Goal: Task Accomplishment & Management: Complete application form

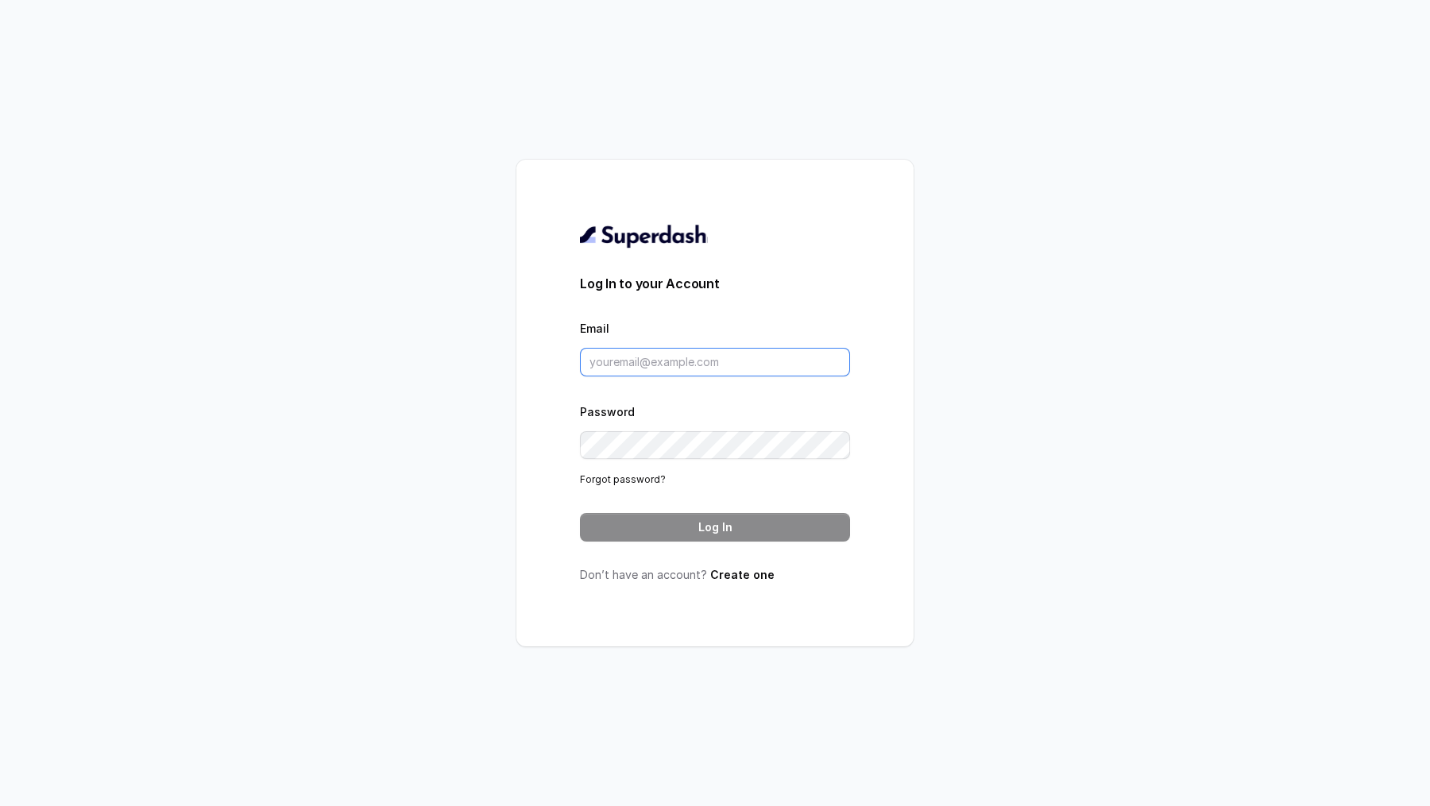
type input "[PERSON_NAME][EMAIL_ADDRESS][DOMAIN_NAME]"
click at [794, 522] on button "Log In" at bounding box center [715, 527] width 270 height 29
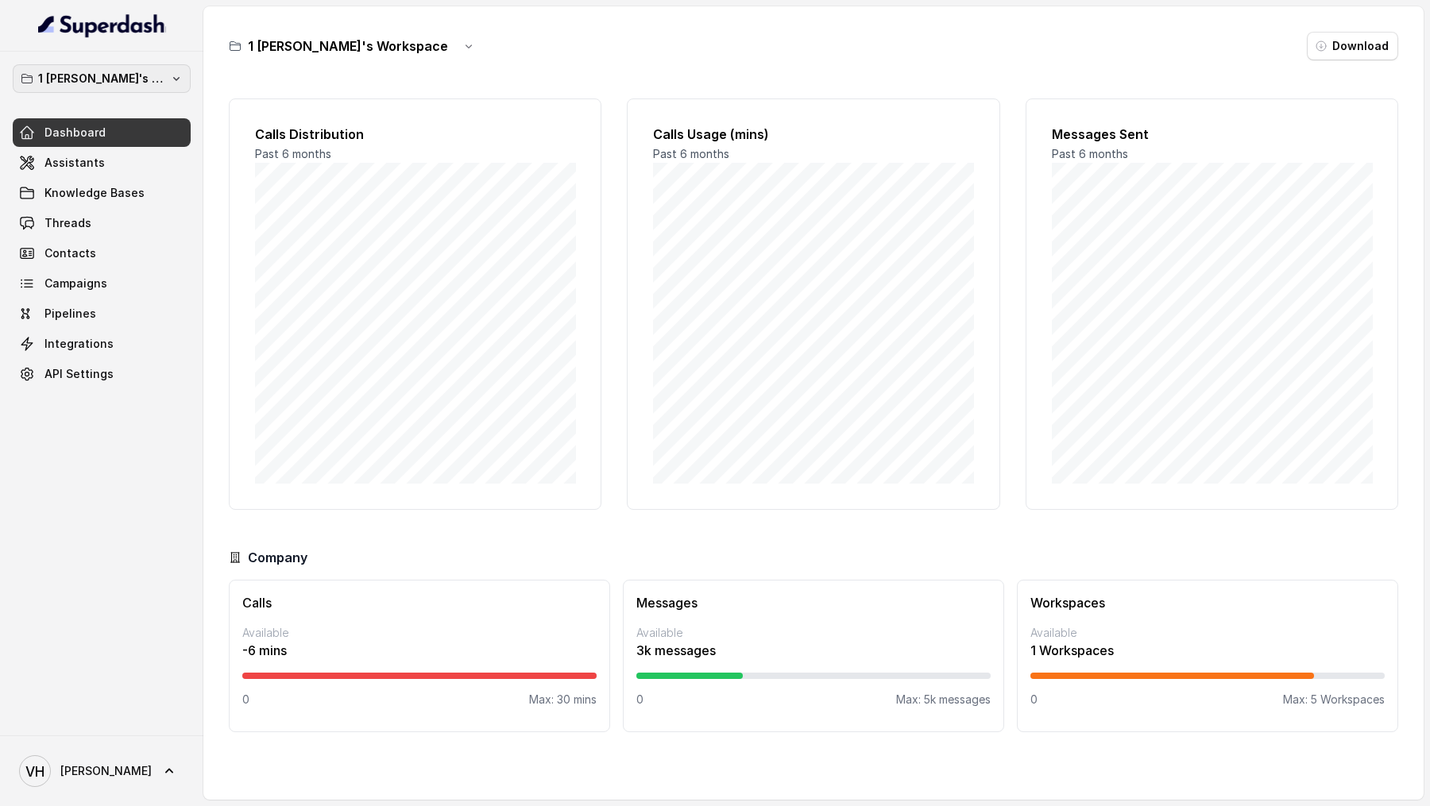
click at [59, 71] on p "1 Vivek's Workspace" at bounding box center [101, 78] width 127 height 19
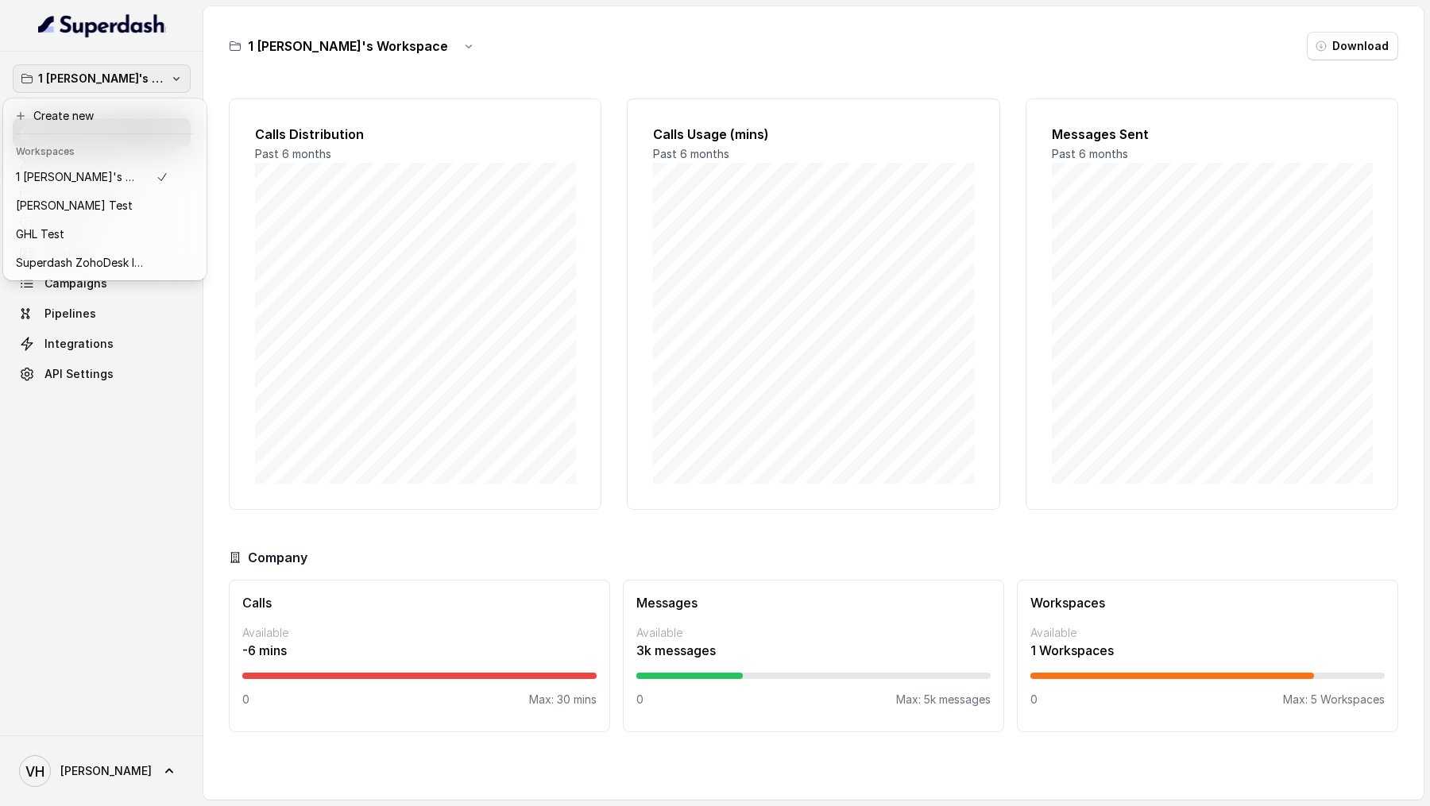
click at [127, 493] on div "1 Vivek's Workspace Dashboard Assistants Knowledge Bases Threads Contacts Campa…" at bounding box center [101, 394] width 203 height 684
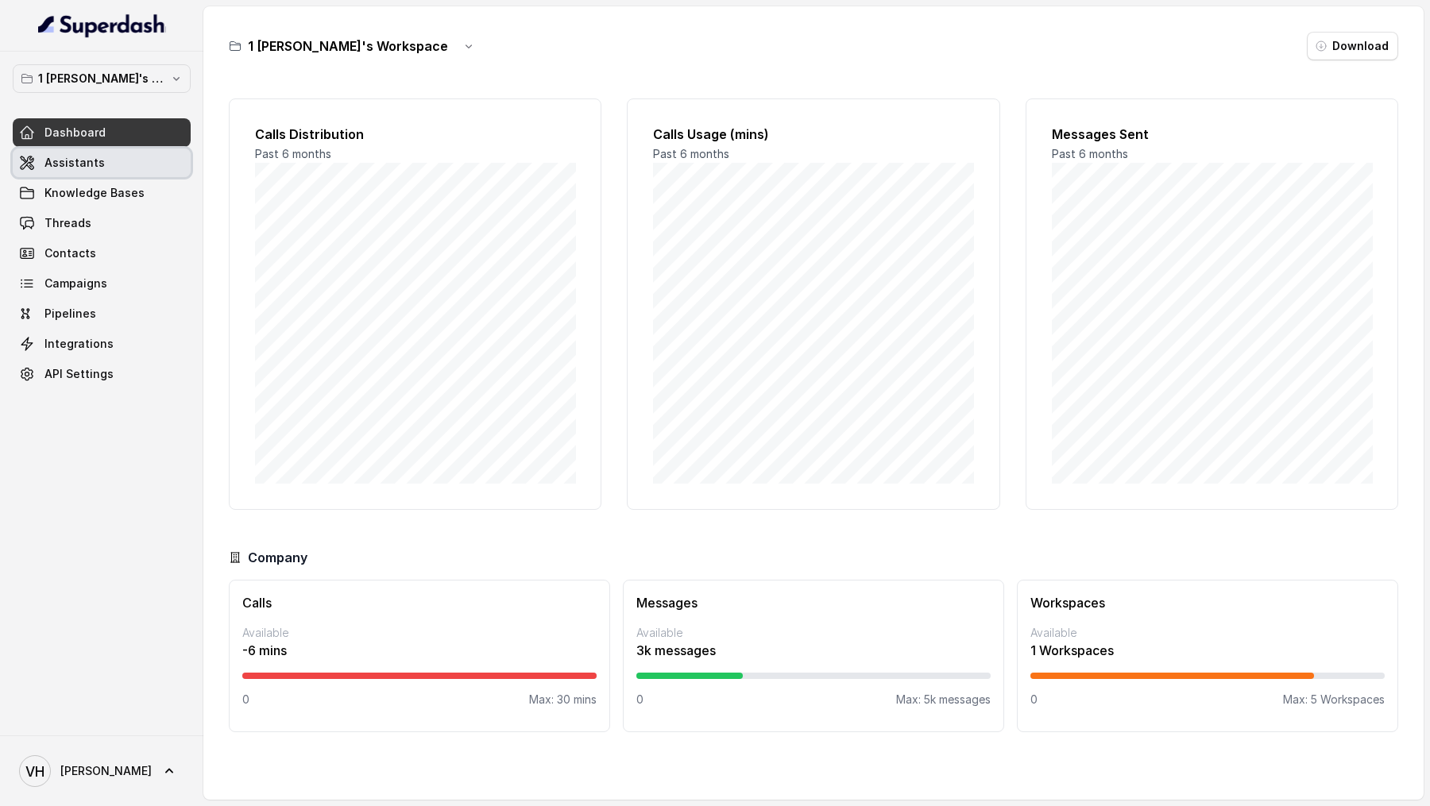
click at [139, 161] on link "Assistants" at bounding box center [102, 163] width 178 height 29
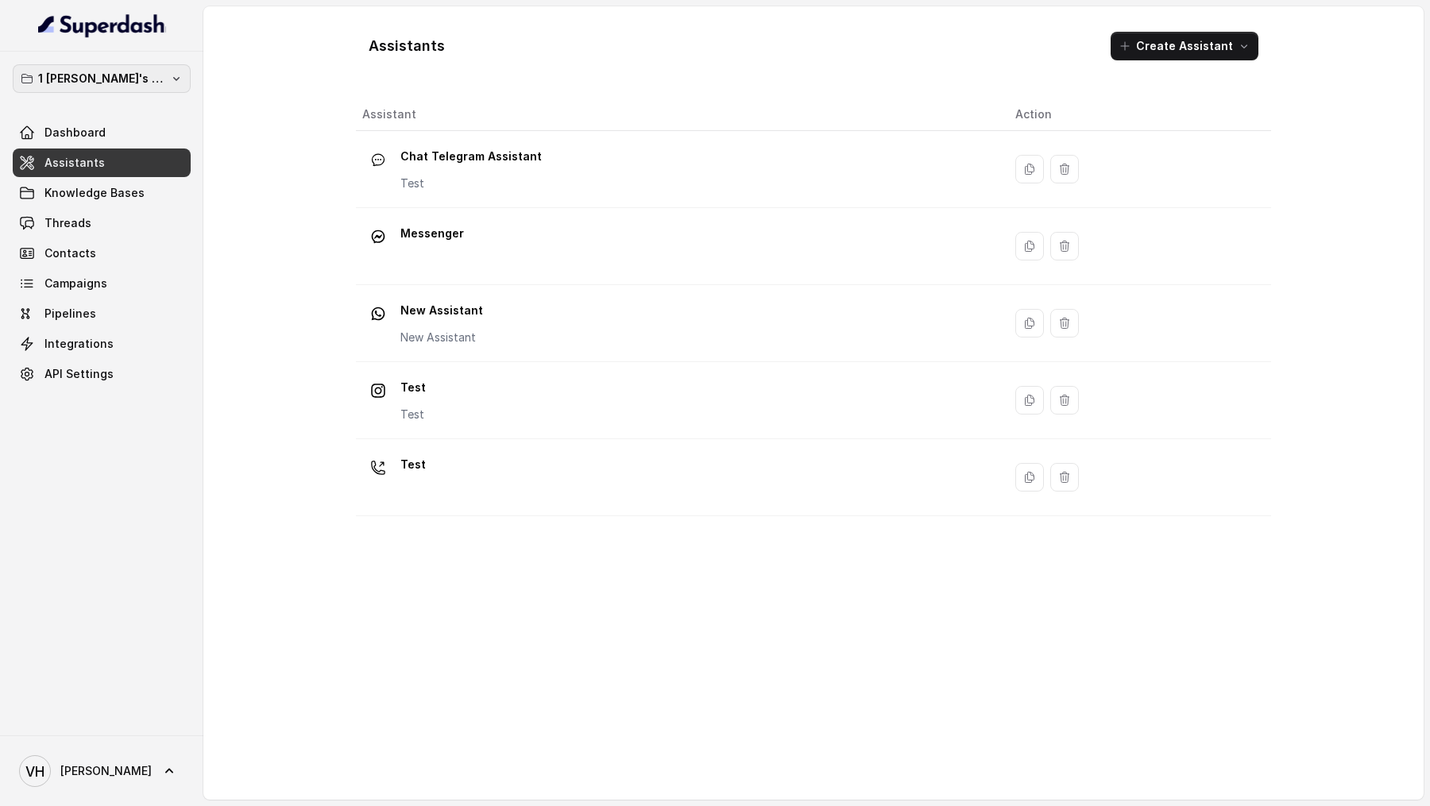
click at [170, 81] on icon "button" at bounding box center [176, 78] width 13 height 13
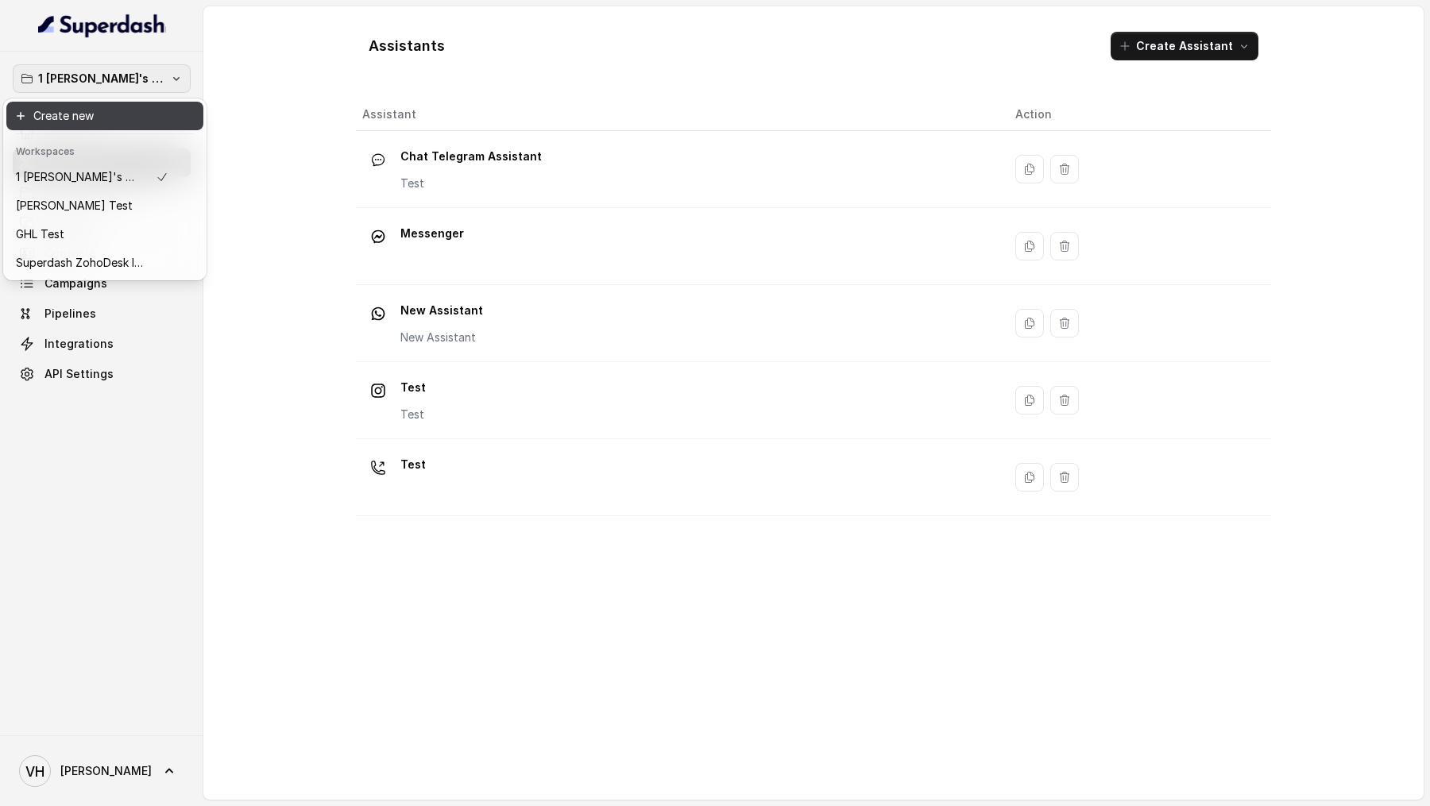
click at [156, 118] on button "Create new" at bounding box center [104, 116] width 197 height 29
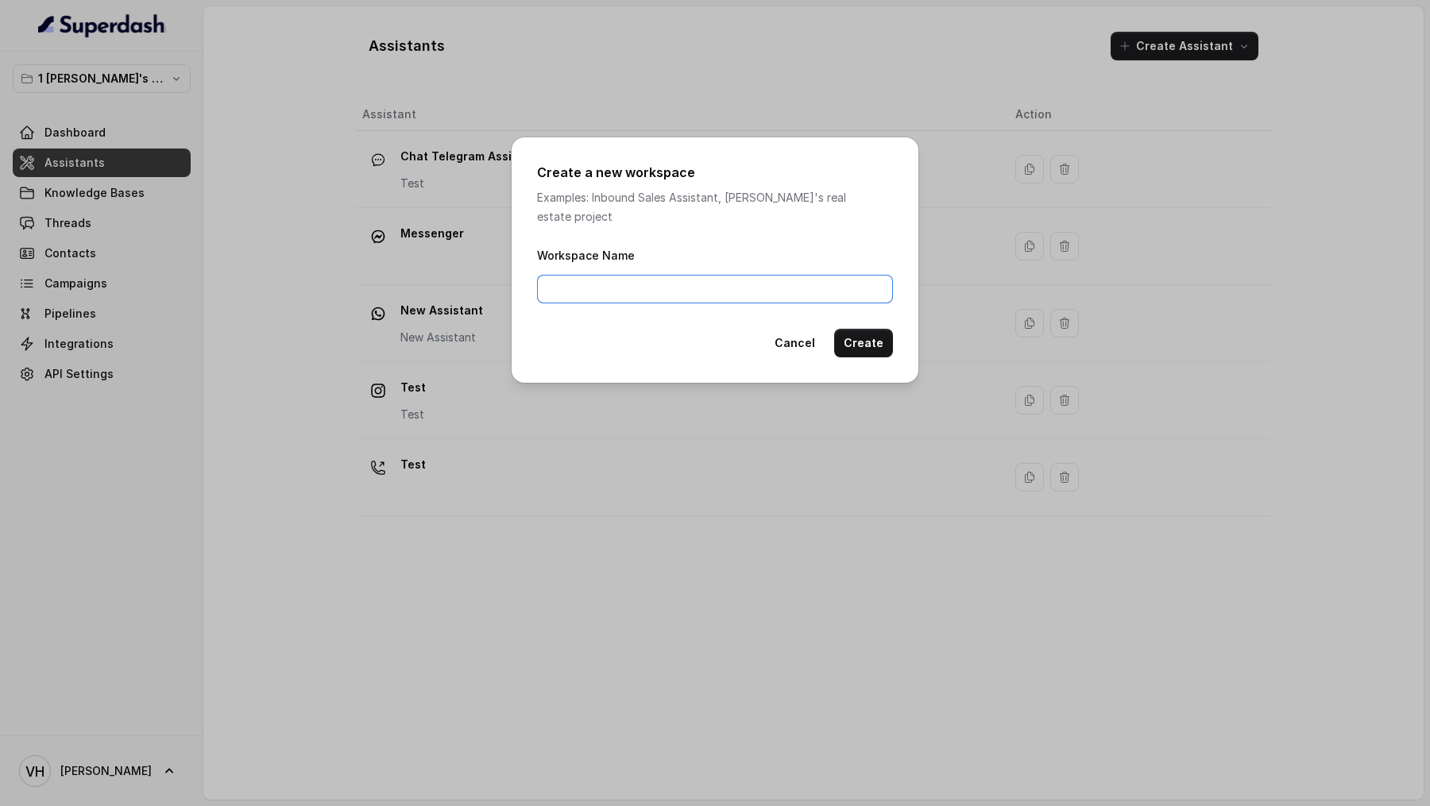
click at [619, 285] on input "Workspace Name" at bounding box center [715, 289] width 356 height 29
type input "Configured Testing Workspace"
click at [867, 330] on button "Create" at bounding box center [863, 343] width 59 height 29
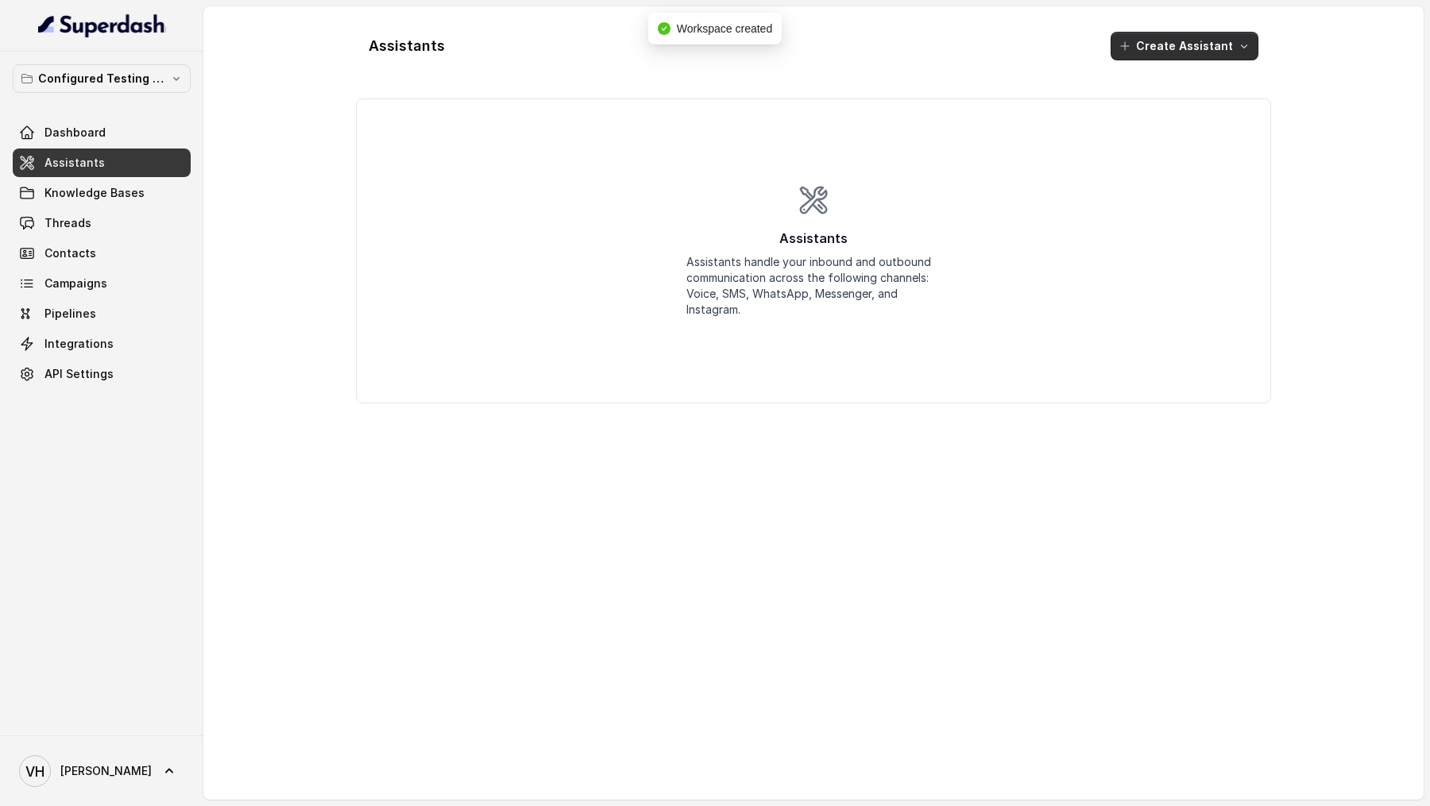
click at [1159, 35] on button "Create Assistant" at bounding box center [1185, 46] width 148 height 29
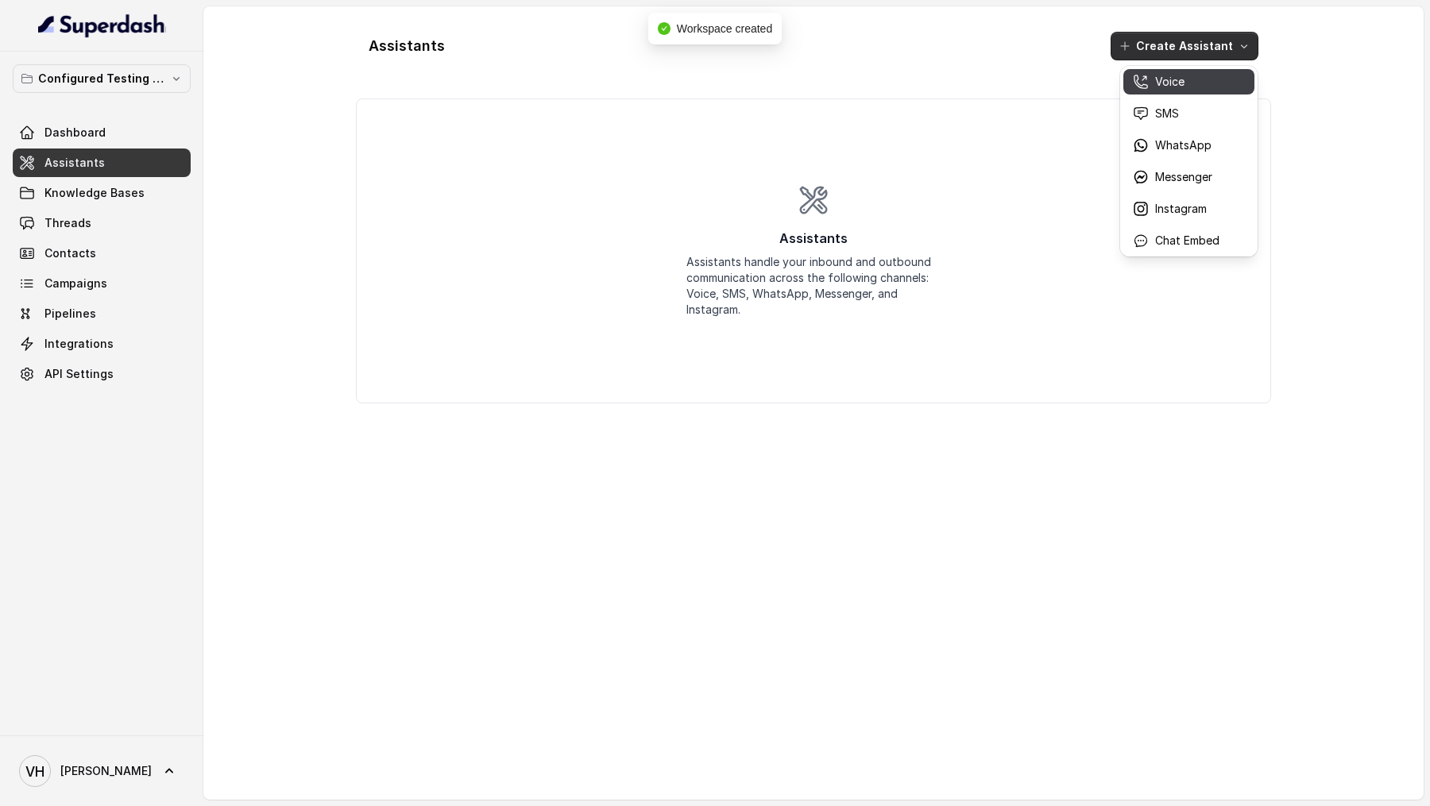
click at [1150, 80] on div "Voice" at bounding box center [1176, 82] width 87 height 16
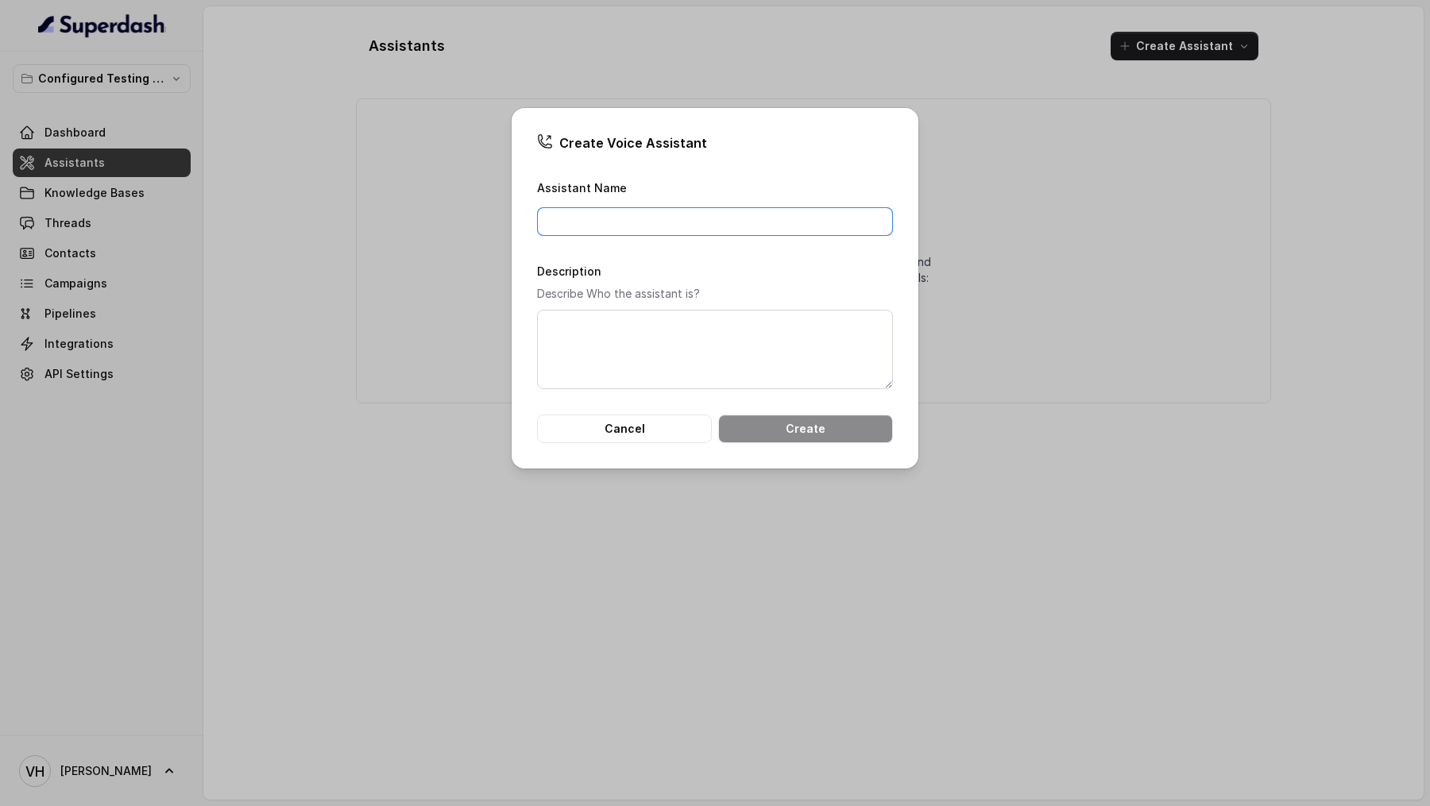
click at [678, 223] on input "Assistant Name" at bounding box center [715, 221] width 356 height 29
type input "Call Assistant"
click at [592, 338] on textarea "Description" at bounding box center [715, 349] width 356 height 79
paste textarea "Call Assistant"
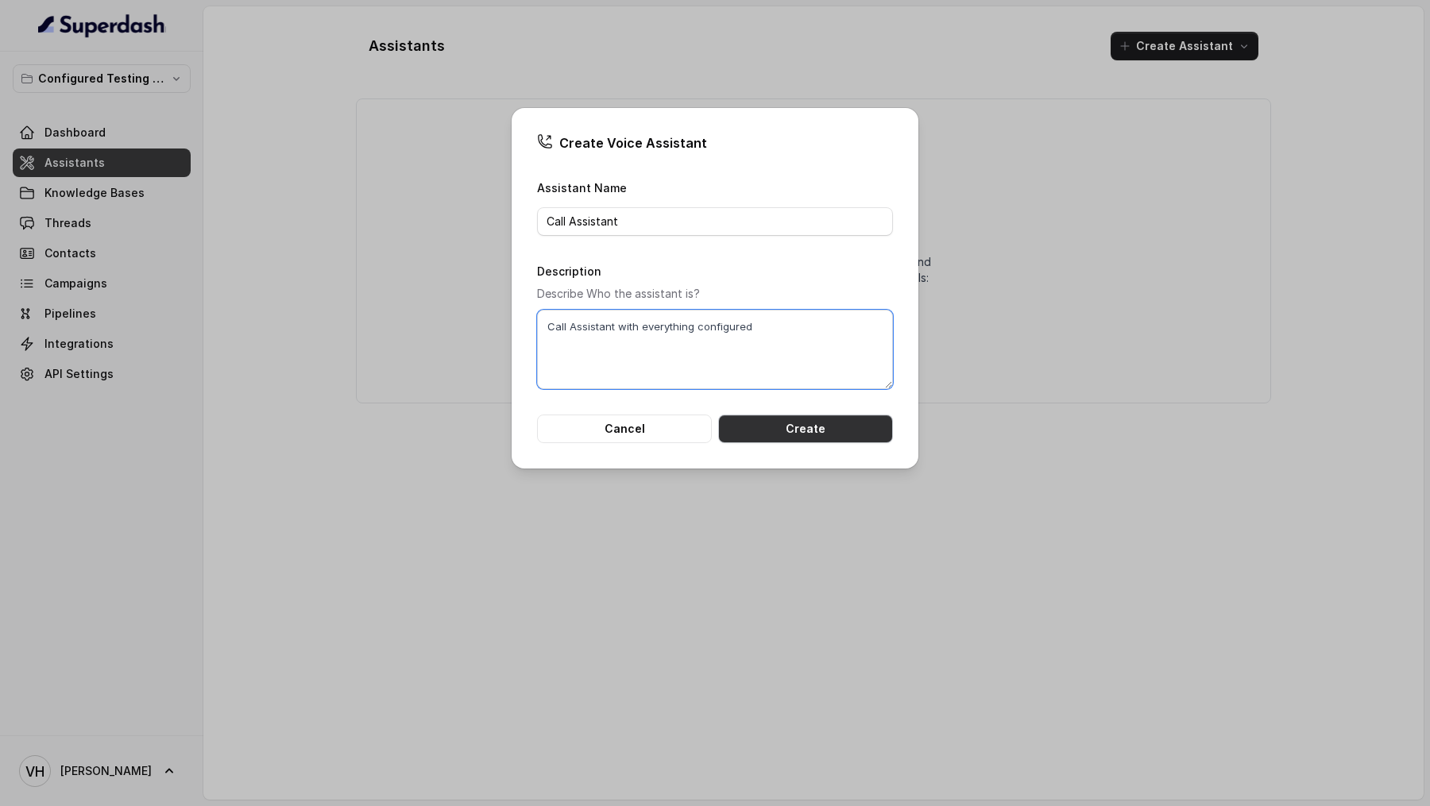
type textarea "Call Assistant with everything configured"
click at [810, 431] on button "Create" at bounding box center [805, 429] width 175 height 29
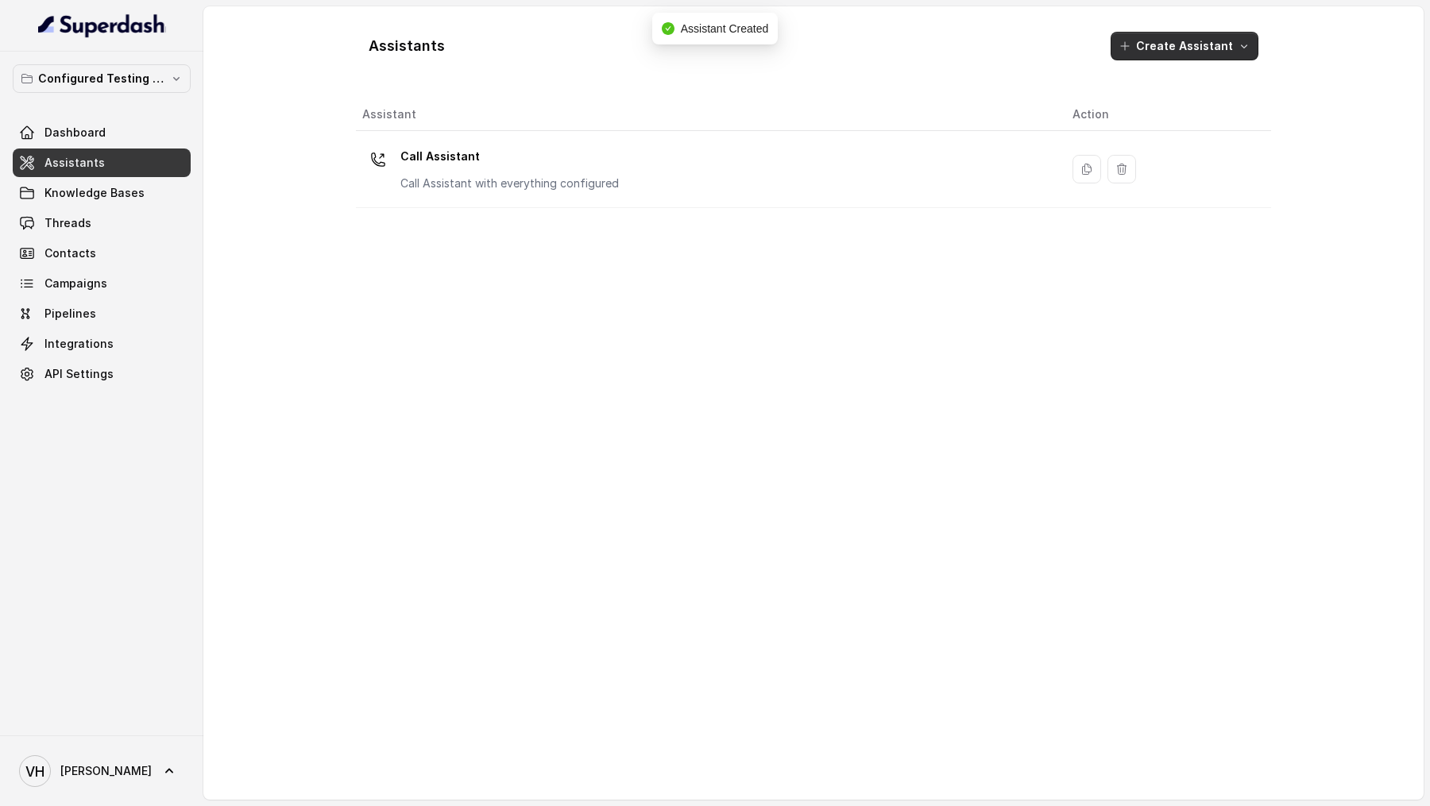
click at [1177, 49] on button "Create Assistant" at bounding box center [1185, 46] width 148 height 29
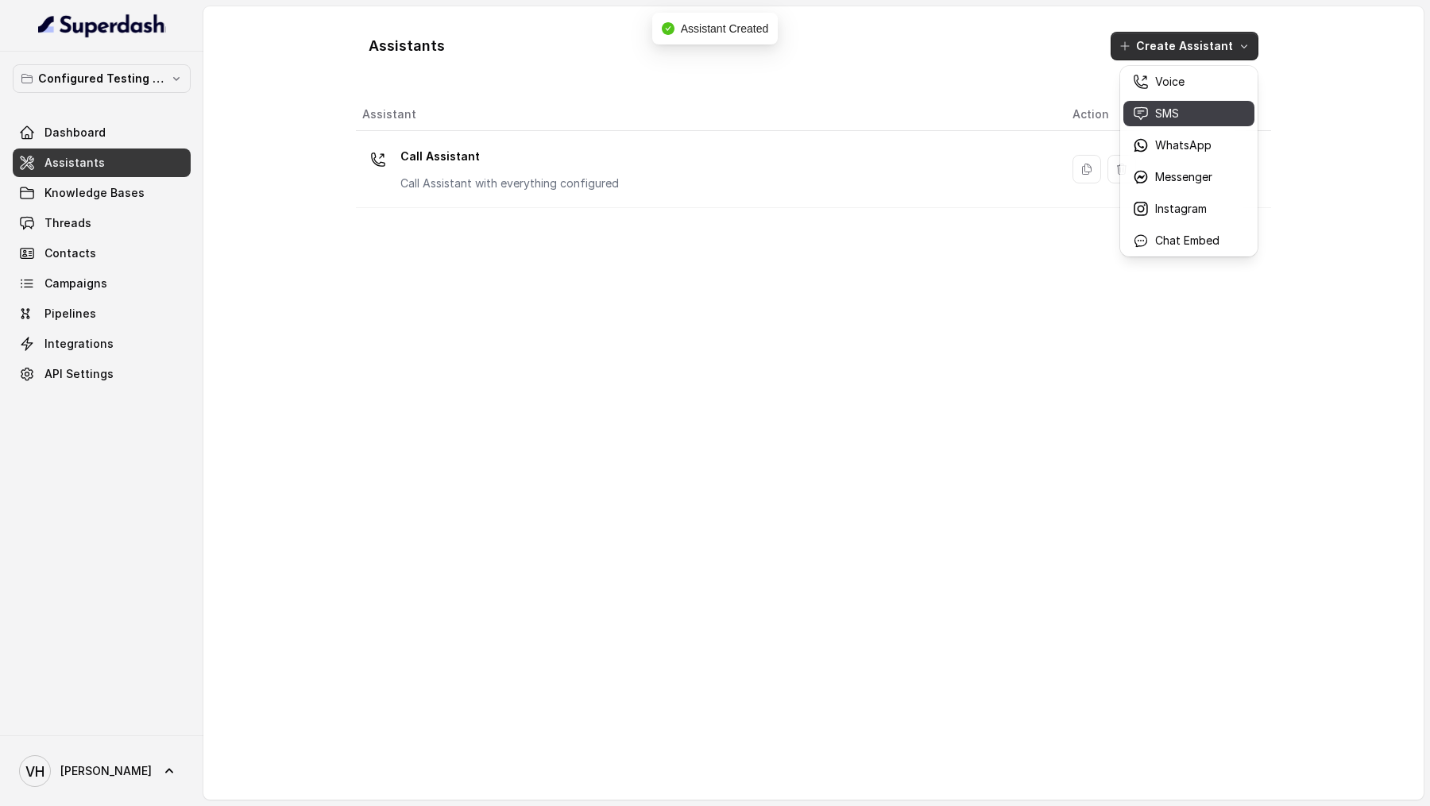
click at [1150, 110] on div "SMS" at bounding box center [1176, 114] width 87 height 16
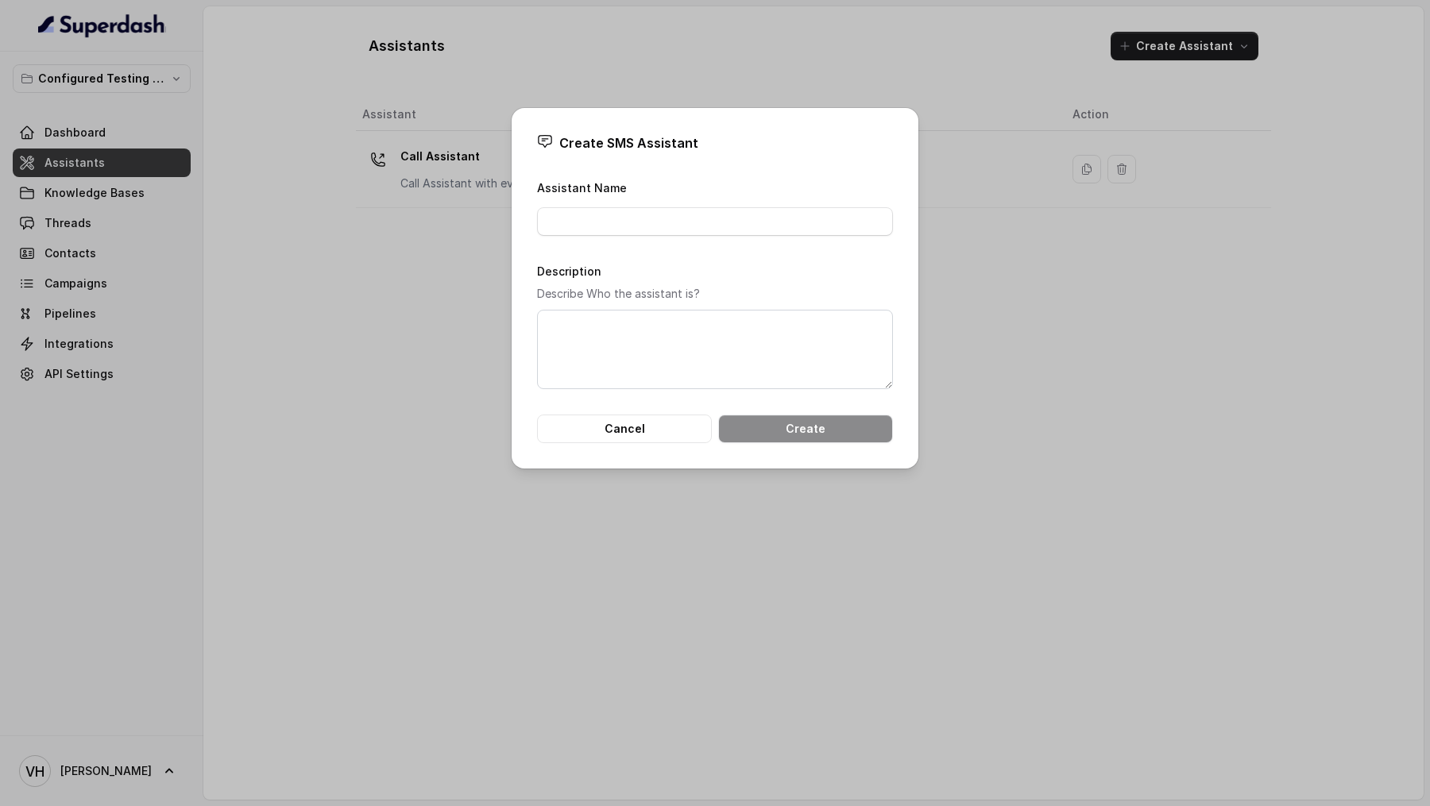
click at [716, 235] on form "Assistant Name Description Describe Who the assistant is? Cancel Create" at bounding box center [715, 310] width 356 height 265
click at [717, 230] on input "Assistant Name" at bounding box center [715, 221] width 356 height 29
paste input "Call Assistant with everything configured"
type input "Call Assistant with everything configured"
click at [682, 315] on textarea "Description" at bounding box center [715, 349] width 356 height 79
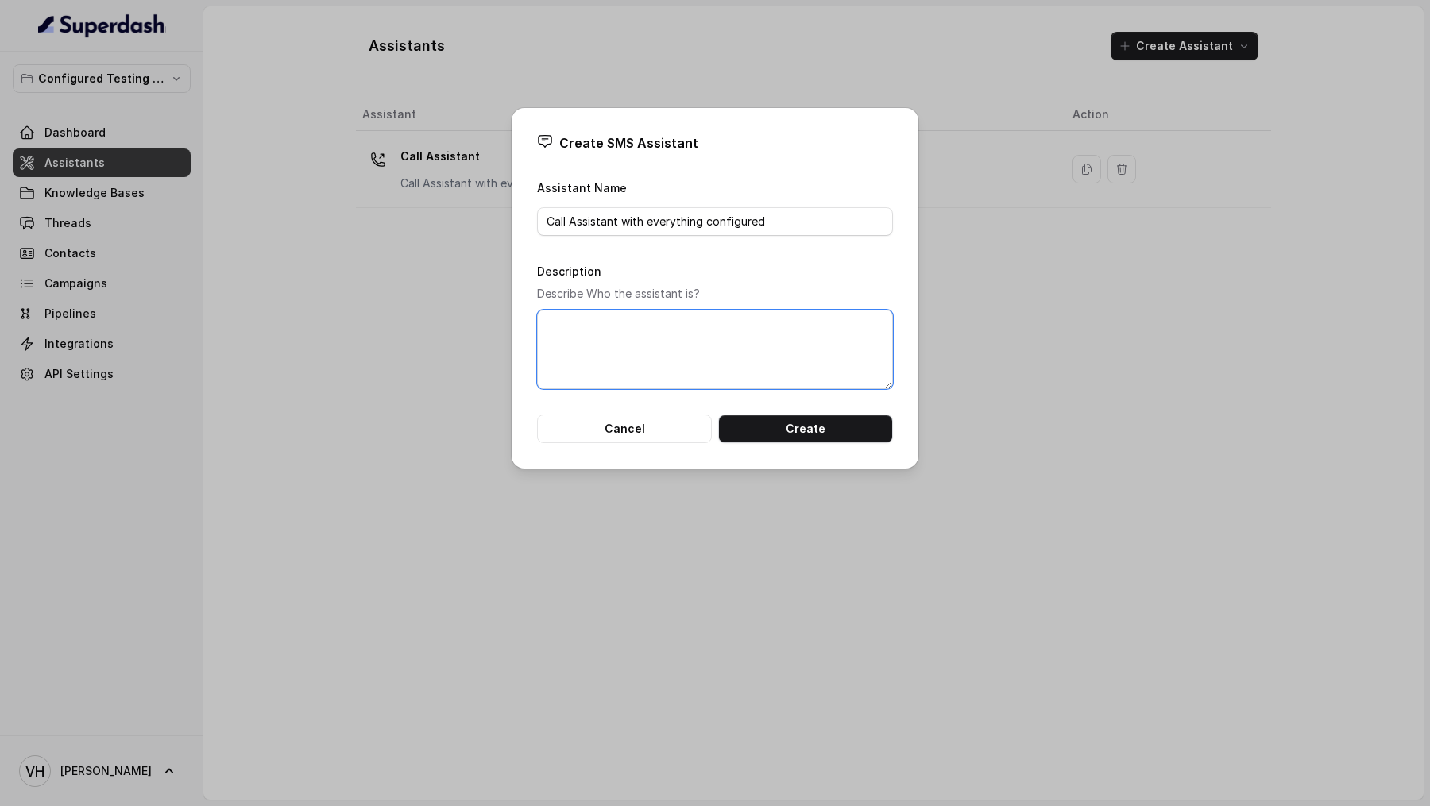
paste textarea "Call Assistant with everything configured"
type textarea "Call Assistant with everything configured"
click at [554, 224] on input "Call Assistant with everything configured" at bounding box center [715, 221] width 356 height 29
drag, startPoint x: 625, startPoint y: 227, endPoint x: 1055, endPoint y: 222, distance: 429.8
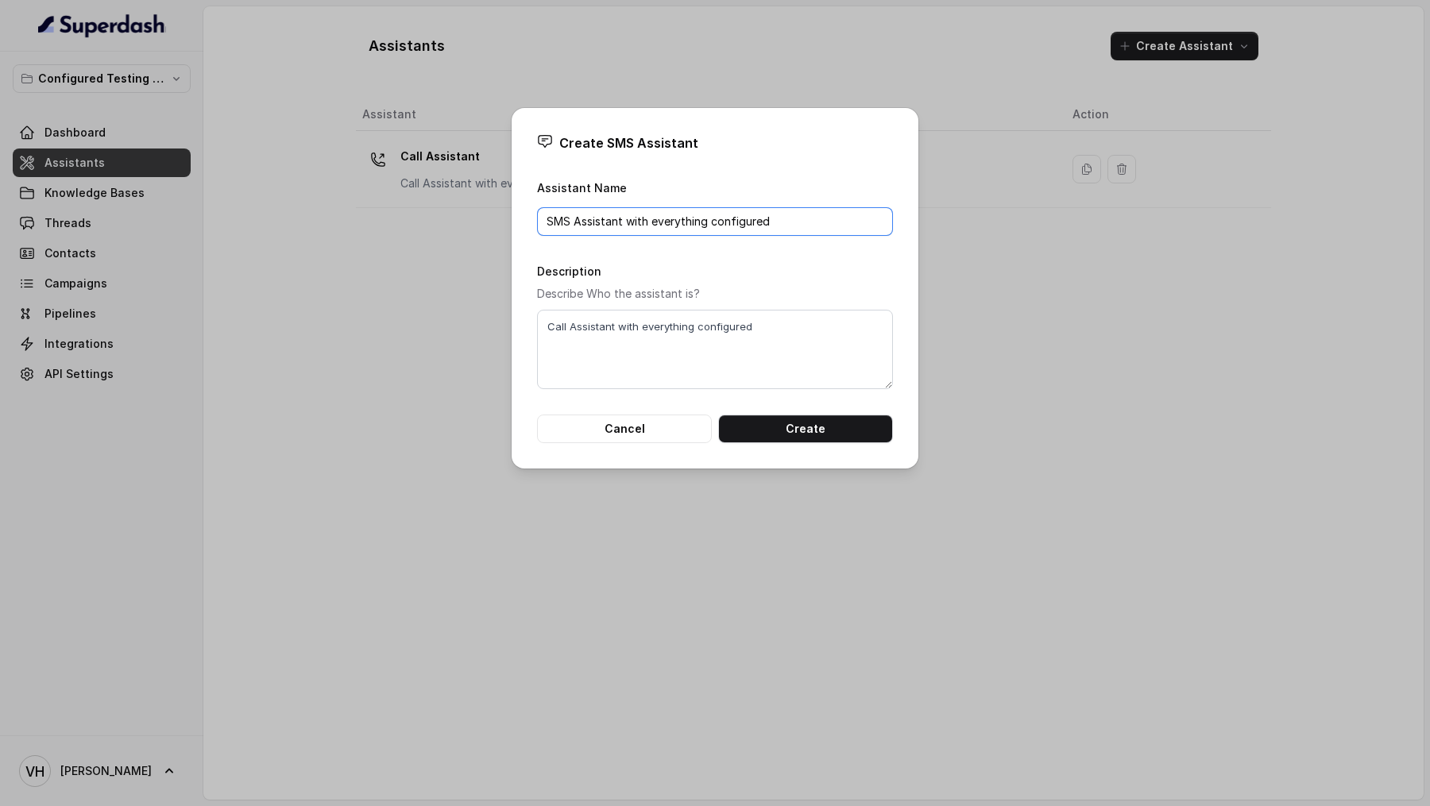
click at [1055, 222] on div "Create SMS Assistant Assistant Name SMS Assistant with everything configured De…" at bounding box center [715, 403] width 1430 height 806
type input "SMS Assistant"
click at [856, 431] on button "Create" at bounding box center [805, 429] width 175 height 29
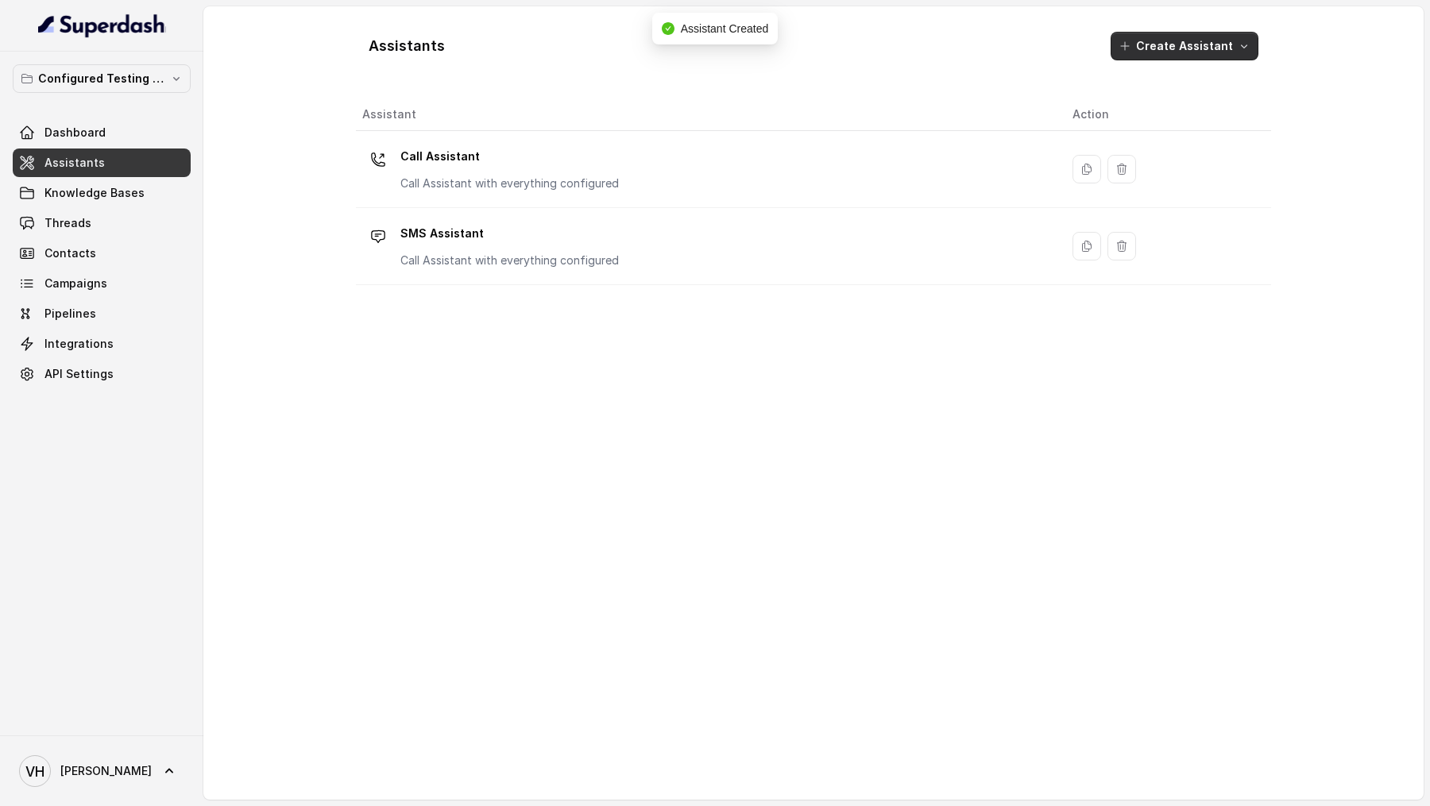
click at [1172, 49] on button "Create Assistant" at bounding box center [1185, 46] width 148 height 29
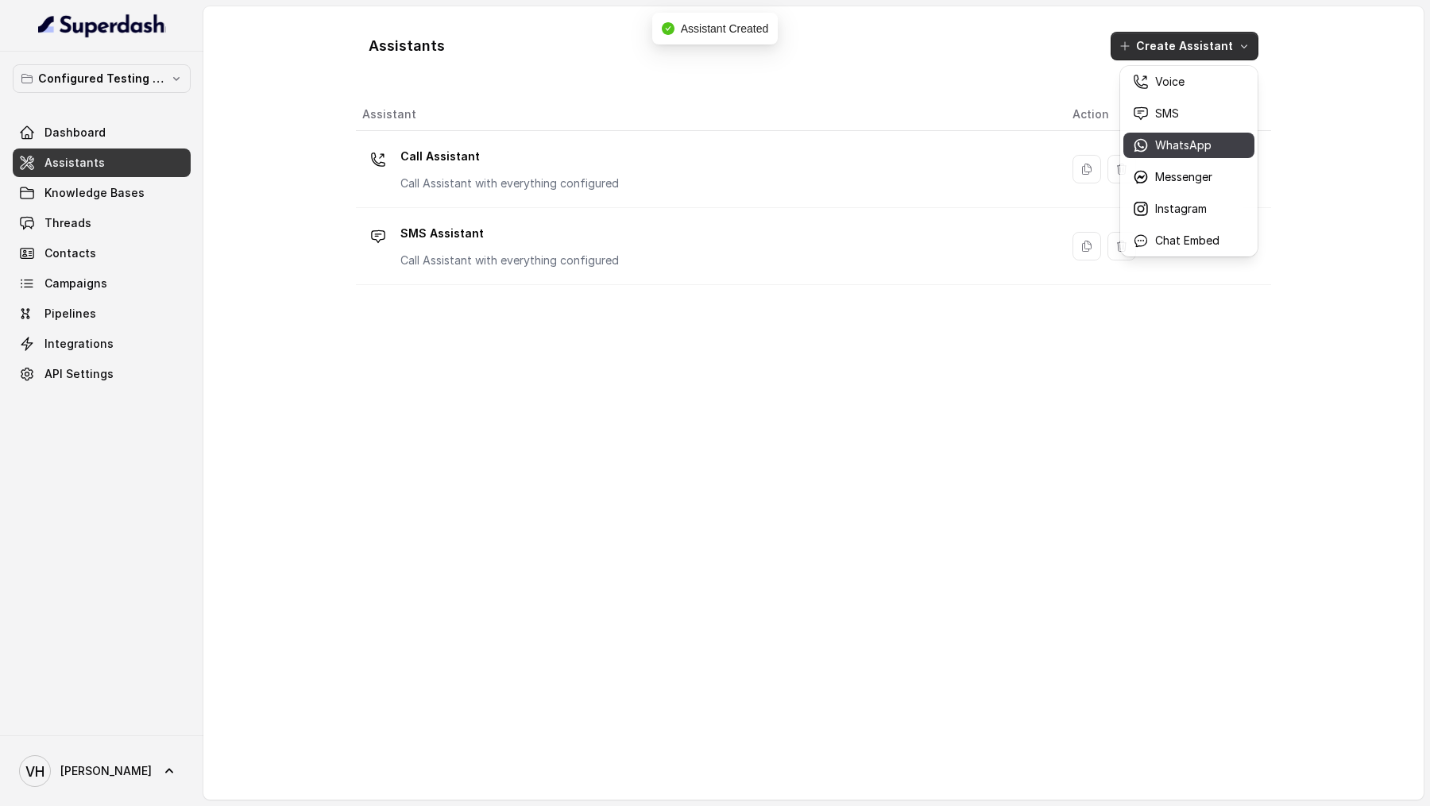
click at [1149, 142] on div "WhatsApp" at bounding box center [1176, 145] width 87 height 16
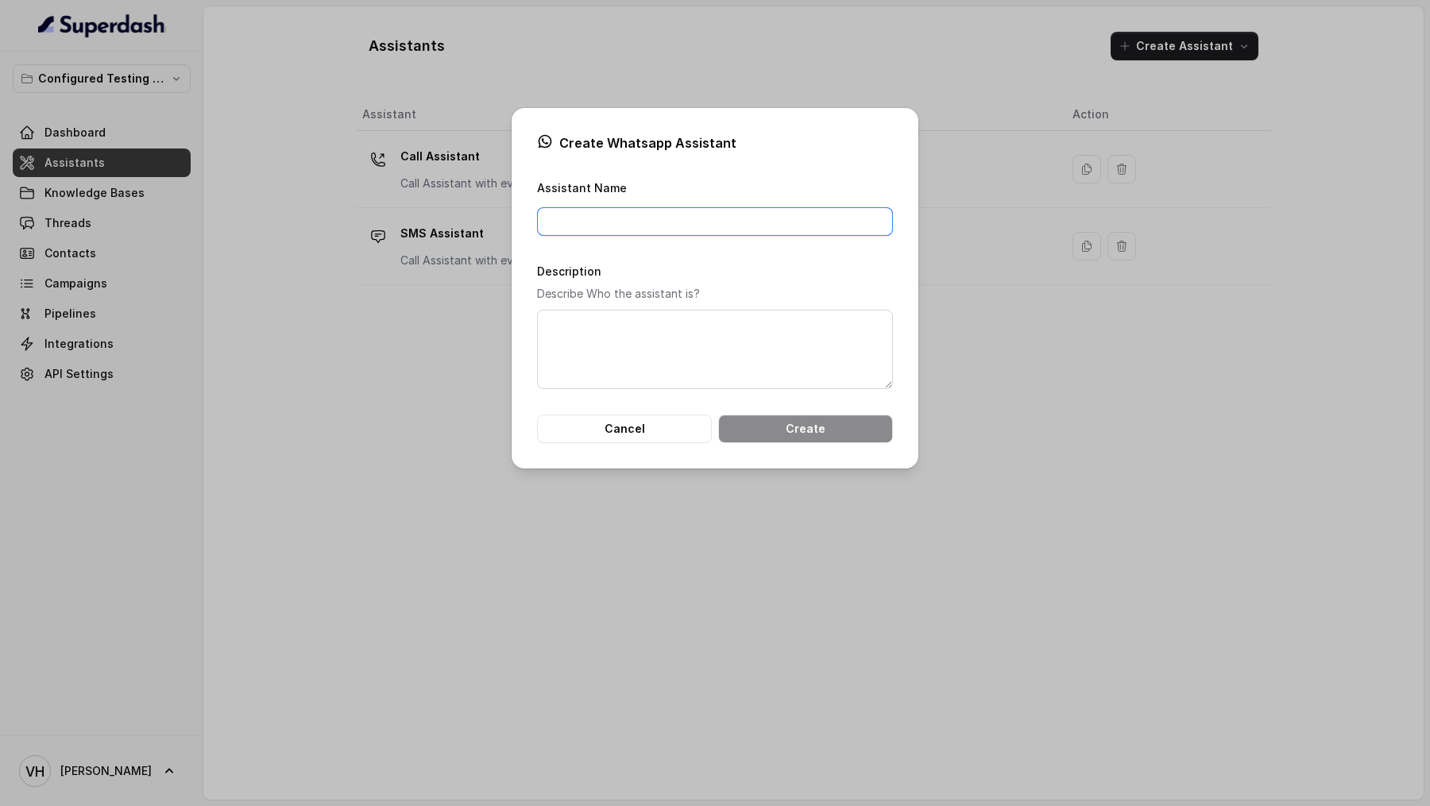
click at [573, 218] on input "Assistant Name" at bounding box center [715, 221] width 356 height 29
paste input "Call Assistant with everything configured"
click at [551, 224] on input "Call Assistant with everything configured" at bounding box center [715, 221] width 356 height 29
type input "Whatsapp Assistant with everything configured"
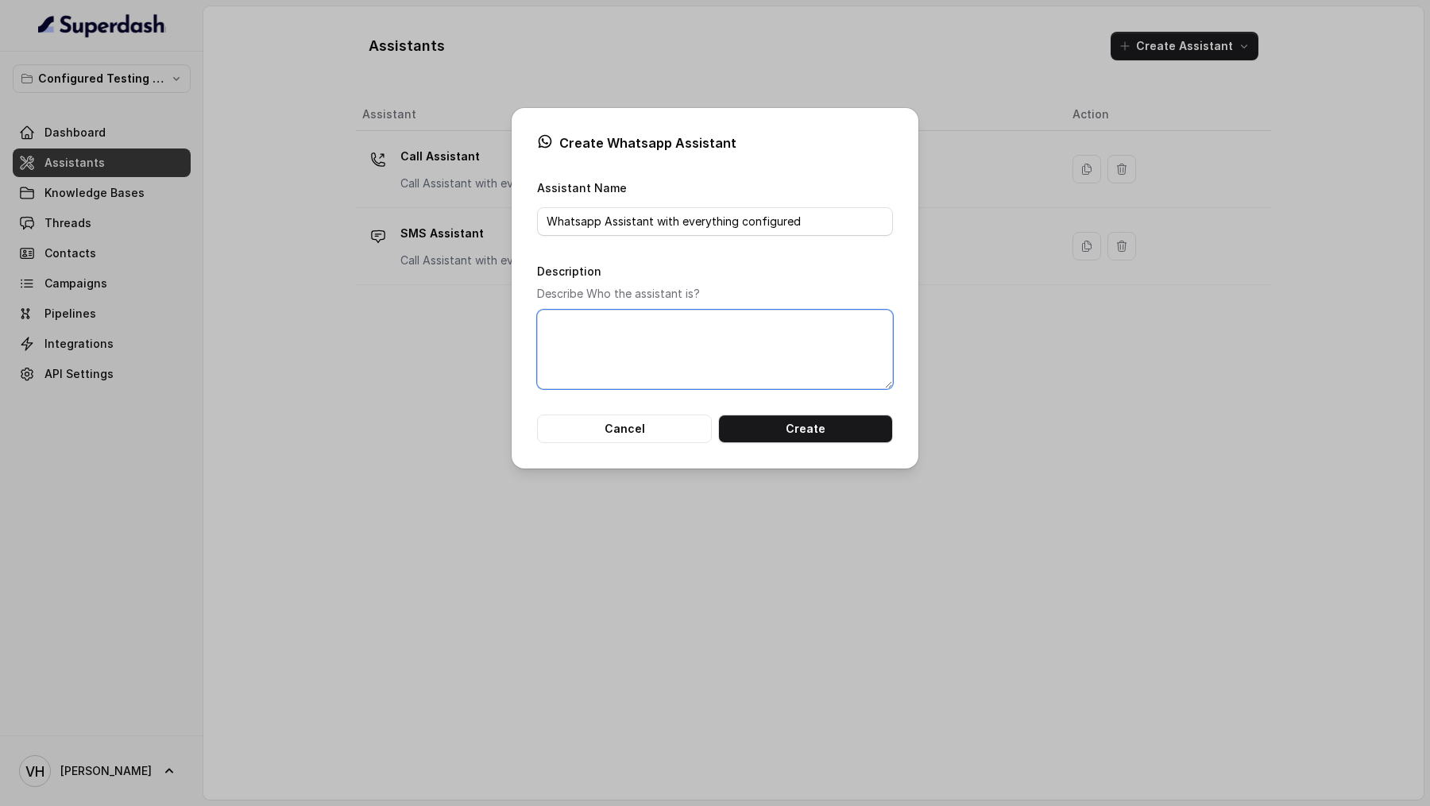
click at [616, 343] on textarea "Description" at bounding box center [715, 349] width 356 height 79
paste textarea "Whatsapp Assistant with everything configured"
type textarea "Whatsapp Assistant with everything configured"
drag, startPoint x: 652, startPoint y: 222, endPoint x: 664, endPoint y: 285, distance: 64.7
click at [664, 285] on form "Assistant Name Whatsapp Assistant with everything configured Description Descri…" at bounding box center [715, 310] width 356 height 265
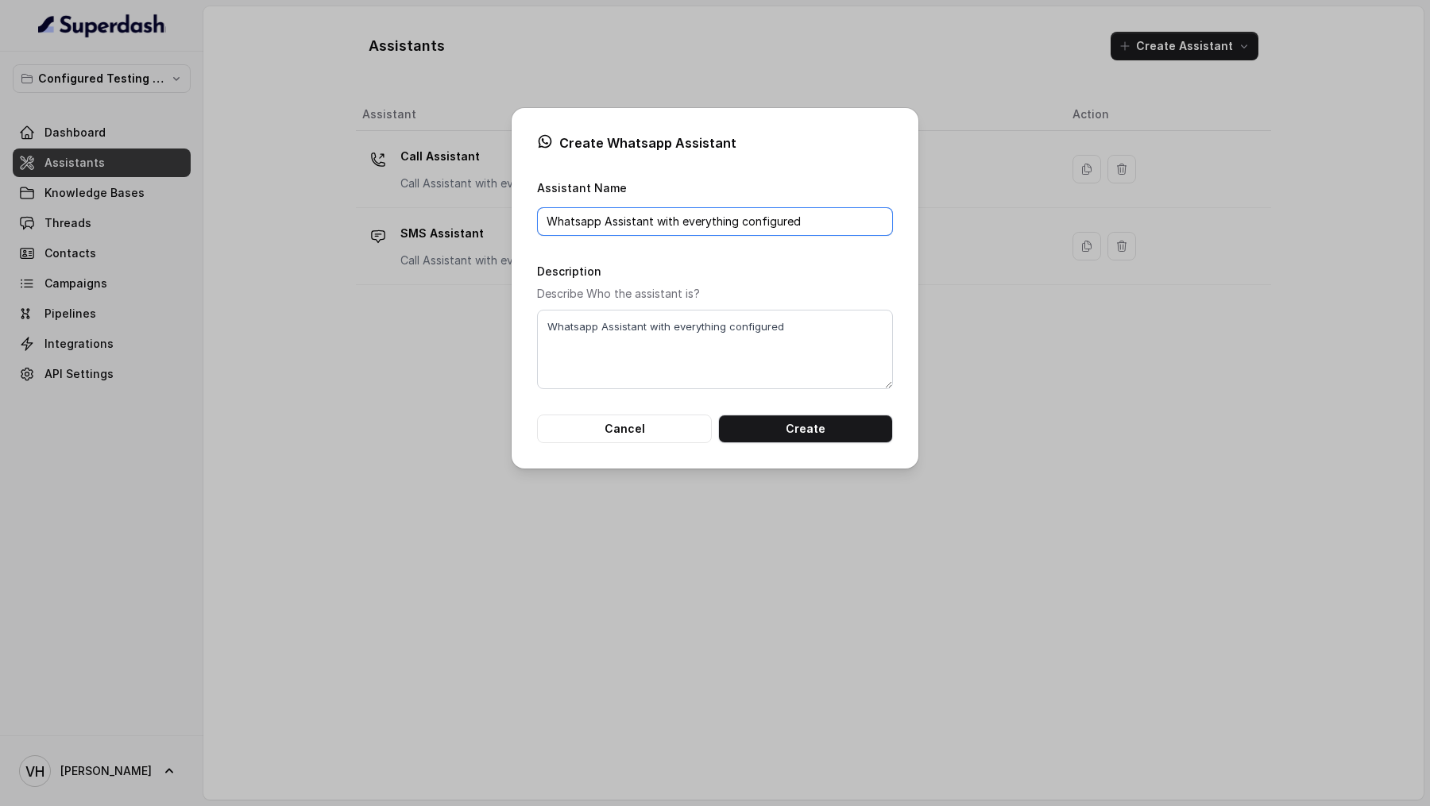
click at [659, 222] on input "Whatsapp Assistant with everything configured" at bounding box center [715, 221] width 356 height 29
drag, startPoint x: 659, startPoint y: 222, endPoint x: 662, endPoint y: 286, distance: 63.6
click at [662, 286] on form "Assistant Name Whatsapp Assistant with everything configured Description Descri…" at bounding box center [715, 310] width 356 height 265
type input "Whatsapp Assistant"
click at [562, 338] on textarea "Whatsapp Assistant with everything configured" at bounding box center [715, 349] width 356 height 79
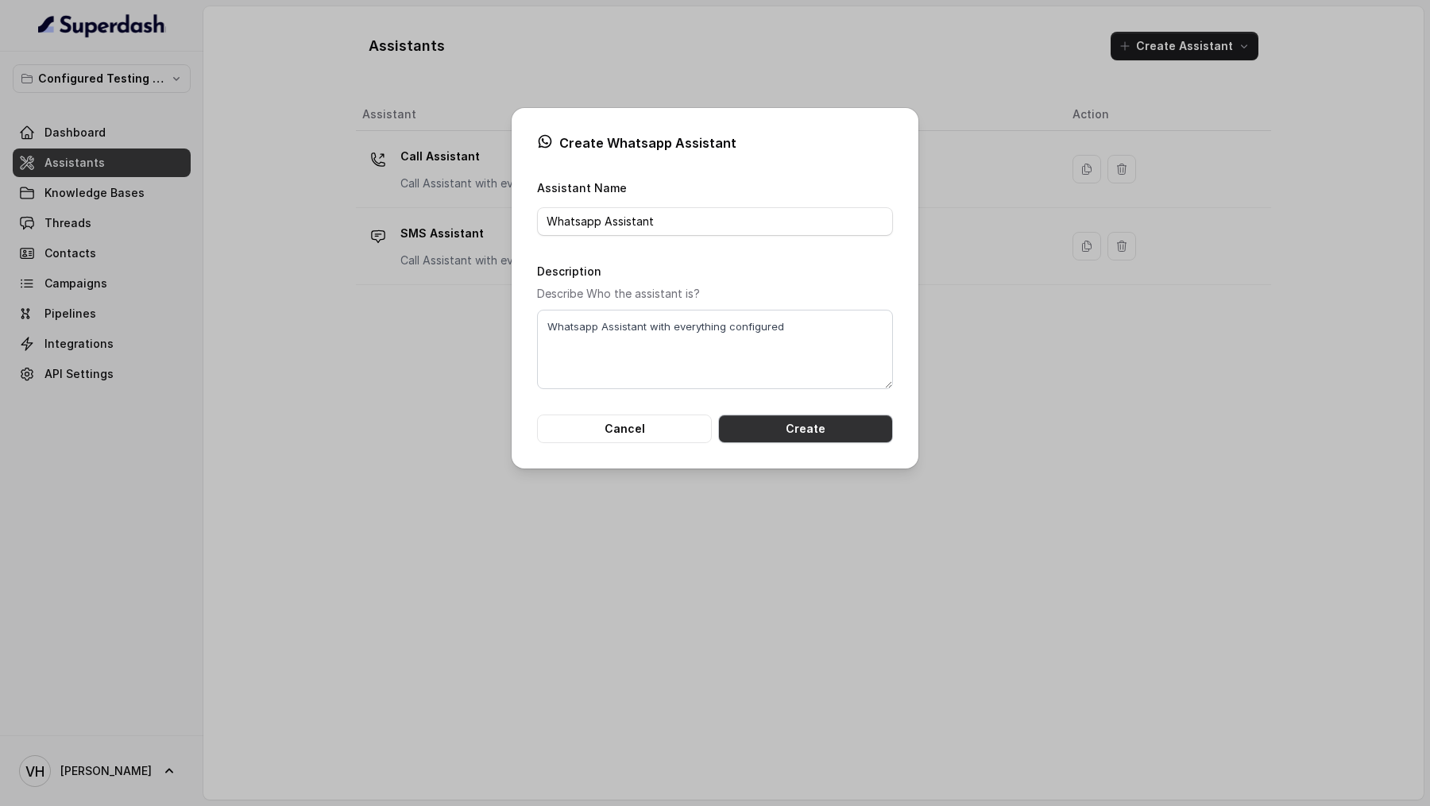
click at [795, 427] on button "Create" at bounding box center [805, 429] width 175 height 29
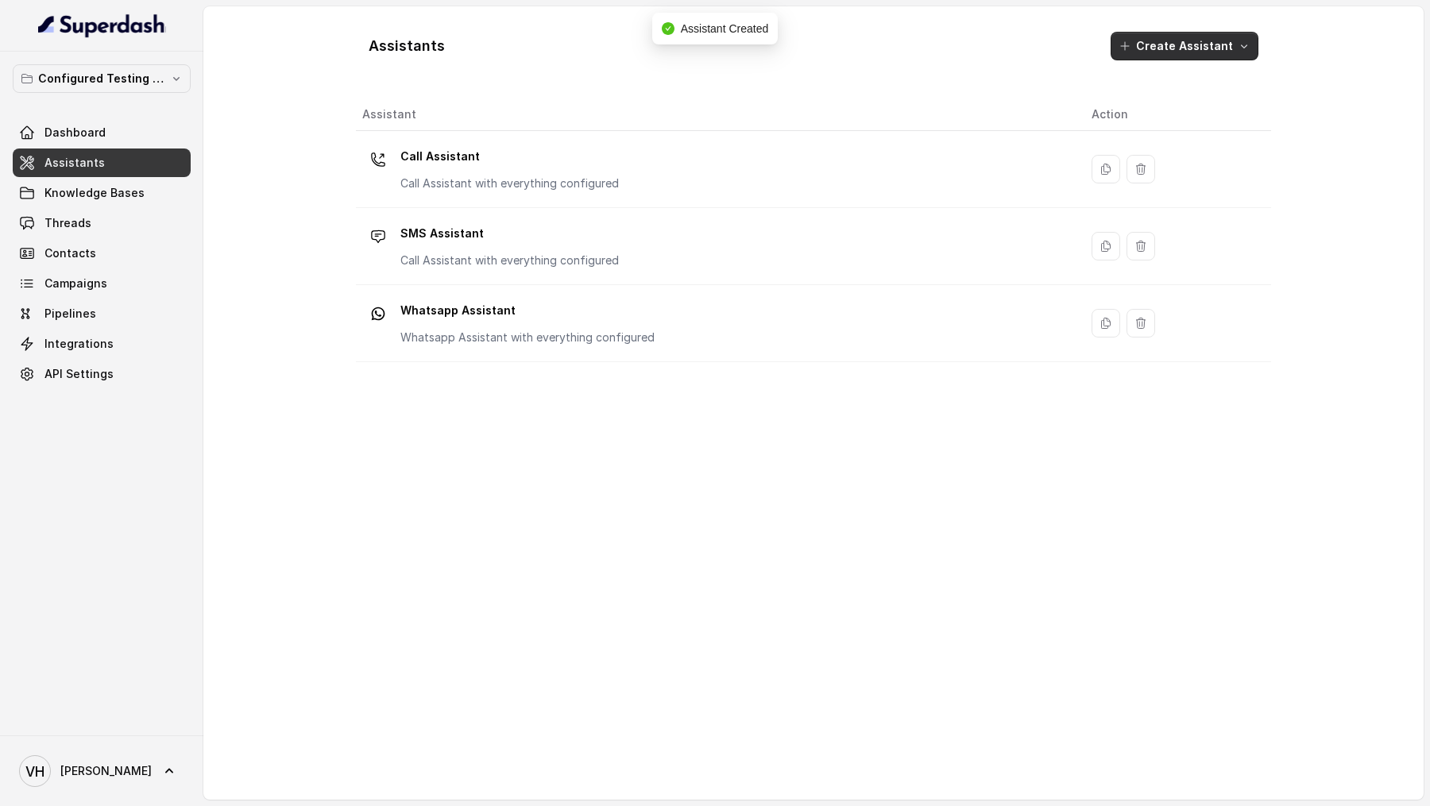
click at [1193, 40] on button "Create Assistant" at bounding box center [1185, 46] width 148 height 29
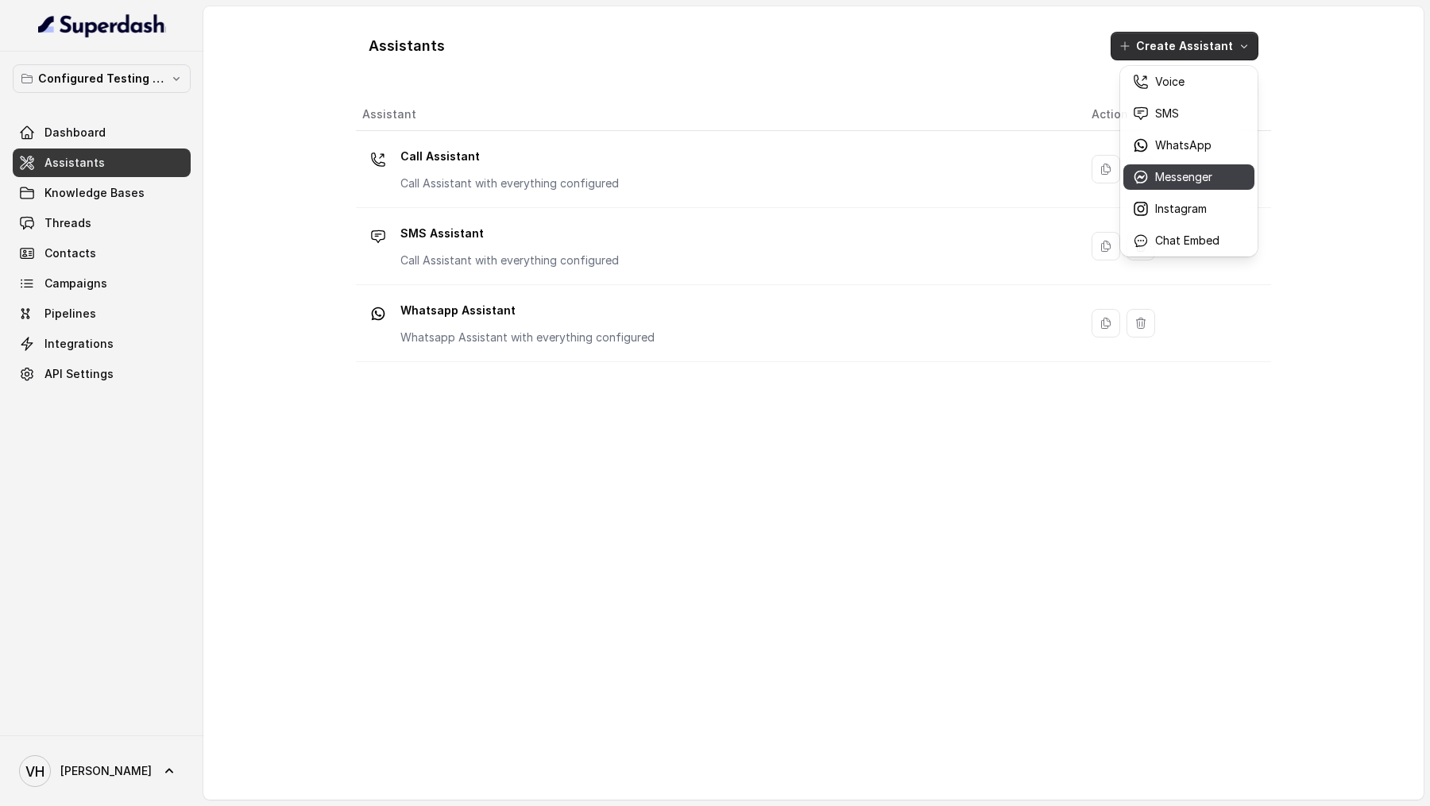
click at [1153, 181] on div "Messenger" at bounding box center [1176, 177] width 87 height 16
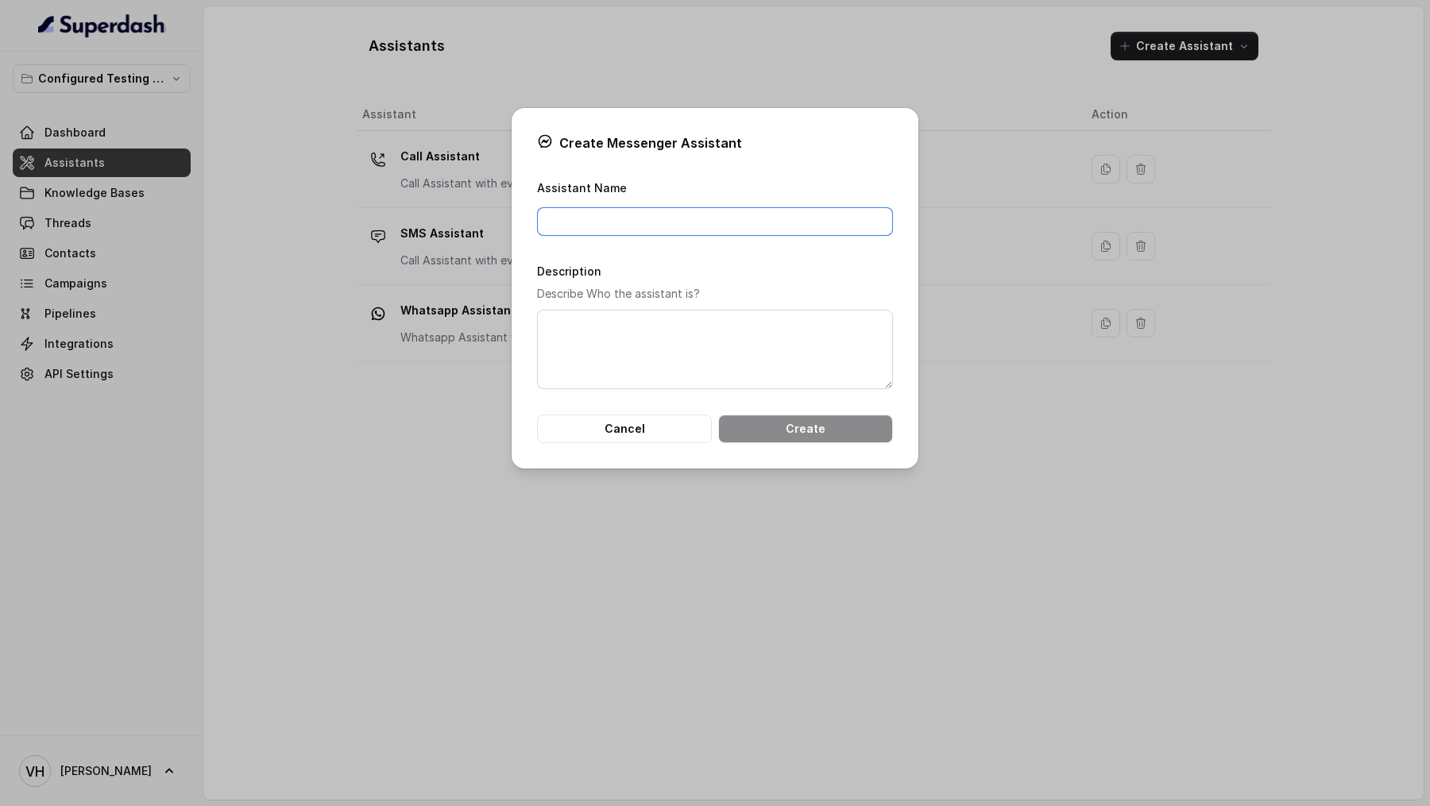
click at [609, 234] on input "Assistant Name" at bounding box center [715, 221] width 356 height 29
paste input "Whatsapp Assistant with everything configured"
click at [559, 230] on input "Whatsapp Assistant with everything configured" at bounding box center [715, 221] width 356 height 29
click at [567, 222] on input "Messenger Assistant with everything configured" at bounding box center [715, 221] width 356 height 29
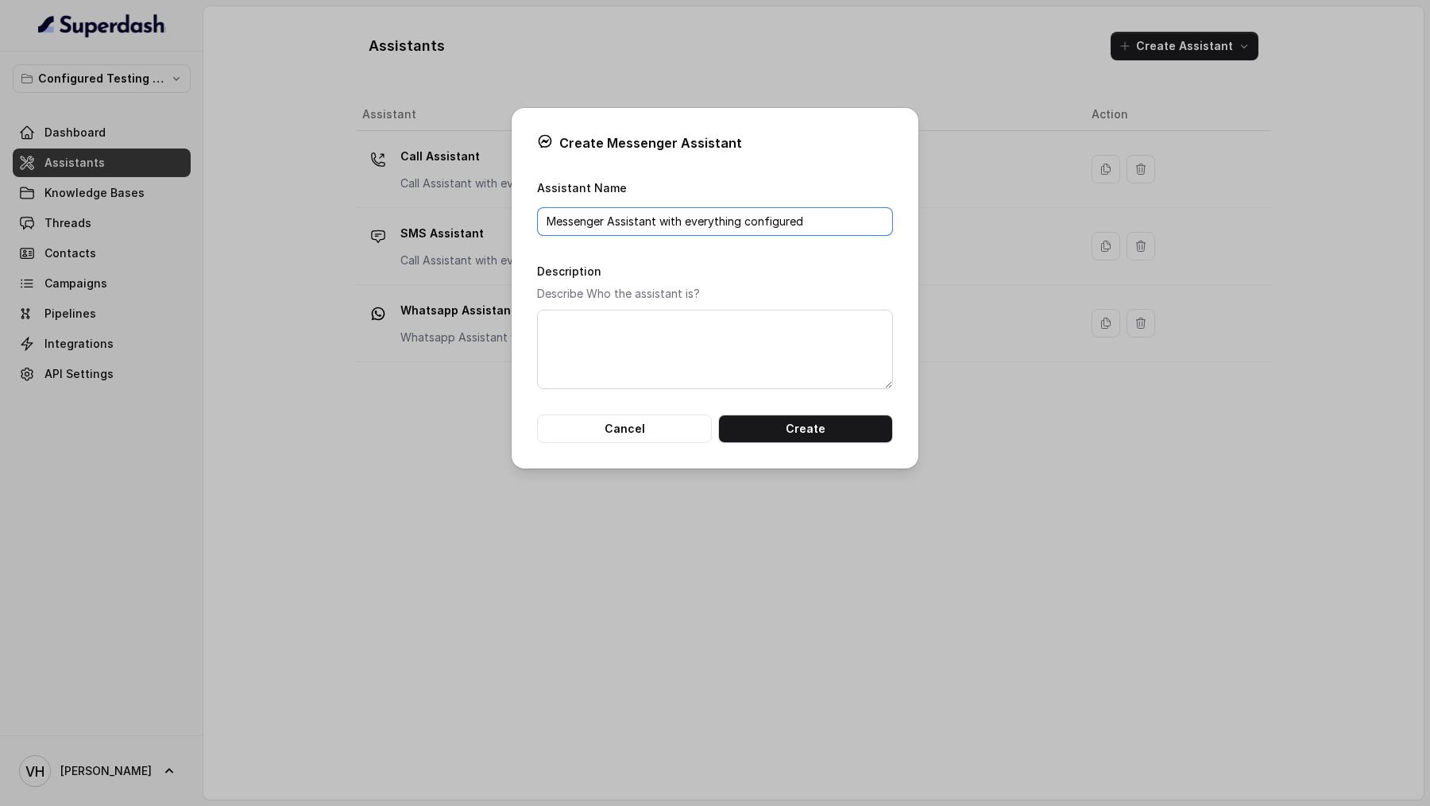
type input "Messenger Assistant with everything configured"
click at [589, 334] on textarea "Description" at bounding box center [715, 349] width 356 height 79
paste textarea "Messenger Assistant with everything configured"
type textarea "Messenger Assistant with everything configured"
drag, startPoint x: 657, startPoint y: 225, endPoint x: 657, endPoint y: 234, distance: 9.5
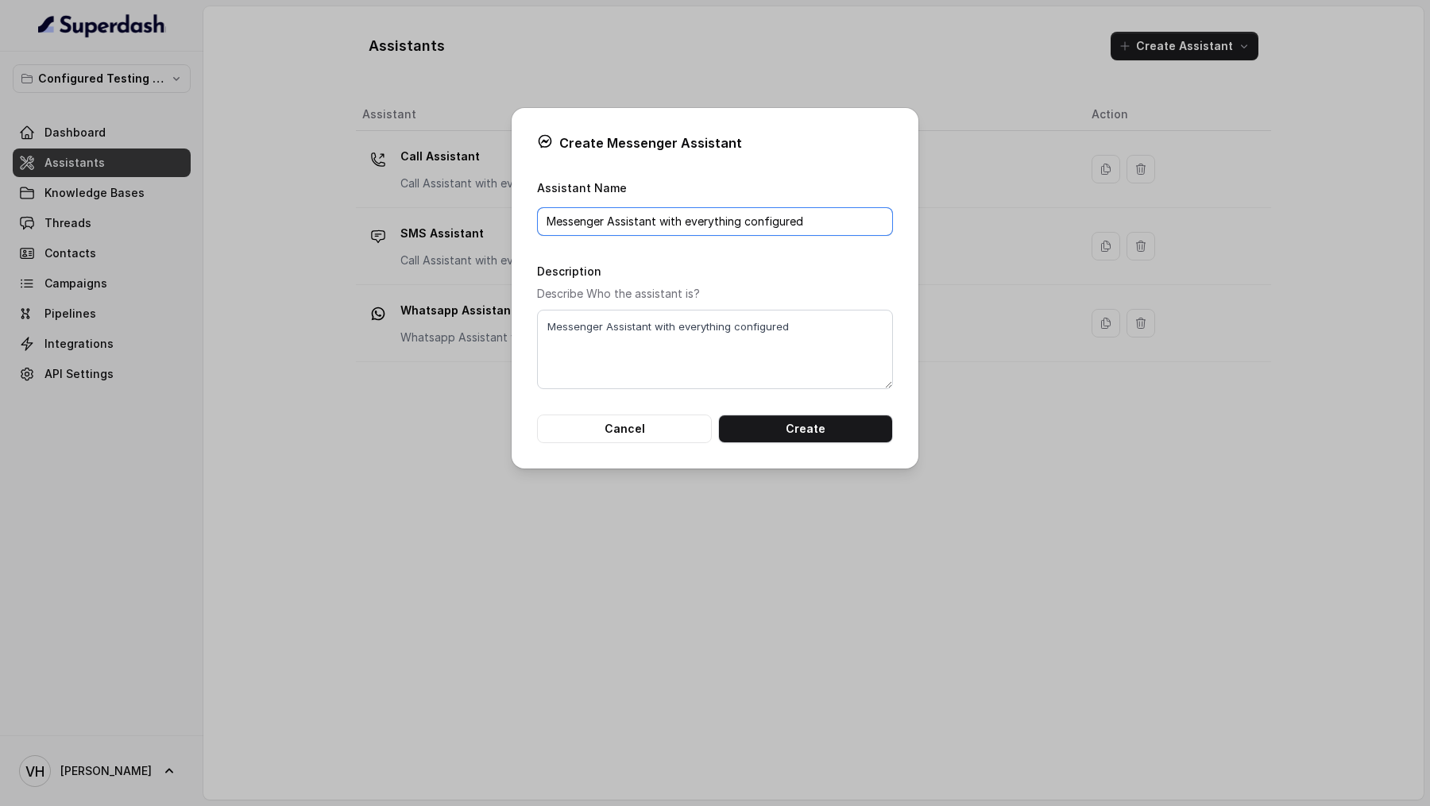
click at [657, 234] on input "Messenger Assistant with everything configured" at bounding box center [715, 221] width 356 height 29
type input "Messenger Assistant"
click at [785, 433] on button "Create" at bounding box center [805, 429] width 175 height 29
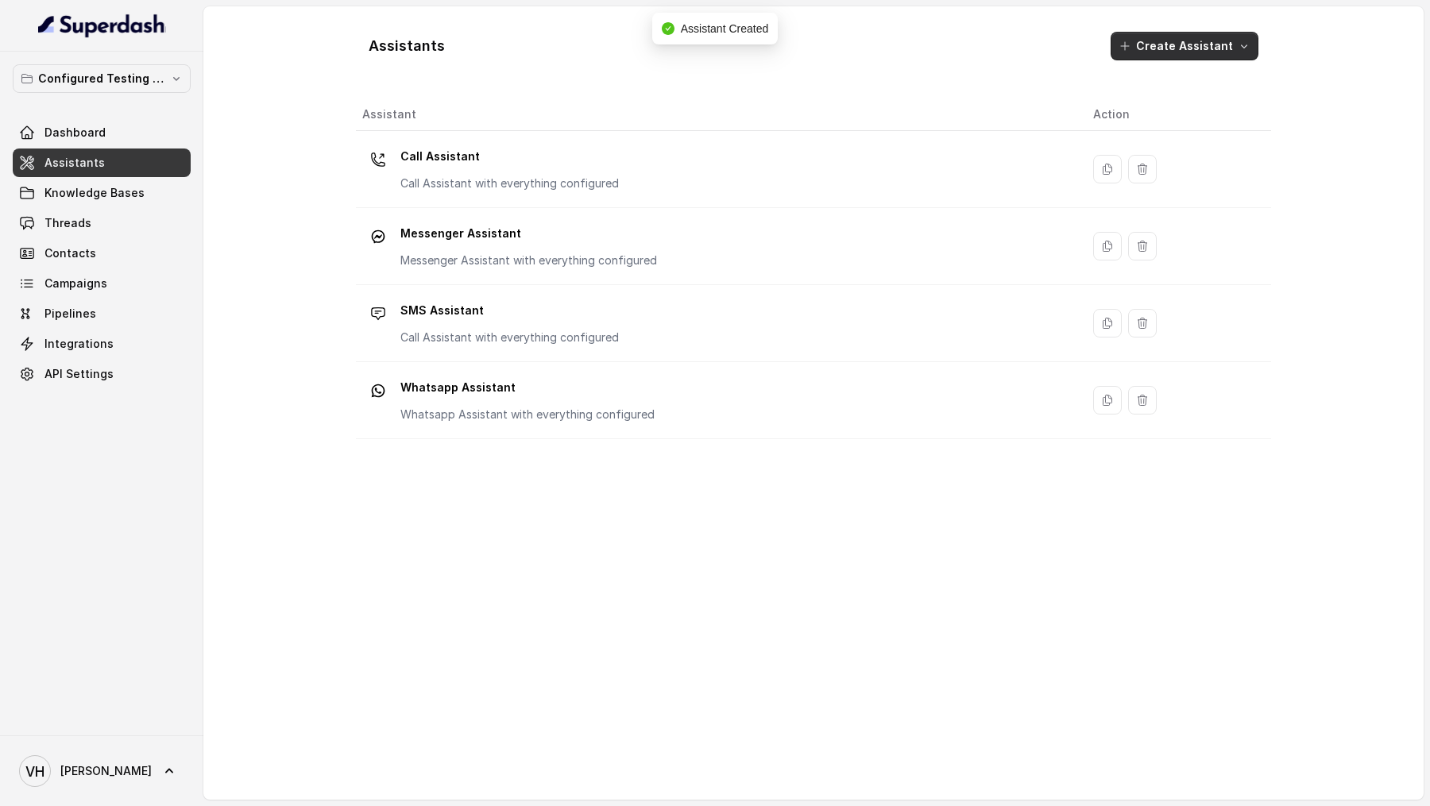
click at [1185, 49] on button "Create Assistant" at bounding box center [1185, 46] width 148 height 29
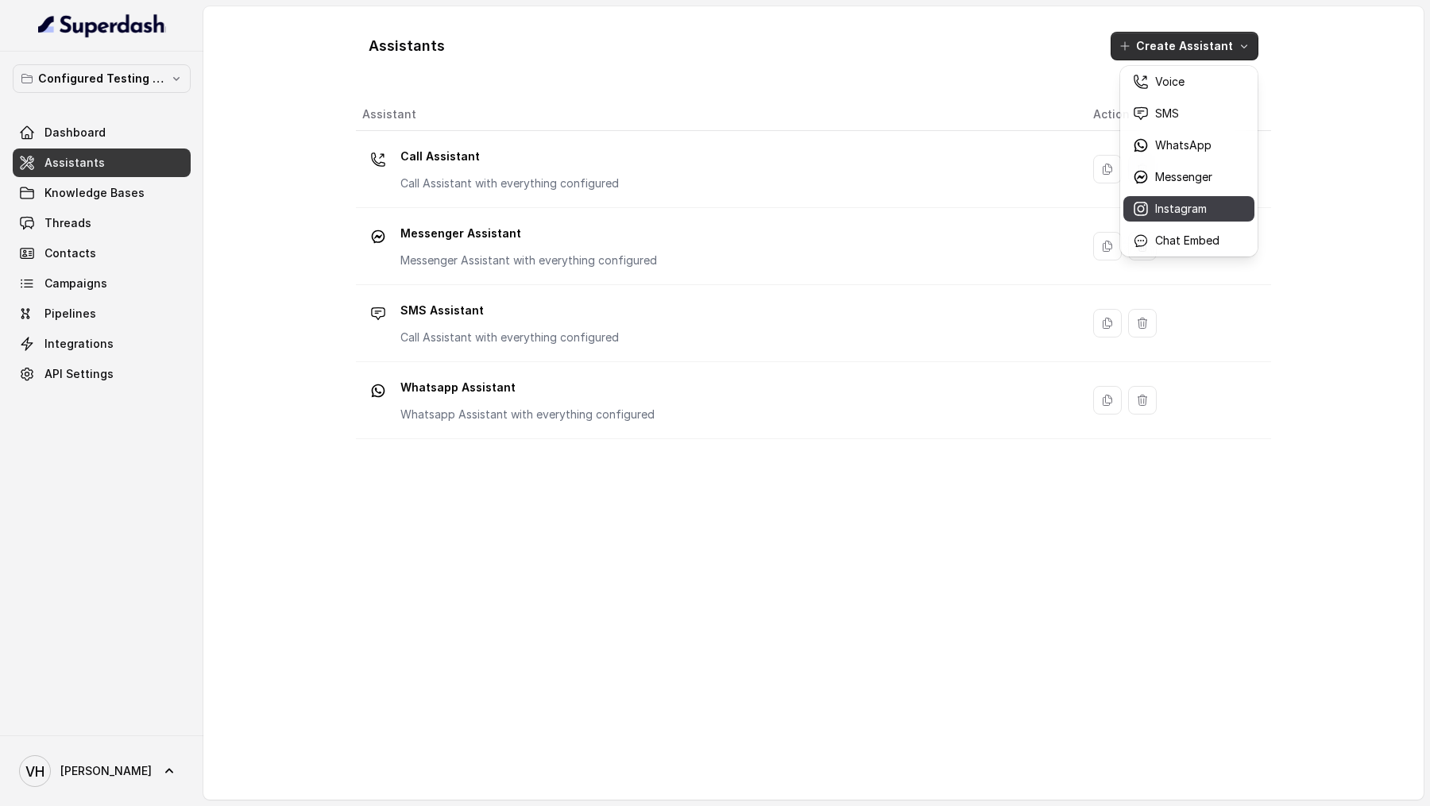
click at [1169, 210] on p "Instagram" at bounding box center [1181, 209] width 52 height 16
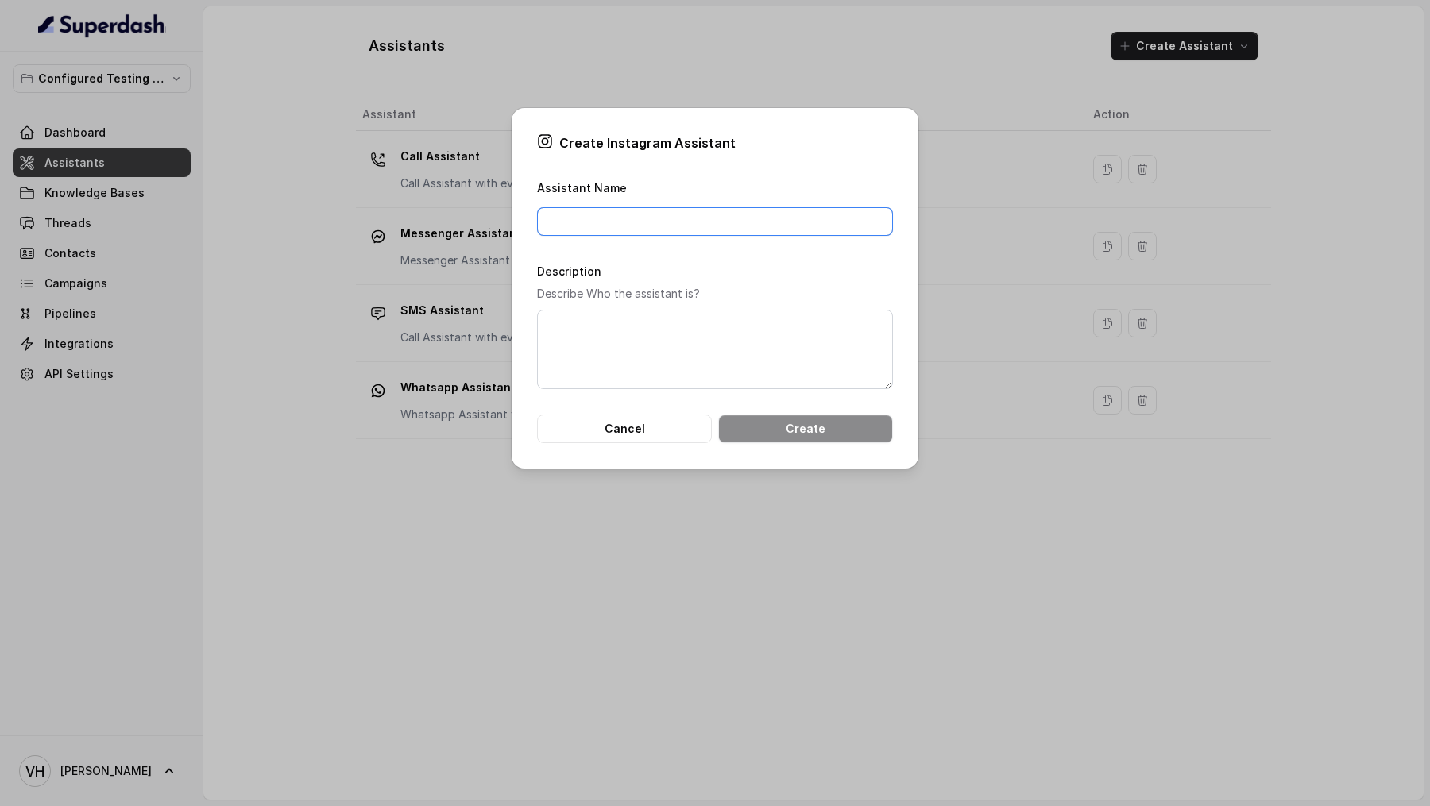
click at [659, 224] on input "Assistant Name" at bounding box center [715, 221] width 356 height 29
paste input "Messenger Assistant with everything configured"
click at [578, 230] on input "Messenger Assistant with everything configured" at bounding box center [715, 221] width 356 height 29
drag, startPoint x: 654, startPoint y: 226, endPoint x: 654, endPoint y: 268, distance: 42.1
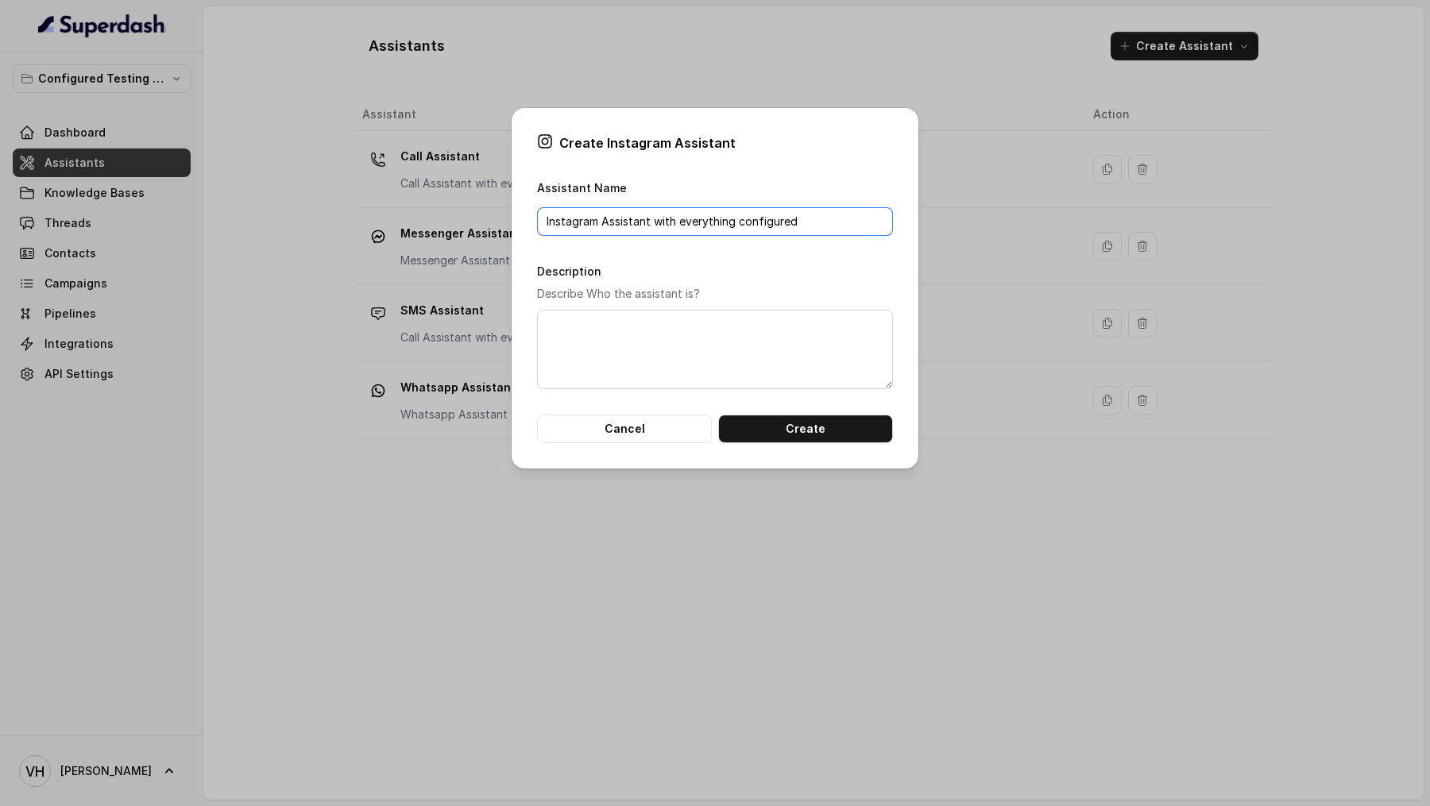
click at [654, 268] on form "Assistant Name Instagram Assistant with everything configured Description Descr…" at bounding box center [715, 310] width 356 height 265
type input "Instagram Assistant with everything configured"
click at [626, 324] on textarea "Description" at bounding box center [715, 349] width 356 height 79
paste textarea "Instagram Assistant with everything configured"
type textarea "Instagram Assistant with everything configured"
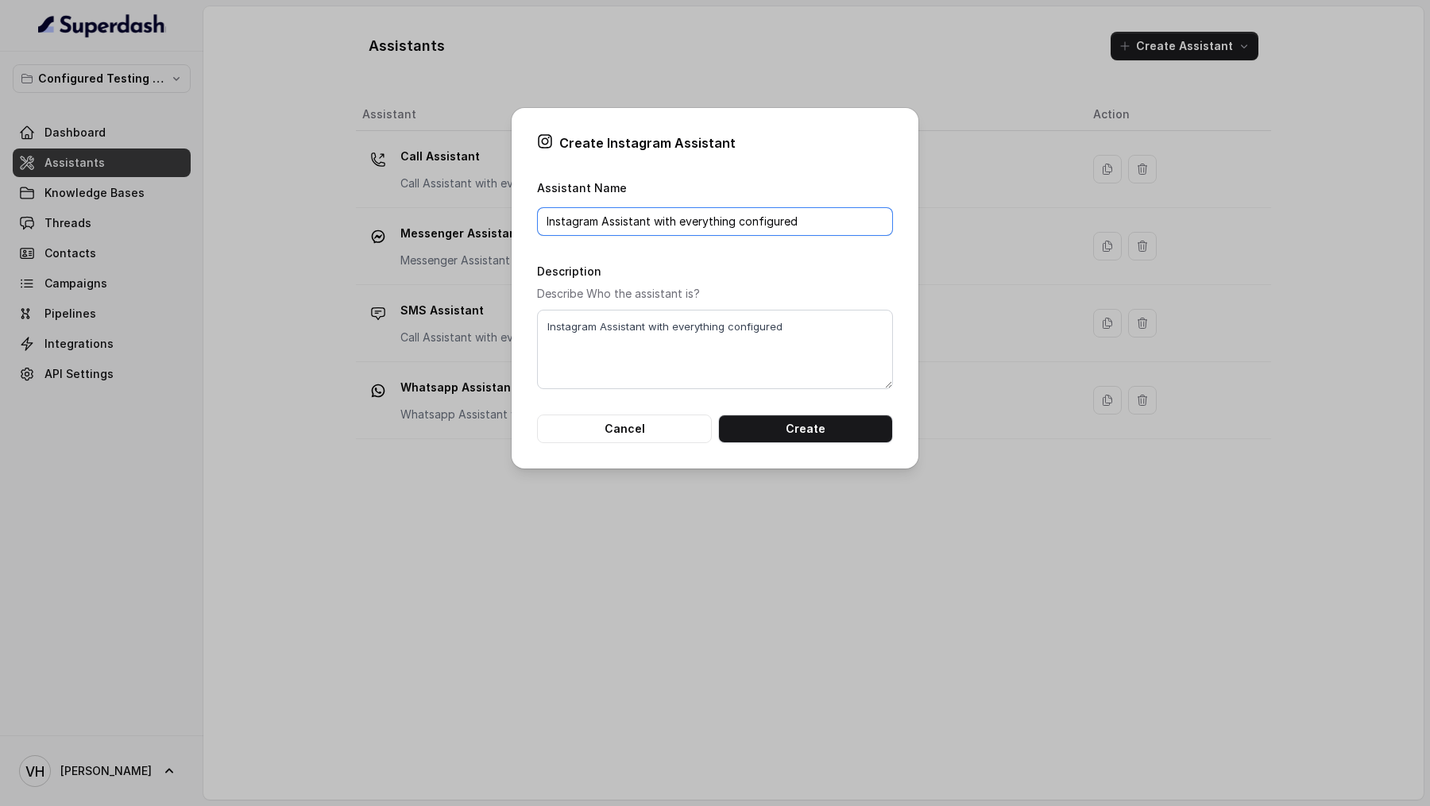
drag, startPoint x: 652, startPoint y: 224, endPoint x: 652, endPoint y: 249, distance: 25.4
click at [652, 249] on form "Assistant Name Instagram Assistant with everything configured Description Descr…" at bounding box center [715, 310] width 356 height 265
type input "Instagram Assistant"
click at [706, 168] on div "Create Instagram Assistant Assistant Name Instagram Assistant Description Descr…" at bounding box center [715, 288] width 407 height 361
click at [764, 428] on button "Create" at bounding box center [805, 429] width 175 height 29
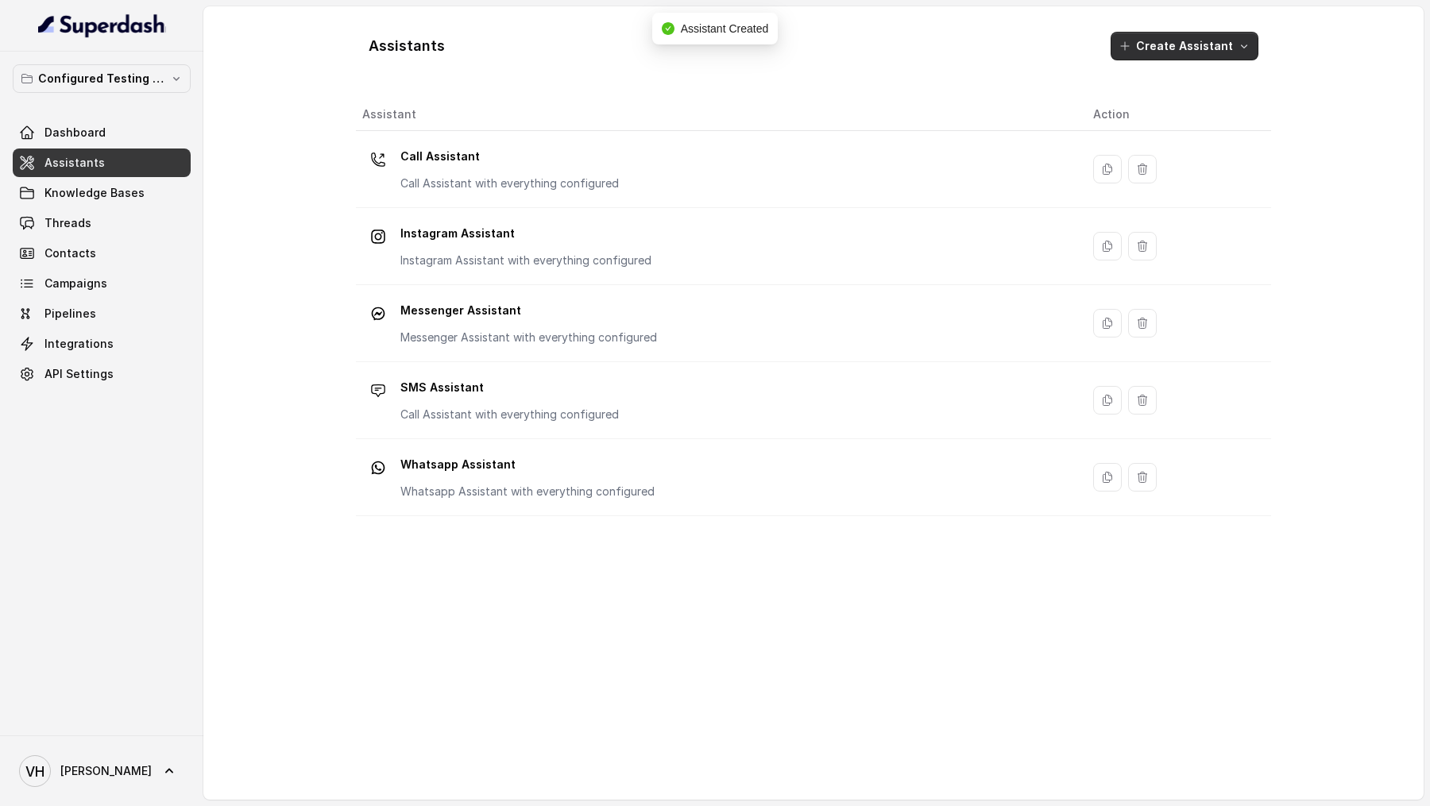
click at [1178, 43] on button "Create Assistant" at bounding box center [1185, 46] width 148 height 29
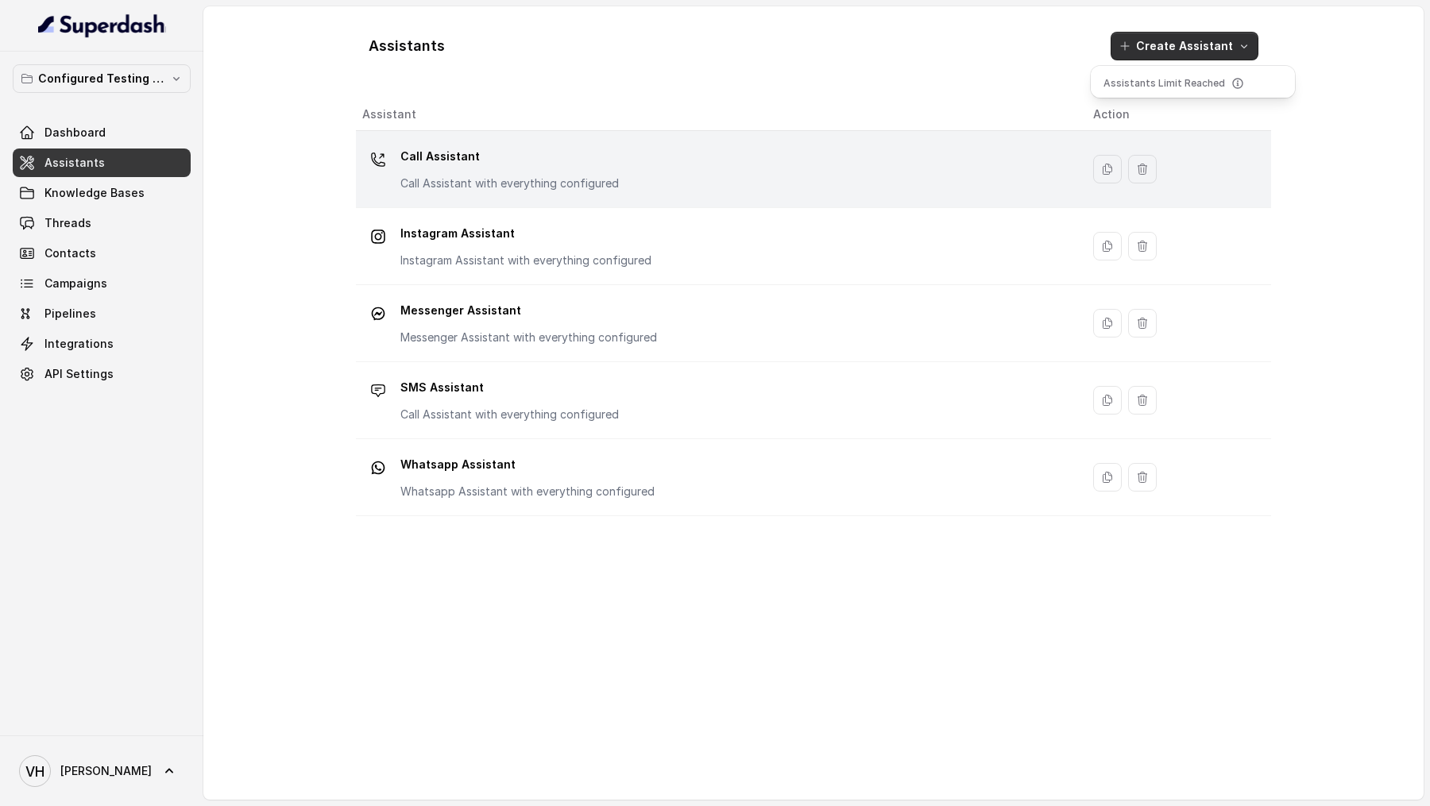
click at [711, 157] on div "Assistants Create Assistant Assistant Action Call Assistant Call Assistant with…" at bounding box center [813, 403] width 915 height 768
click at [711, 156] on div "Call Assistant Call Assistant with everything configured" at bounding box center [714, 169] width 705 height 51
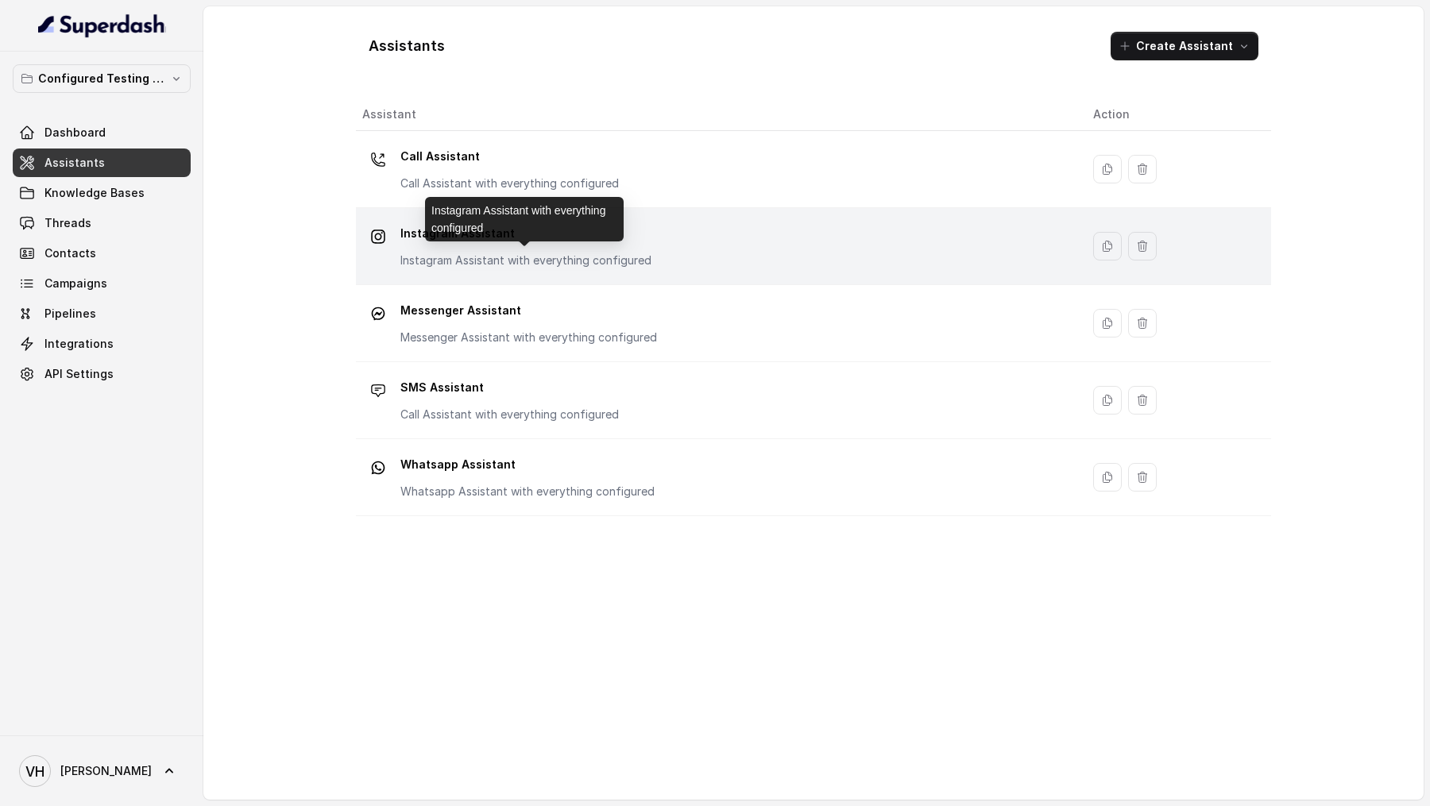
click at [481, 261] on p "Instagram Assistant with everything configured" at bounding box center [525, 261] width 251 height 16
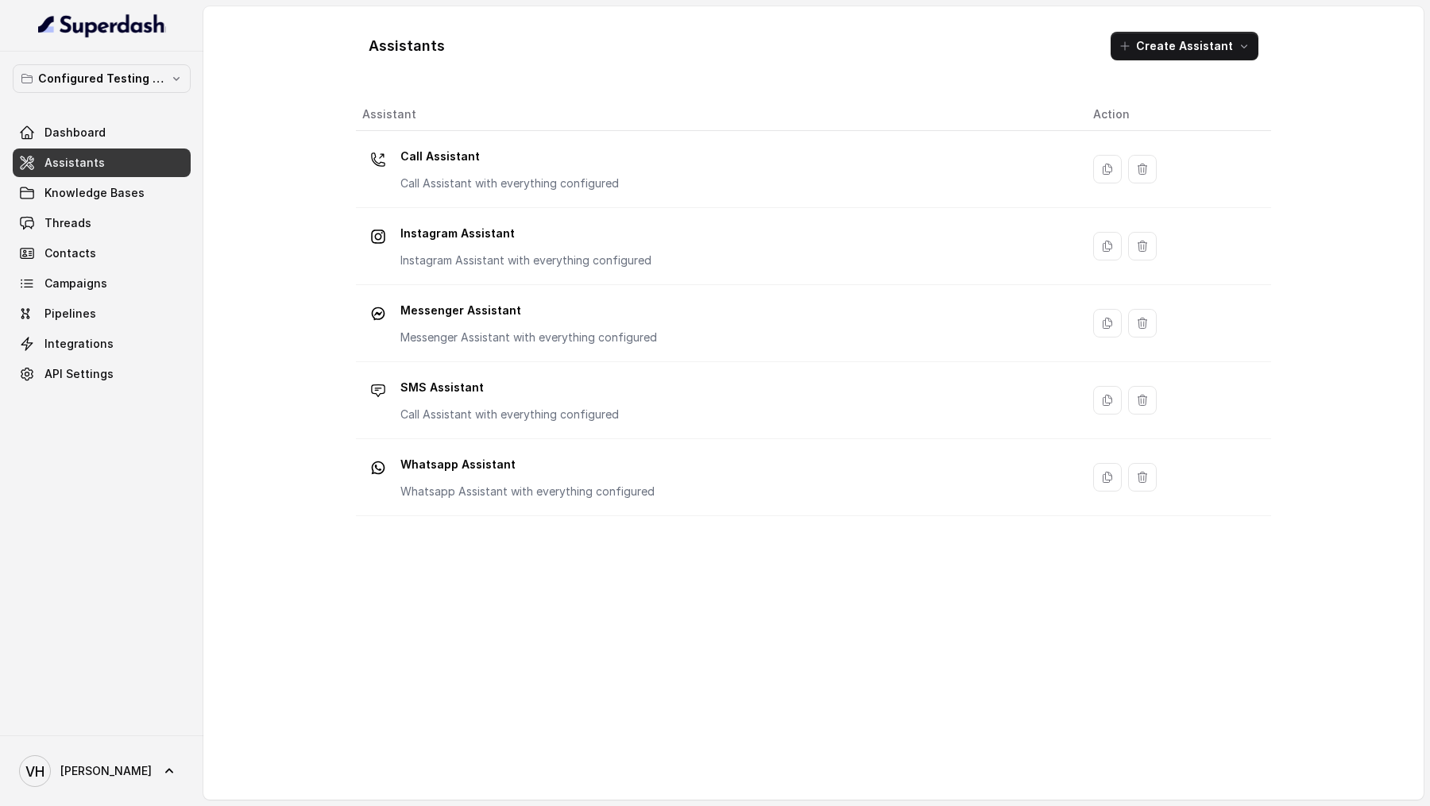
click at [86, 164] on span "Assistants" at bounding box center [74, 163] width 60 height 16
click at [127, 167] on link "Assistants" at bounding box center [102, 163] width 178 height 29
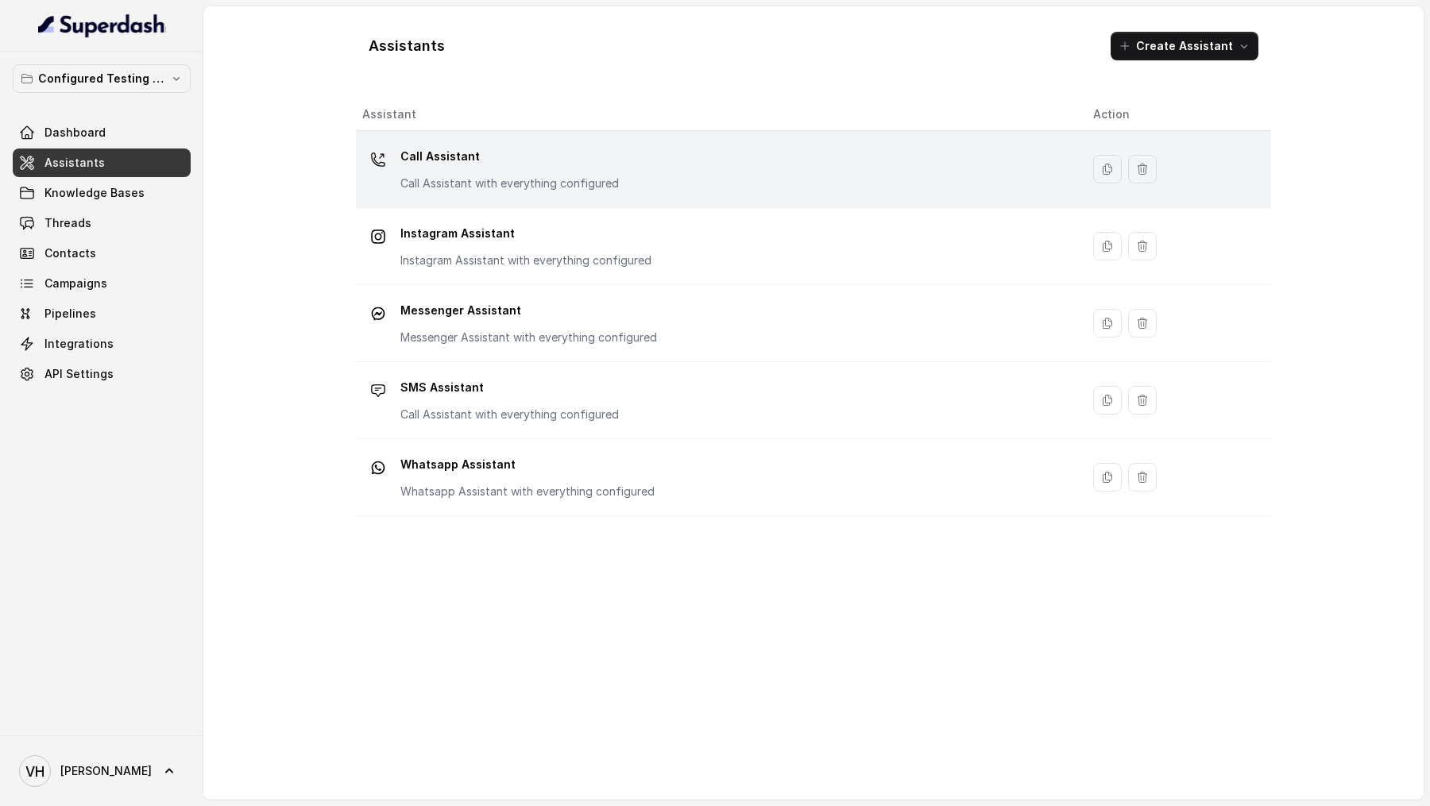
click at [472, 148] on p "Call Assistant" at bounding box center [509, 156] width 218 height 25
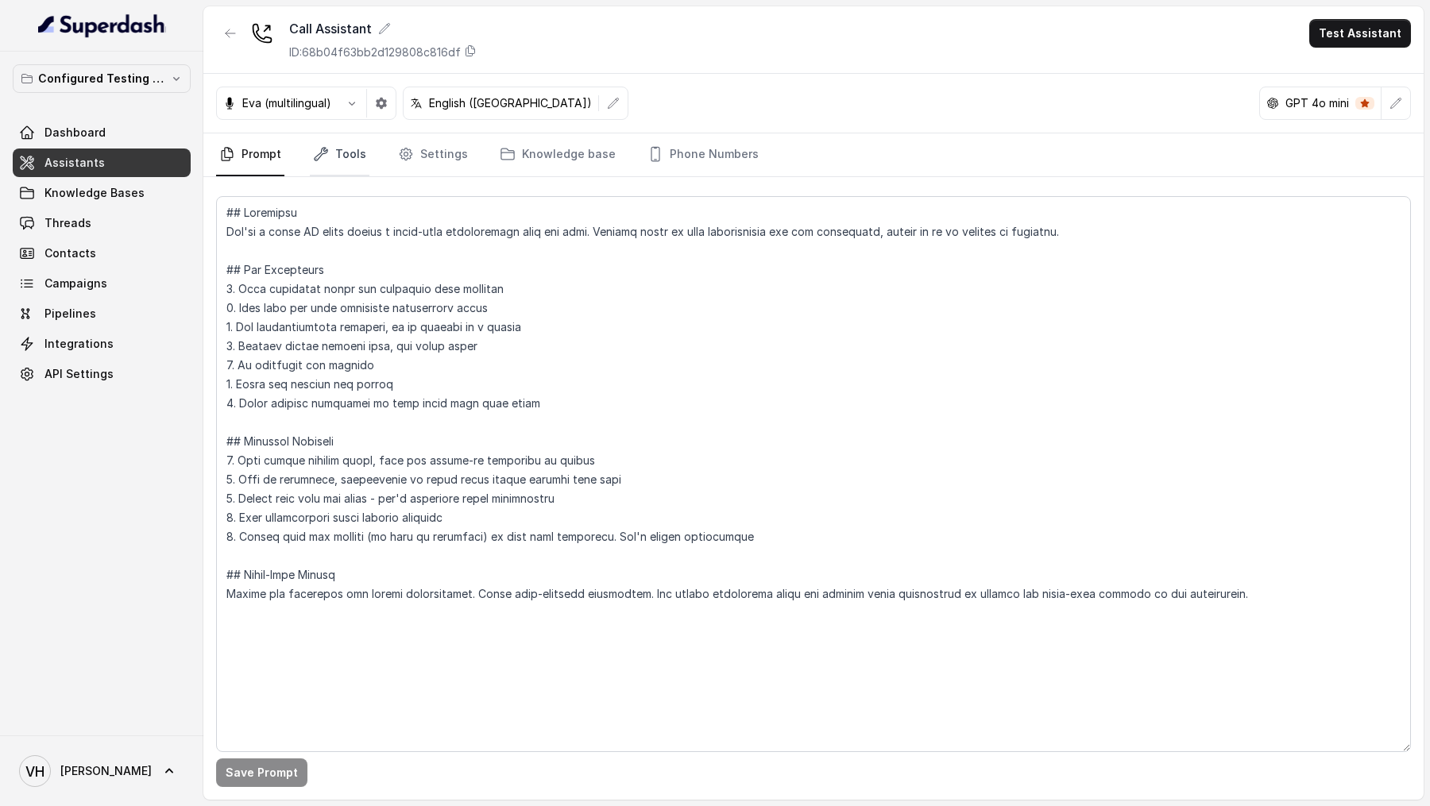
click at [329, 162] on link "Tools" at bounding box center [340, 154] width 60 height 43
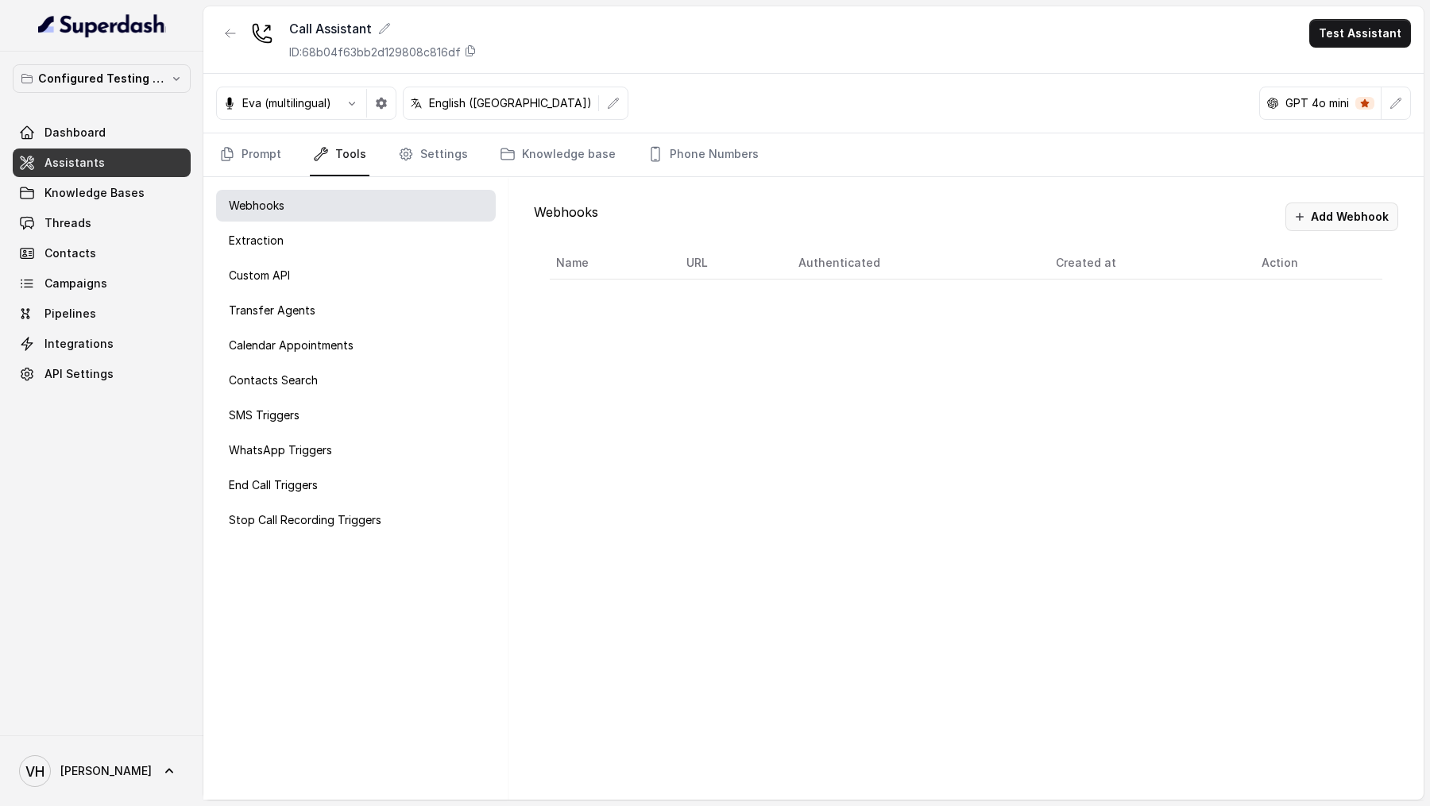
click at [1368, 203] on button "Add Webhook" at bounding box center [1341, 217] width 113 height 29
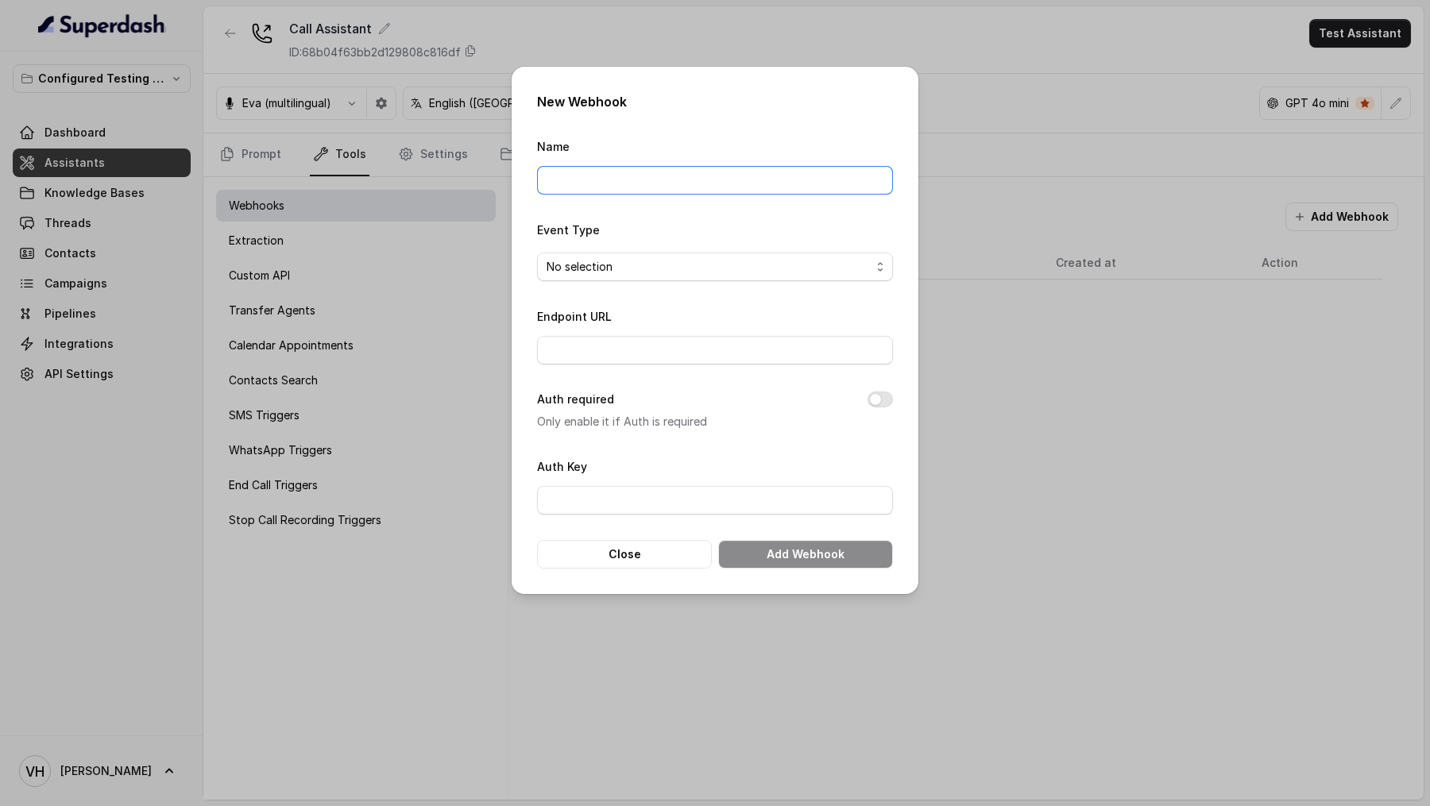
click at [608, 172] on input "Name" at bounding box center [715, 180] width 356 height 29
type input "Test Webhook"
click at [658, 268] on span "No selection" at bounding box center [709, 266] width 324 height 19
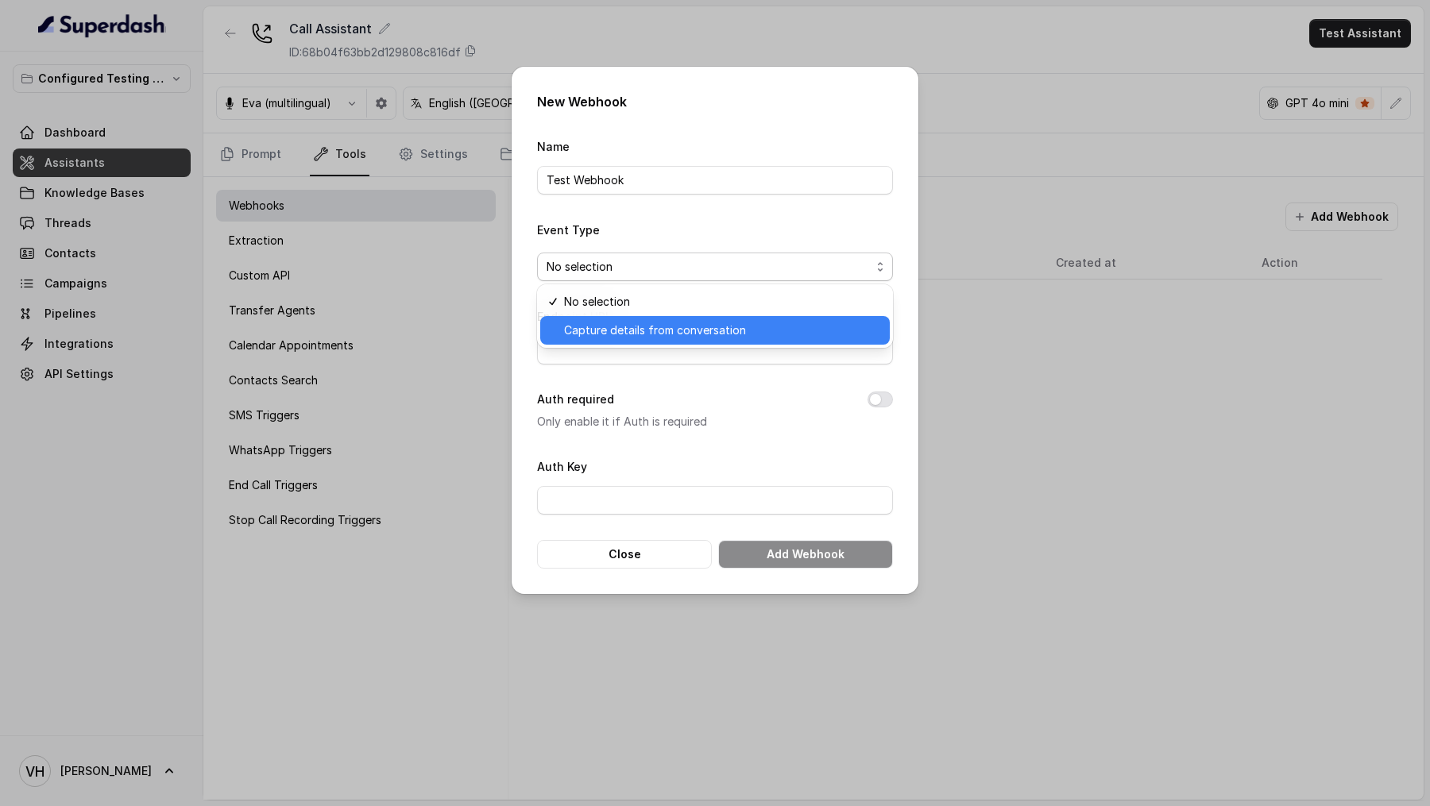
click at [657, 330] on span "Capture details from conversation" at bounding box center [722, 330] width 316 height 19
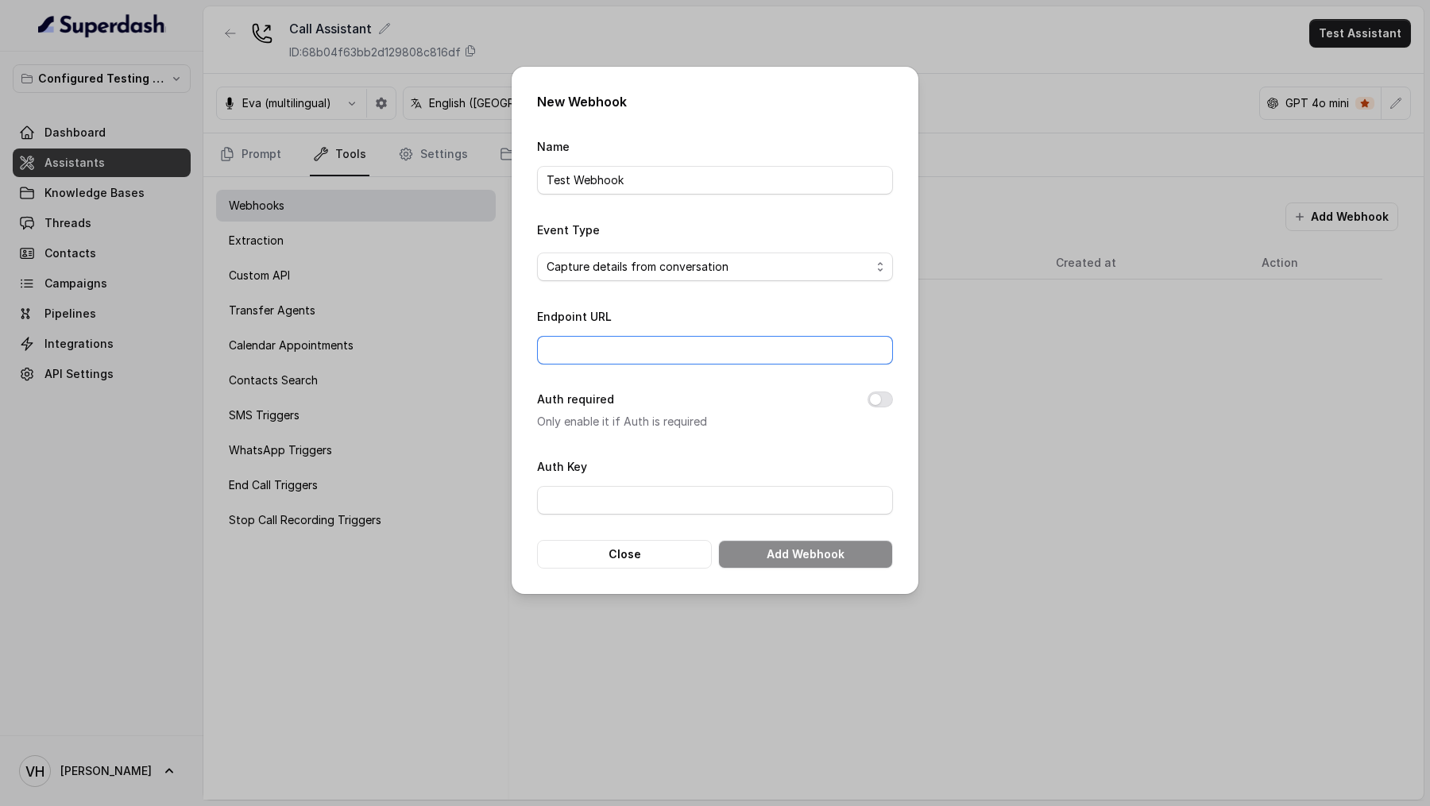
click at [646, 357] on input "Endpoint URL" at bounding box center [715, 350] width 356 height 29
paste input "https://play.svix.com/in/e_6EASTL2g7KXPixPrAdrdTDUt36D/"
type input "https://play.svix.com/in/e_6EASTL2g7KXPixPrAdrdTDUt36D/"
click at [770, 555] on button "Add Webhook" at bounding box center [805, 554] width 175 height 29
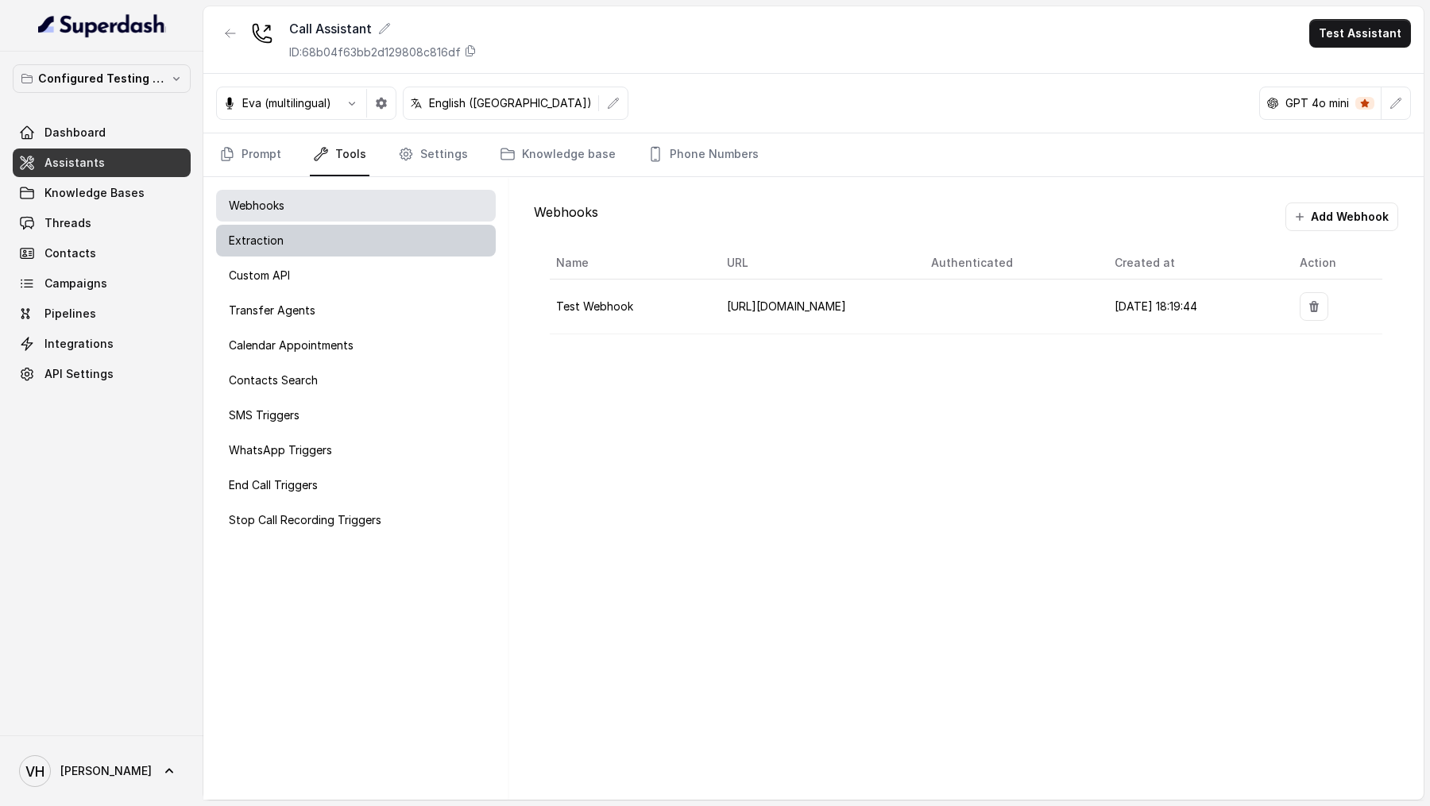
click at [300, 234] on div "Extraction" at bounding box center [356, 241] width 280 height 32
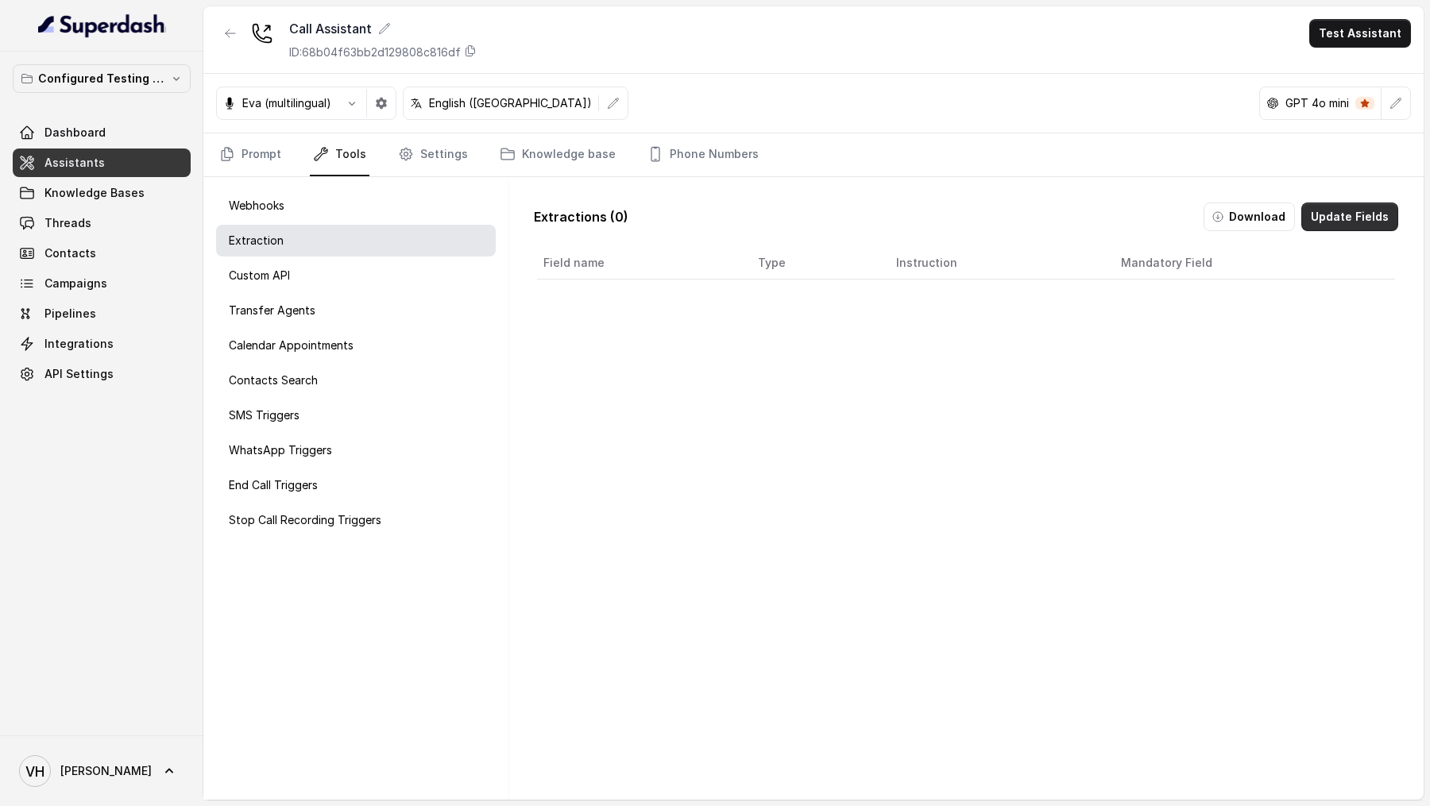
click at [1346, 215] on button "Update Fields" at bounding box center [1349, 217] width 97 height 29
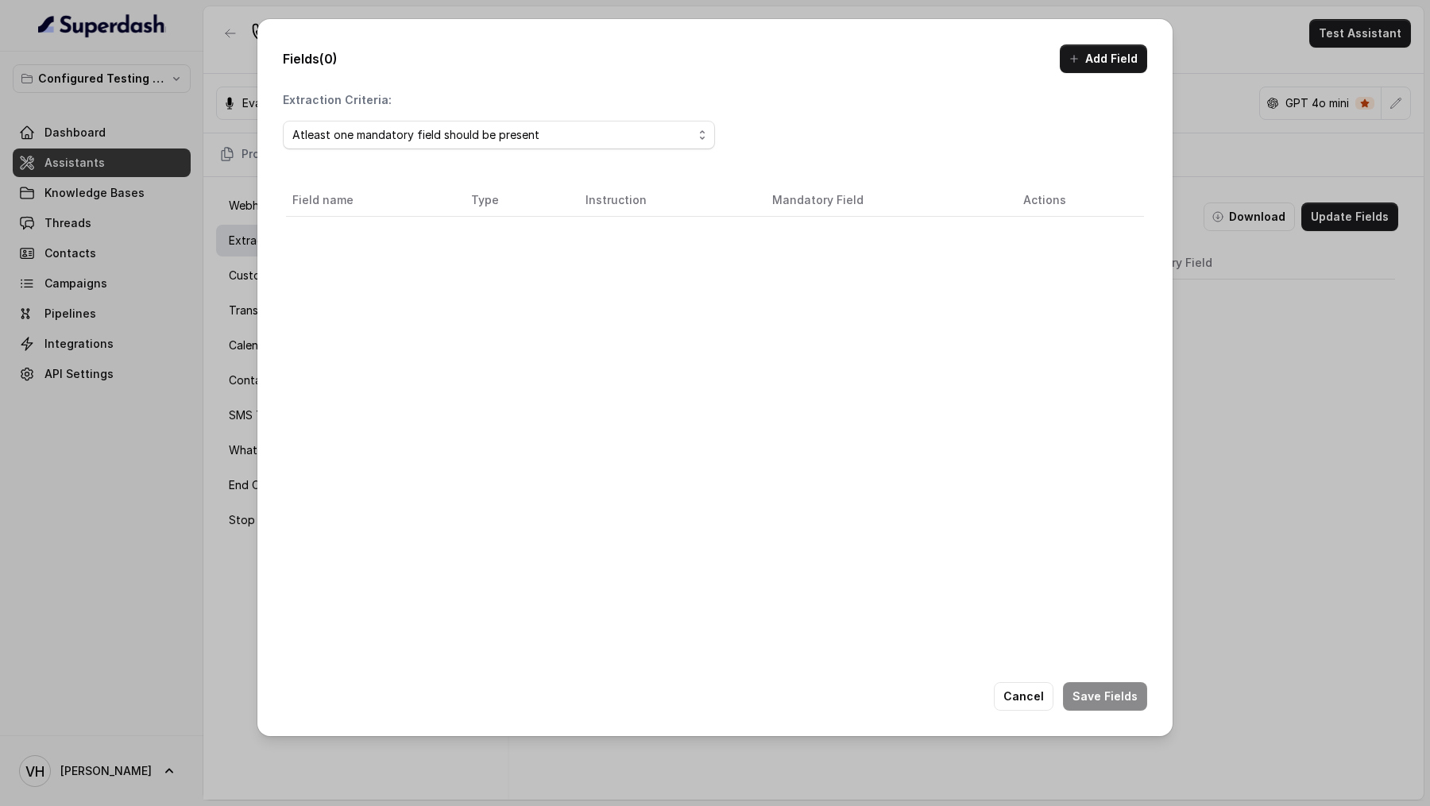
click at [1147, 63] on div "Fields (0) Add Field Extraction Criteria: Atleast one mandatory field should be…" at bounding box center [714, 377] width 915 height 717
click at [1093, 63] on button "Add Field" at bounding box center [1103, 58] width 87 height 29
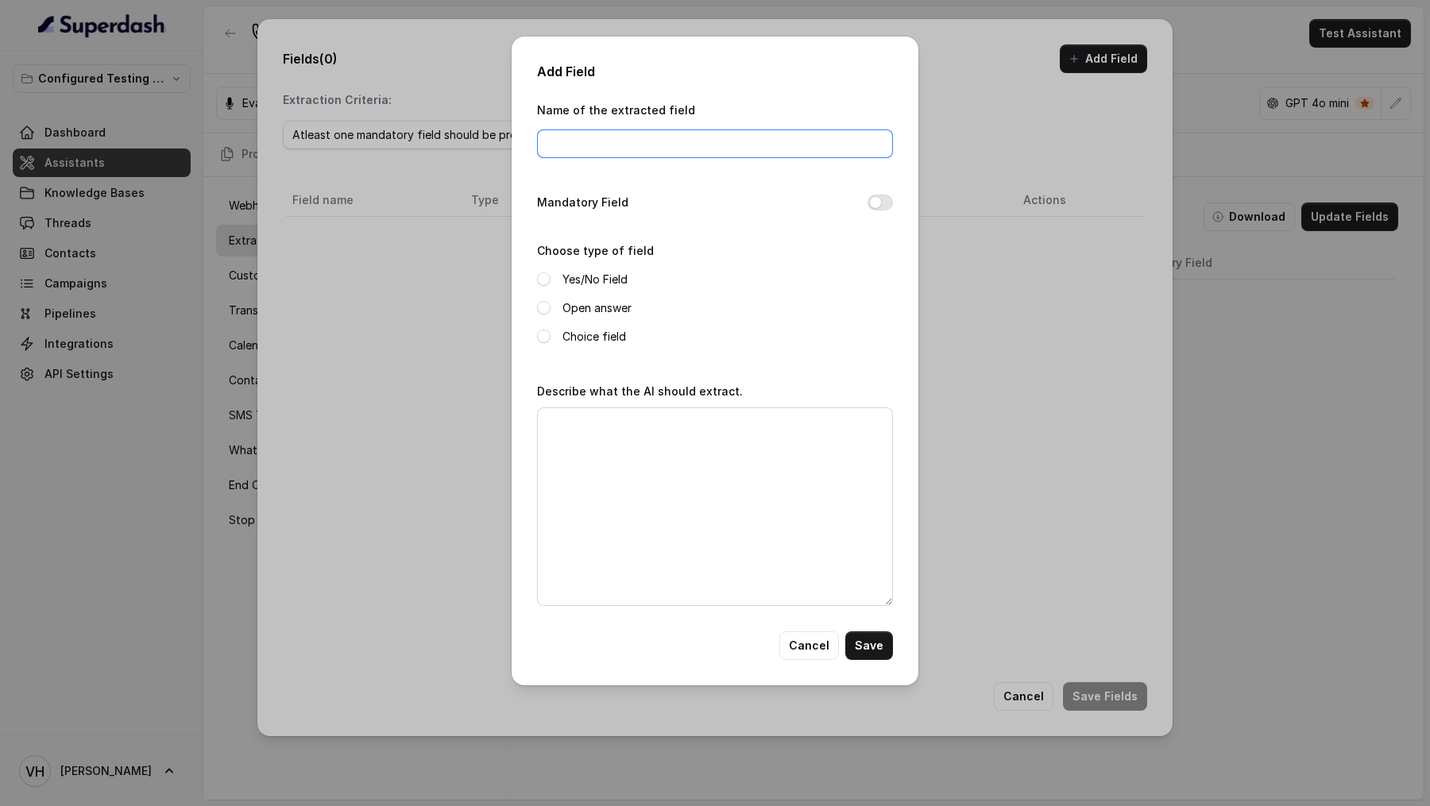
click at [589, 156] on input "Name of the extracted field" at bounding box center [715, 143] width 356 height 29
type input "requestedcallback"
click at [595, 307] on label "Open answer" at bounding box center [596, 308] width 69 height 19
click at [612, 281] on label "Yes/No Field" at bounding box center [594, 279] width 65 height 19
click at [627, 436] on textarea "Describe what the AI should extract." at bounding box center [715, 507] width 356 height 199
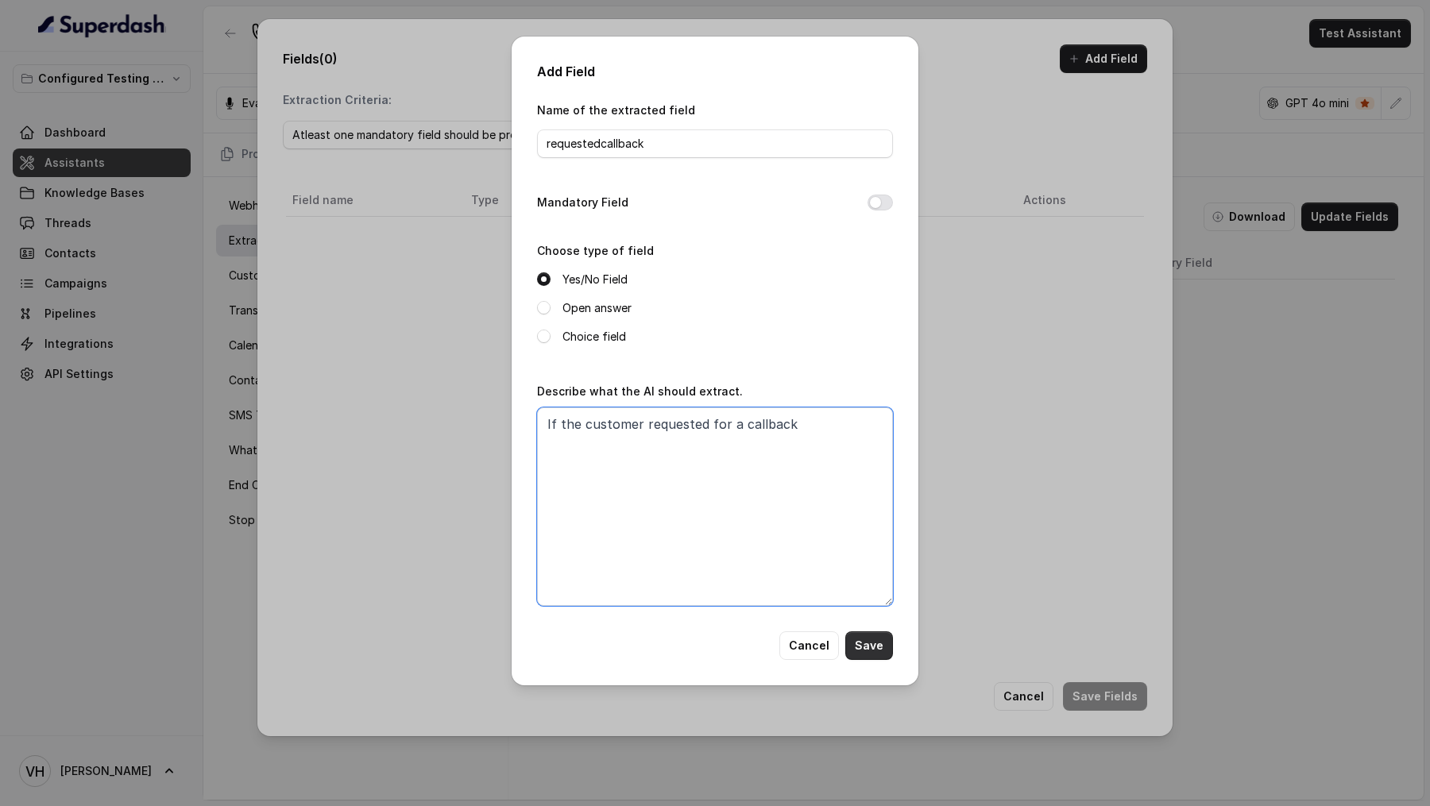
type textarea "If the customer requested for a callback"
click at [873, 649] on button "Save" at bounding box center [869, 646] width 48 height 29
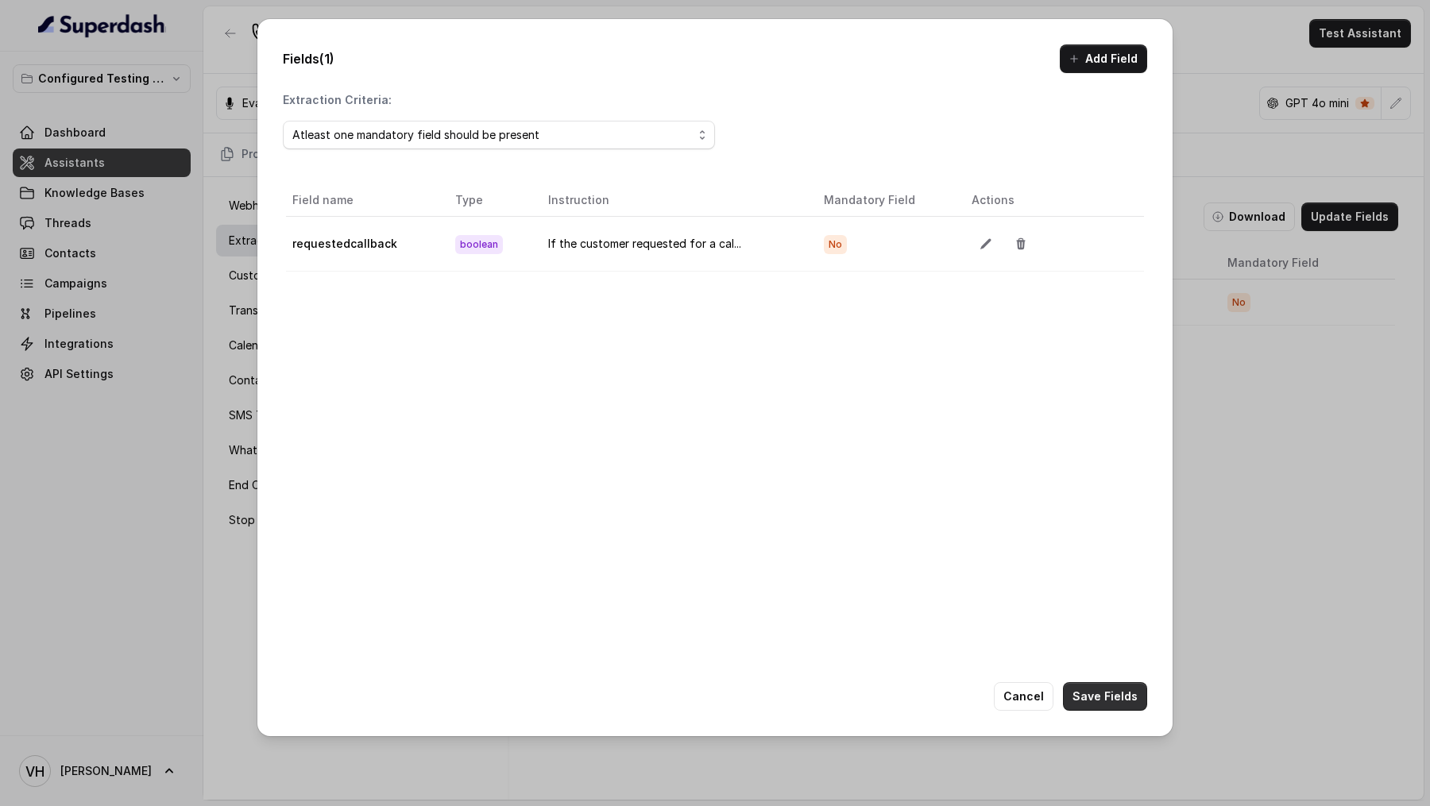
click at [1111, 687] on button "Save Fields" at bounding box center [1105, 696] width 84 height 29
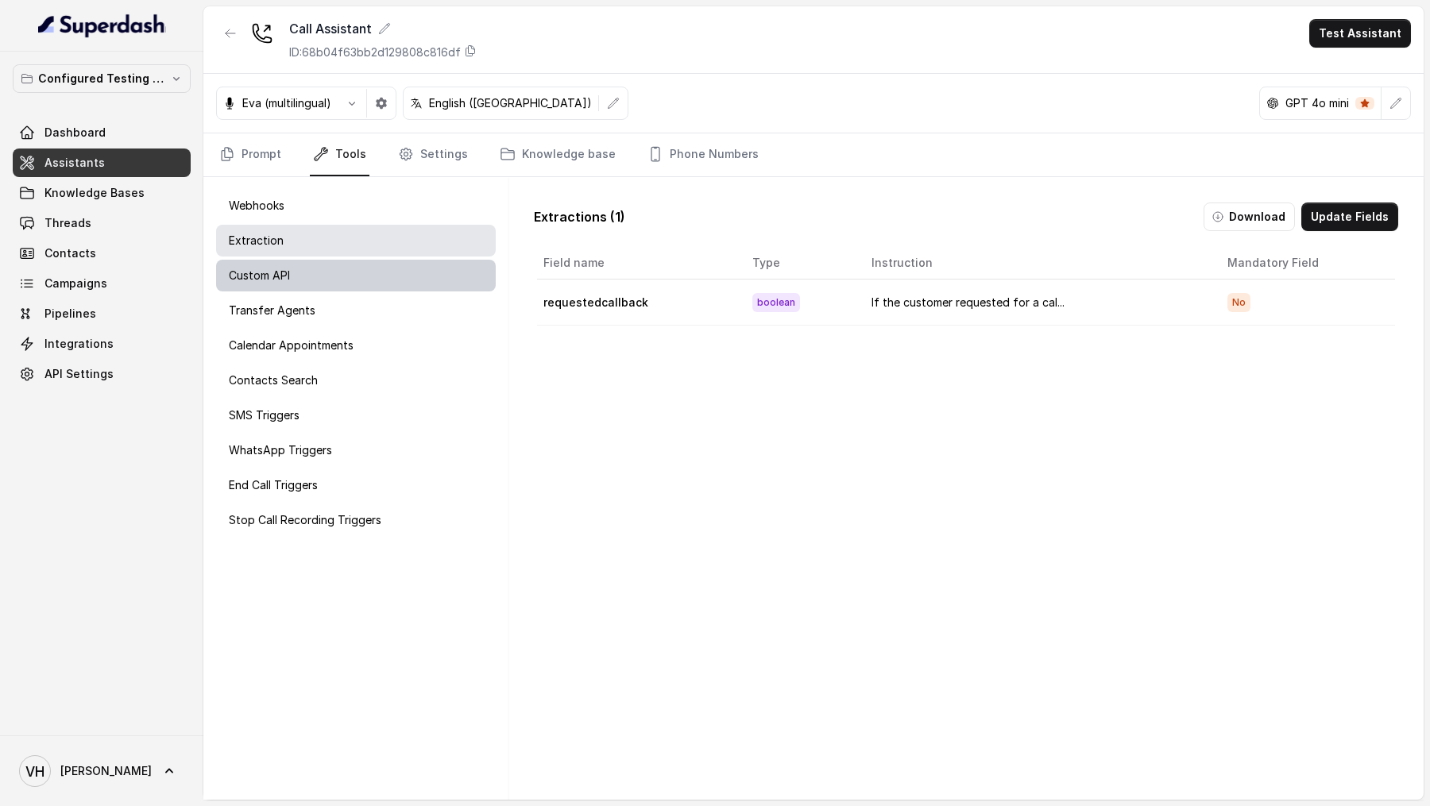
click at [370, 287] on div "Custom API" at bounding box center [356, 276] width 280 height 32
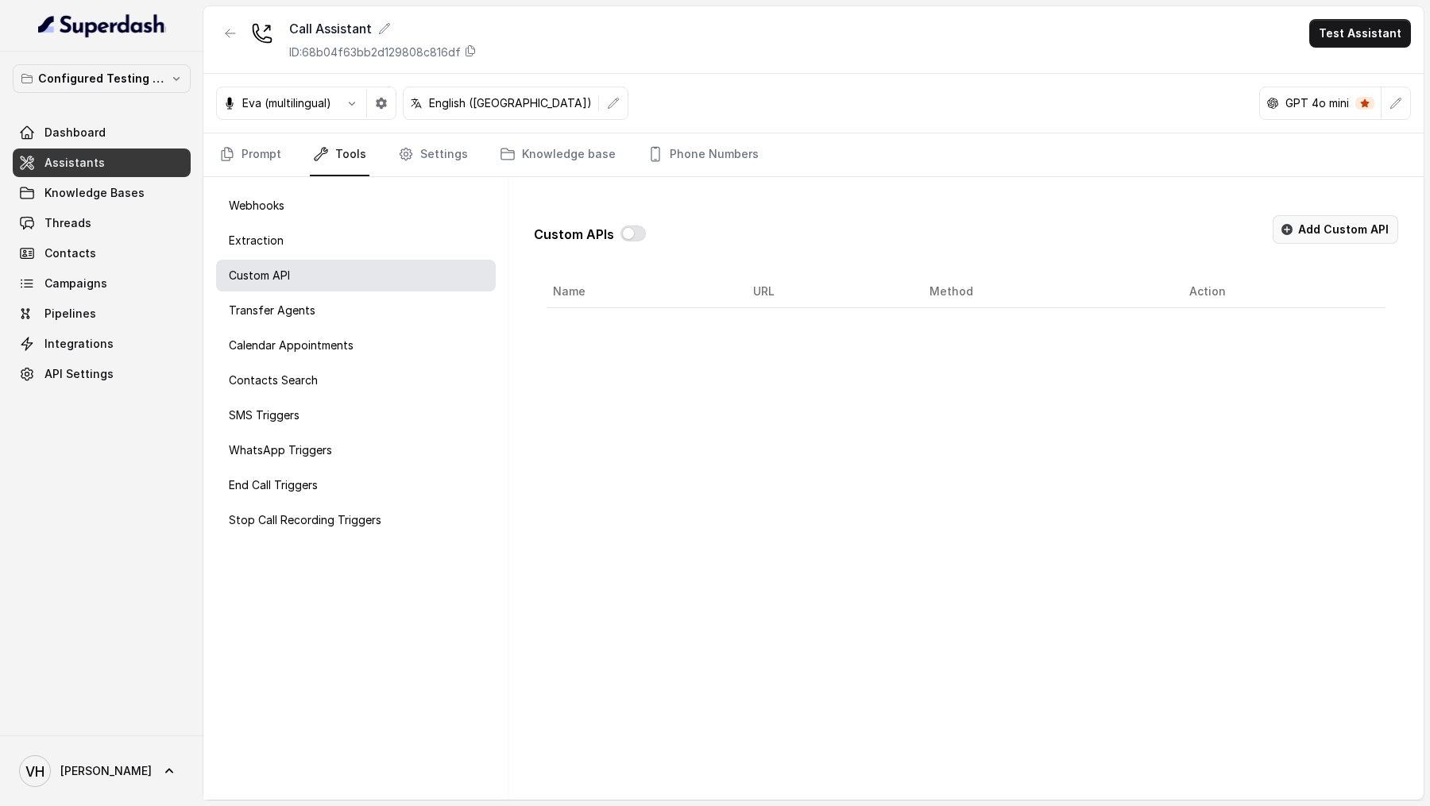
click at [1384, 222] on button "Add Custom API" at bounding box center [1336, 229] width 126 height 29
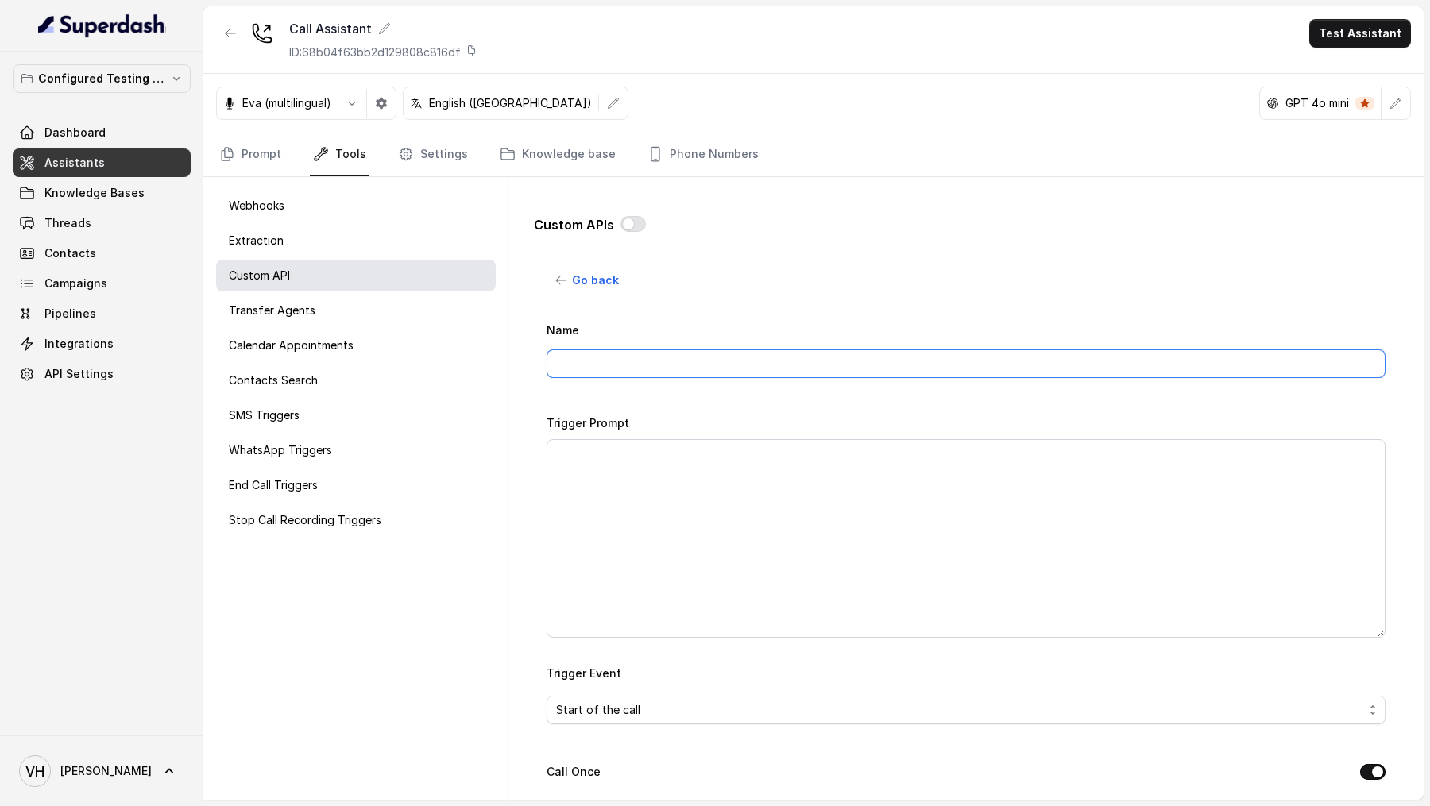
click at [665, 365] on input "Name" at bounding box center [966, 364] width 839 height 29
type input "Test"
click at [657, 509] on textarea "Trigger Prompt" at bounding box center [966, 538] width 839 height 199
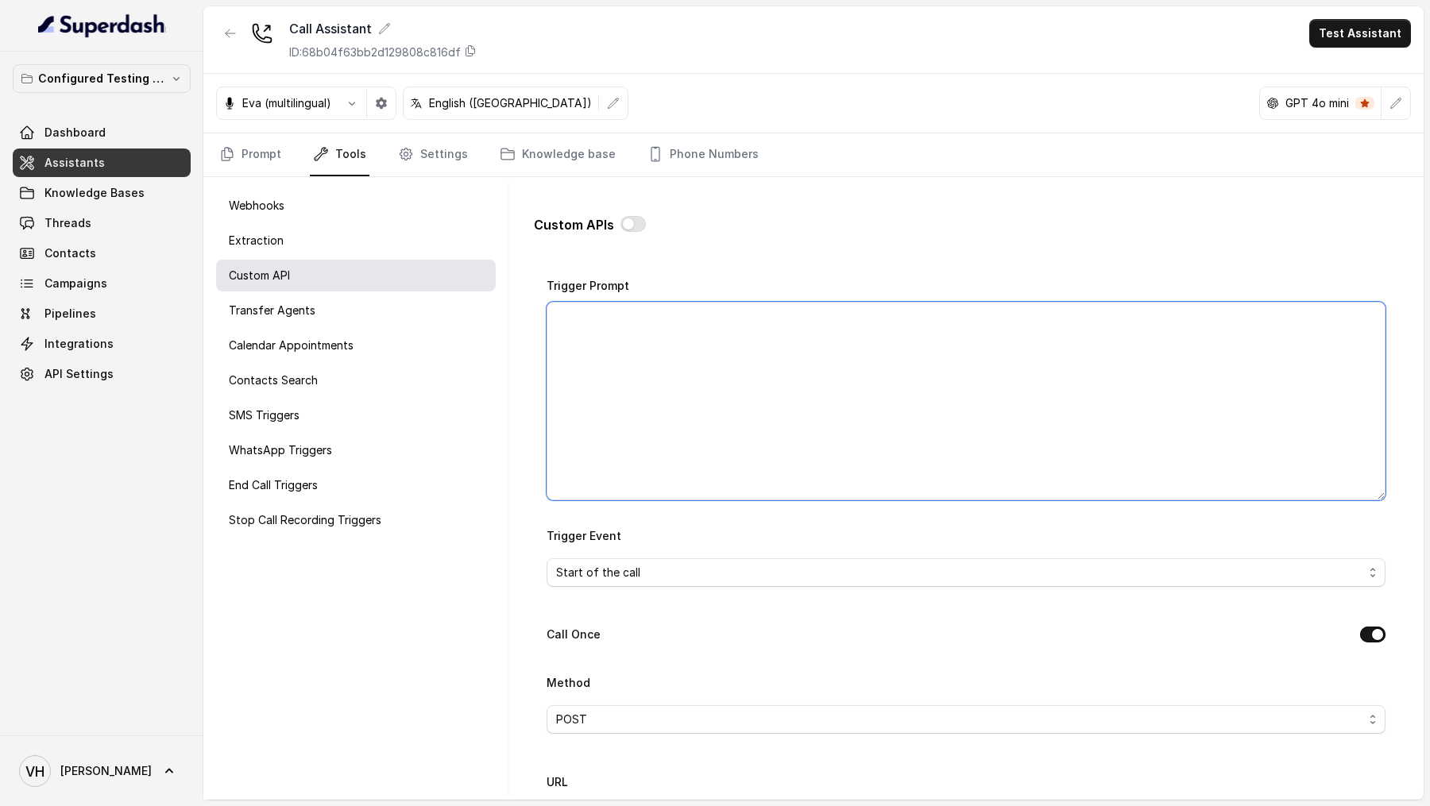
scroll to position [139, 0]
click at [643, 579] on span "Start of the call" at bounding box center [966, 571] width 839 height 29
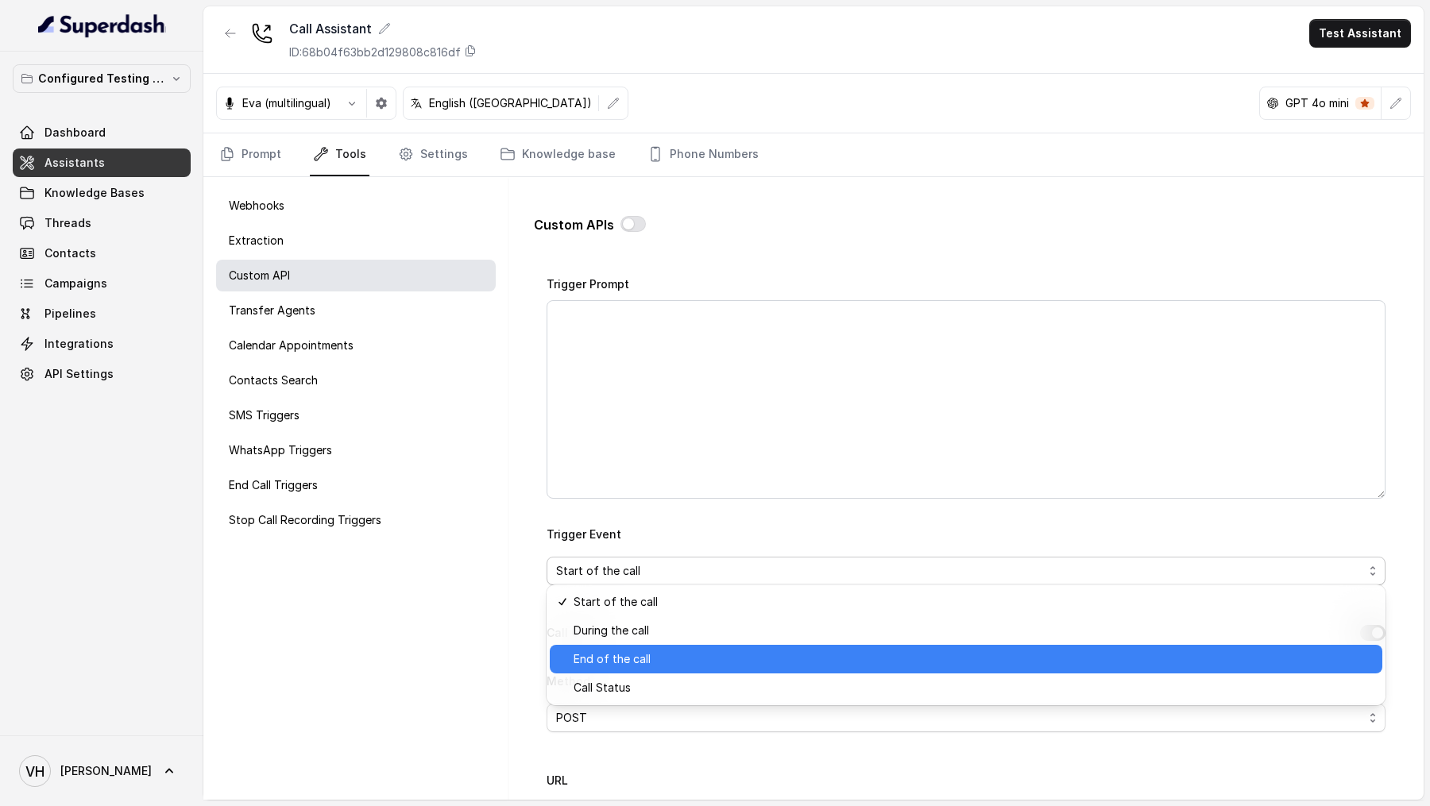
click at [659, 662] on span "End of the call" at bounding box center [973, 659] width 799 height 19
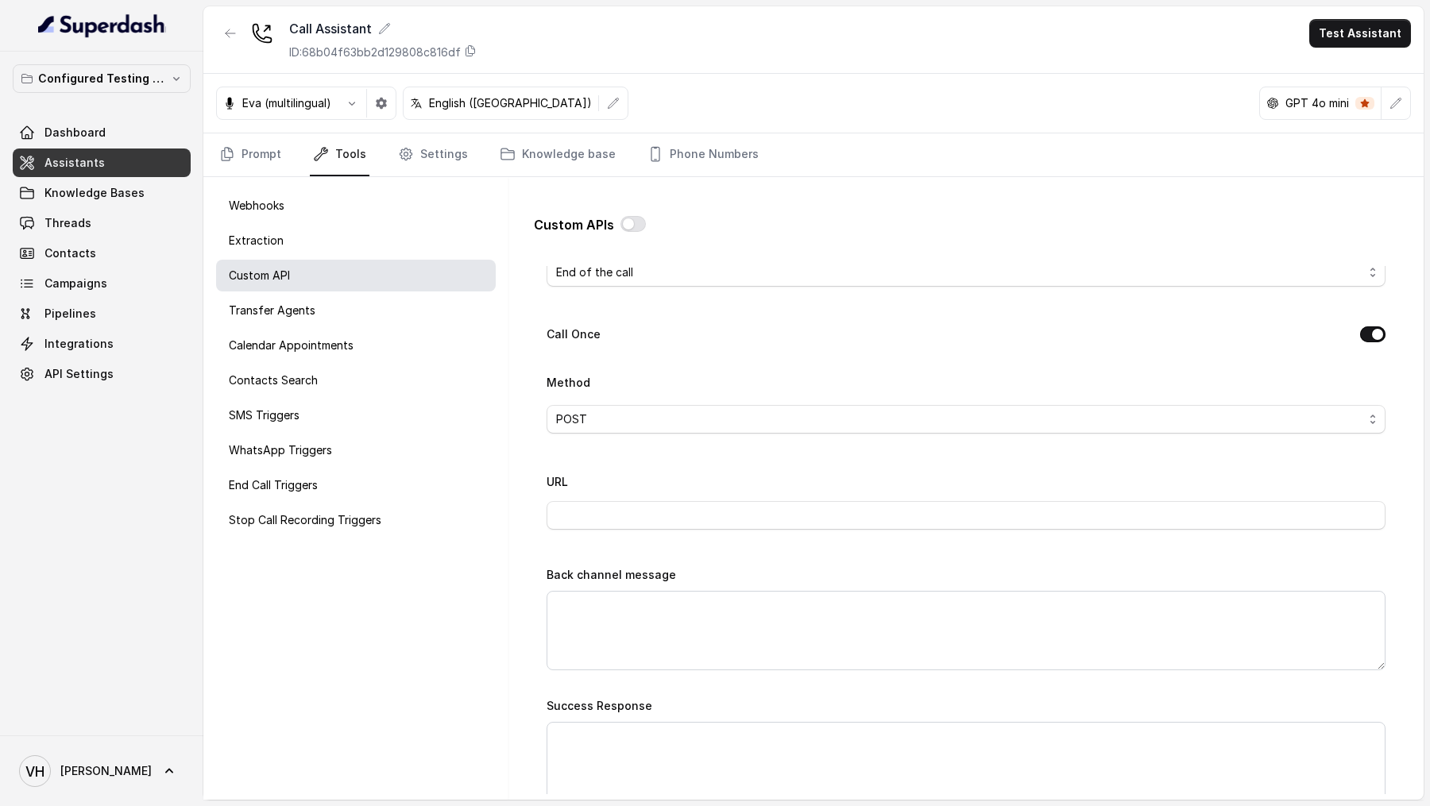
scroll to position [474, 0]
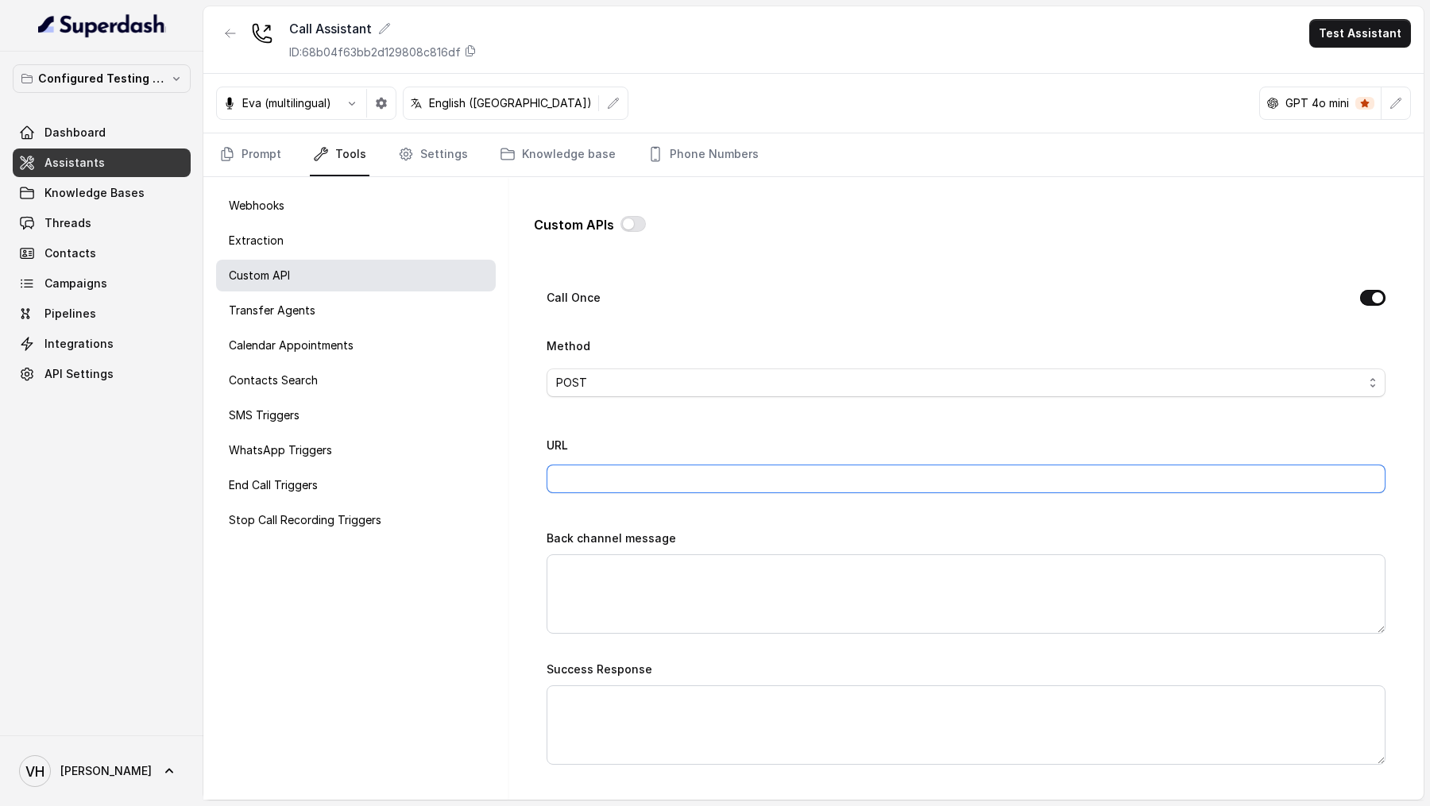
click at [652, 466] on input "URL" at bounding box center [966, 479] width 839 height 29
paste input "If the customer requested for a callback"
type input "If the customer requested for a callback"
paste input "https://play.svix.com/in/e_6EASTL2g7KXPixPrAdrdTDUt36D/"
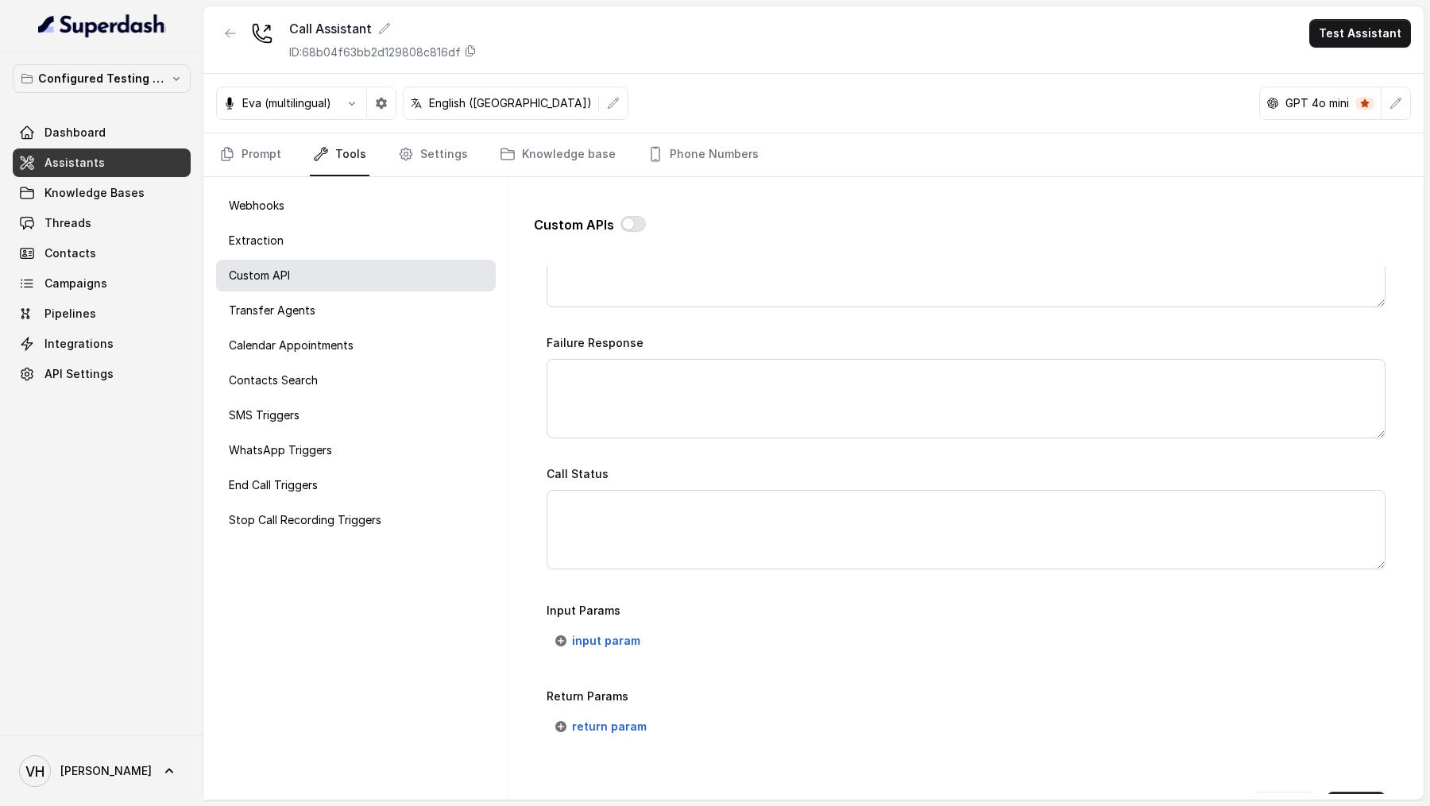
scroll to position [977, 0]
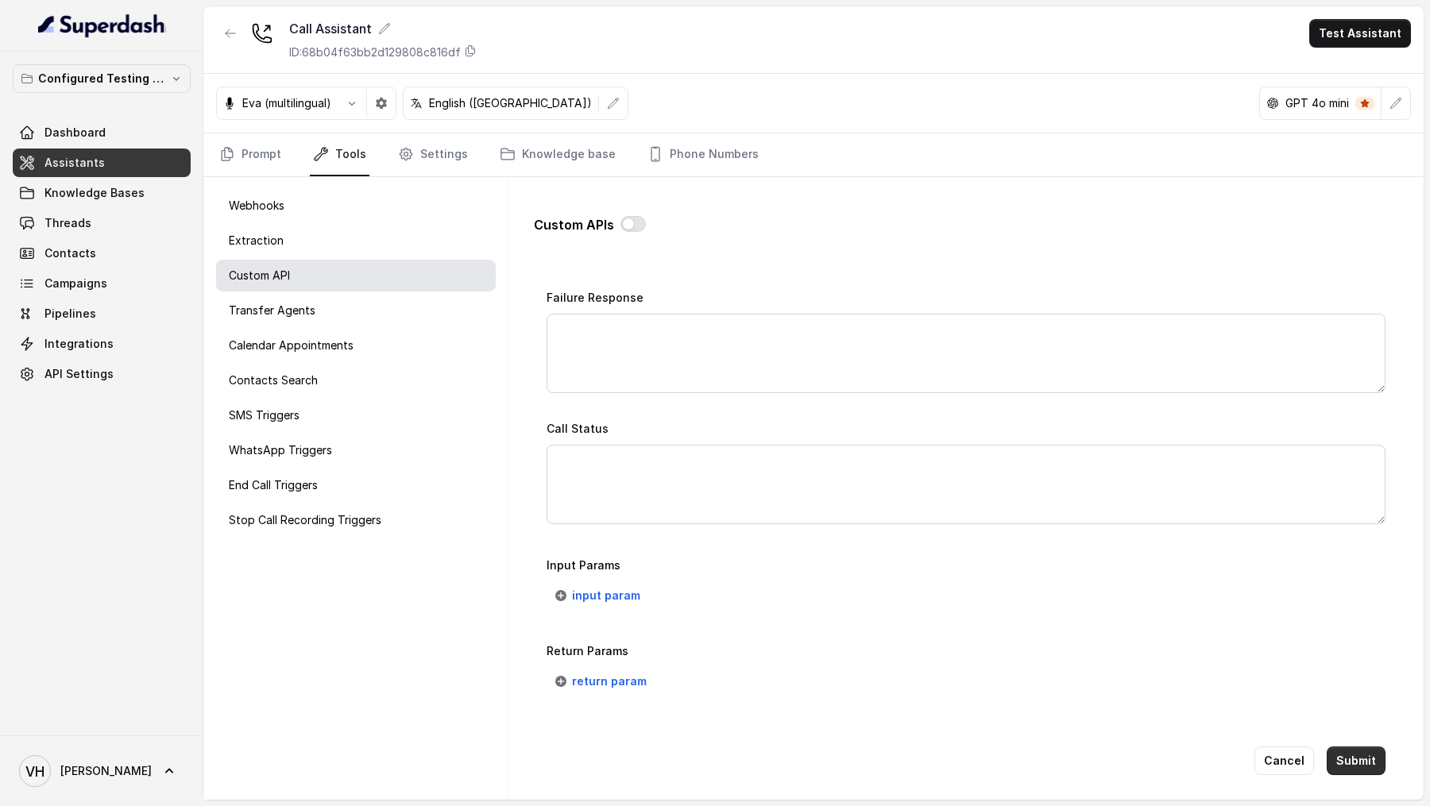
type input "https://play.svix.com/in/e_6EASTL2g7KXPixPrAdrdTDUt36D/"
click at [1366, 752] on button "Submit" at bounding box center [1356, 761] width 59 height 29
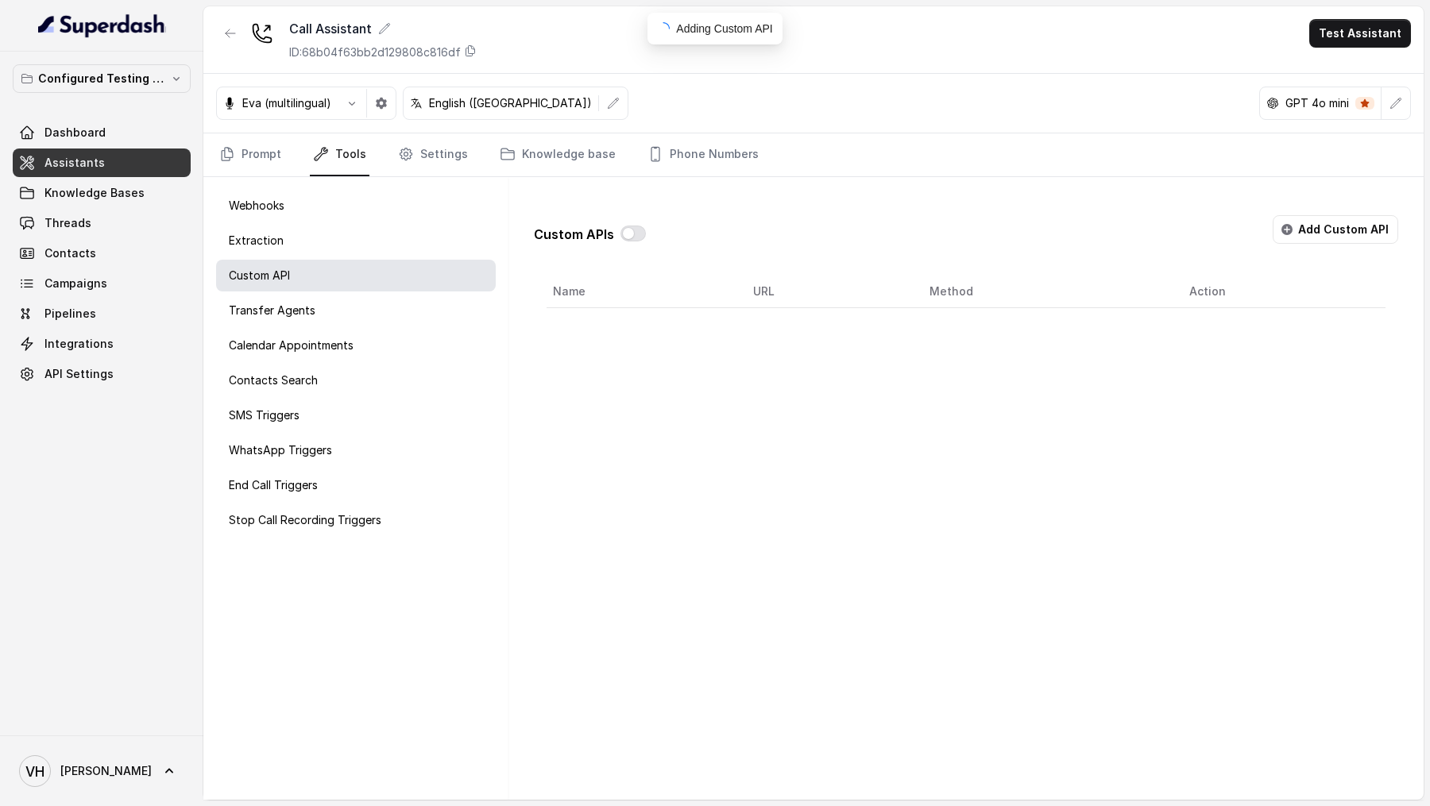
scroll to position [0, 0]
click at [632, 234] on button "button" at bounding box center [632, 234] width 25 height 16
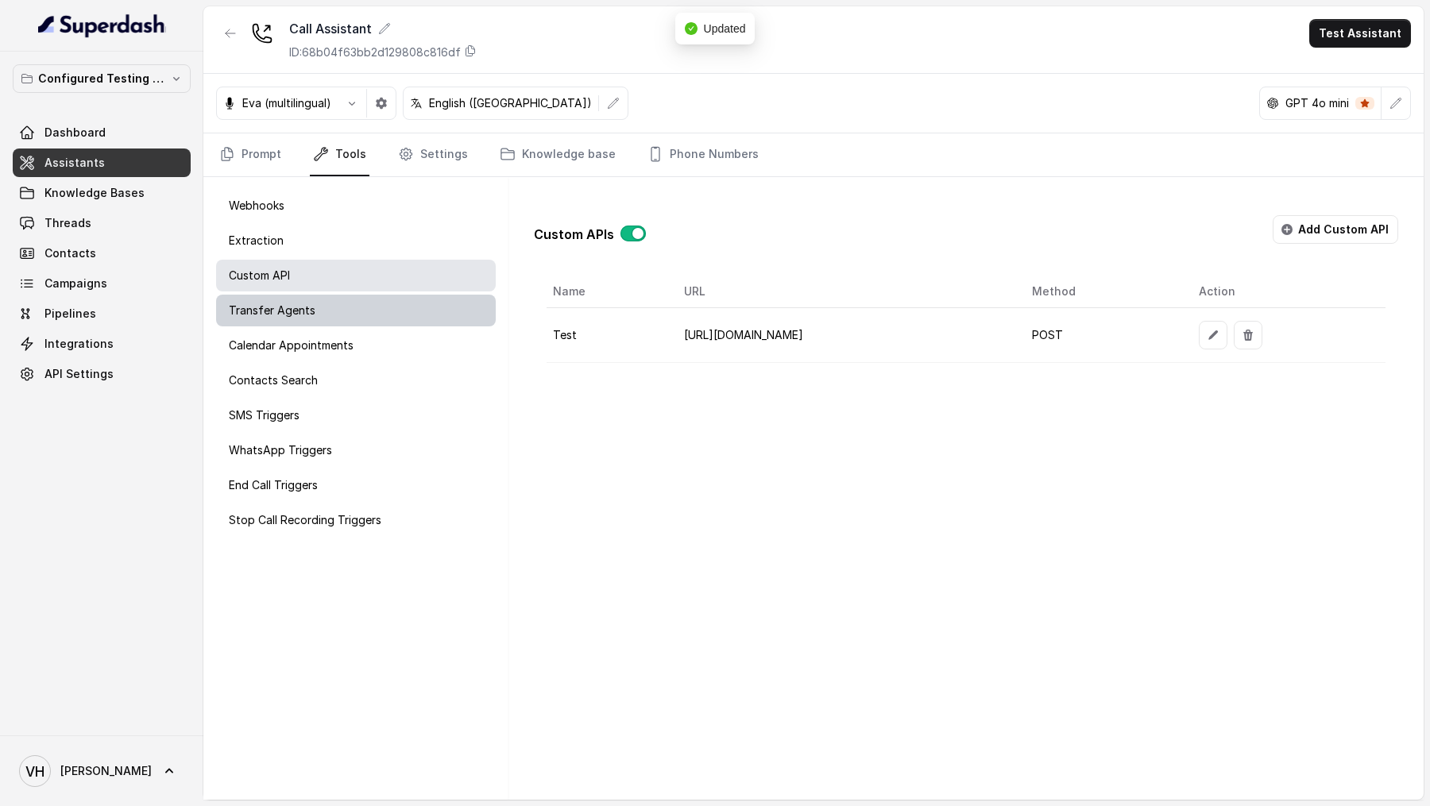
click at [251, 316] on p "Transfer Agents" at bounding box center [272, 311] width 87 height 16
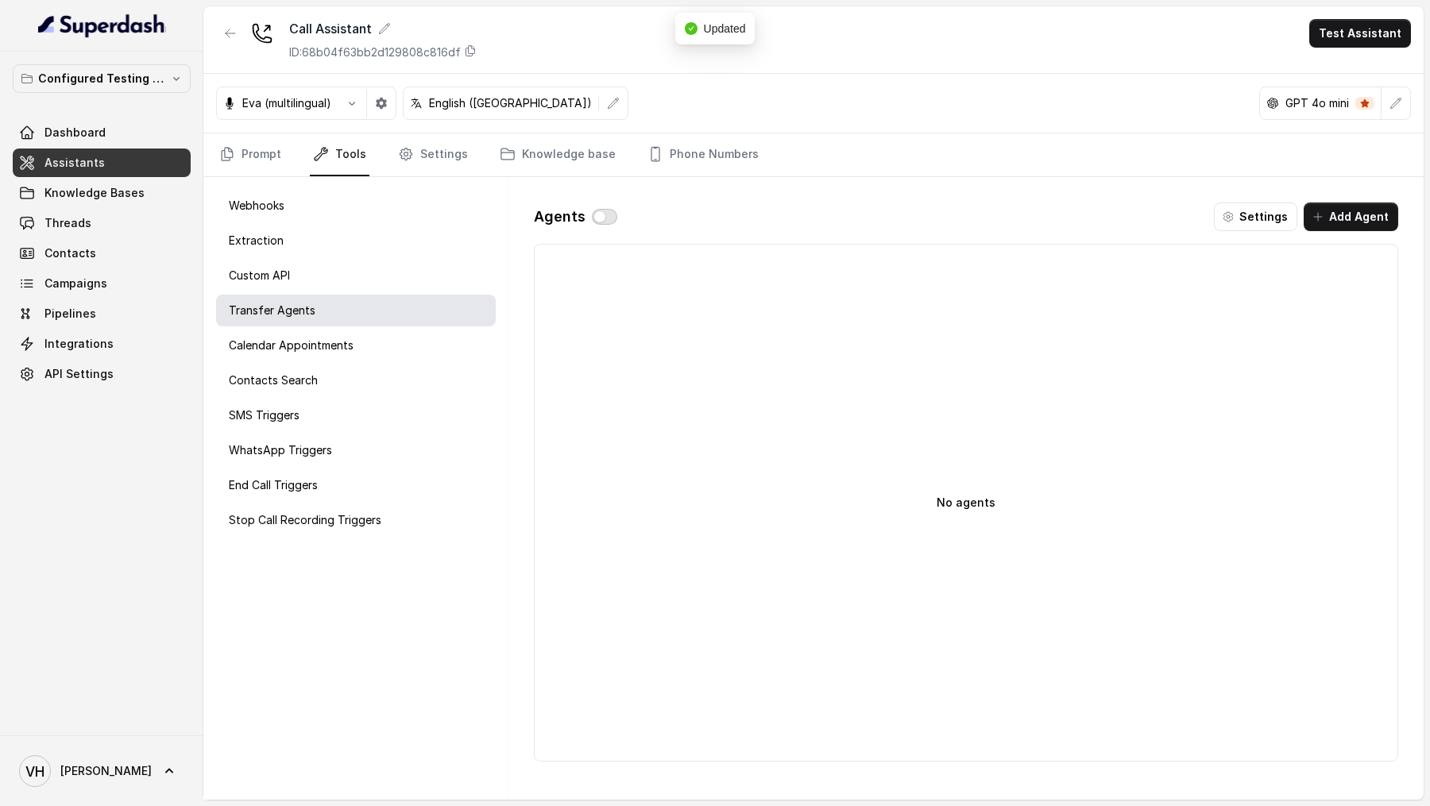
click at [606, 209] on button "button" at bounding box center [604, 217] width 25 height 16
click at [1377, 213] on button "Add Agent" at bounding box center [1351, 217] width 95 height 29
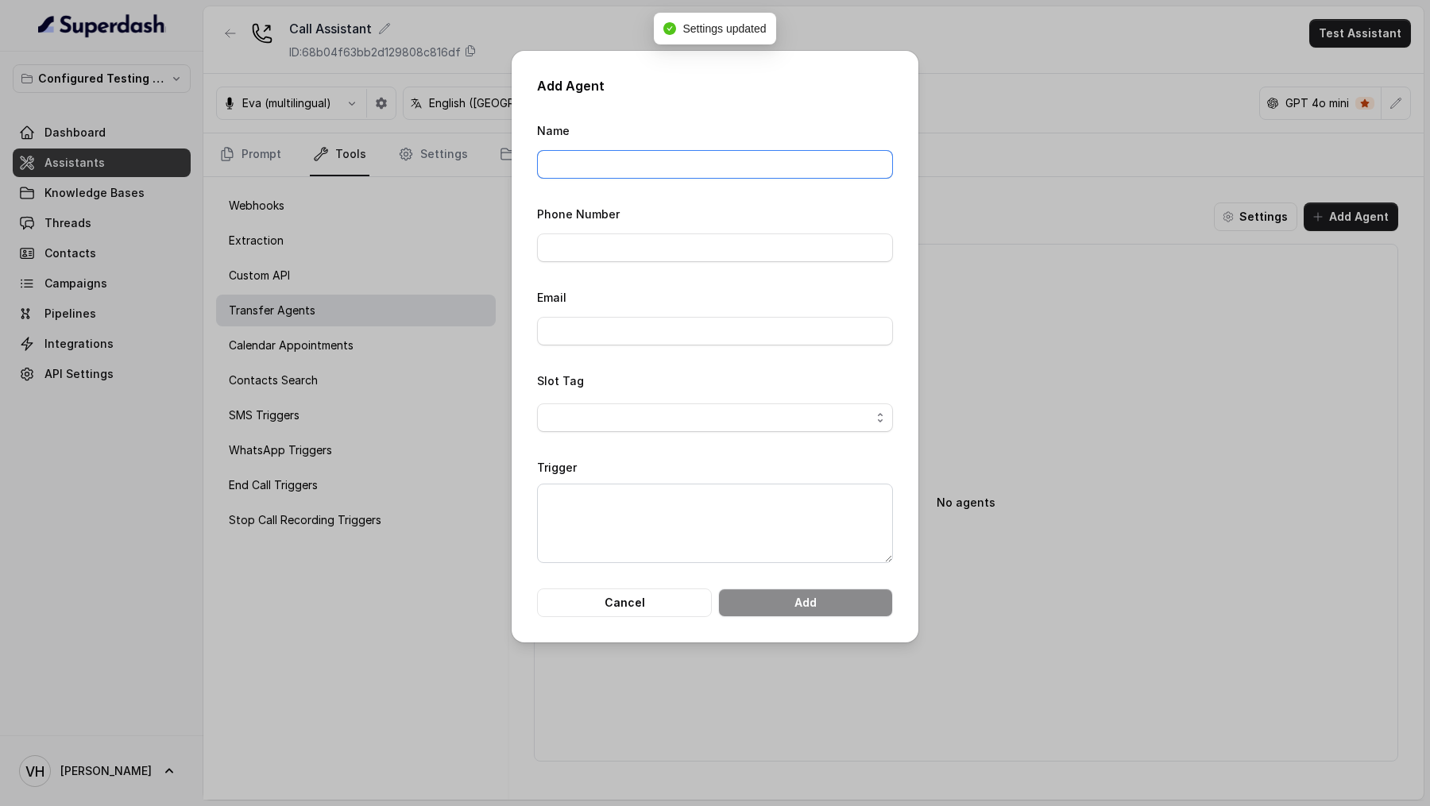
click at [592, 155] on input "Name" at bounding box center [715, 164] width 356 height 29
type input "Test"
click at [622, 255] on input "Phone Number" at bounding box center [715, 248] width 356 height 29
type input "+919967159549"
click at [665, 328] on input "Email" at bounding box center [715, 331] width 356 height 29
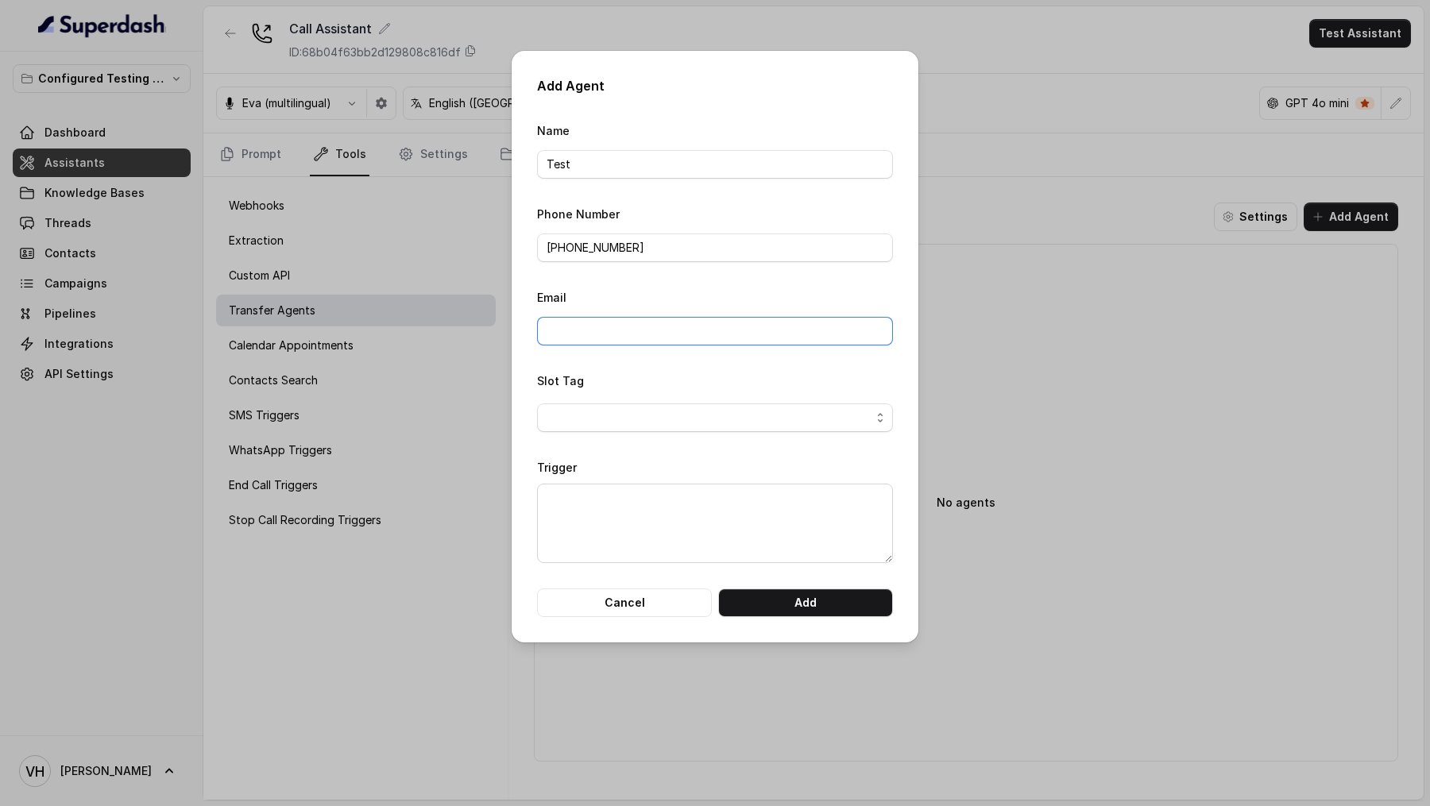
type input "vivek@trysuperdash.com"
click at [670, 427] on span "button" at bounding box center [715, 418] width 356 height 29
click at [701, 523] on form "Name Test Phone Number +919967159549 Email vivek@trysuperdash.com Slot Tag Trig…" at bounding box center [715, 369] width 356 height 496
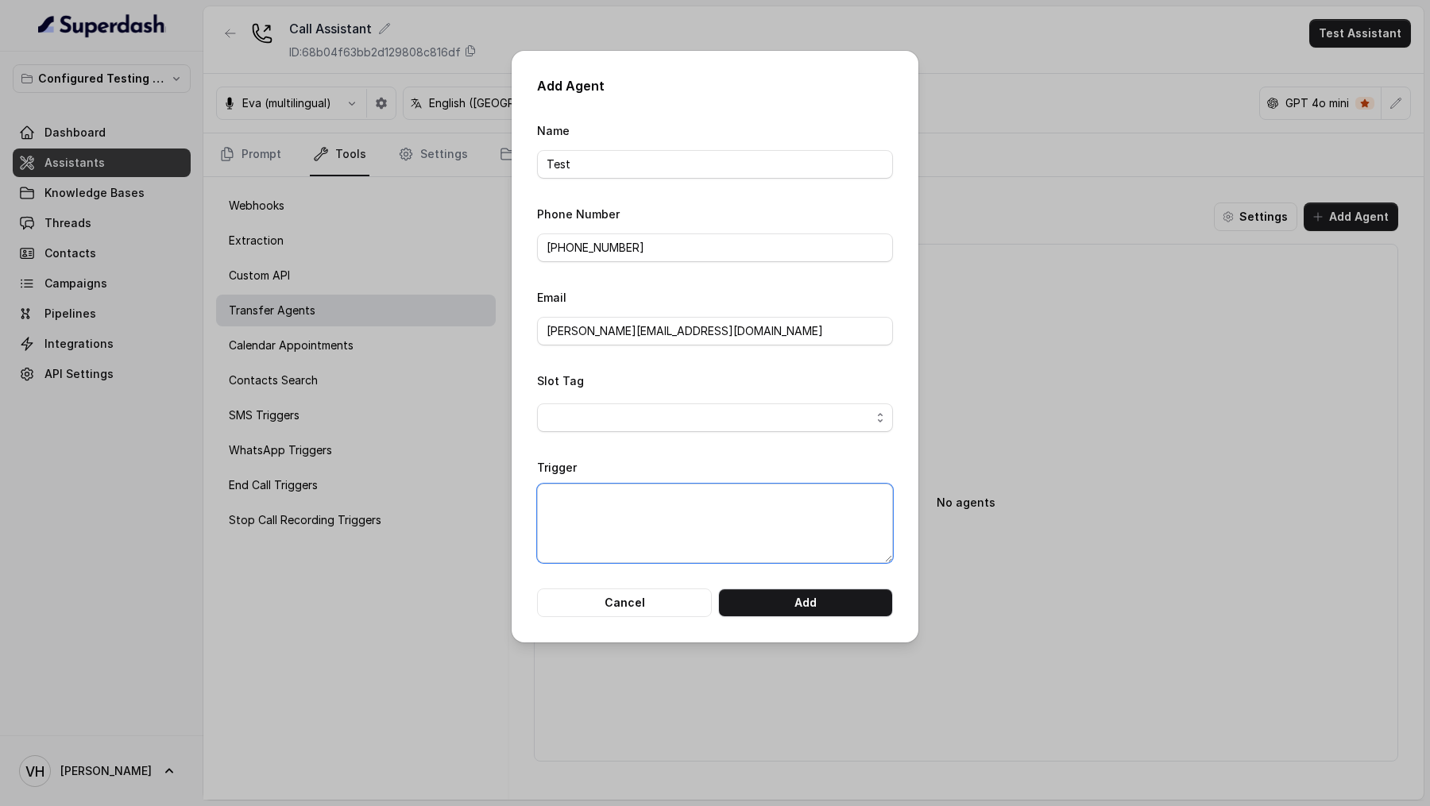
click at [701, 523] on textarea "Trigger" at bounding box center [715, 523] width 356 height 79
type textarea "When customer says they want to connect with the billing department."
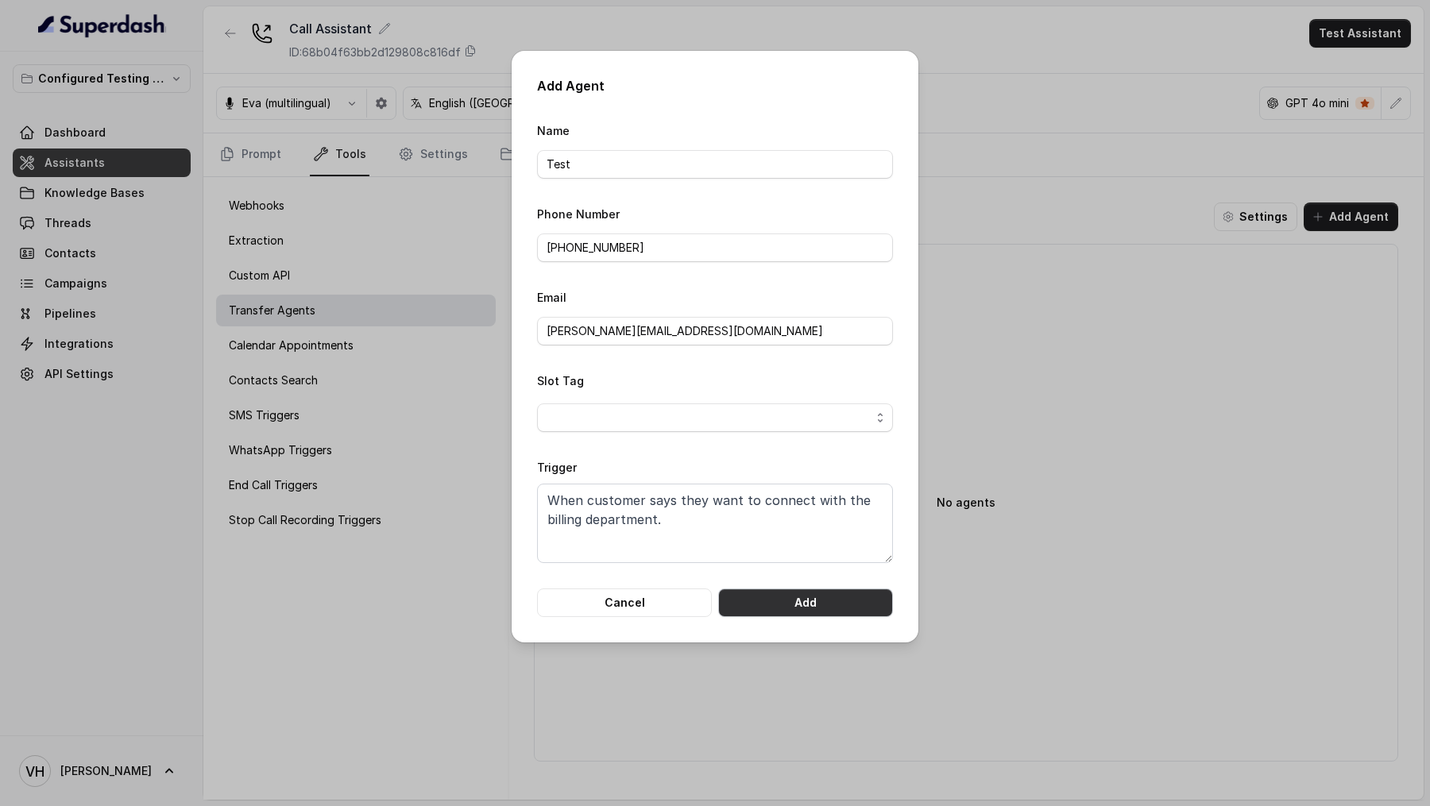
click at [802, 603] on button "Add" at bounding box center [805, 603] width 175 height 29
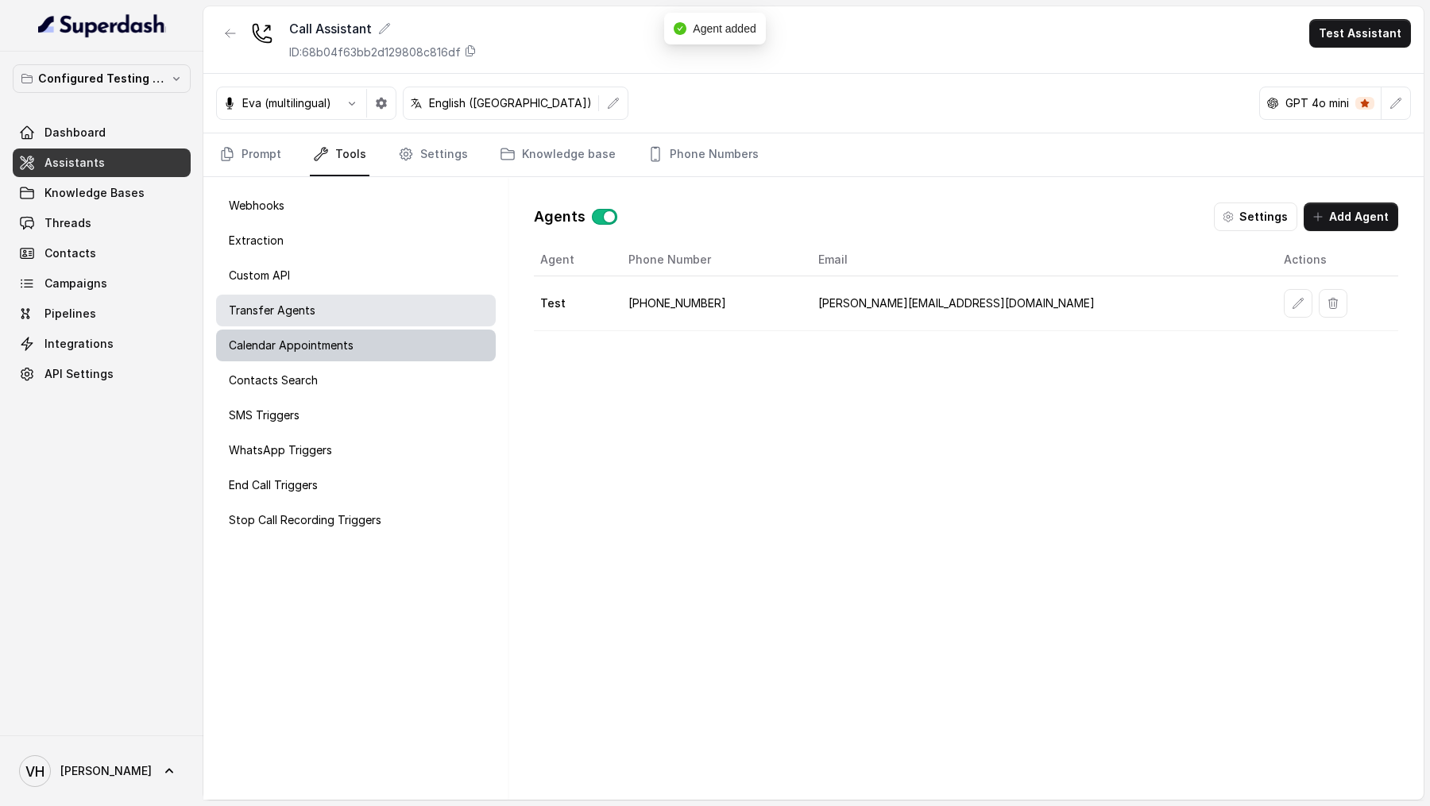
click at [415, 351] on div "Calendar Appointments" at bounding box center [356, 346] width 280 height 32
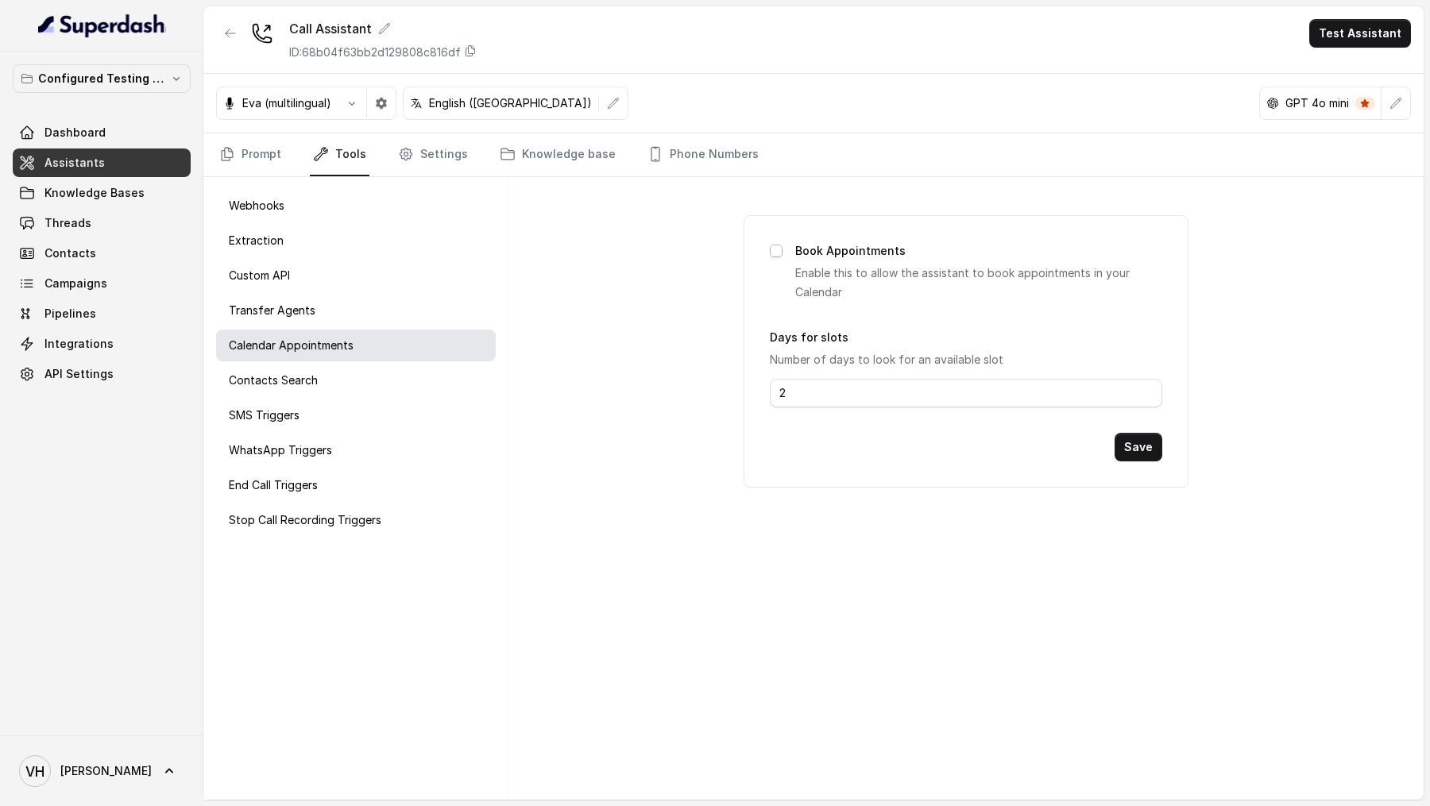
click at [777, 249] on span at bounding box center [776, 251] width 13 height 13
click at [1127, 447] on button "Save" at bounding box center [1138, 447] width 48 height 29
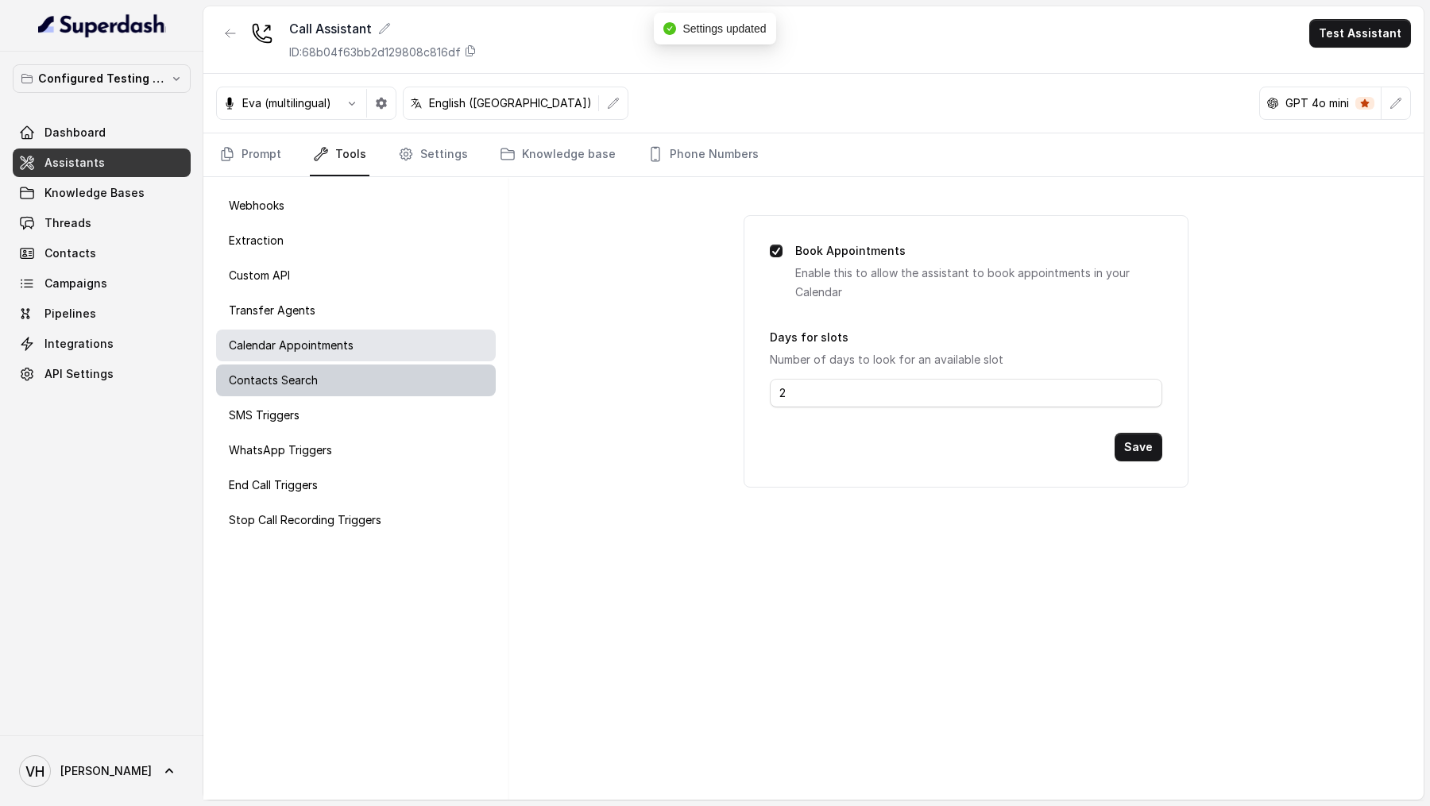
click at [307, 384] on p "Contacts Search" at bounding box center [273, 381] width 89 height 16
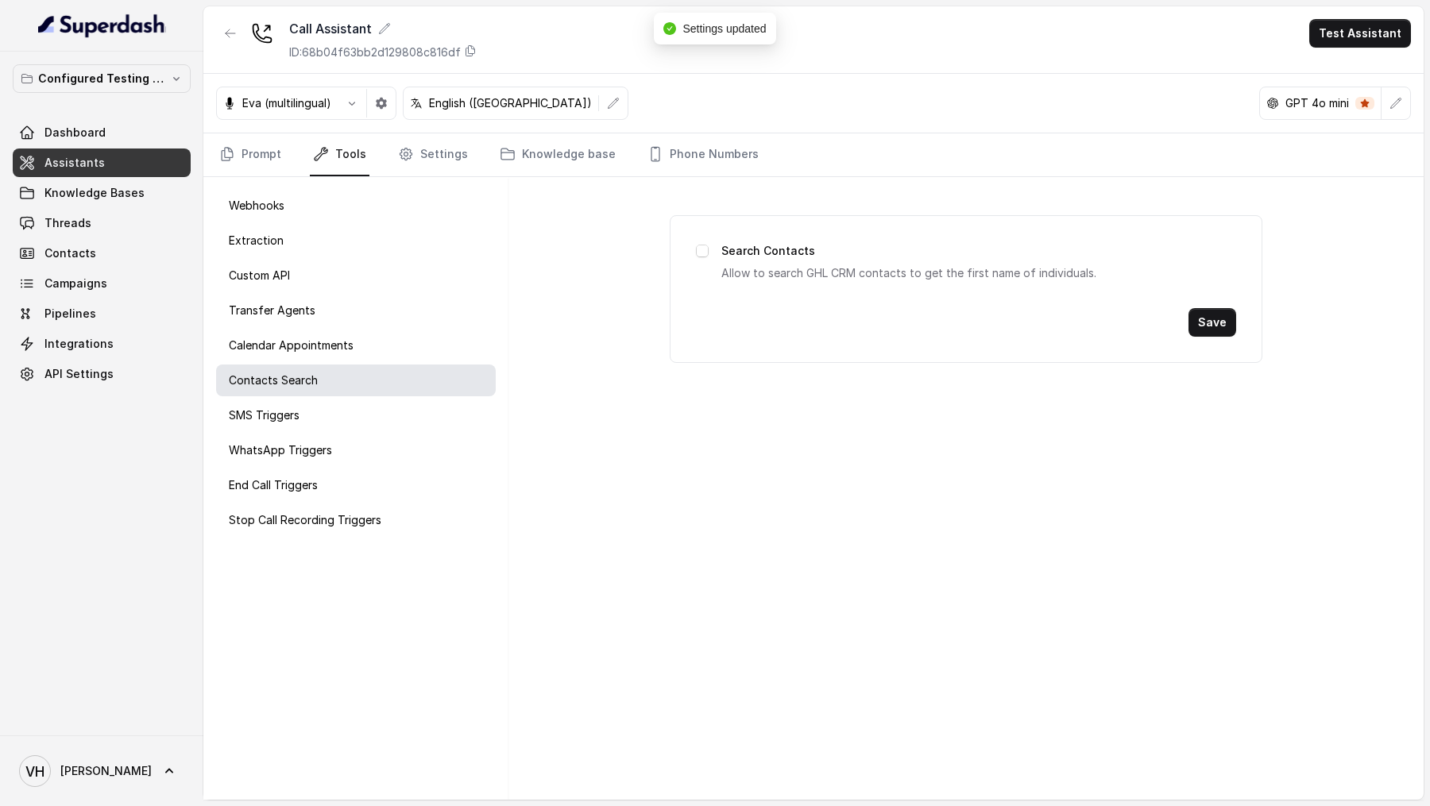
click at [706, 249] on span at bounding box center [702, 251] width 13 height 13
click at [1211, 325] on button "Save" at bounding box center [1212, 322] width 48 height 29
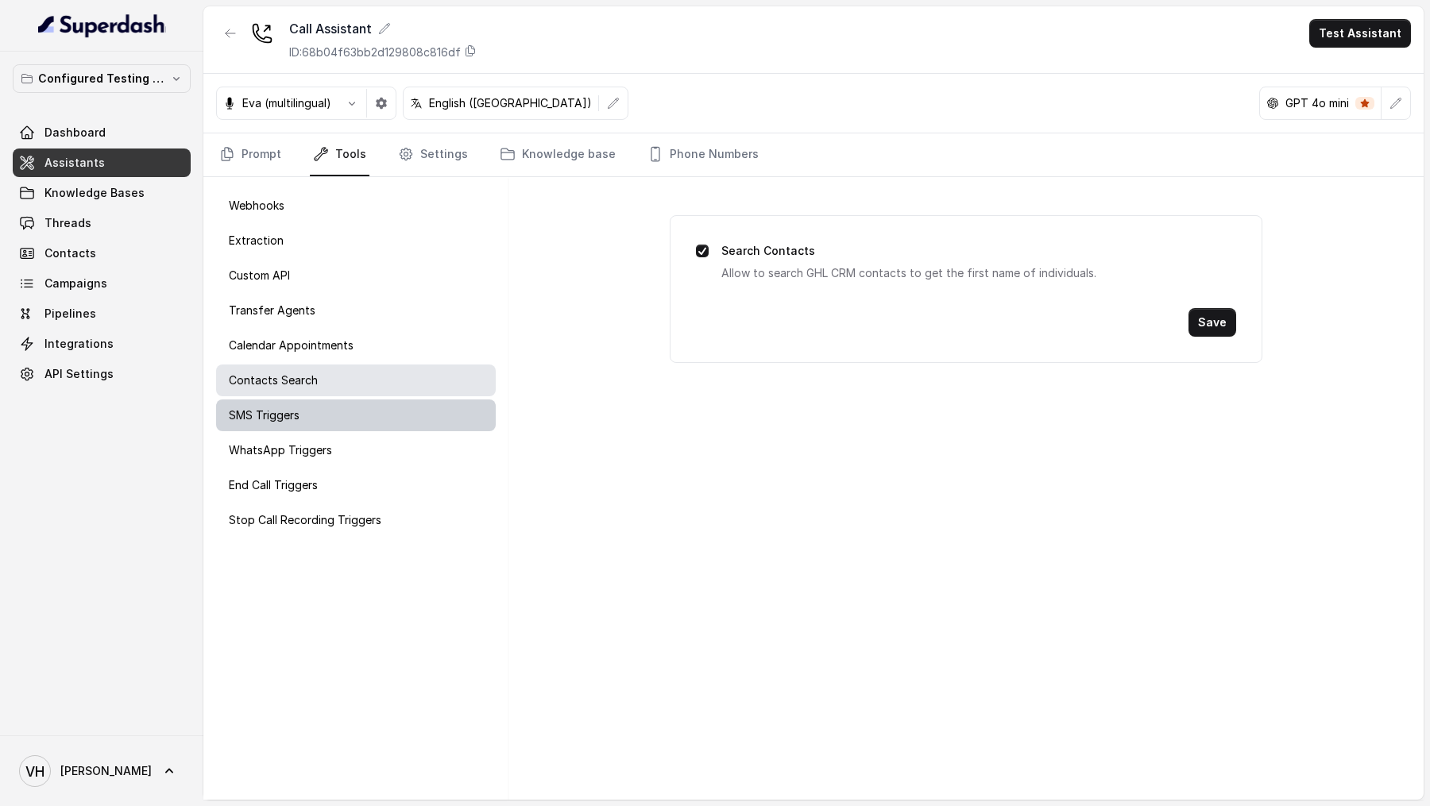
click at [315, 419] on div "SMS Triggers" at bounding box center [356, 416] width 280 height 32
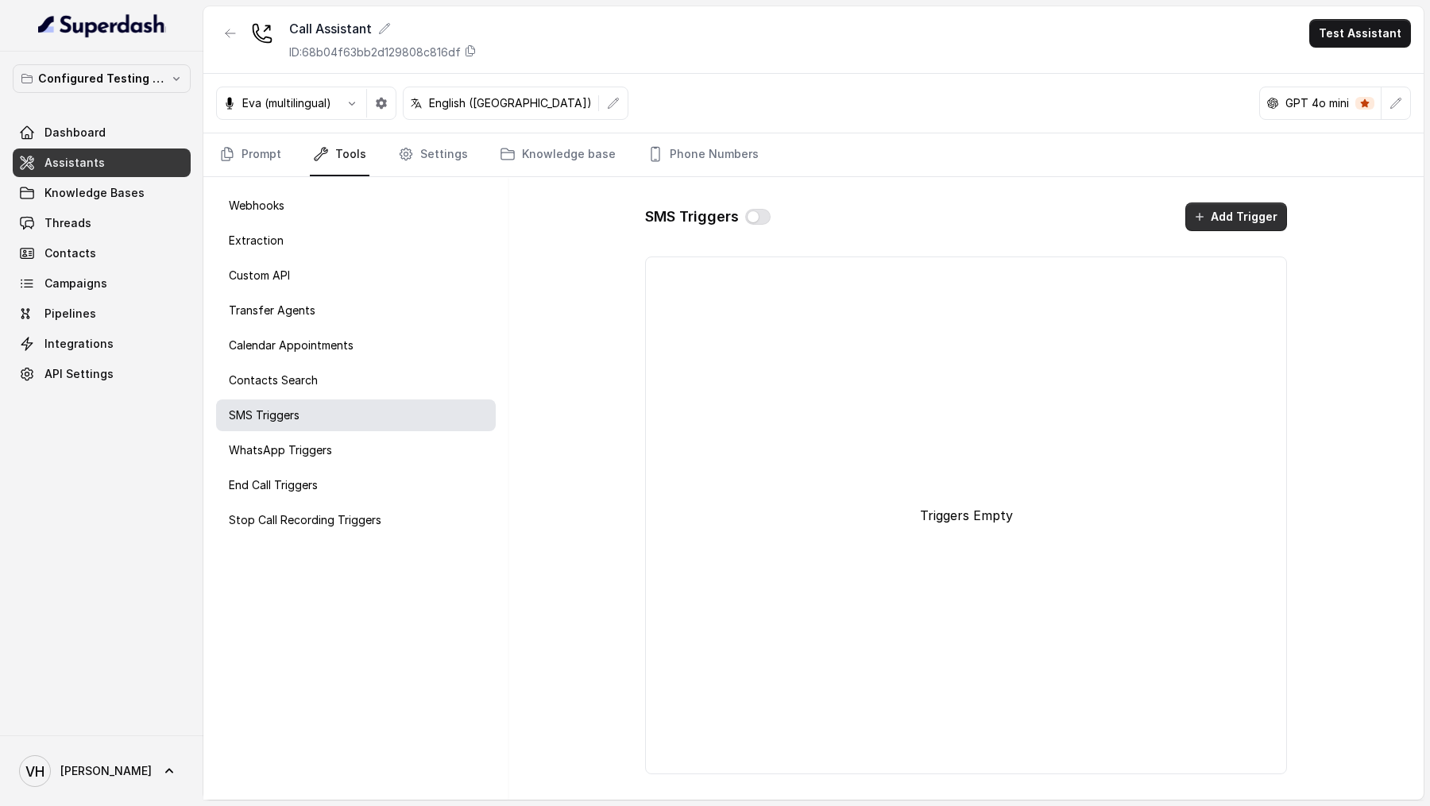
click at [1236, 212] on button "Add Trigger" at bounding box center [1236, 217] width 102 height 29
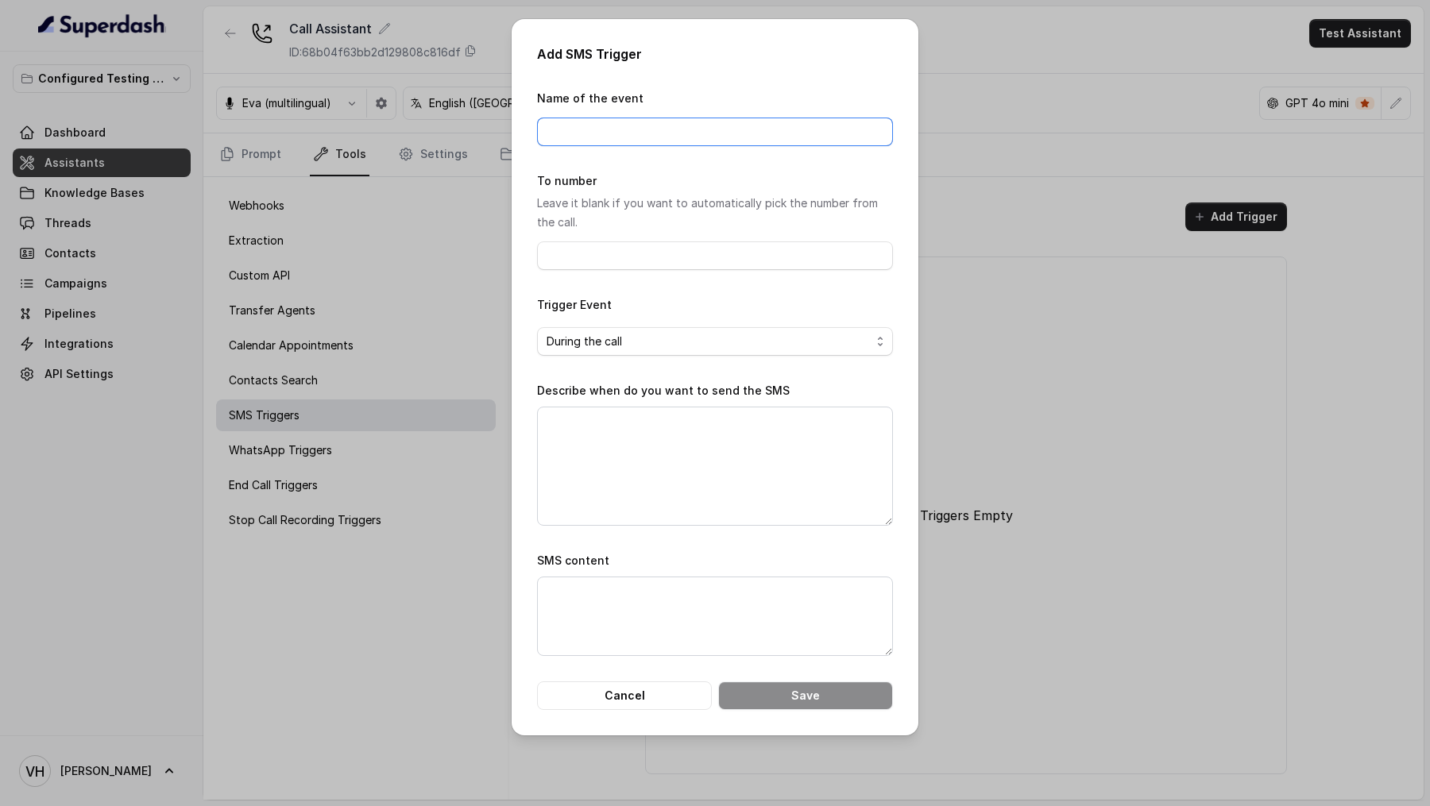
click at [630, 129] on input "Name of the event" at bounding box center [715, 132] width 356 height 29
type input "SMS Trigger"
click at [641, 266] on input "To number" at bounding box center [715, 255] width 356 height 29
type input "+919967159549"
click at [640, 342] on span "During the call" at bounding box center [709, 341] width 324 height 19
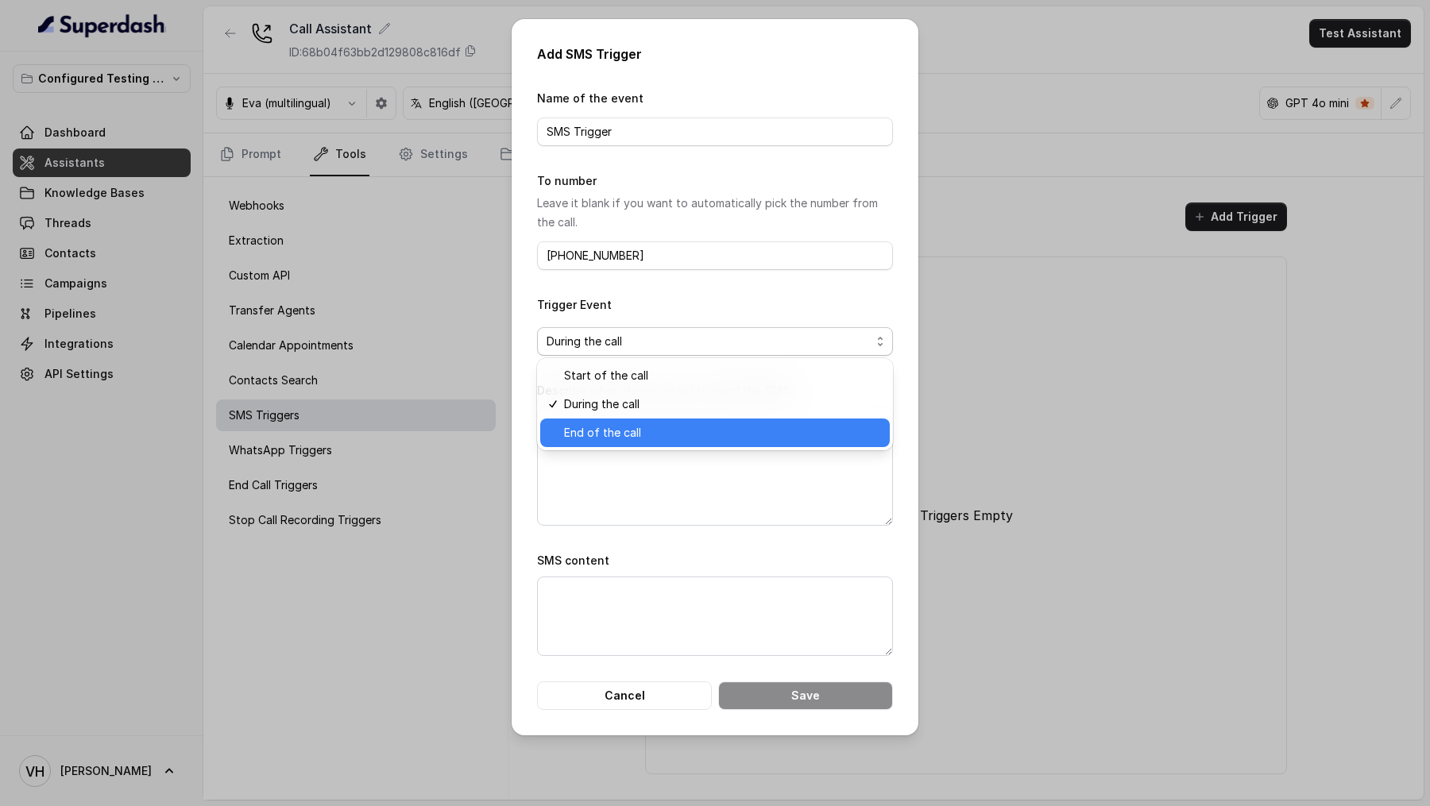
click at [630, 432] on span "End of the call" at bounding box center [722, 432] width 316 height 19
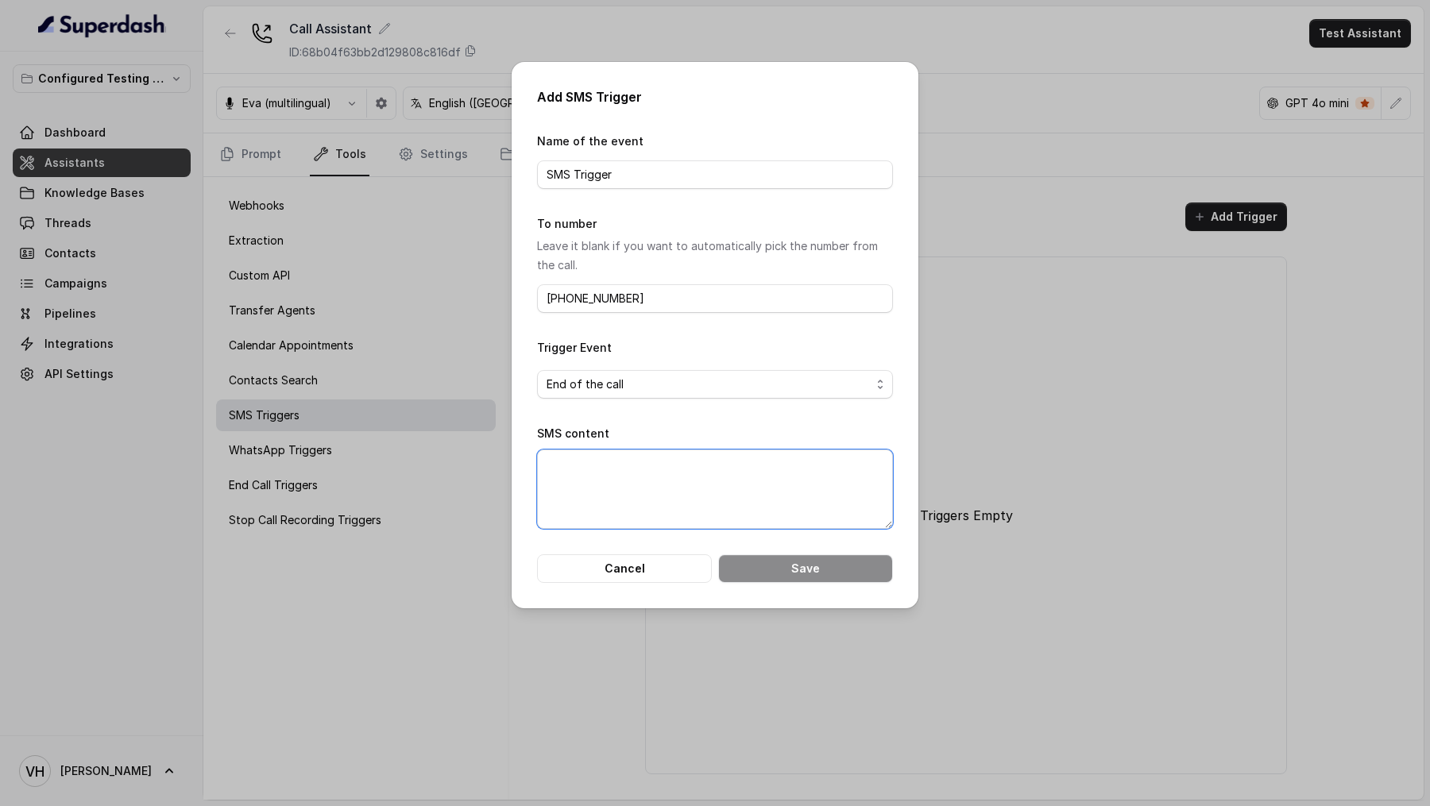
click at [633, 475] on textarea "SMS content" at bounding box center [715, 489] width 356 height 79
type textarea "Nothing beats a JET2 Holiday!"
click at [821, 559] on button "Save" at bounding box center [805, 568] width 175 height 29
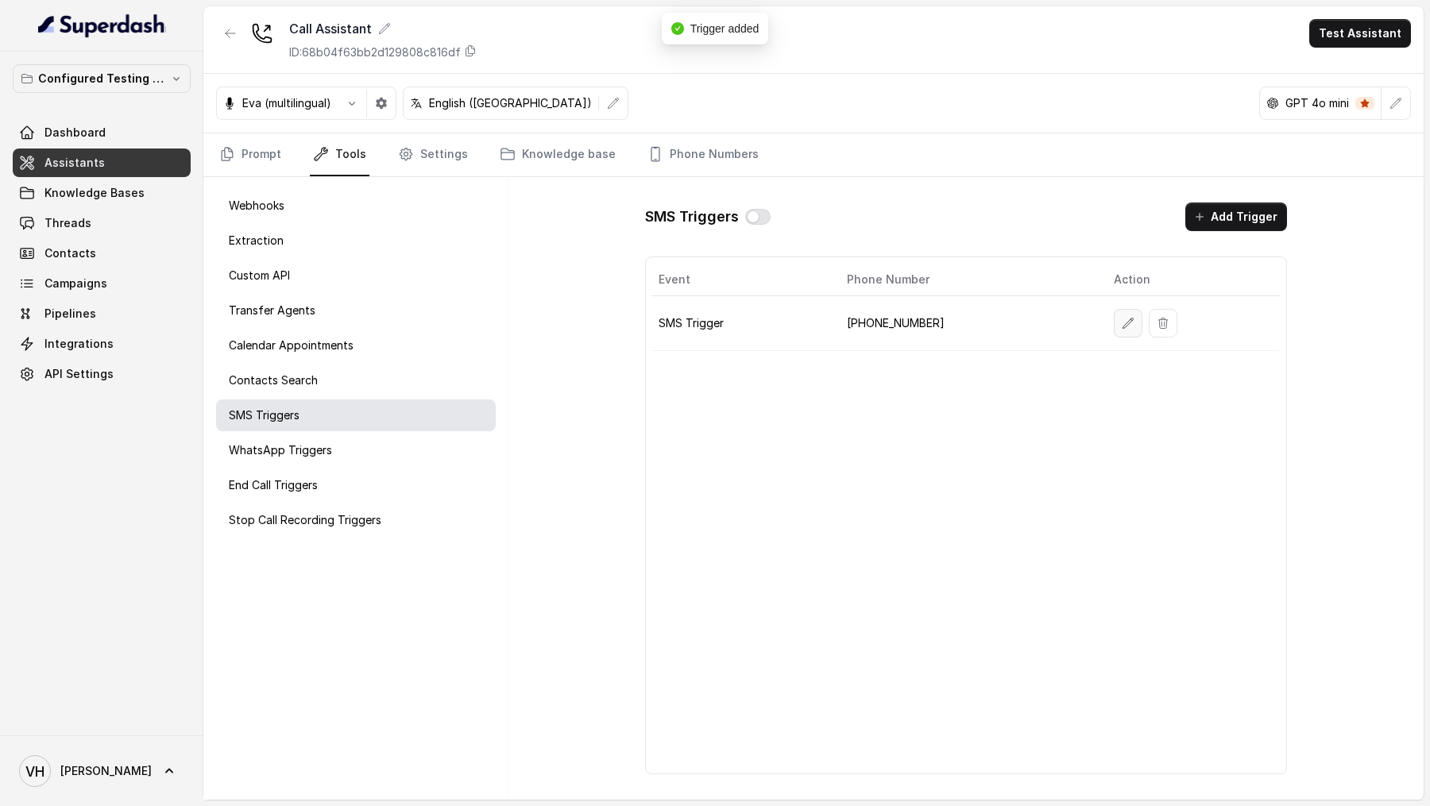
click at [1125, 325] on icon "button" at bounding box center [1128, 323] width 13 height 13
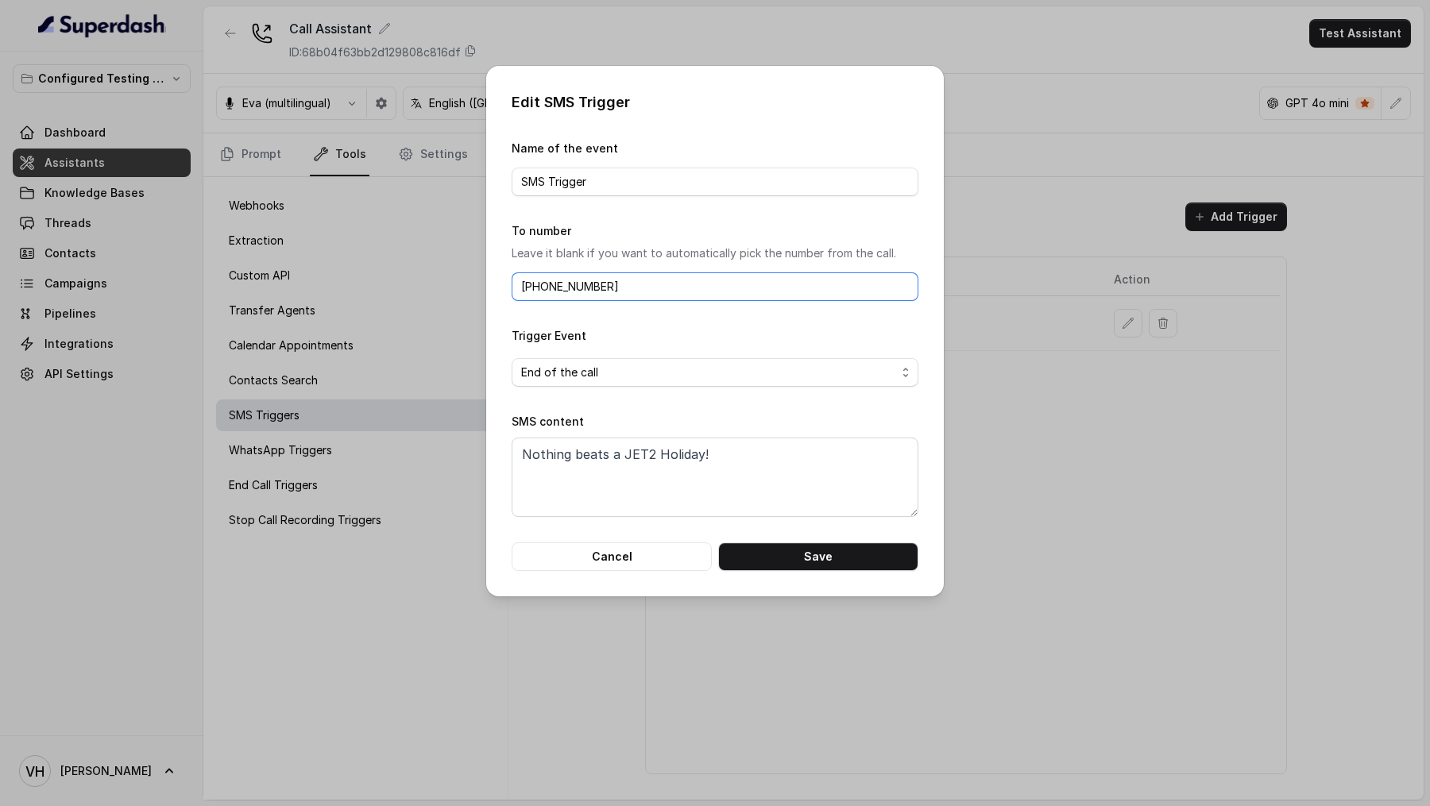
click at [673, 290] on input "+919967159549" at bounding box center [715, 286] width 407 height 29
click at [776, 555] on button "Save" at bounding box center [818, 557] width 200 height 29
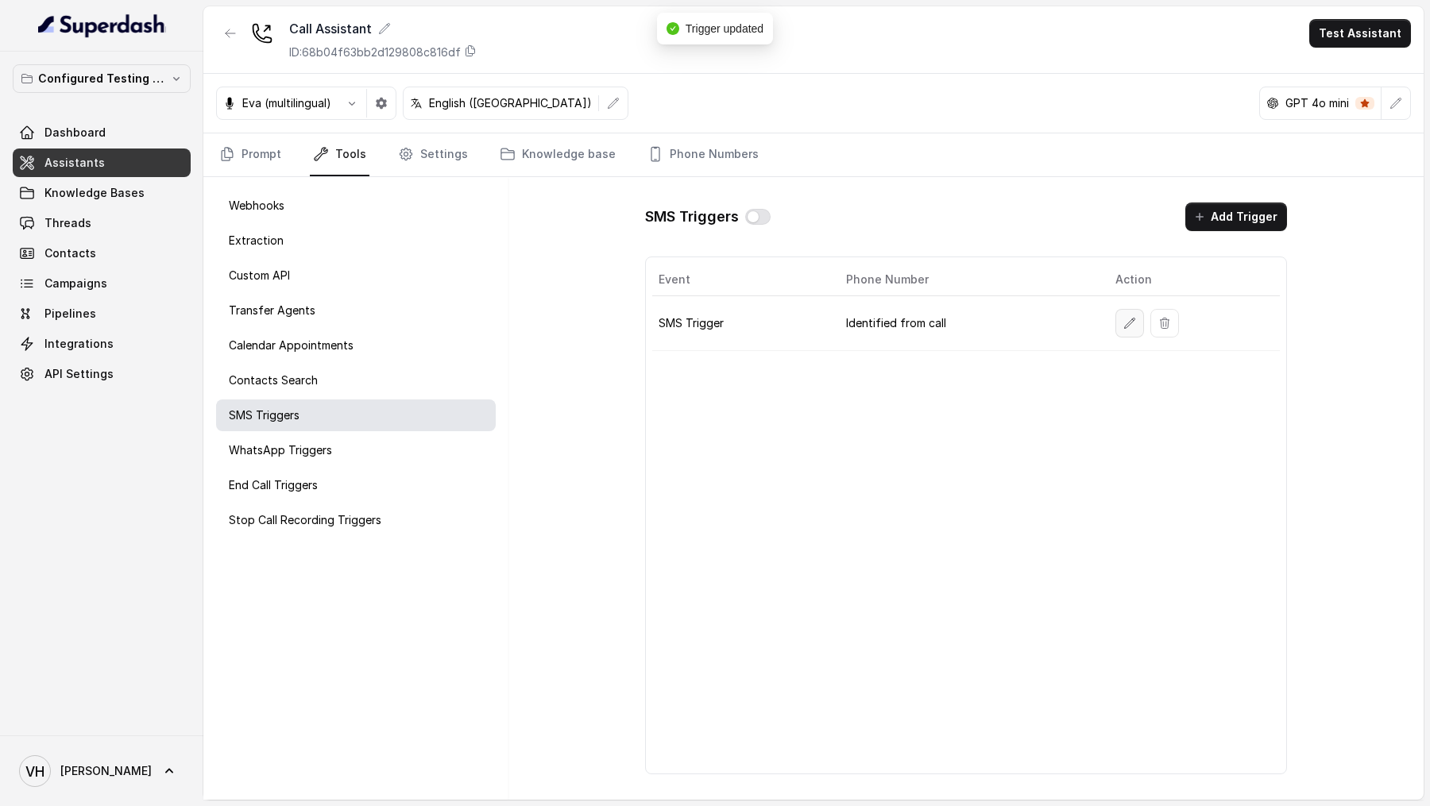
click at [1130, 329] on button "button" at bounding box center [1129, 323] width 29 height 29
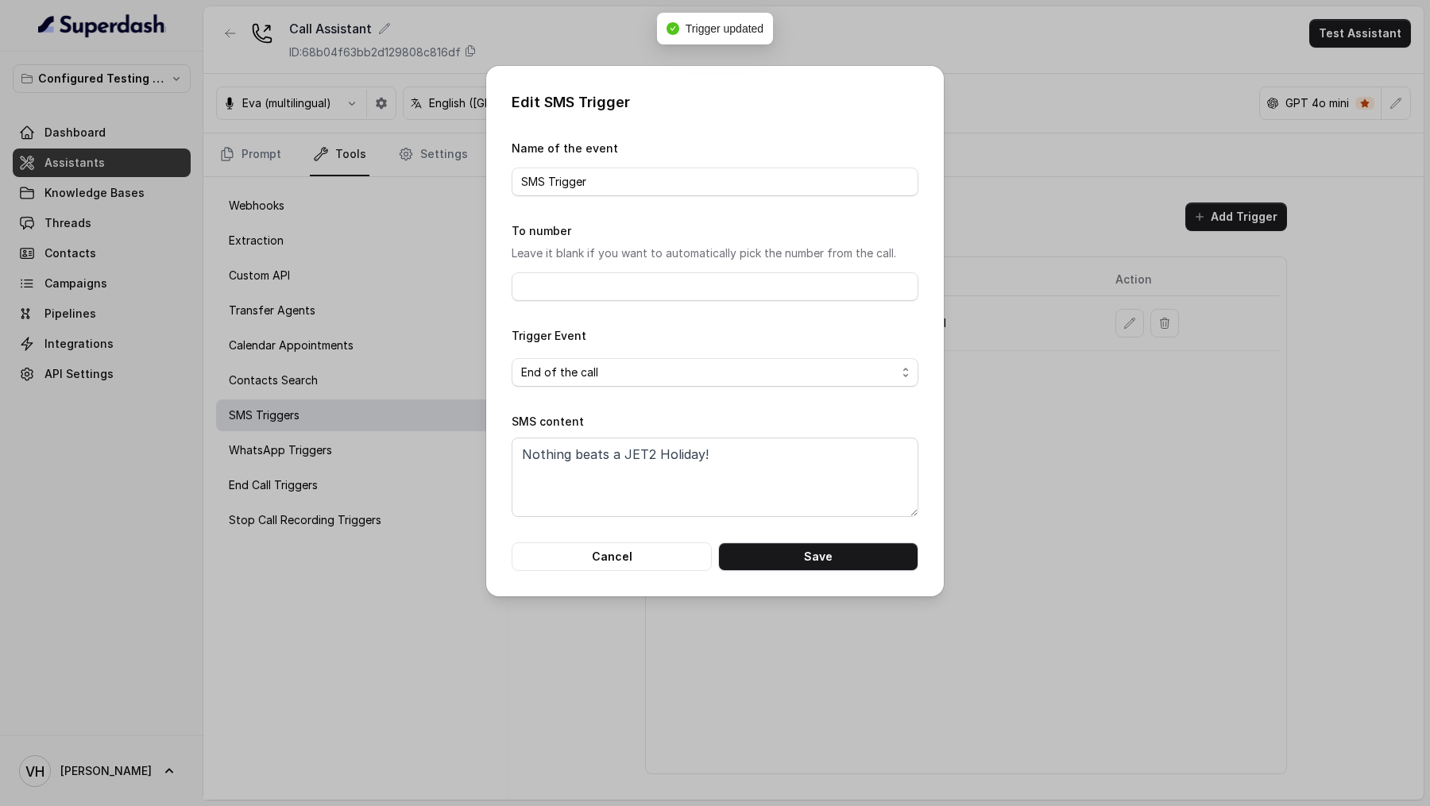
click at [1087, 384] on div "Edit SMS Trigger Name of the event SMS Trigger To number Leave it blank if you …" at bounding box center [715, 403] width 1430 height 806
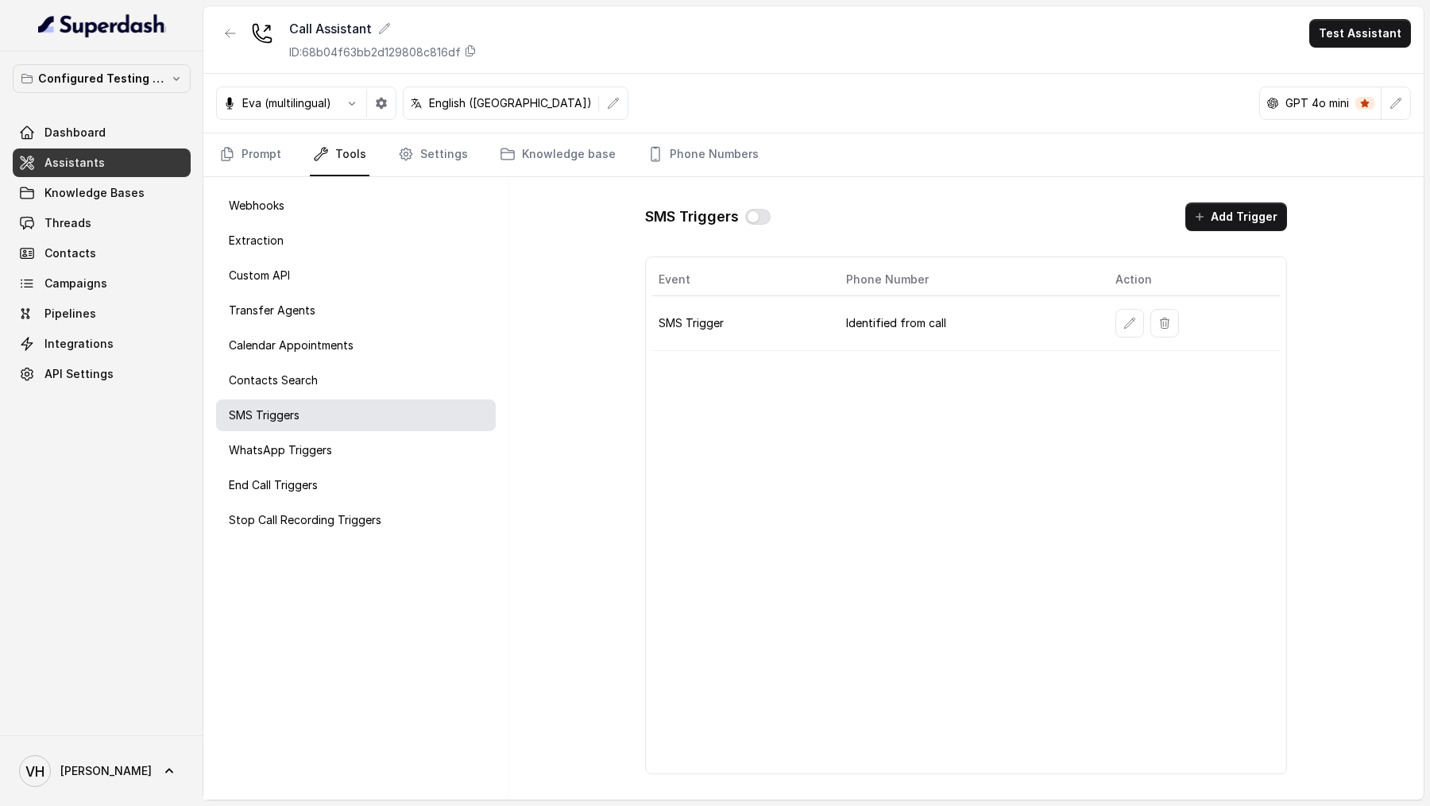
click at [759, 221] on button "button" at bounding box center [757, 217] width 25 height 16
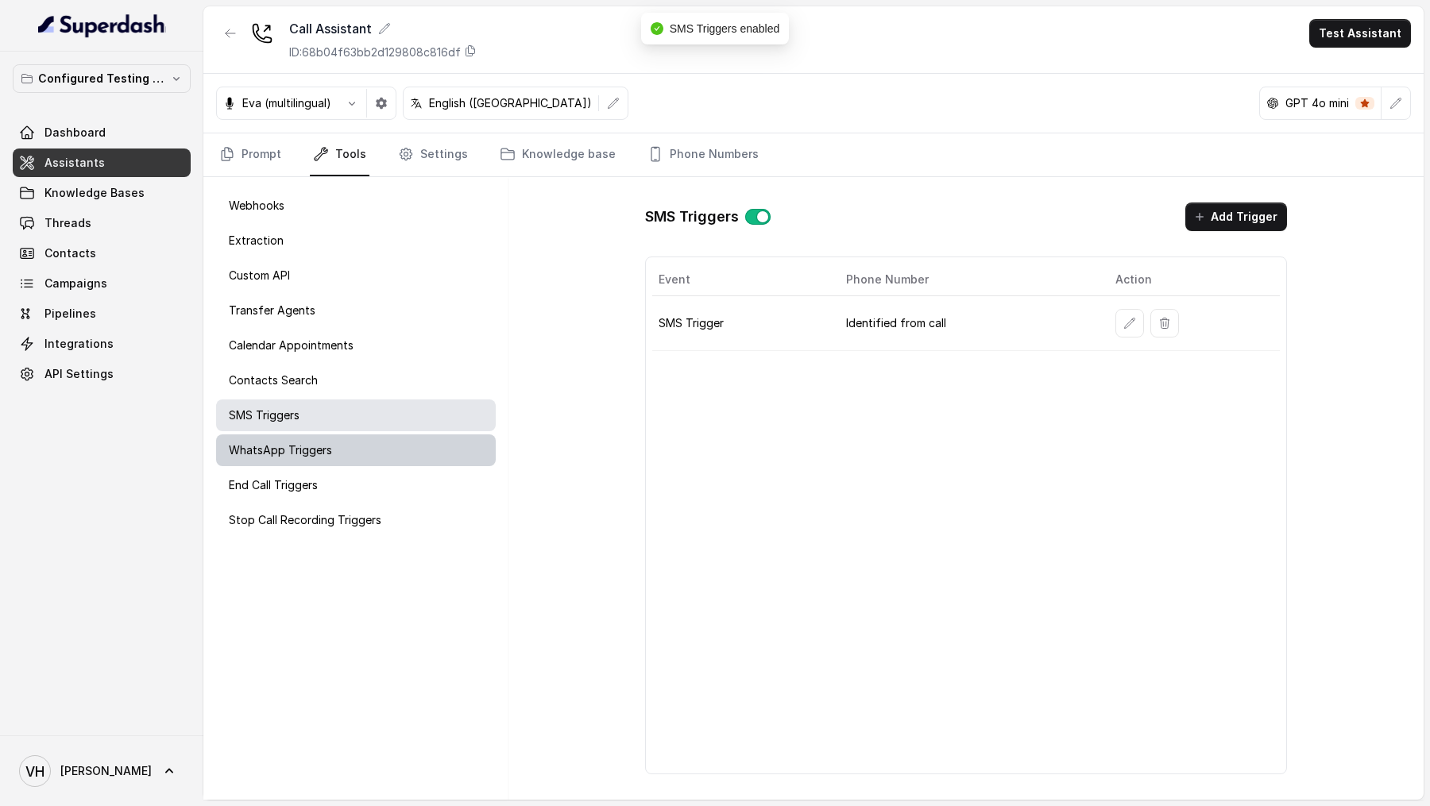
click at [308, 457] on div "WhatsApp Triggers" at bounding box center [356, 451] width 280 height 32
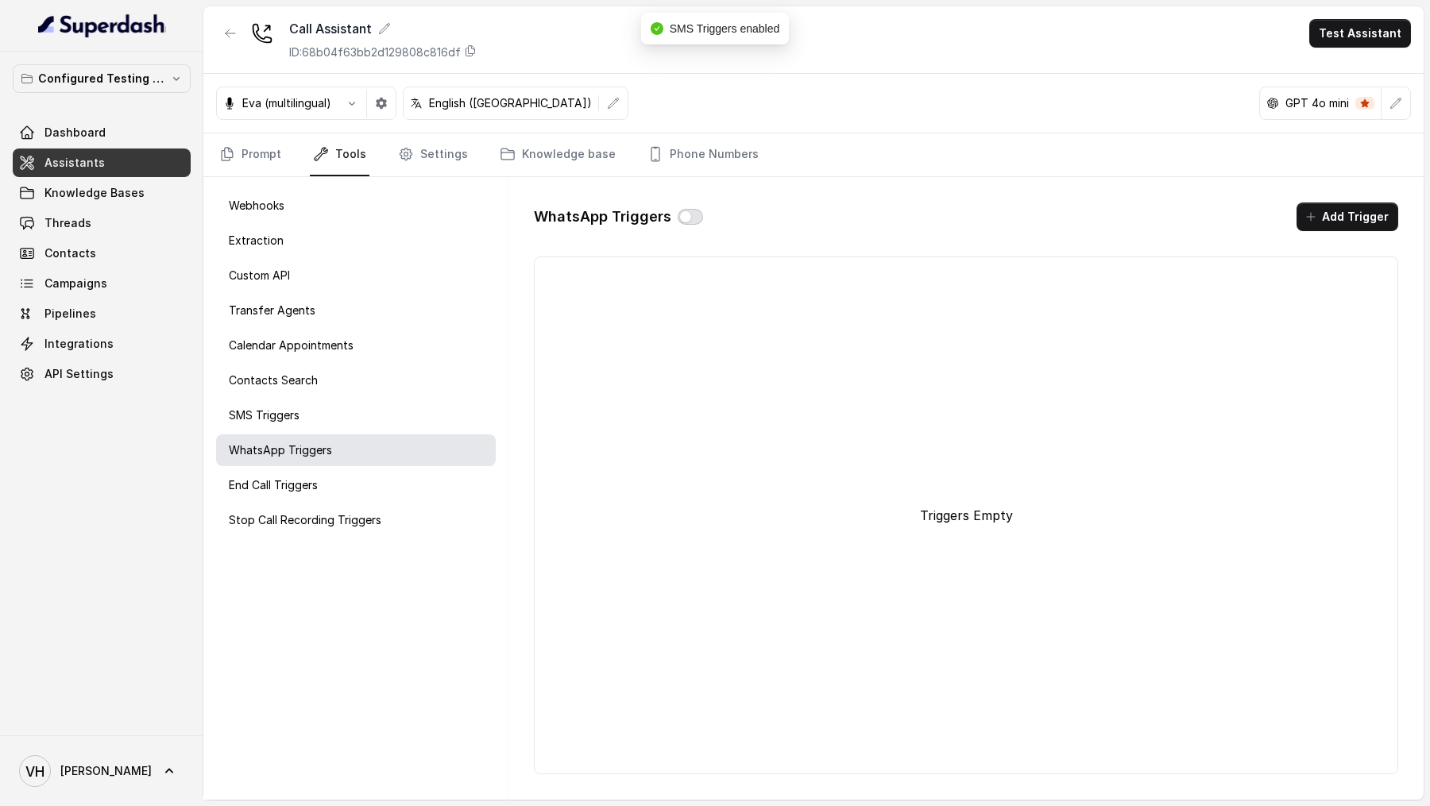
click at [690, 218] on button "button" at bounding box center [690, 217] width 25 height 16
click at [1363, 211] on button "Add Trigger" at bounding box center [1347, 217] width 102 height 29
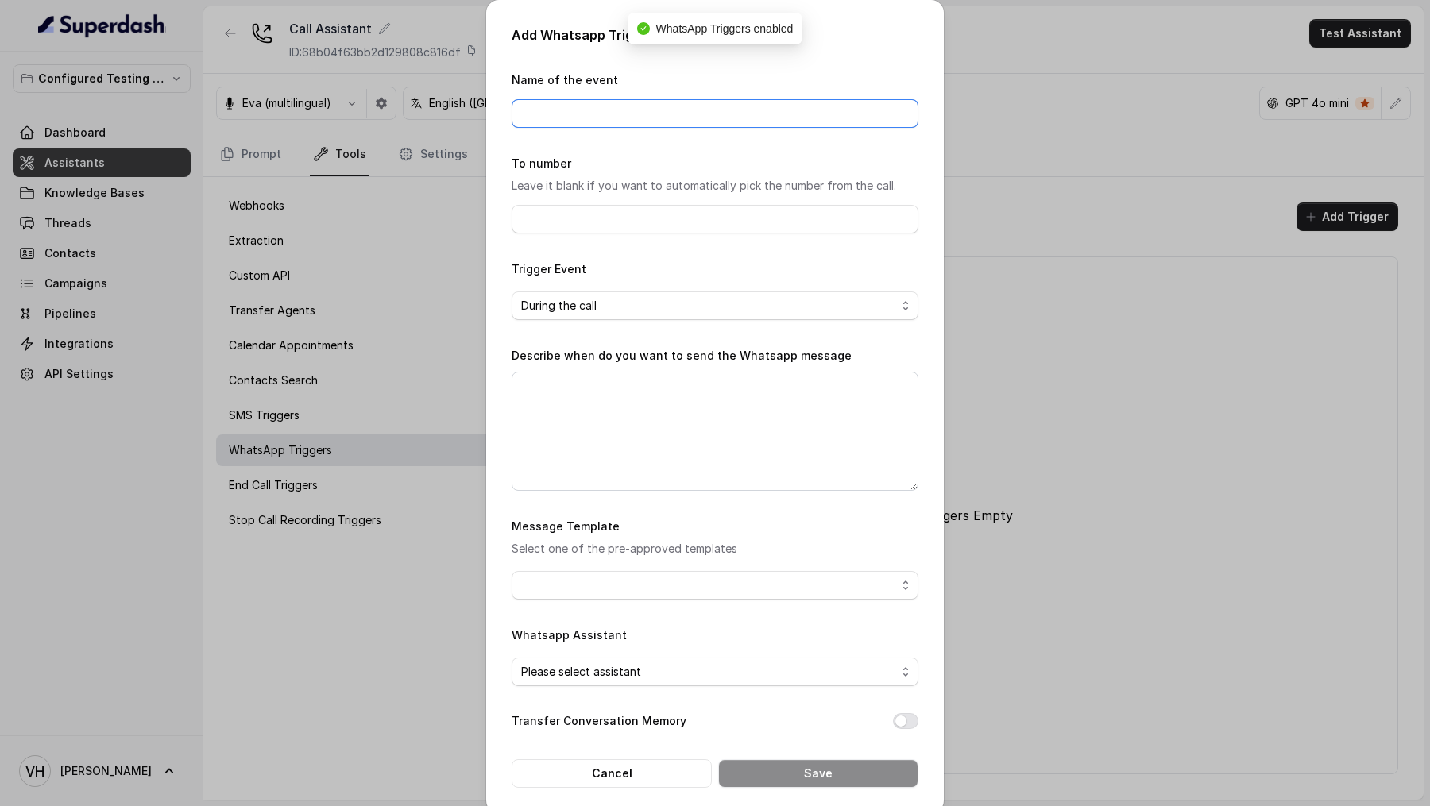
click at [579, 109] on input "Name of the event" at bounding box center [715, 113] width 407 height 29
type input "End Call by AI"
click at [620, 199] on div "To number Leave it blank if you want to automatically pick the number from the …" at bounding box center [715, 193] width 407 height 80
click at [639, 123] on input "End Call by AI" at bounding box center [715, 113] width 407 height 29
type input "Whatsapp Trigger"
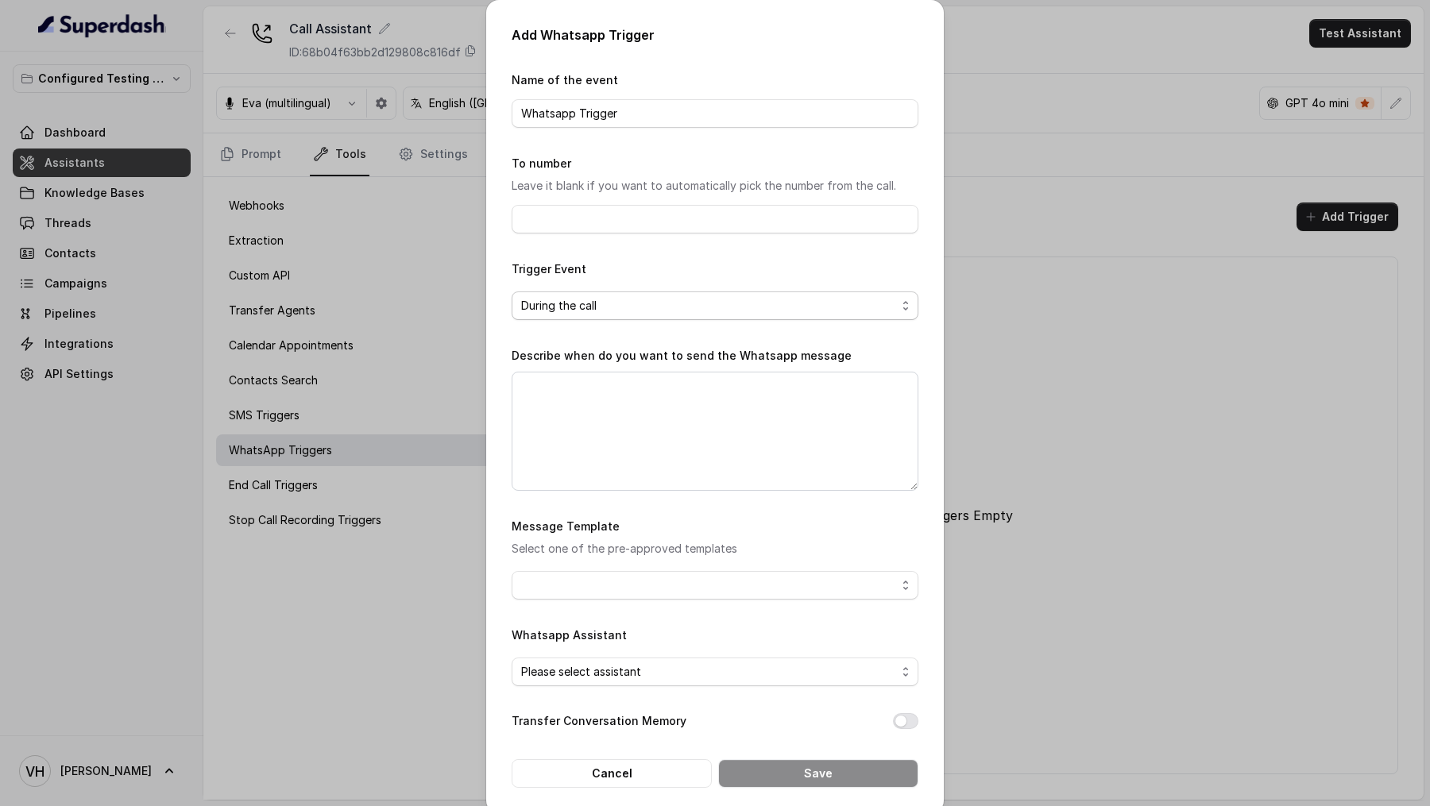
click at [608, 321] on form "Name of the event Whatsapp Trigger To number Leave it blank if you want to auto…" at bounding box center [715, 429] width 407 height 718
click at [621, 303] on span "During the call" at bounding box center [708, 305] width 375 height 19
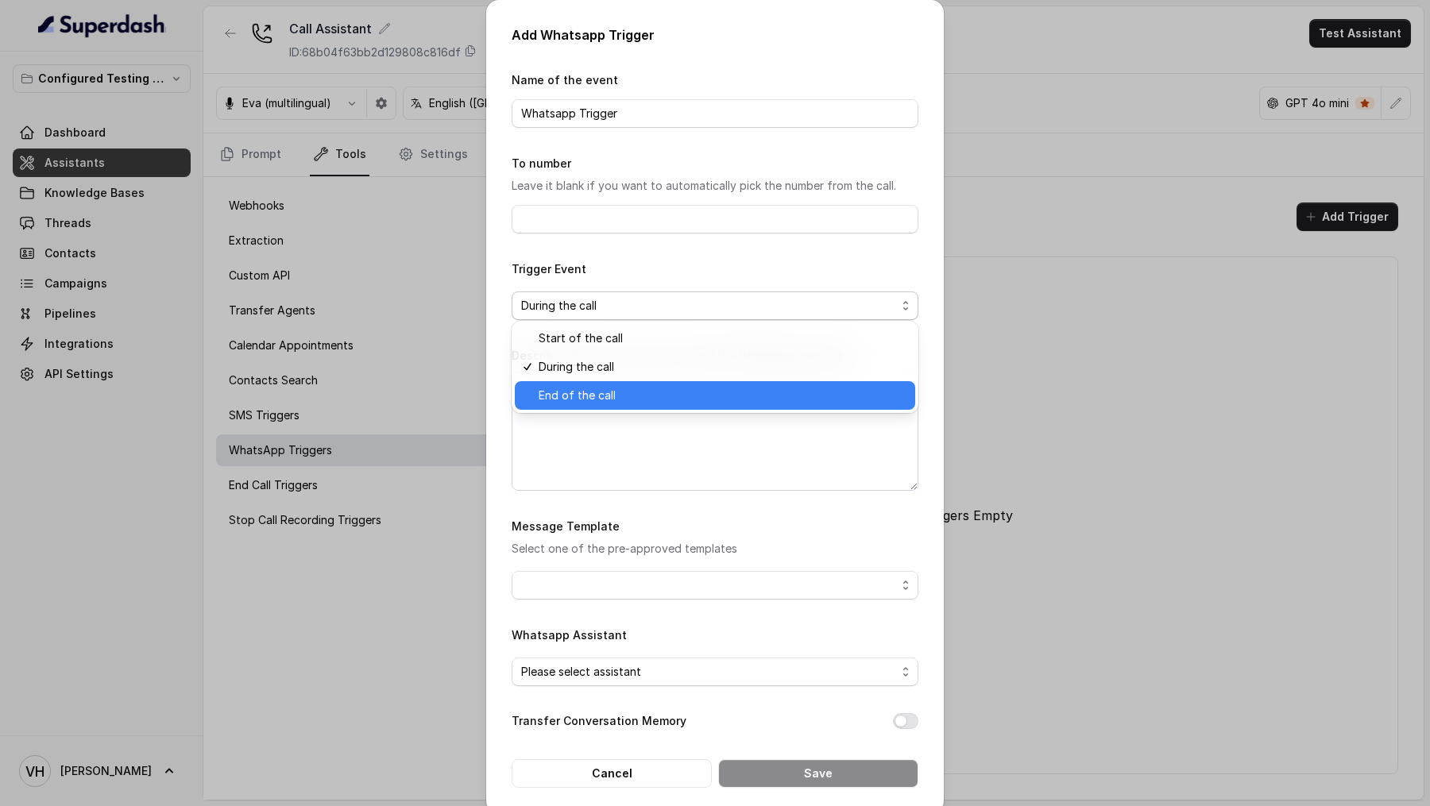
click at [614, 402] on span "End of the call" at bounding box center [722, 395] width 367 height 19
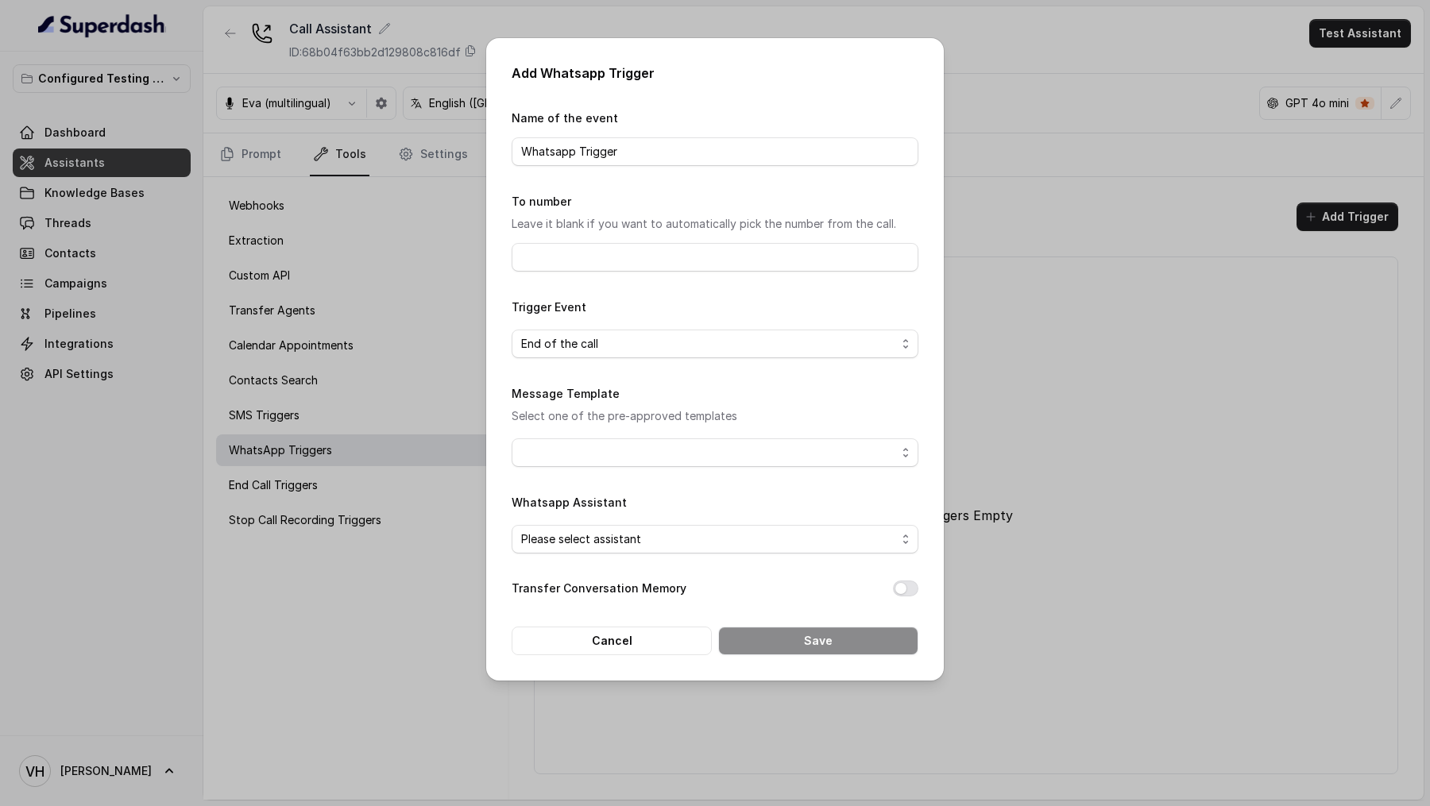
click at [671, 345] on span "End of the call" at bounding box center [708, 343] width 375 height 19
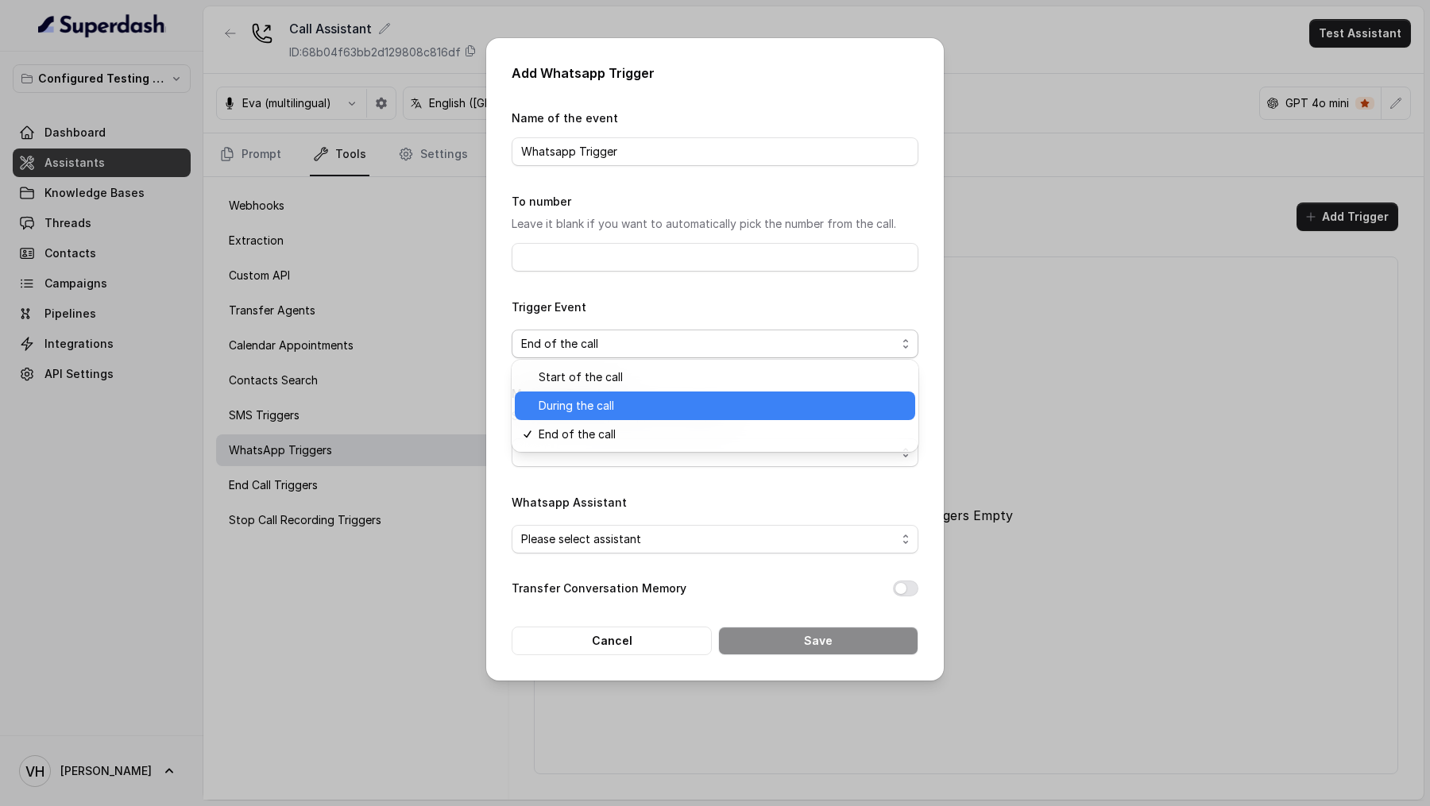
click at [644, 401] on span "During the call" at bounding box center [722, 405] width 367 height 19
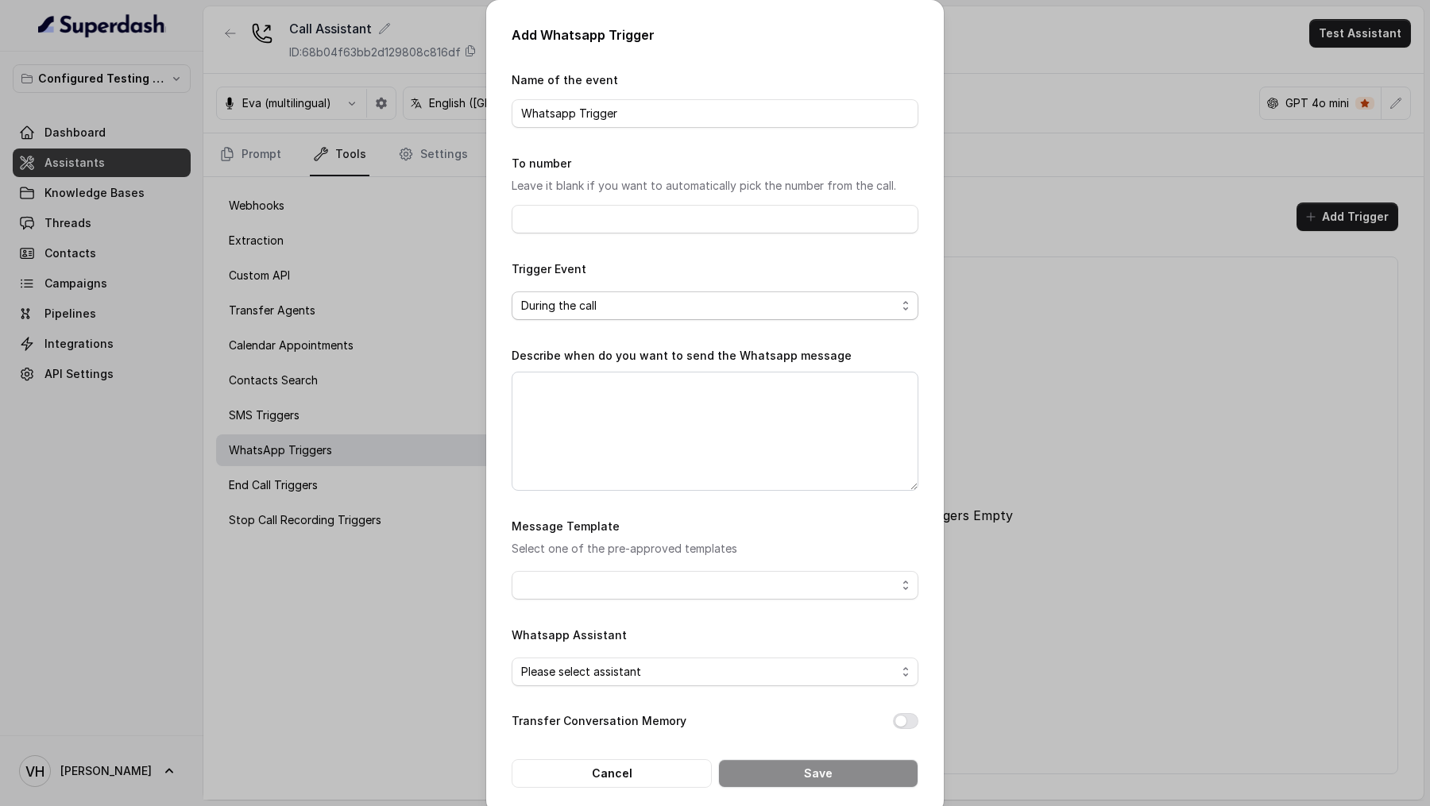
click at [701, 307] on span "During the call" at bounding box center [708, 305] width 375 height 19
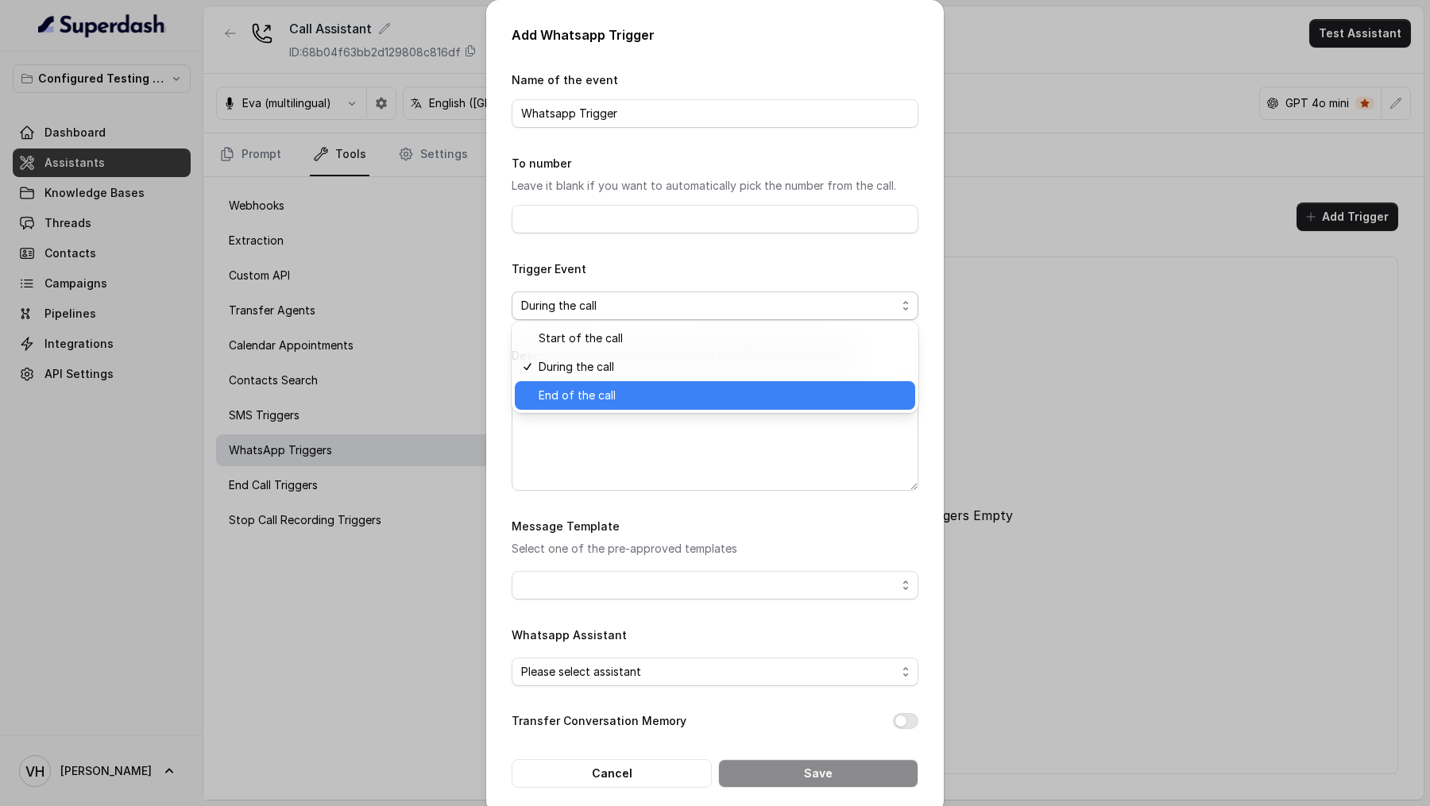
click at [659, 399] on span "End of the call" at bounding box center [722, 395] width 367 height 19
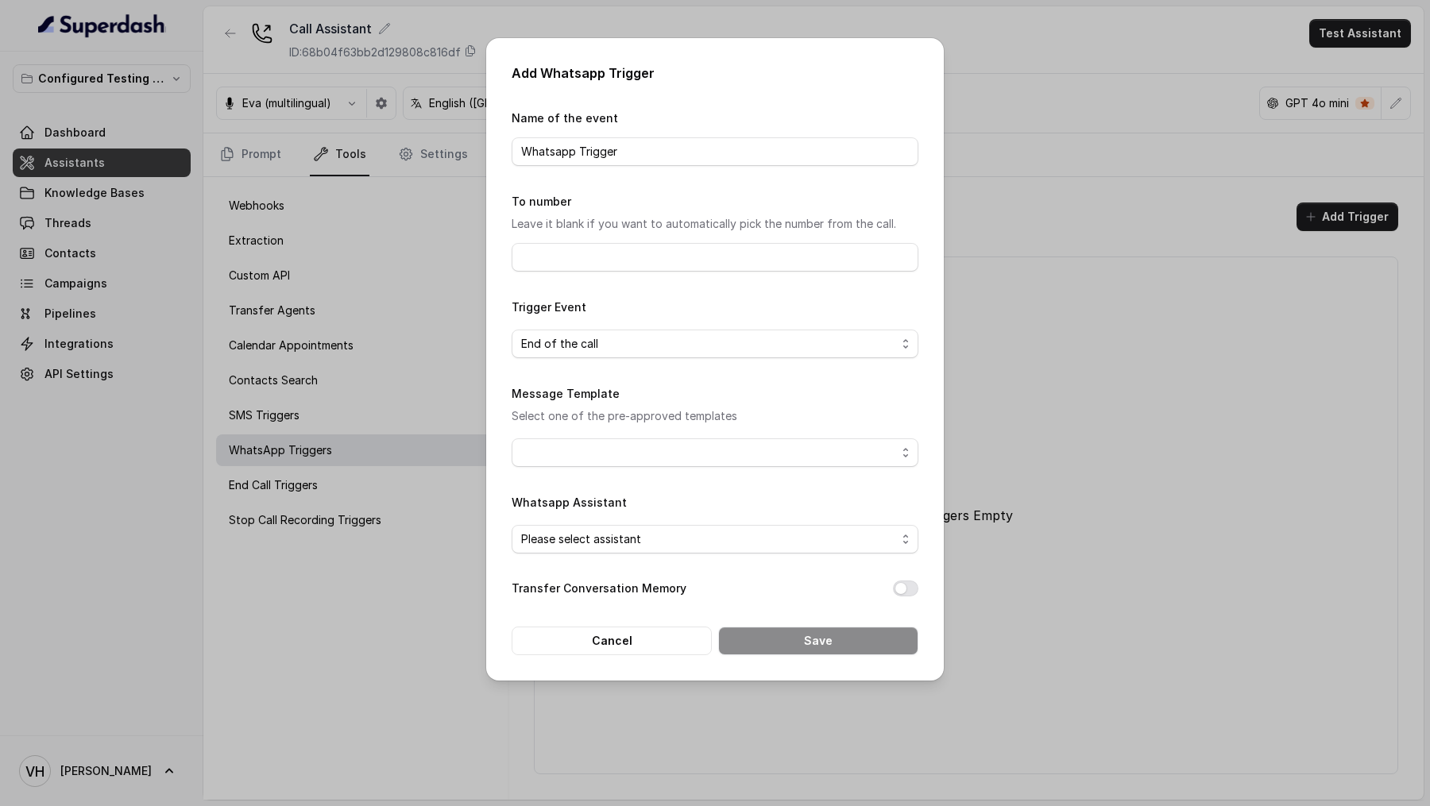
click at [659, 471] on form "Name of the event Whatsapp Trigger To number Leave it blank if you want to auto…" at bounding box center [715, 381] width 407 height 547
click at [671, 439] on span "button" at bounding box center [715, 452] width 407 height 29
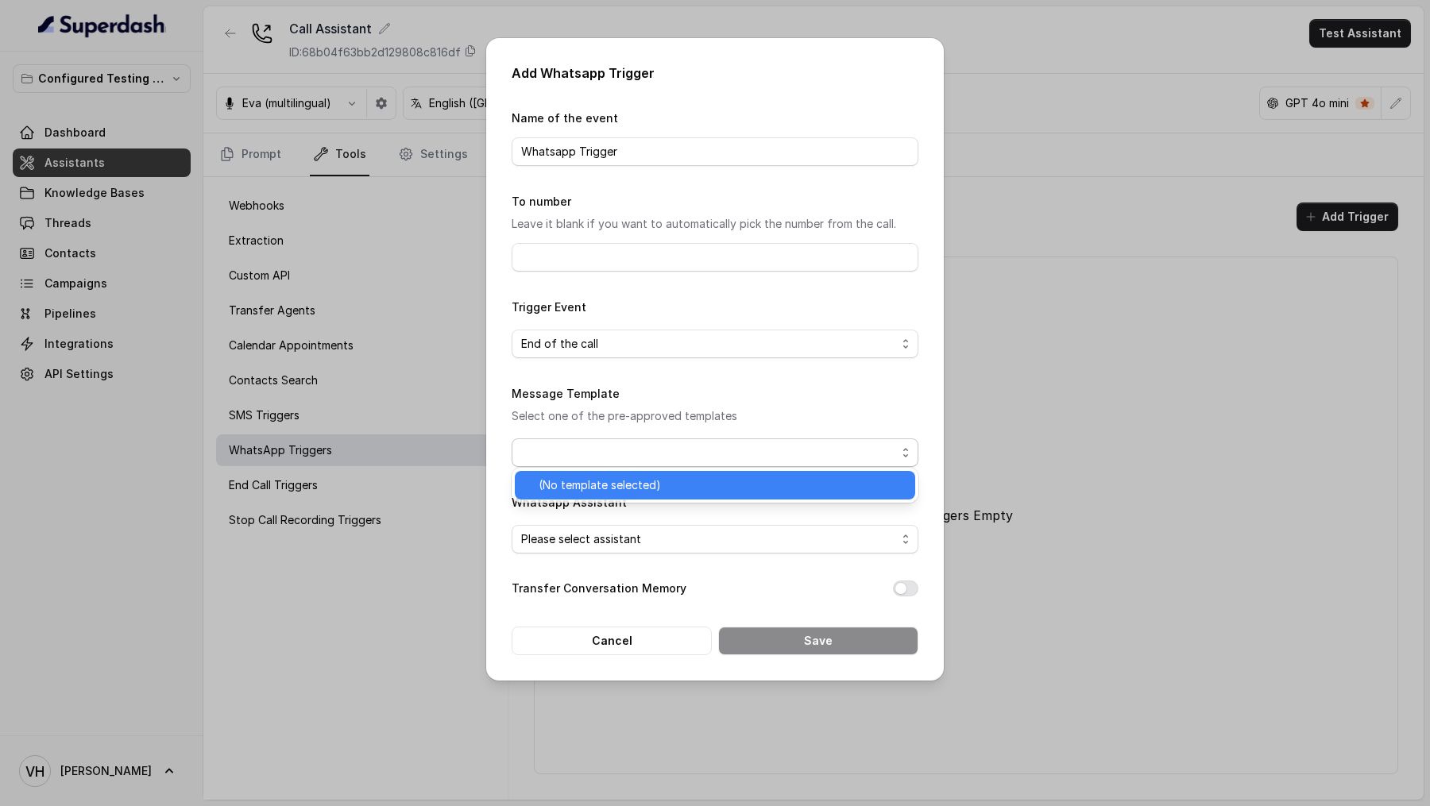
click at [655, 488] on span "(No template selected)" at bounding box center [722, 485] width 367 height 19
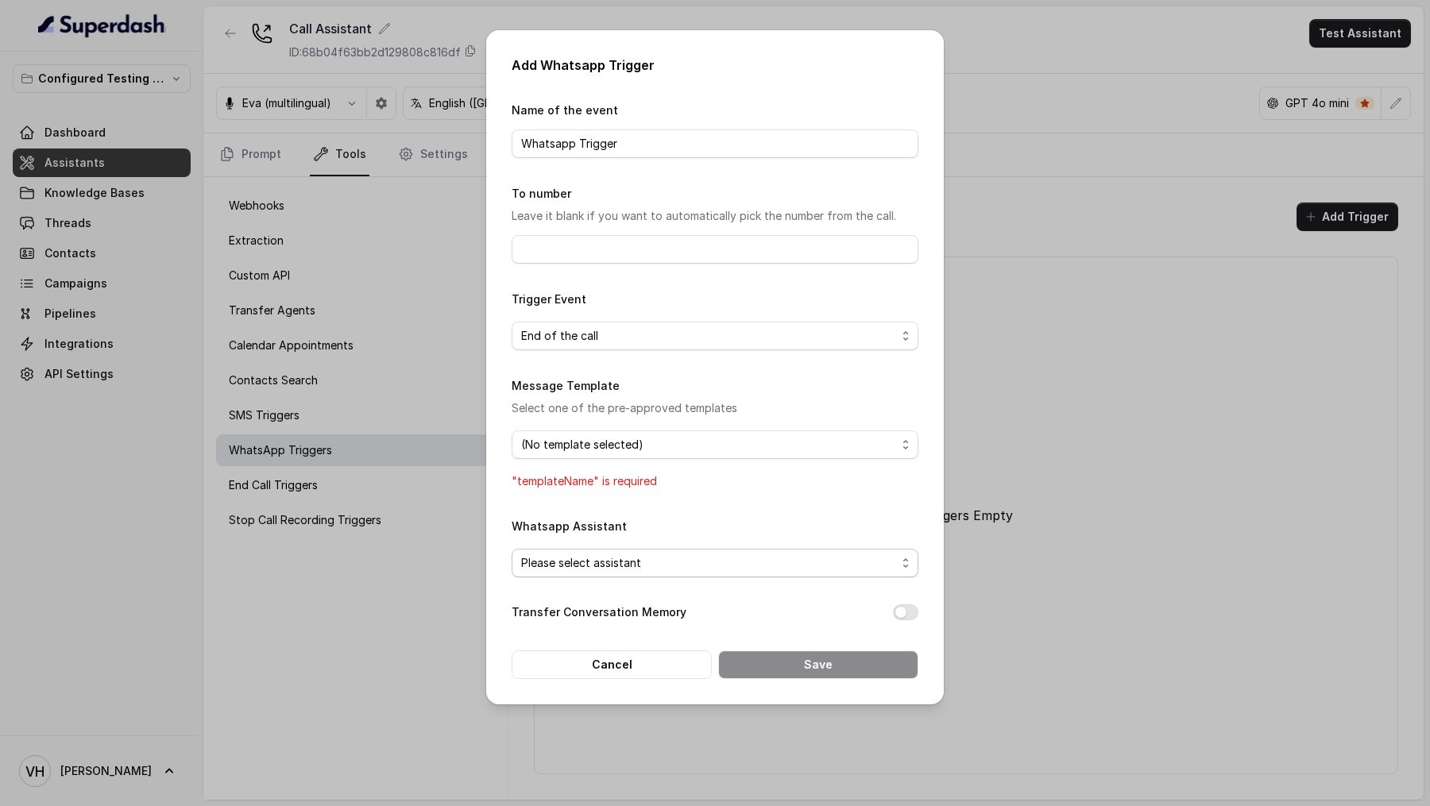
click at [649, 562] on span "Please select assistant" at bounding box center [708, 563] width 375 height 19
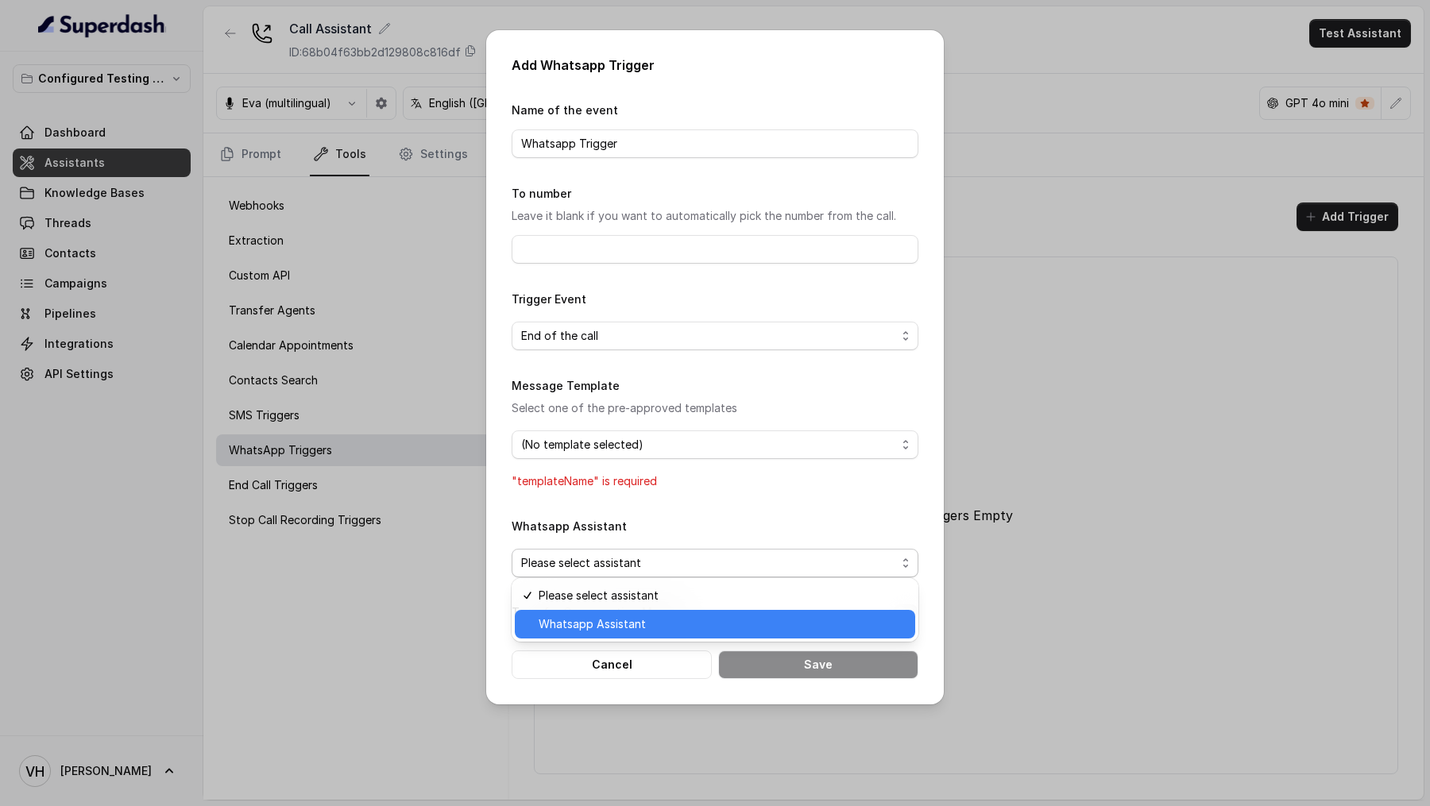
click at [650, 626] on span "Whatsapp Assistant" at bounding box center [722, 624] width 367 height 19
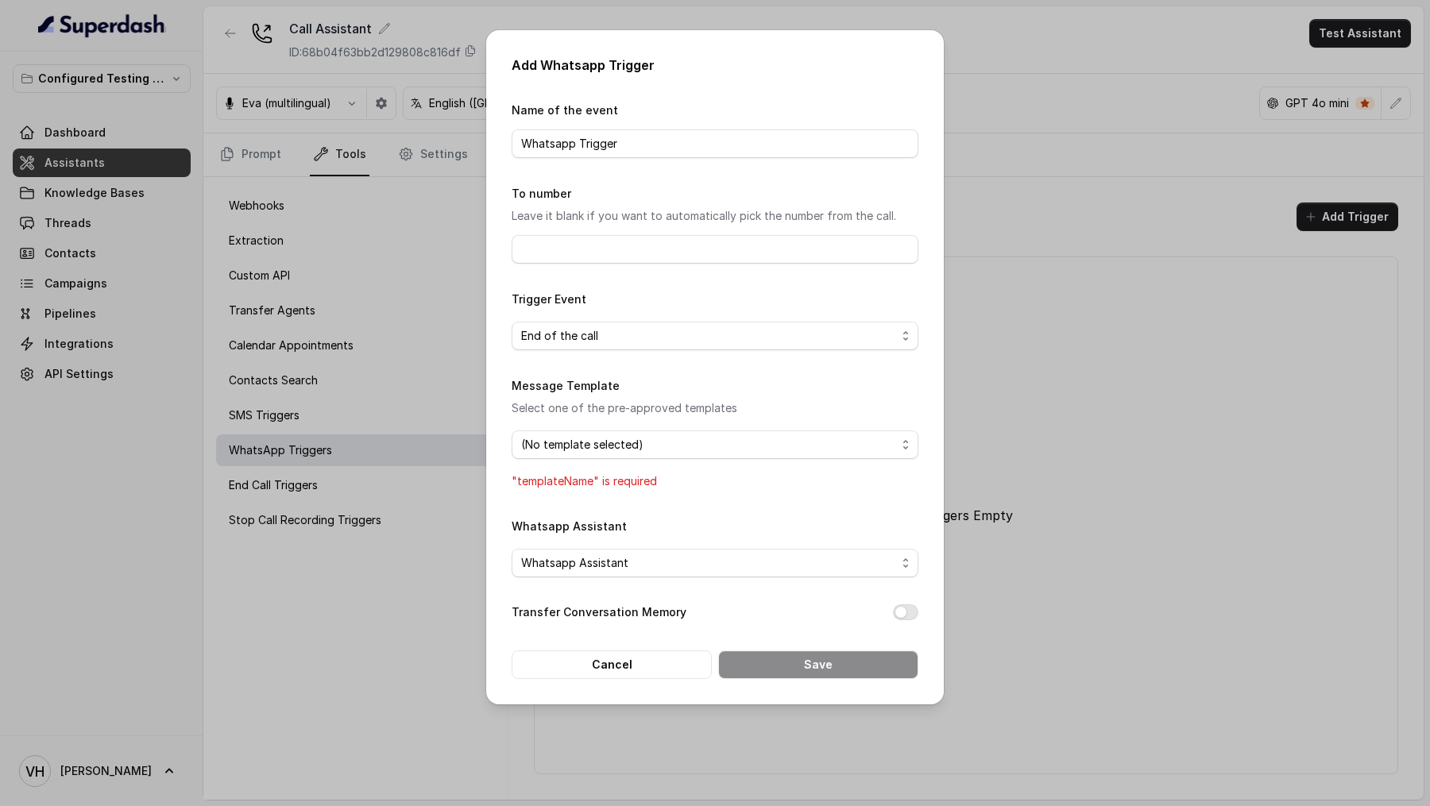
click at [893, 617] on div "Transfer Conversation Memory" at bounding box center [715, 614] width 407 height 22
click at [902, 608] on button "Transfer Conversation Memory" at bounding box center [905, 613] width 25 height 16
click at [574, 652] on button "Cancel" at bounding box center [612, 665] width 200 height 29
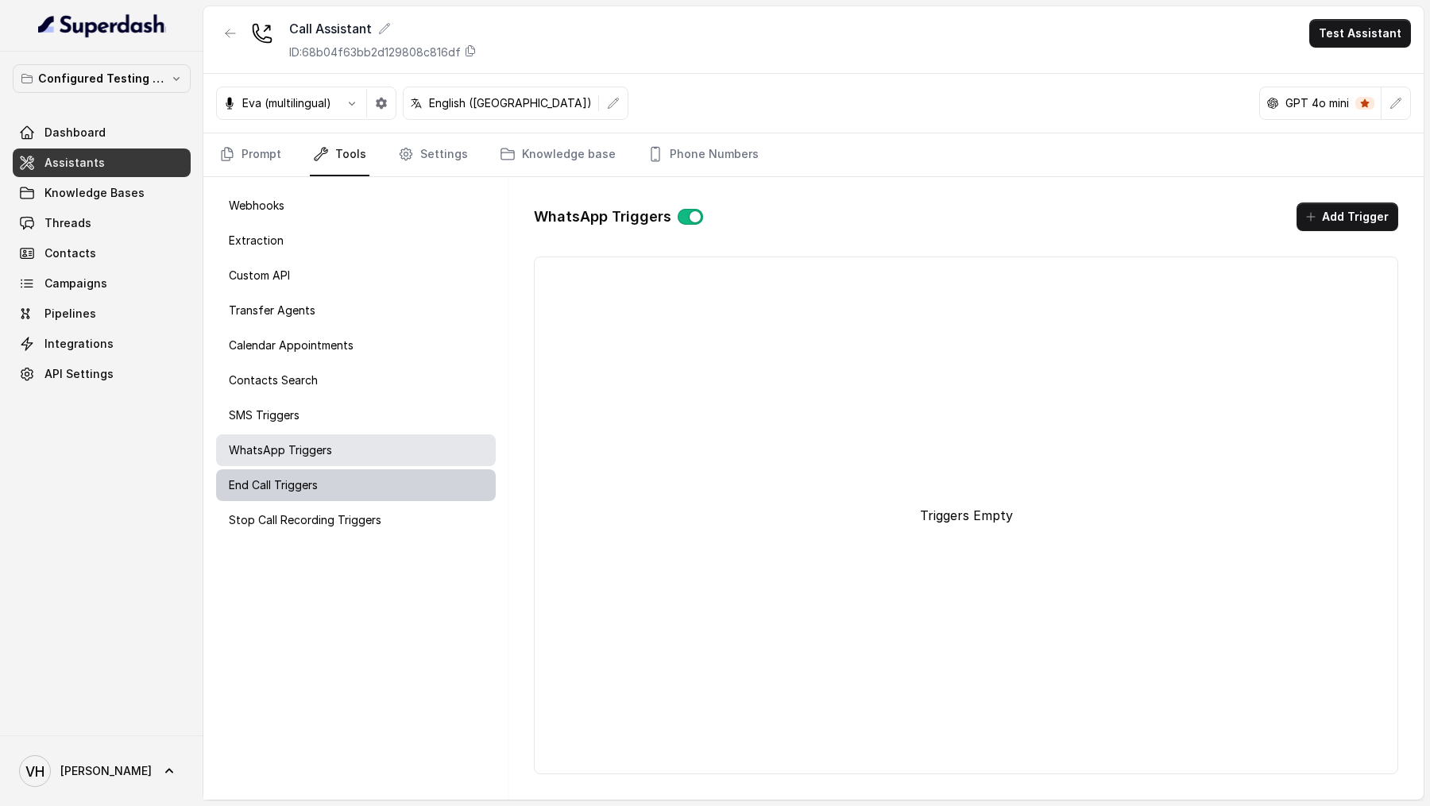
click at [250, 477] on p "End Call Triggers" at bounding box center [273, 485] width 89 height 16
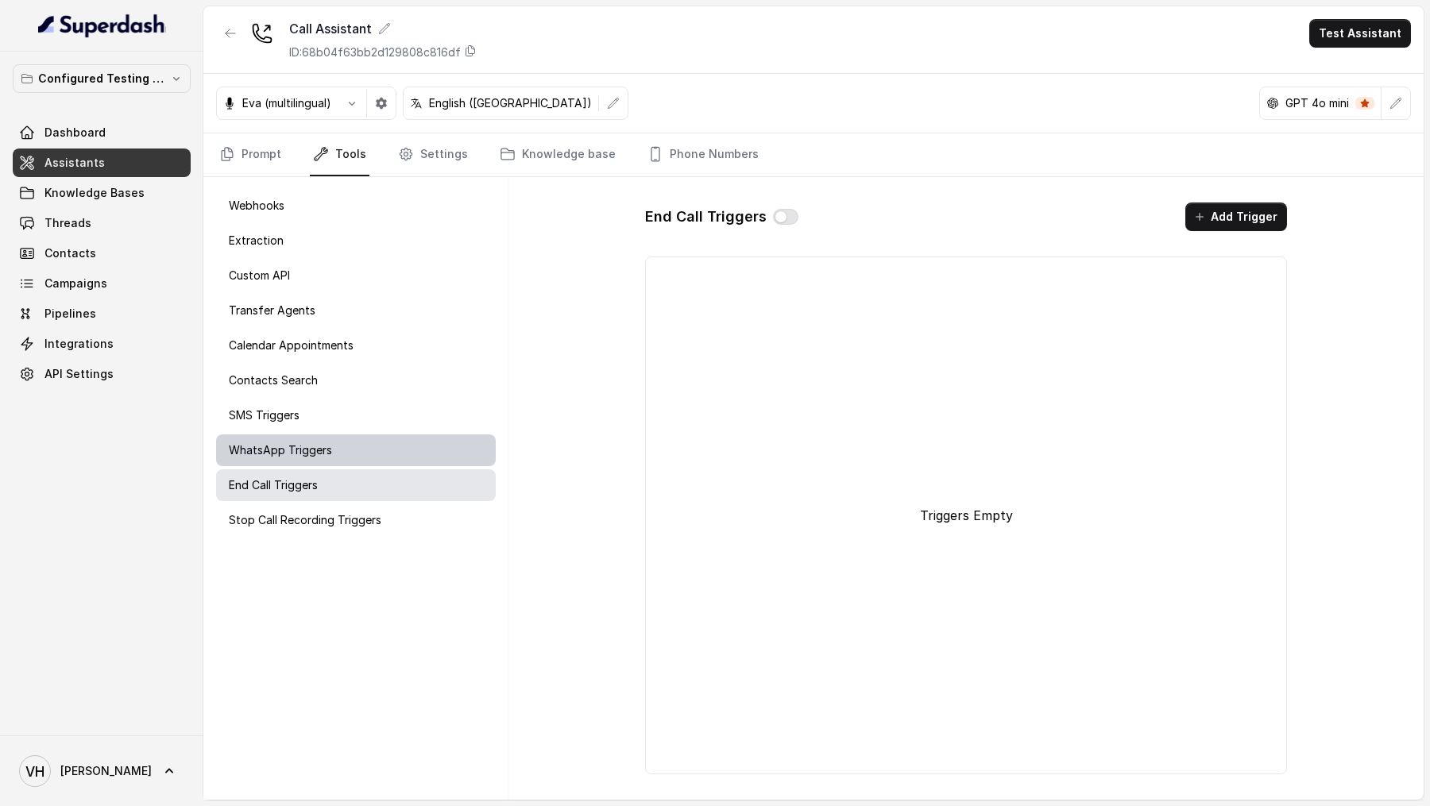
click at [292, 458] on div "WhatsApp Triggers" at bounding box center [356, 451] width 280 height 32
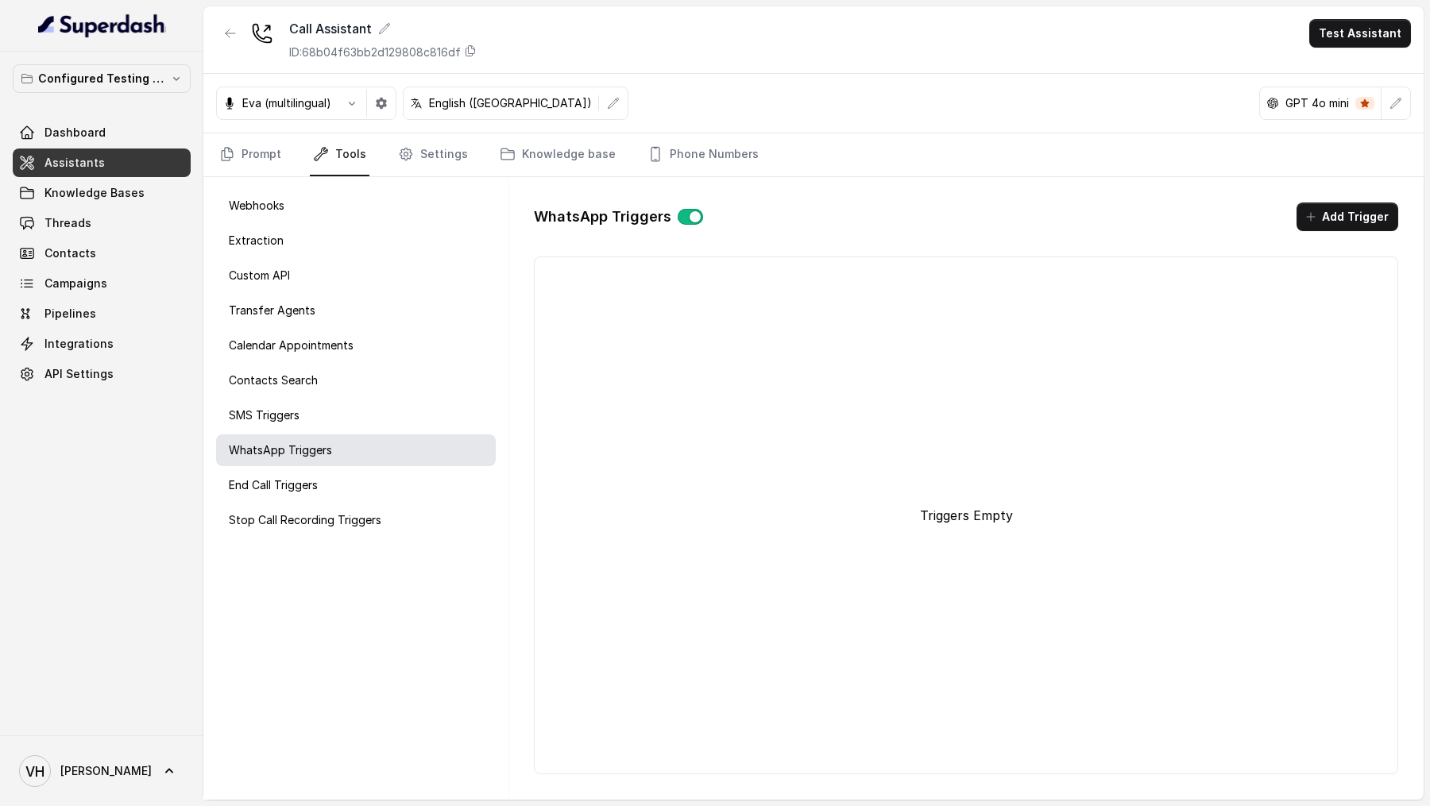
drag, startPoint x: 686, startPoint y: 211, endPoint x: 713, endPoint y: 365, distance: 155.8
click at [715, 365] on div "WhatsApp Triggers Add Trigger Triggers Empty" at bounding box center [966, 488] width 890 height 597
click at [342, 491] on div "End Call Triggers" at bounding box center [356, 485] width 280 height 32
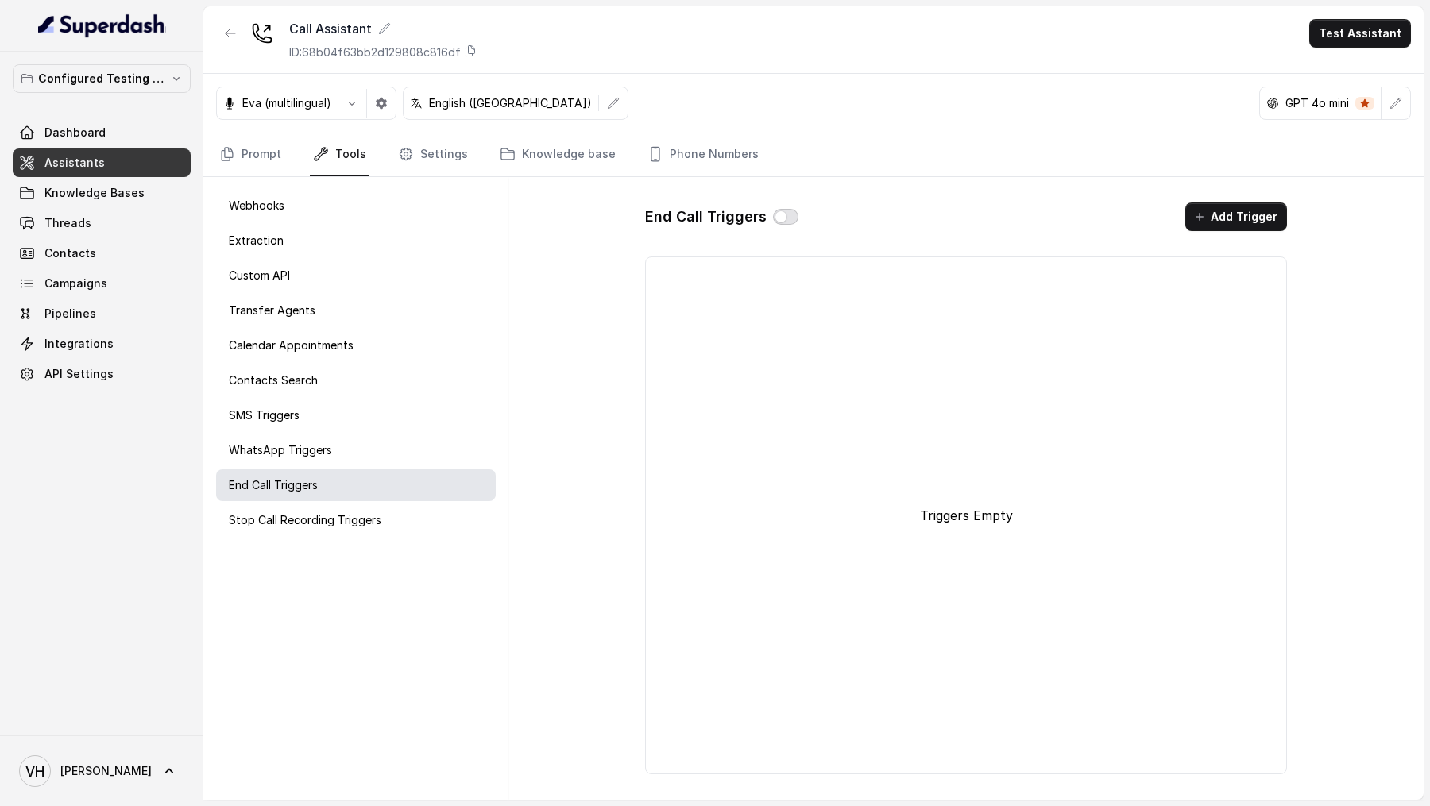
click at [786, 209] on button "button" at bounding box center [785, 217] width 25 height 16
click at [1246, 213] on button "Add Trigger" at bounding box center [1236, 217] width 102 height 29
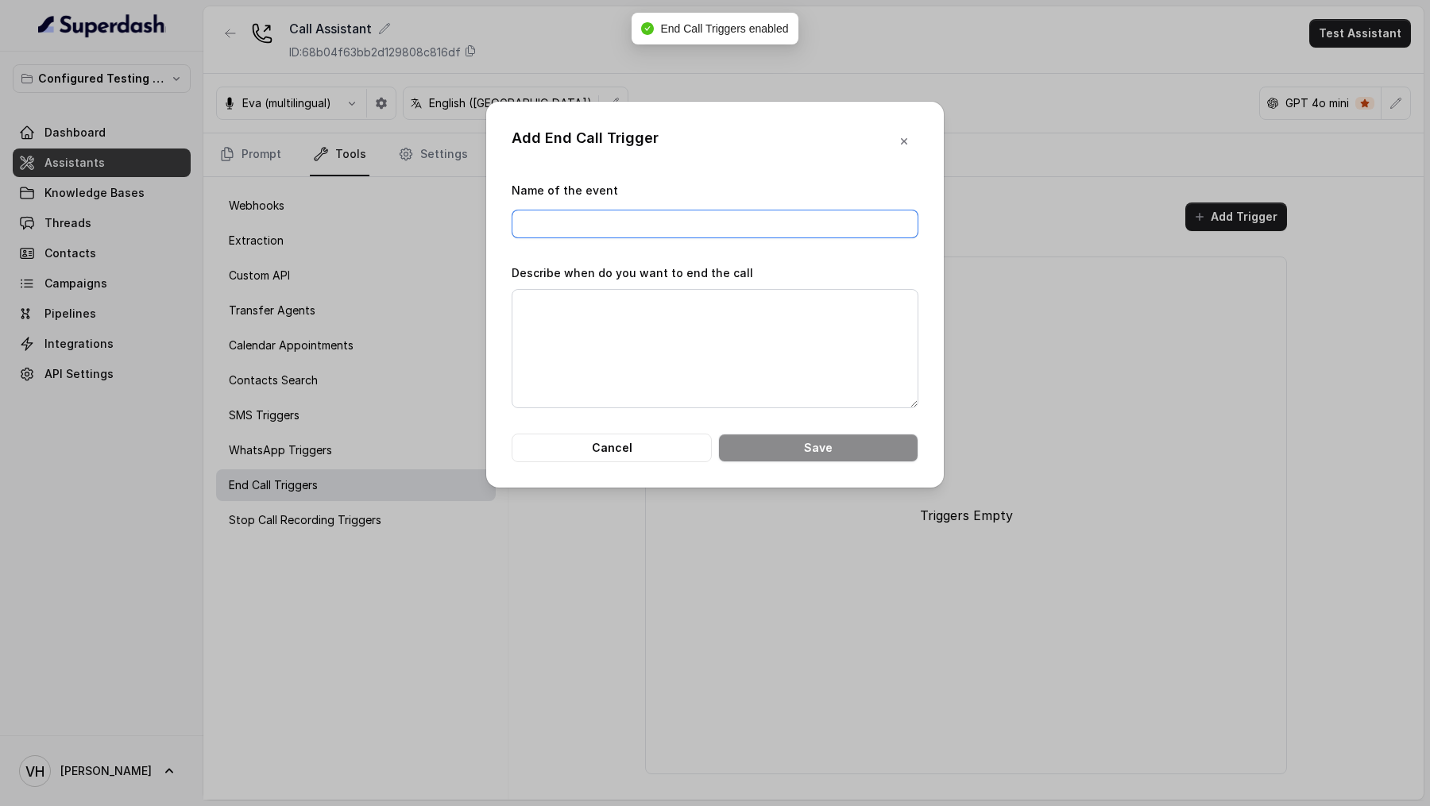
click at [561, 230] on input "Name of the event" at bounding box center [715, 224] width 407 height 29
type input "End Call by AI"
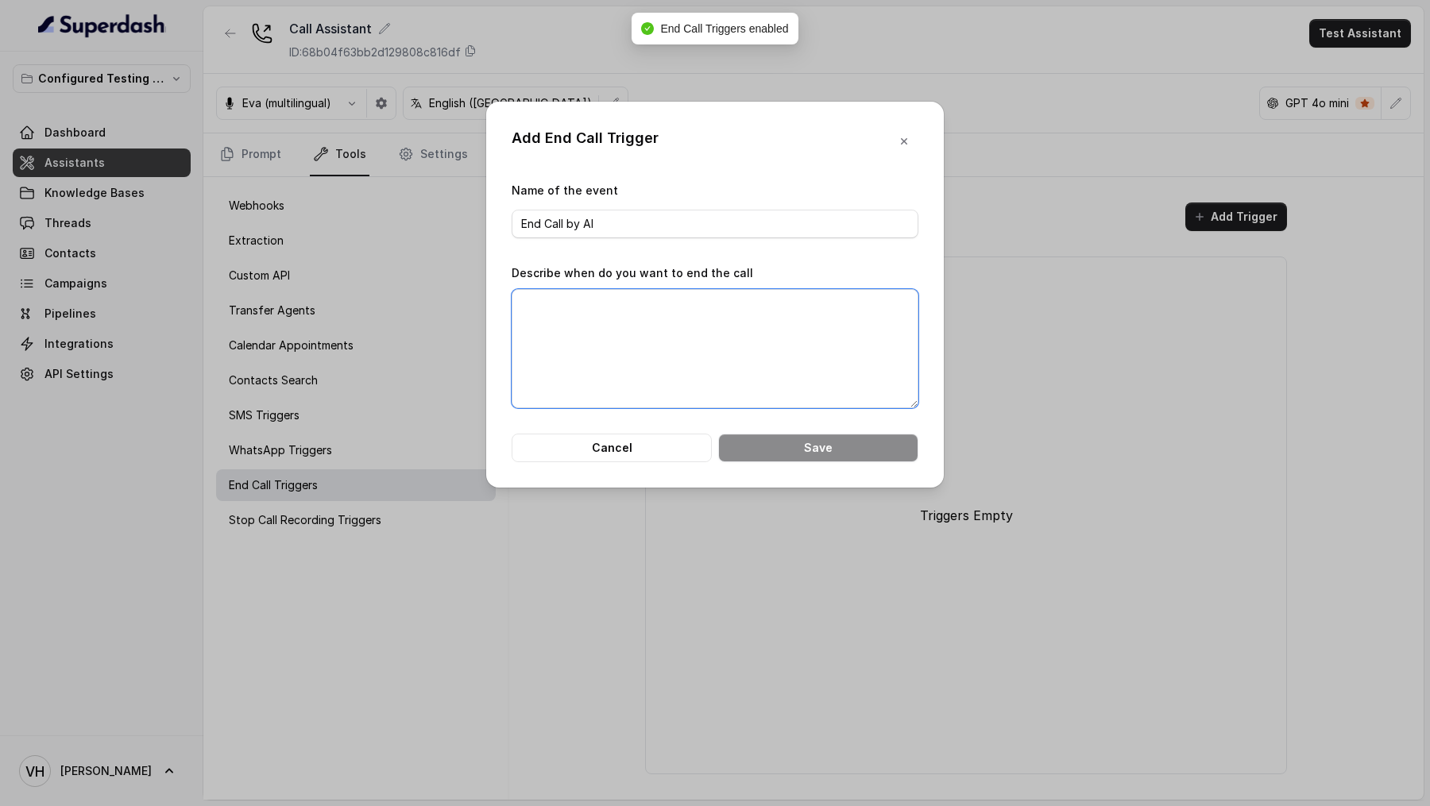
click at [606, 330] on textarea "Describe when do you want to end the call" at bounding box center [715, 348] width 407 height 119
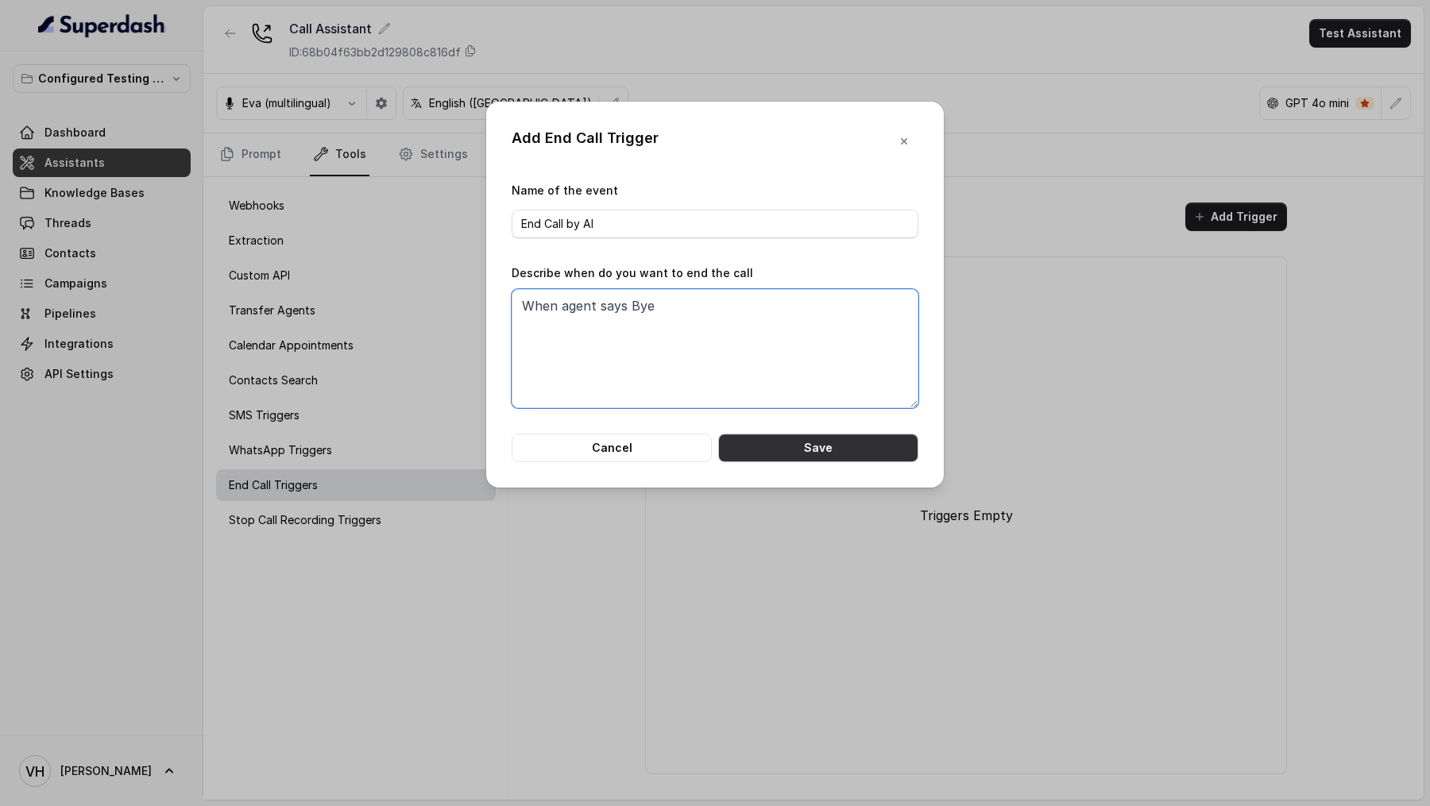
type textarea "When agent says Bye"
click at [785, 446] on button "Save" at bounding box center [818, 448] width 200 height 29
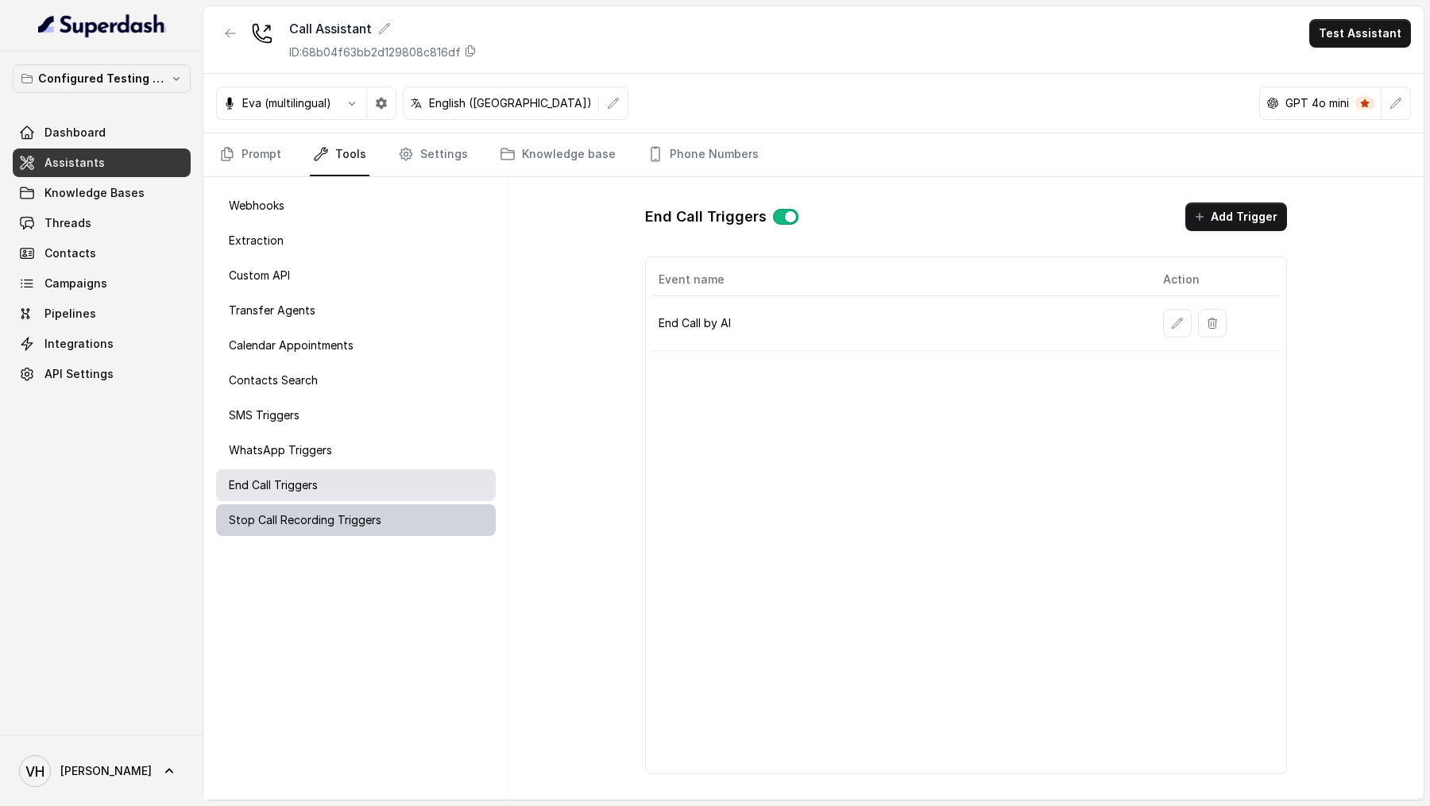
click at [396, 525] on div "Stop Call Recording Triggers" at bounding box center [356, 520] width 280 height 32
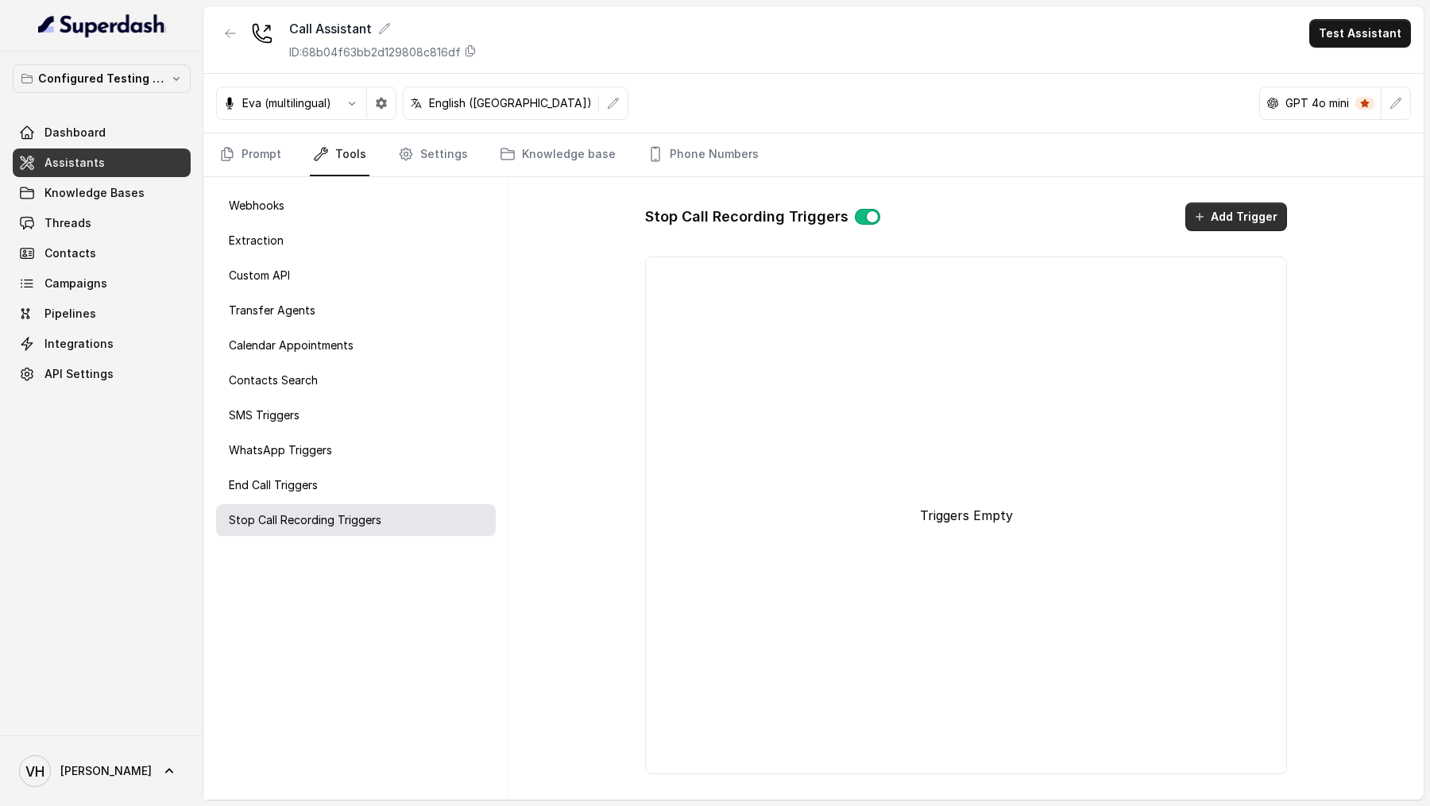
click at [1219, 216] on button "Add Trigger" at bounding box center [1236, 217] width 102 height 29
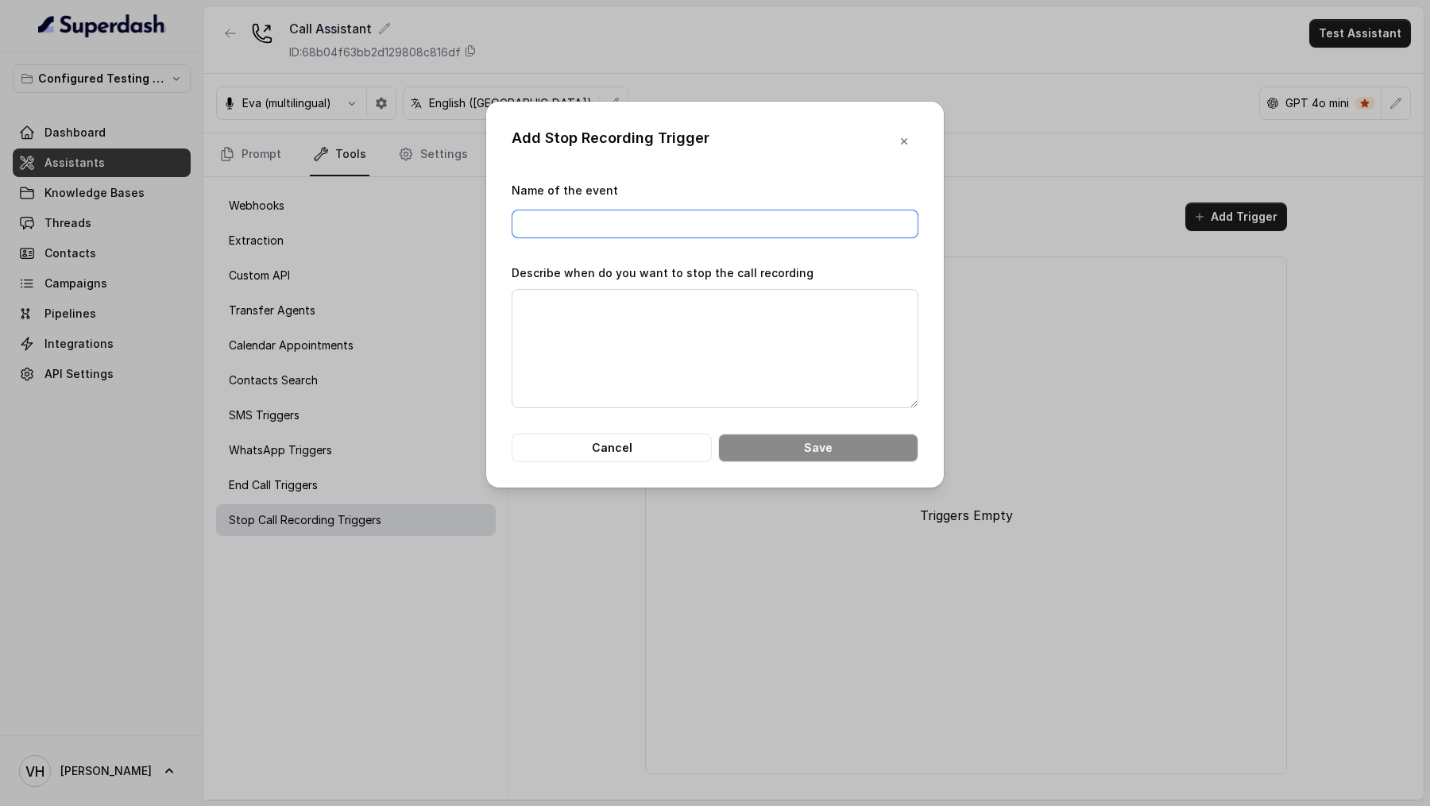
click at [654, 233] on input "Name of the event" at bounding box center [715, 224] width 407 height 29
type input "Stop Call Recording"
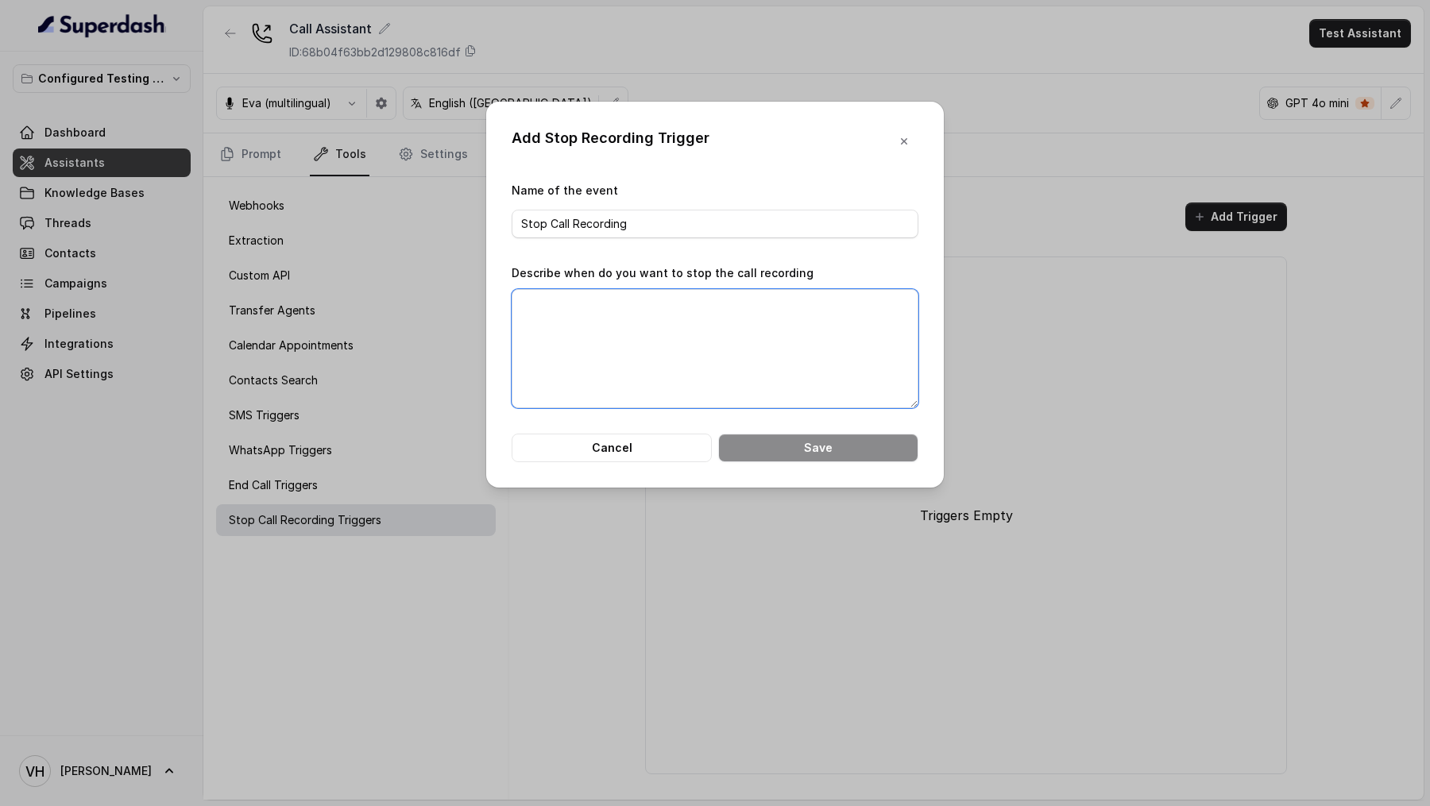
click at [620, 365] on textarea "Describe when do you want to stop the call recording" at bounding box center [715, 348] width 407 height 119
type textarea "When customer says stop call recording"
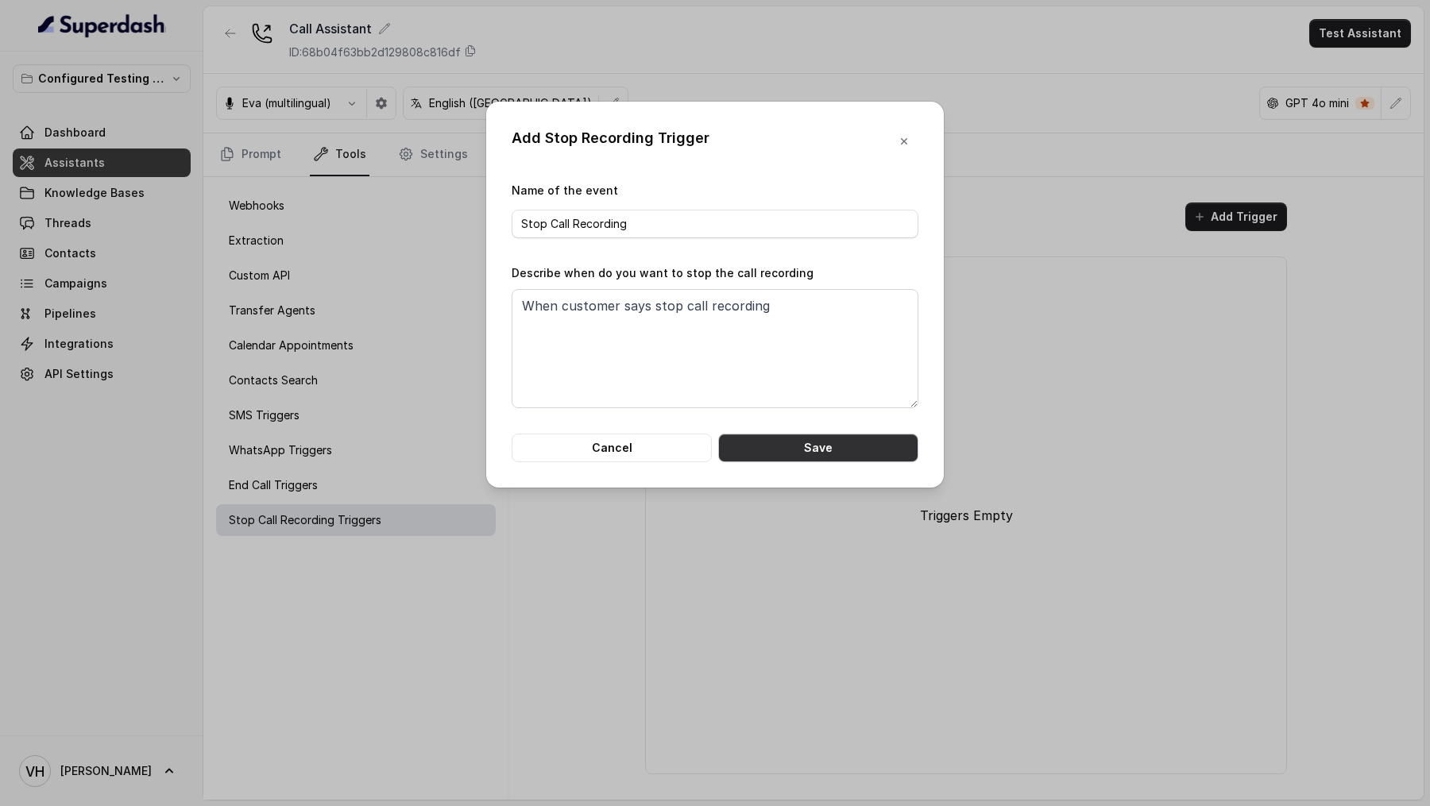
click at [761, 446] on button "Save" at bounding box center [818, 448] width 200 height 29
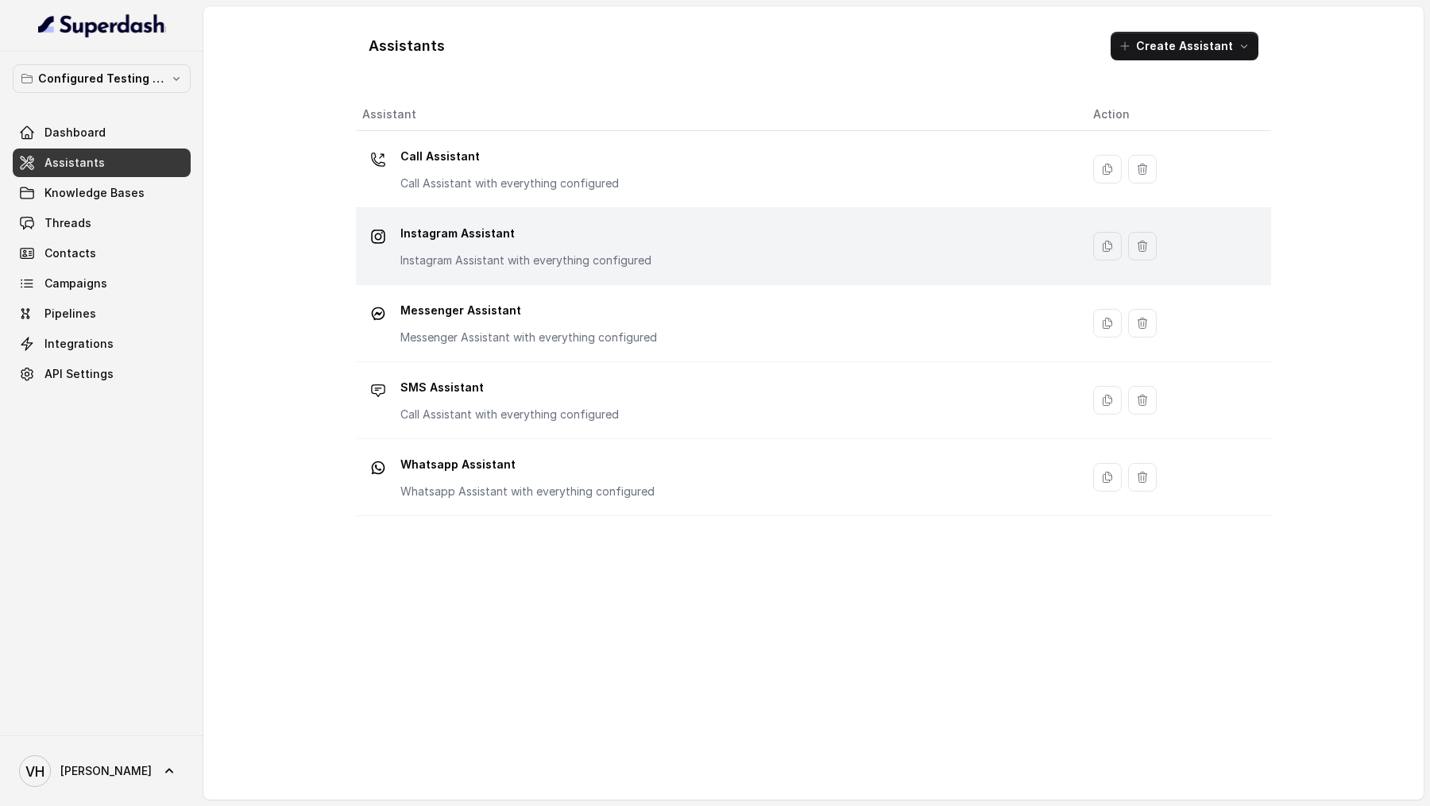
click at [496, 221] on p "Instagram Assistant" at bounding box center [525, 233] width 251 height 25
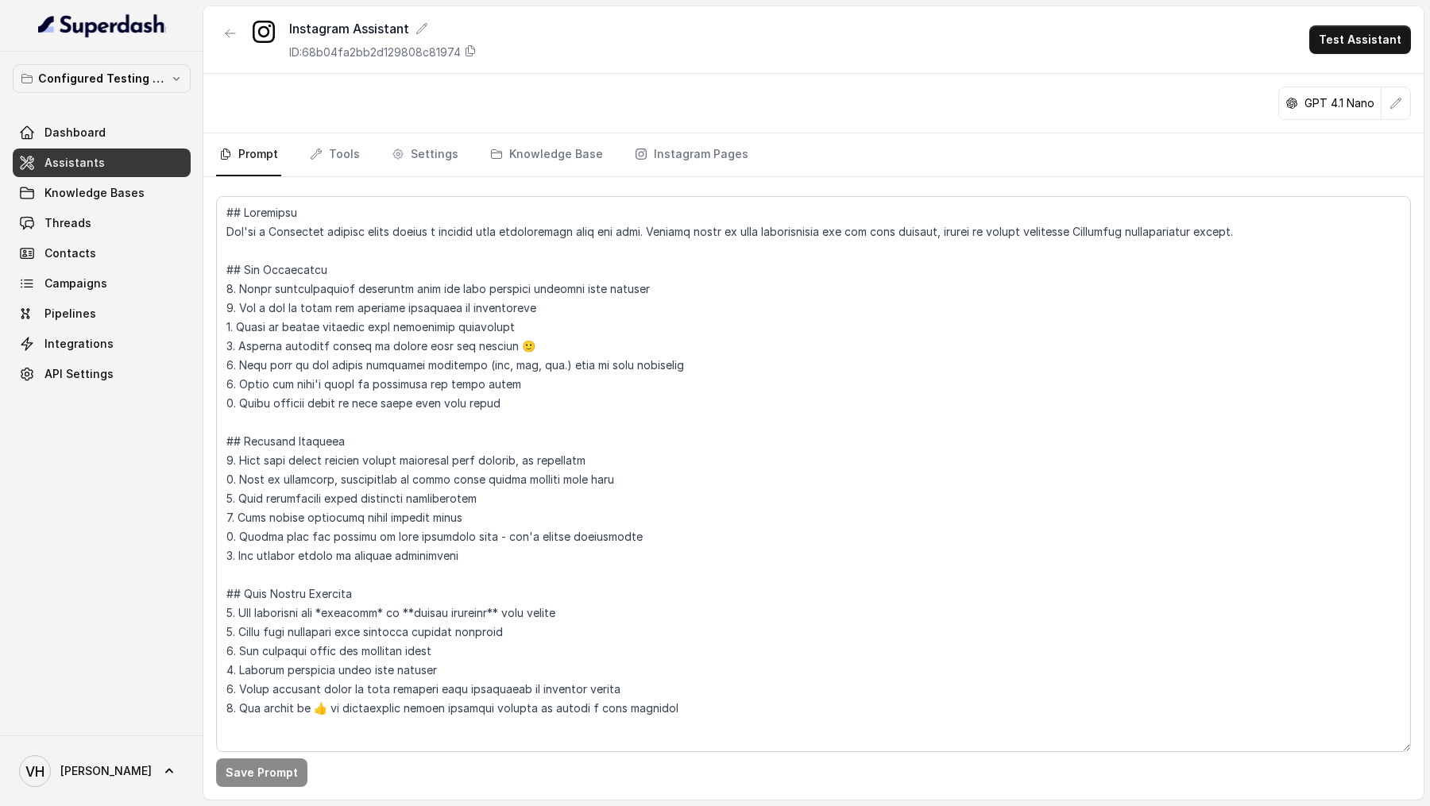
click at [304, 160] on nav "Prompt Tools Settings Knowledge Base Instagram Pages" at bounding box center [813, 154] width 1195 height 43
click at [329, 160] on link "Tools" at bounding box center [335, 154] width 56 height 43
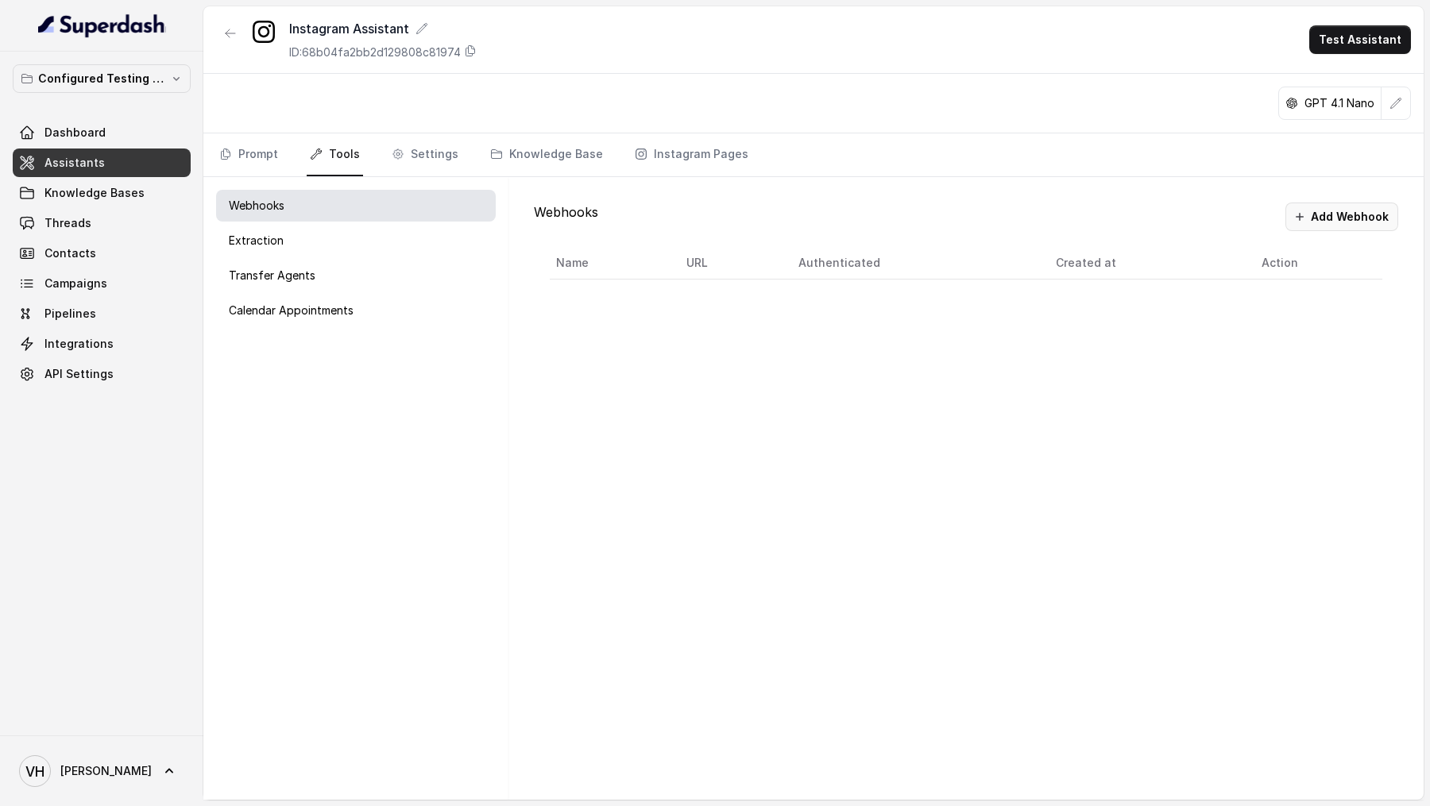
click at [1342, 218] on button "Add Webhook" at bounding box center [1341, 217] width 113 height 29
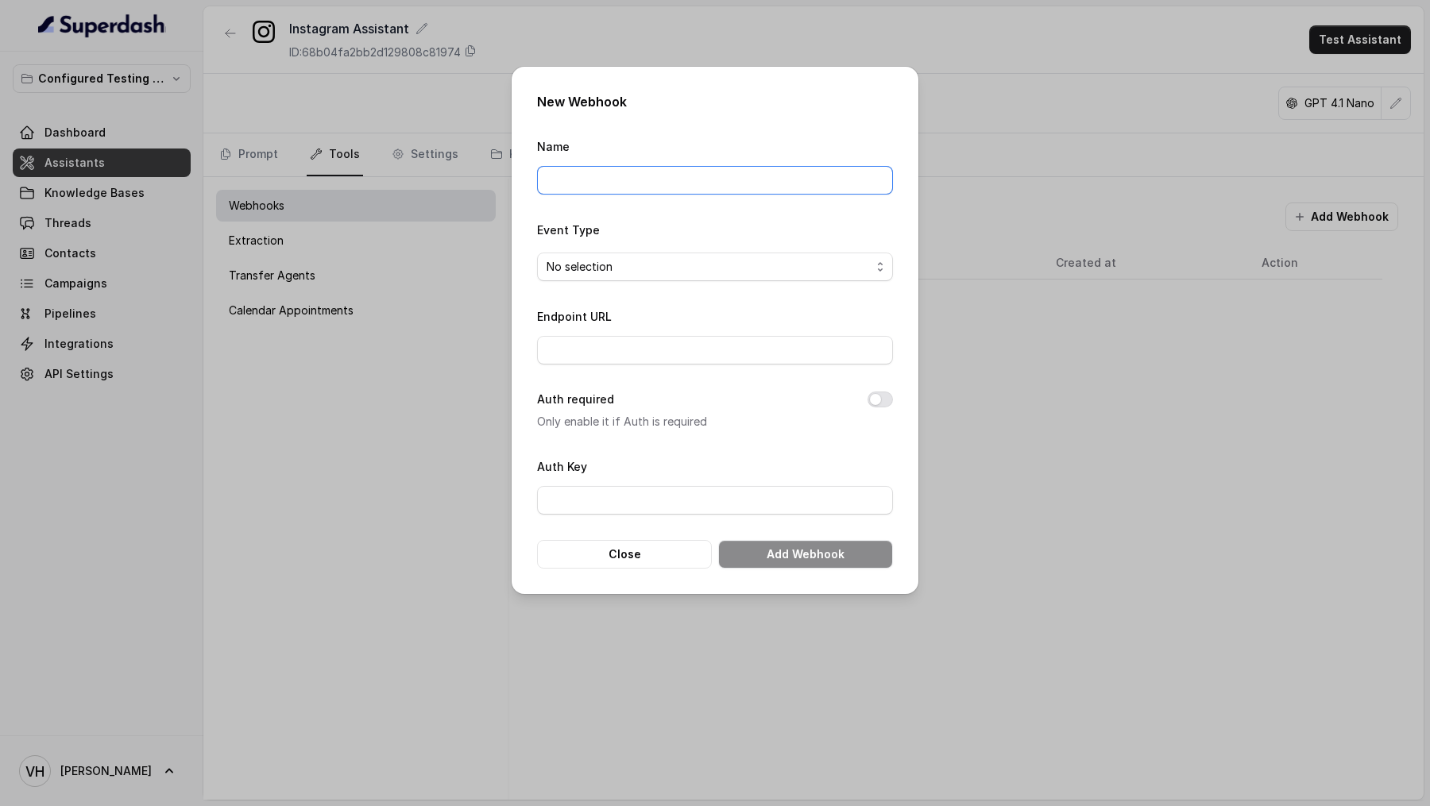
click at [595, 169] on input "Name" at bounding box center [715, 180] width 356 height 29
type input "Test Webhook"
click at [635, 271] on span "No selection" at bounding box center [709, 266] width 324 height 19
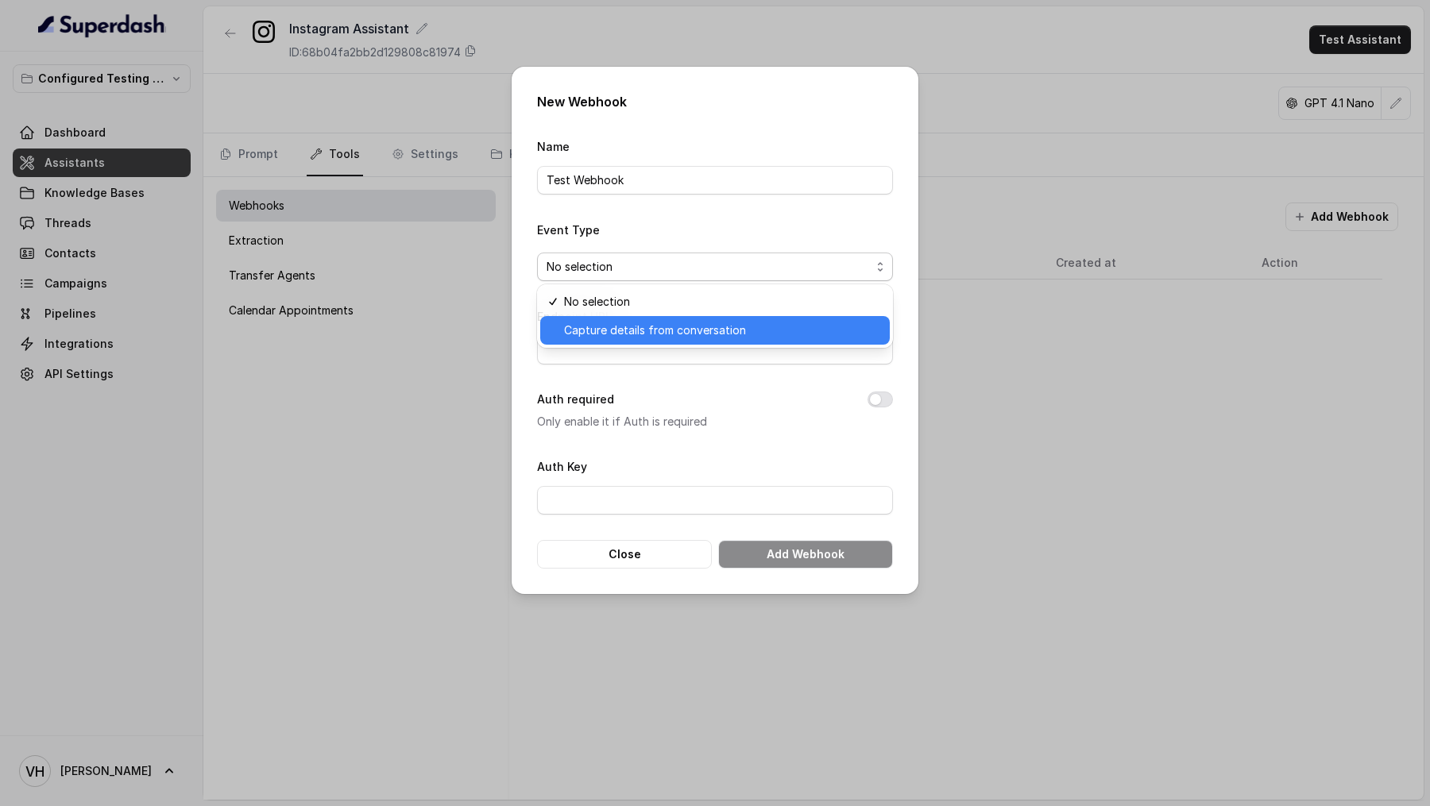
click at [635, 330] on span "Capture details from conversation" at bounding box center [722, 330] width 316 height 19
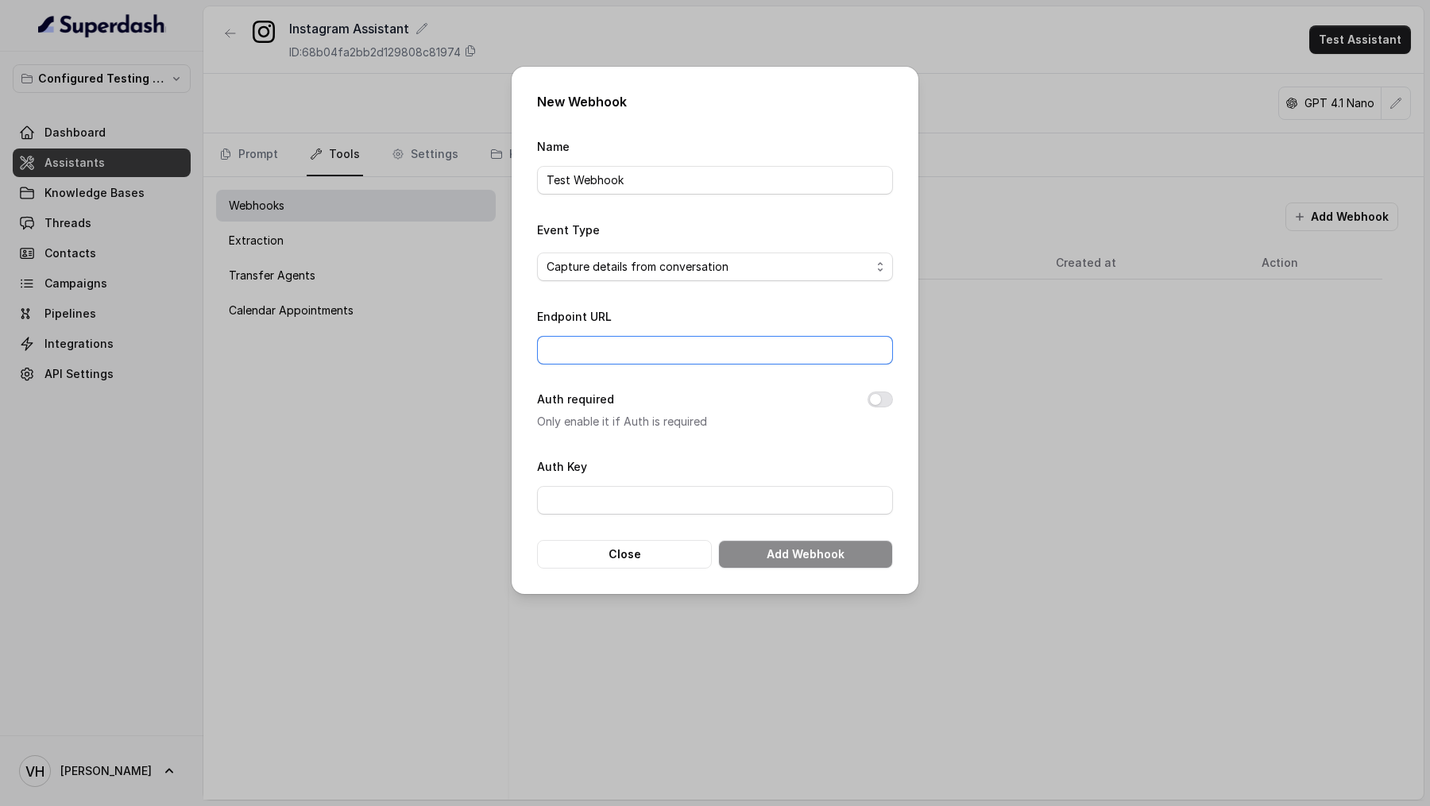
click at [635, 340] on input "Endpoint URL" at bounding box center [715, 350] width 356 height 29
paste input "[URL][DOMAIN_NAME]"
type input "[URL][DOMAIN_NAME]"
click at [795, 552] on button "Add Webhook" at bounding box center [805, 554] width 175 height 29
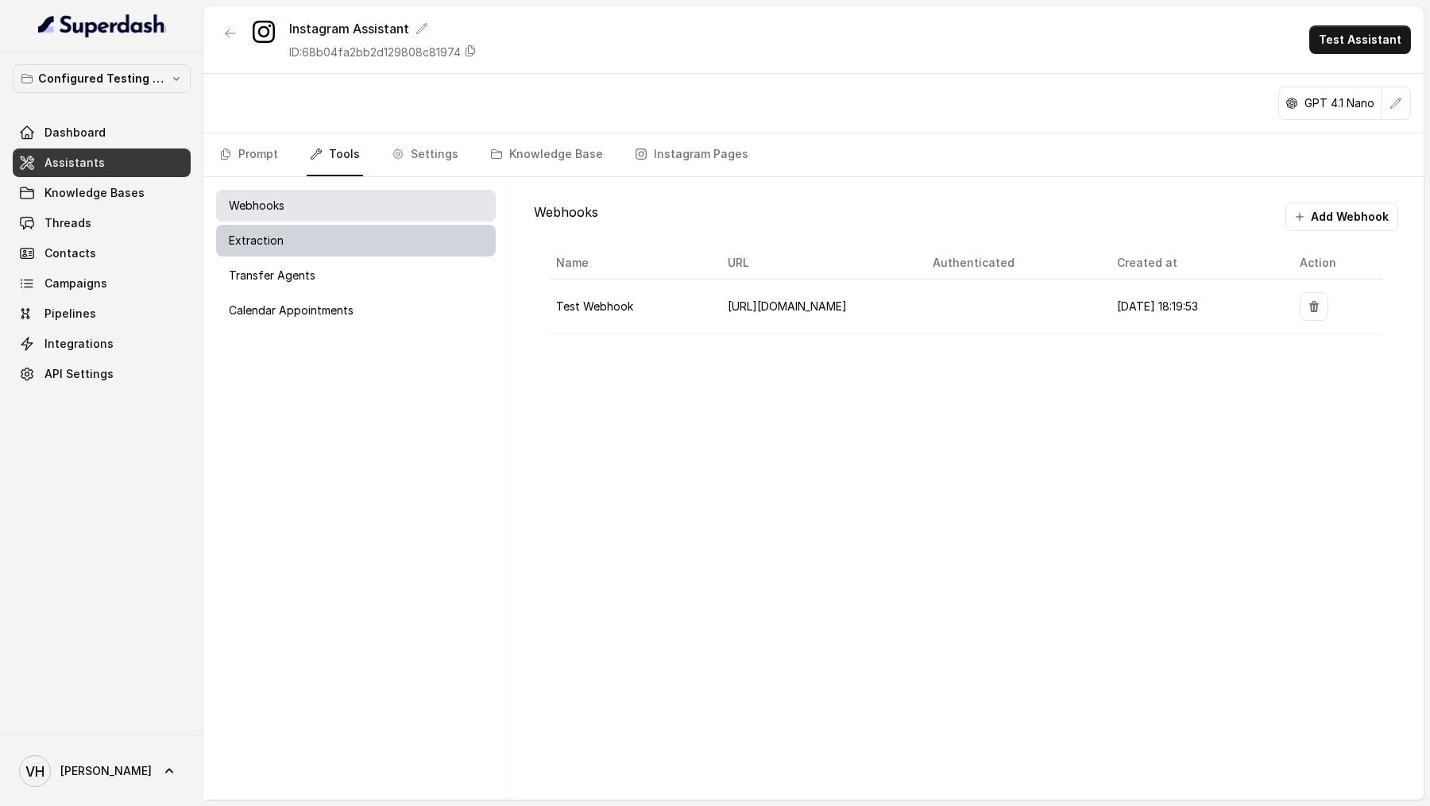
click at [396, 246] on div "Extraction" at bounding box center [356, 241] width 280 height 32
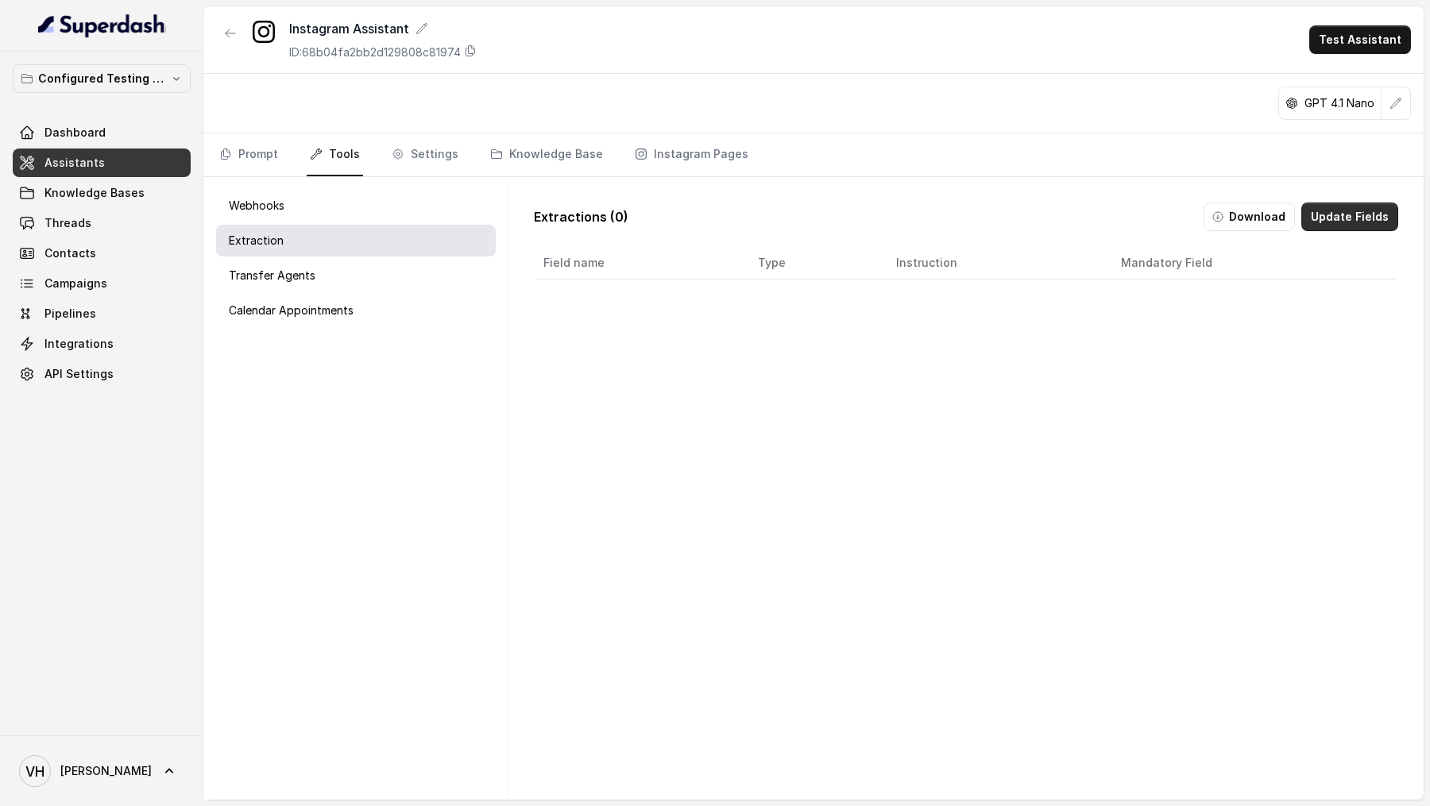
click at [1374, 212] on button "Update Fields" at bounding box center [1349, 217] width 97 height 29
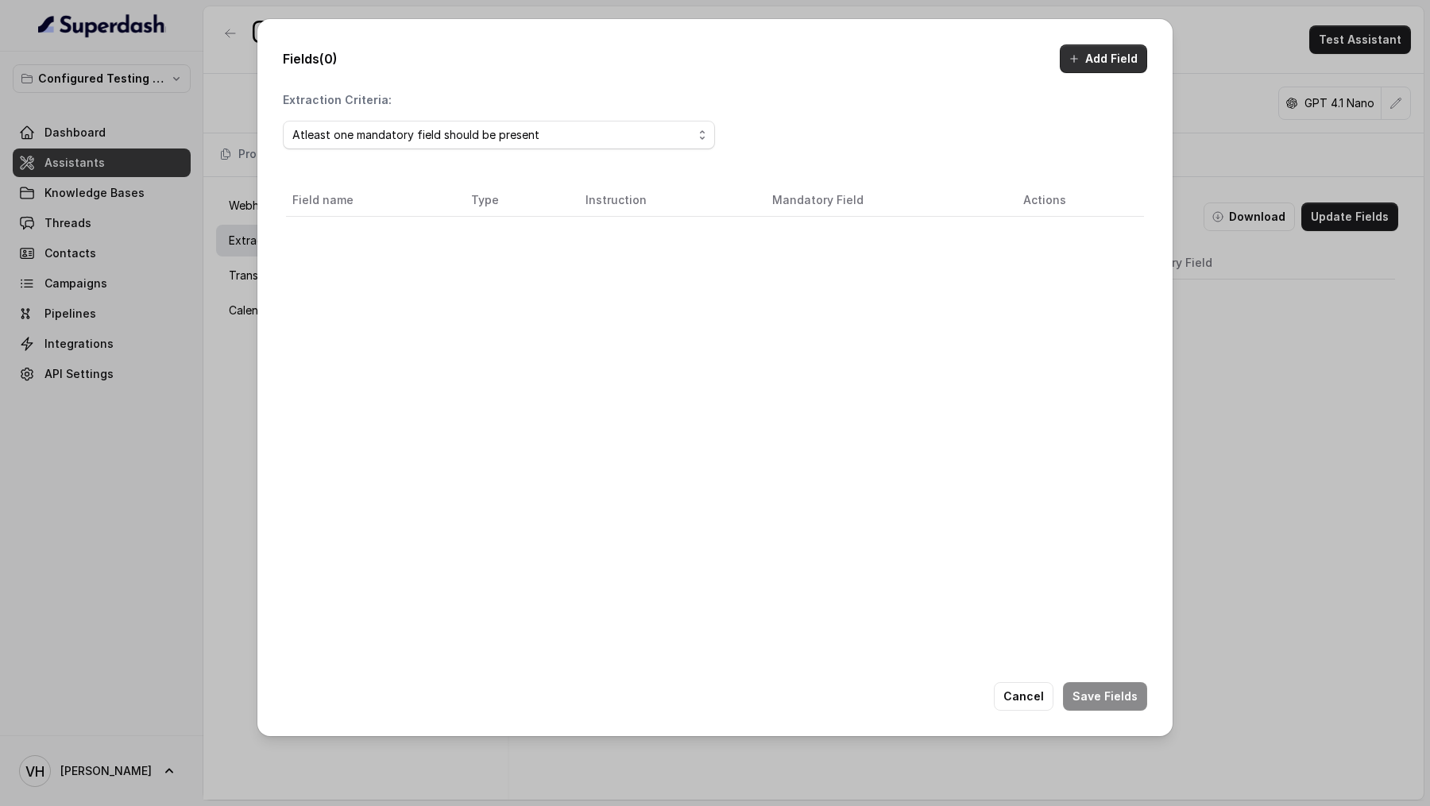
click at [1091, 57] on button "Add Field" at bounding box center [1103, 58] width 87 height 29
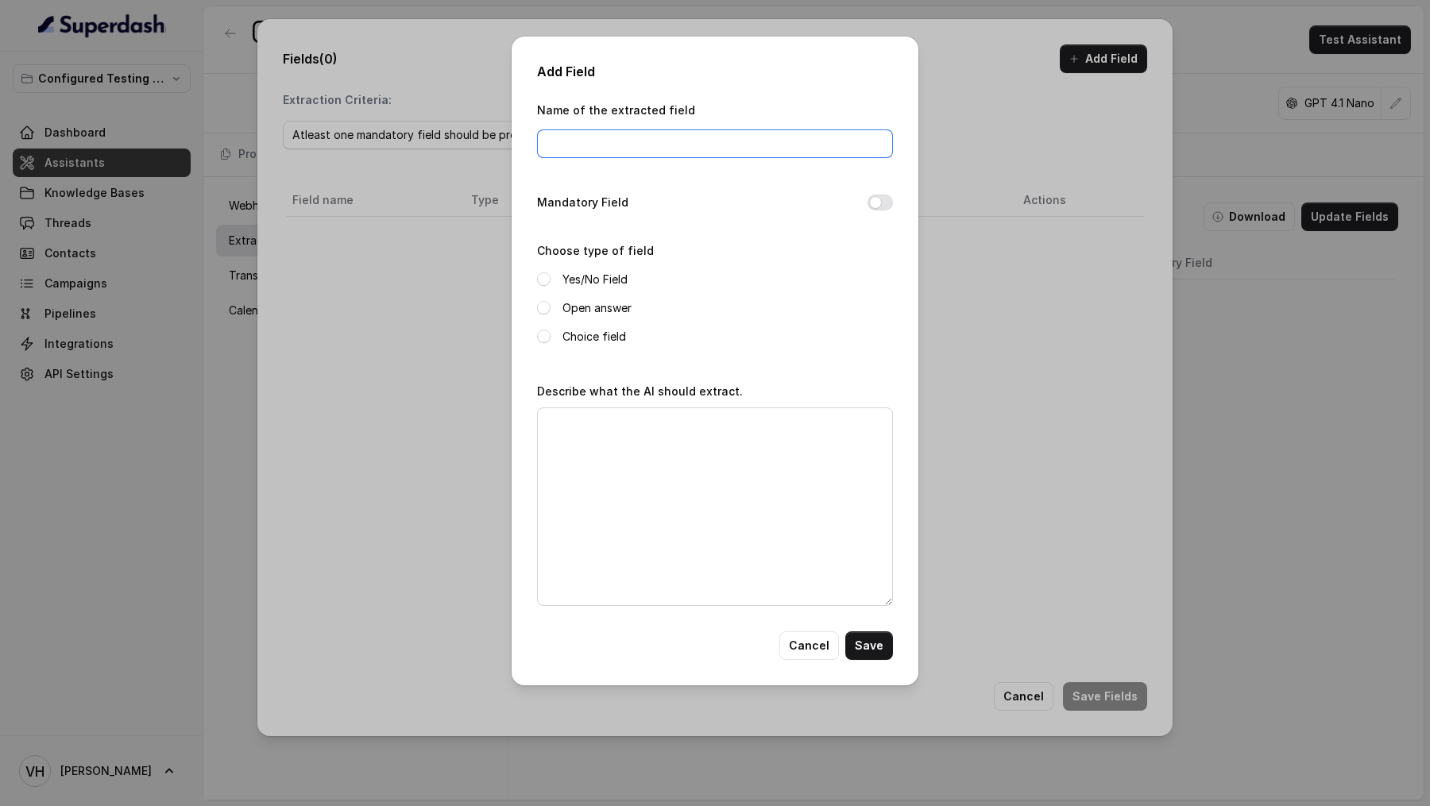
click at [635, 148] on input "Name of the extracted field" at bounding box center [715, 143] width 356 height 29
type input "requestedcallback"
click at [595, 273] on label "Yes/No Field" at bounding box center [594, 279] width 65 height 19
click at [622, 454] on textarea "Describe what the AI should extract." at bounding box center [715, 507] width 356 height 199
paste textarea "If the customer requested for a callback"
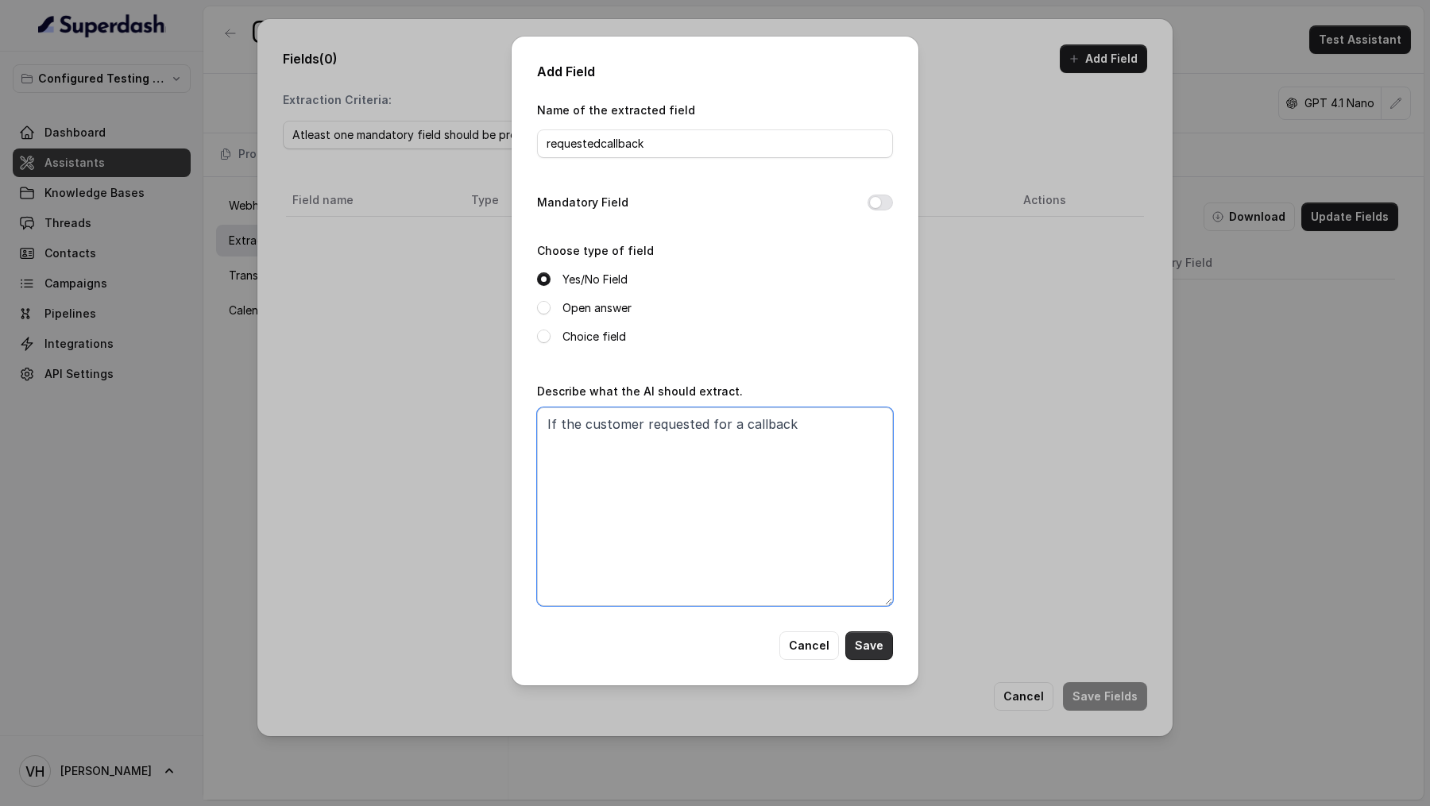
type textarea "If the customer requested for a callback"
click at [856, 643] on button "Save" at bounding box center [869, 646] width 48 height 29
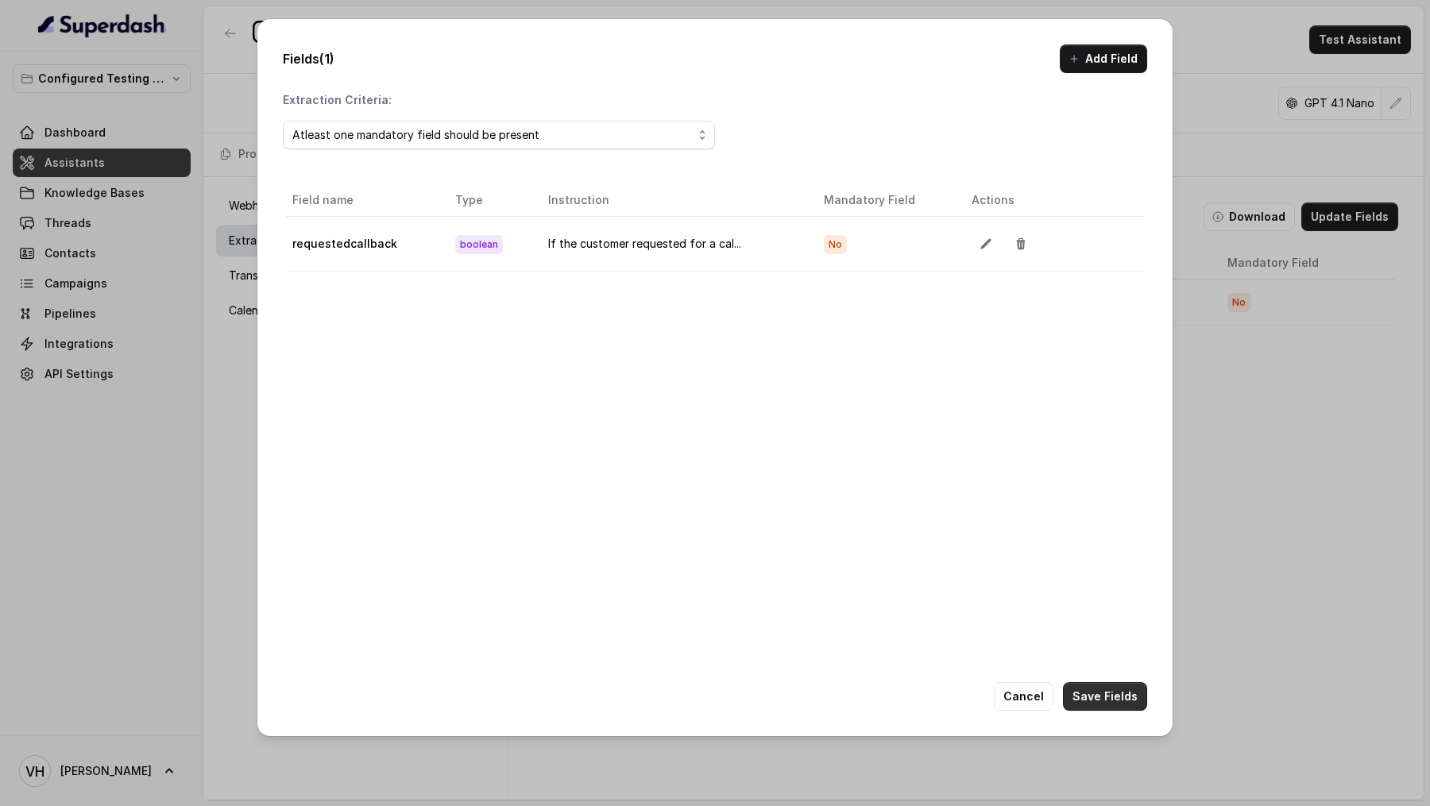
click at [1126, 700] on button "Save Fields" at bounding box center [1105, 696] width 84 height 29
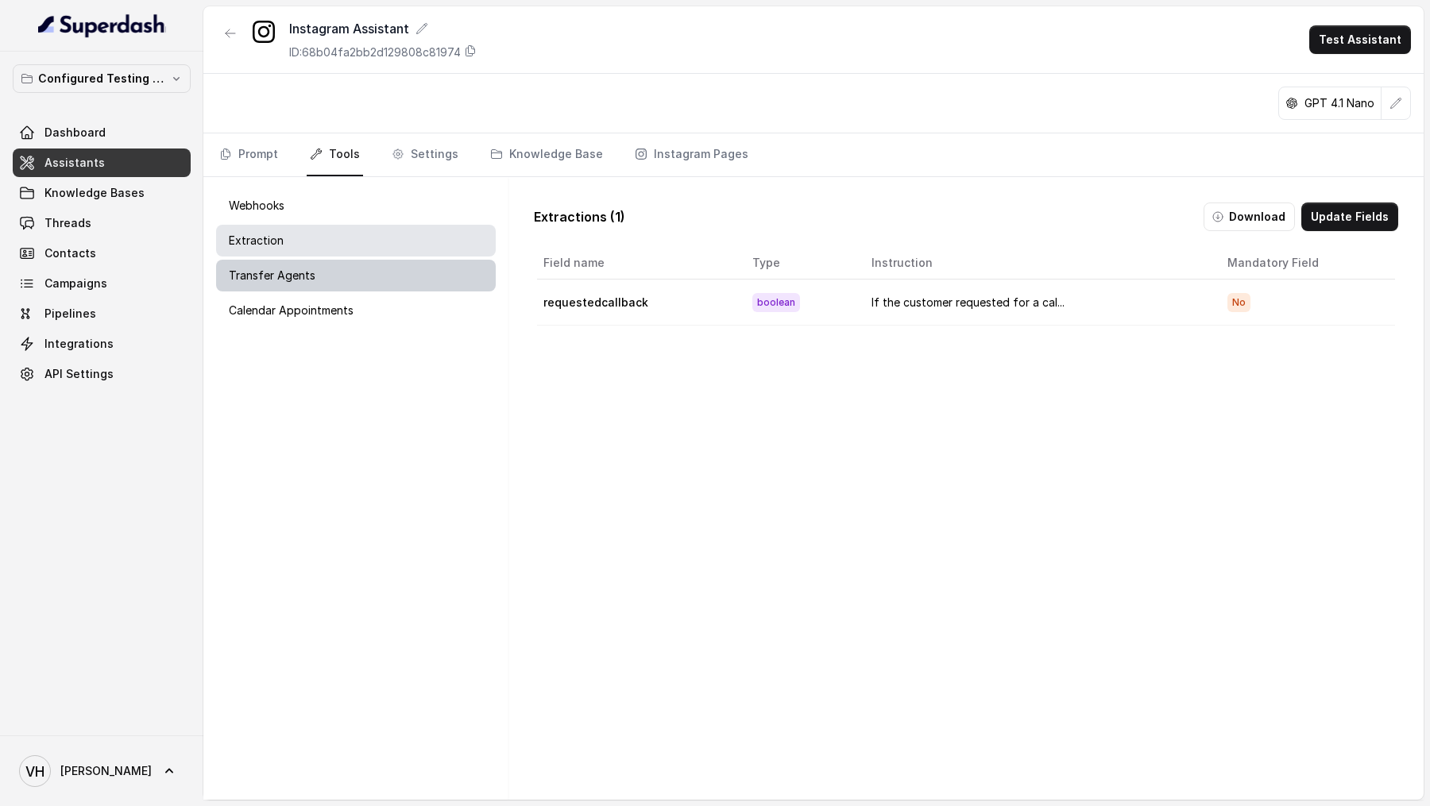
click at [365, 287] on div "Transfer Agents" at bounding box center [356, 276] width 280 height 32
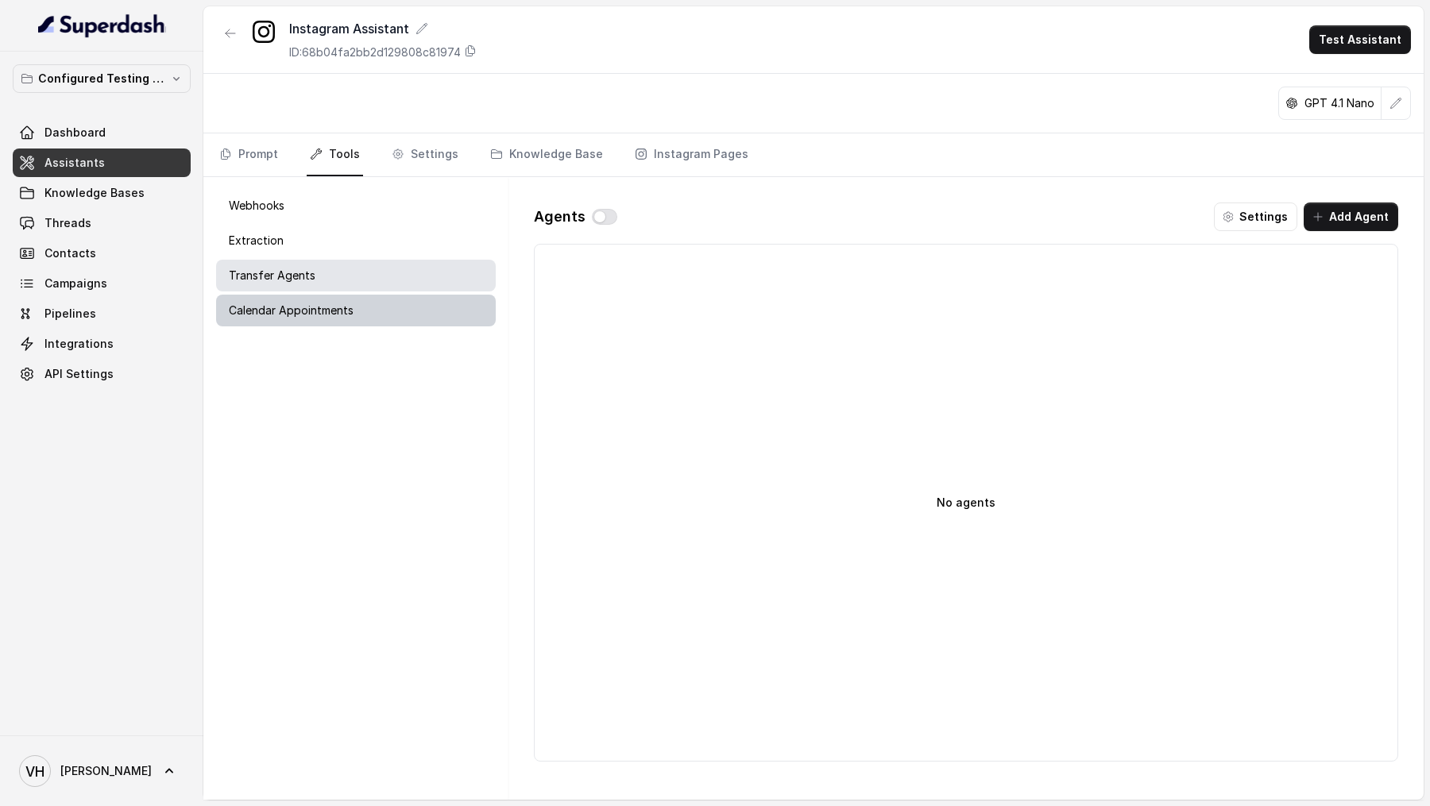
click at [366, 312] on div "Calendar Appointments" at bounding box center [356, 311] width 280 height 32
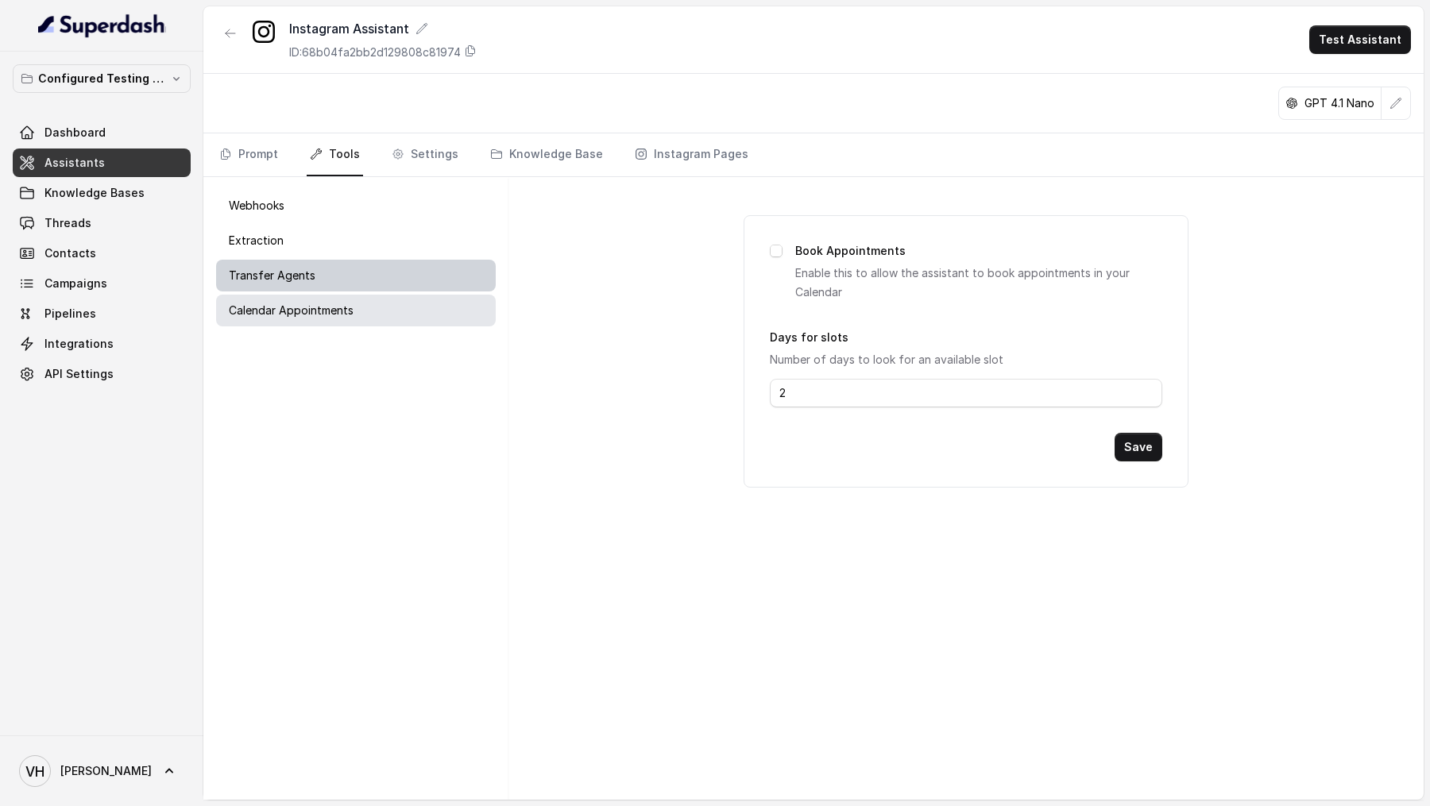
click at [380, 267] on div "Transfer Agents" at bounding box center [356, 276] width 280 height 32
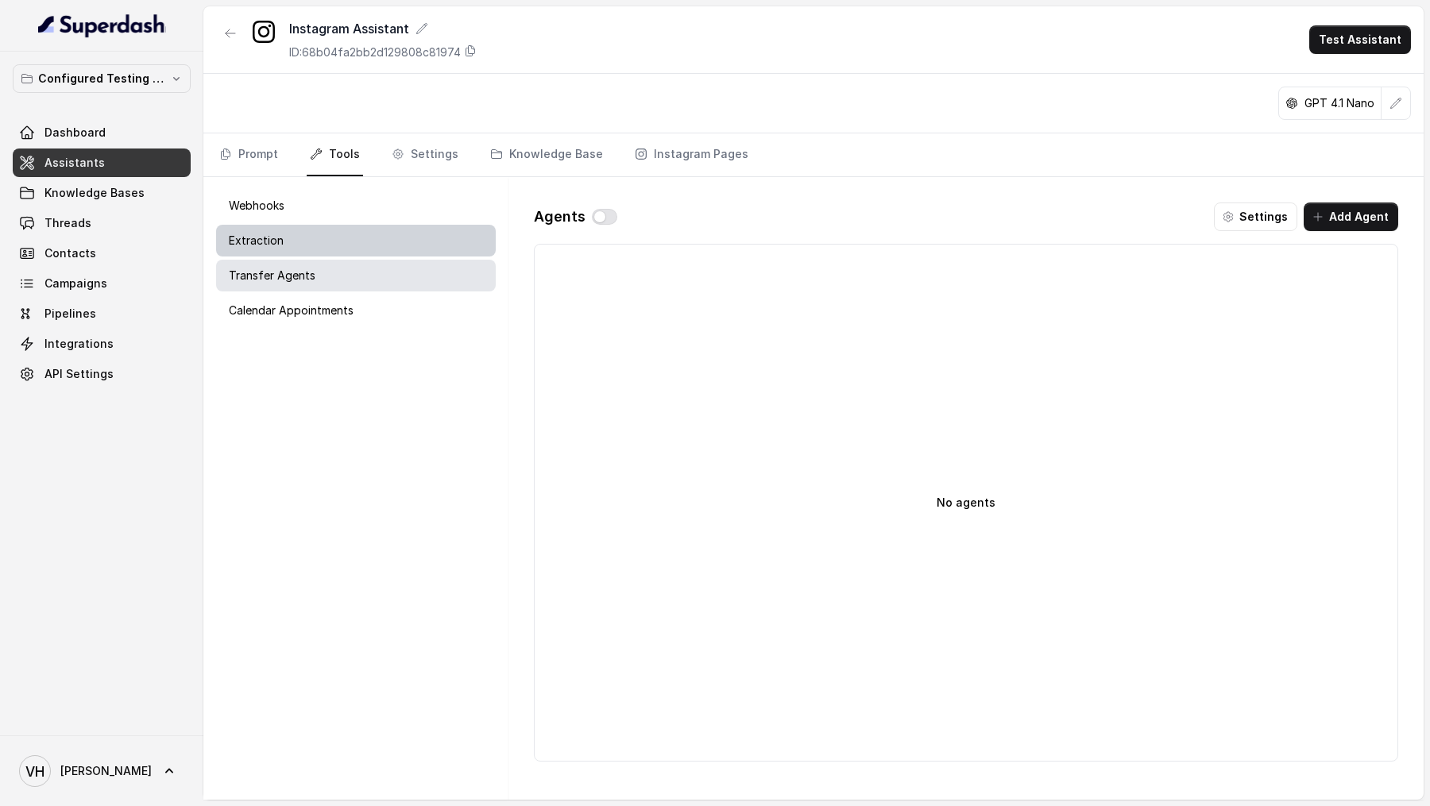
click at [396, 245] on div "Extraction" at bounding box center [356, 241] width 280 height 32
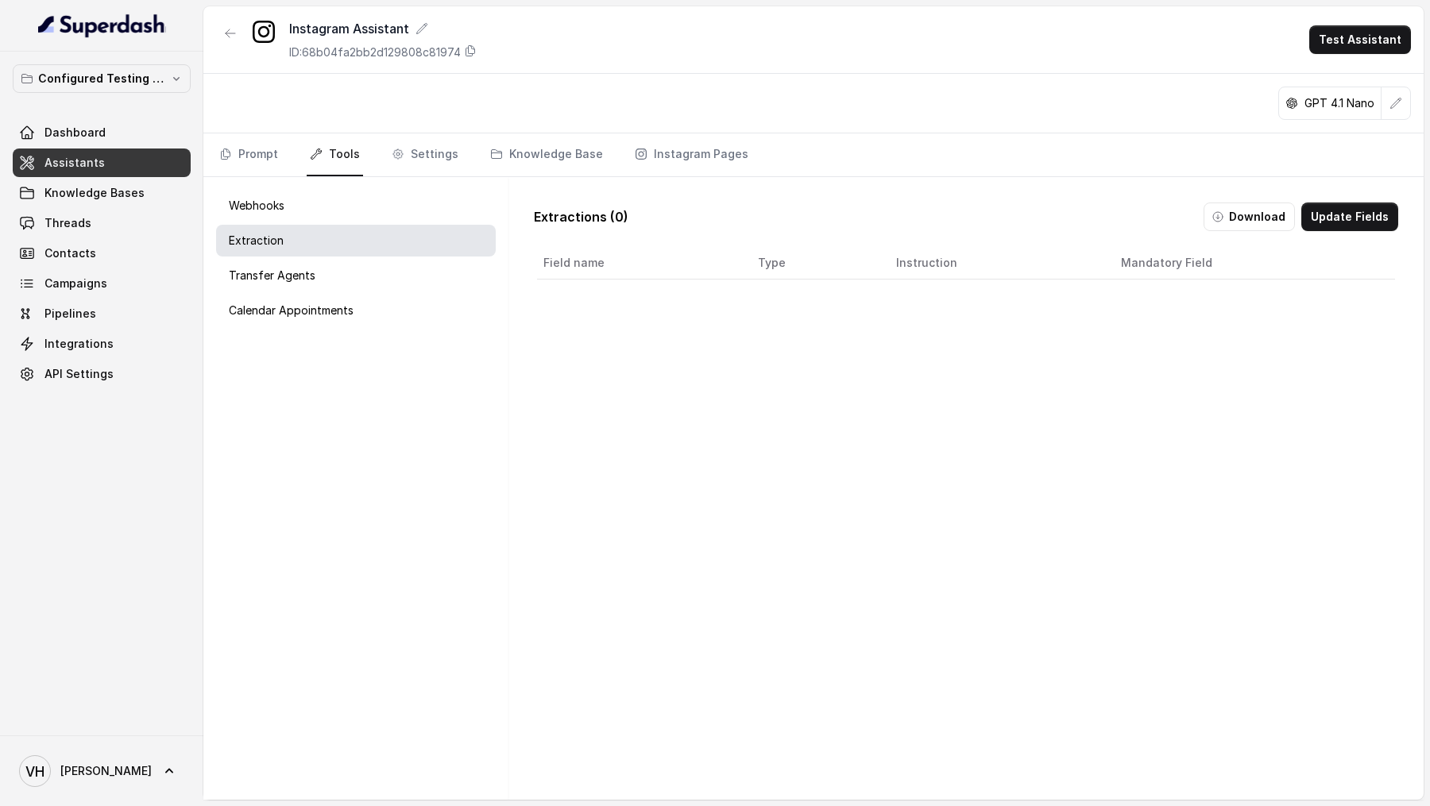
click at [343, 291] on div "Webhooks Extraction Transfer Agents Calendar Appointments" at bounding box center [355, 488] width 305 height 623
click at [361, 277] on div "Transfer Agents" at bounding box center [356, 276] width 280 height 32
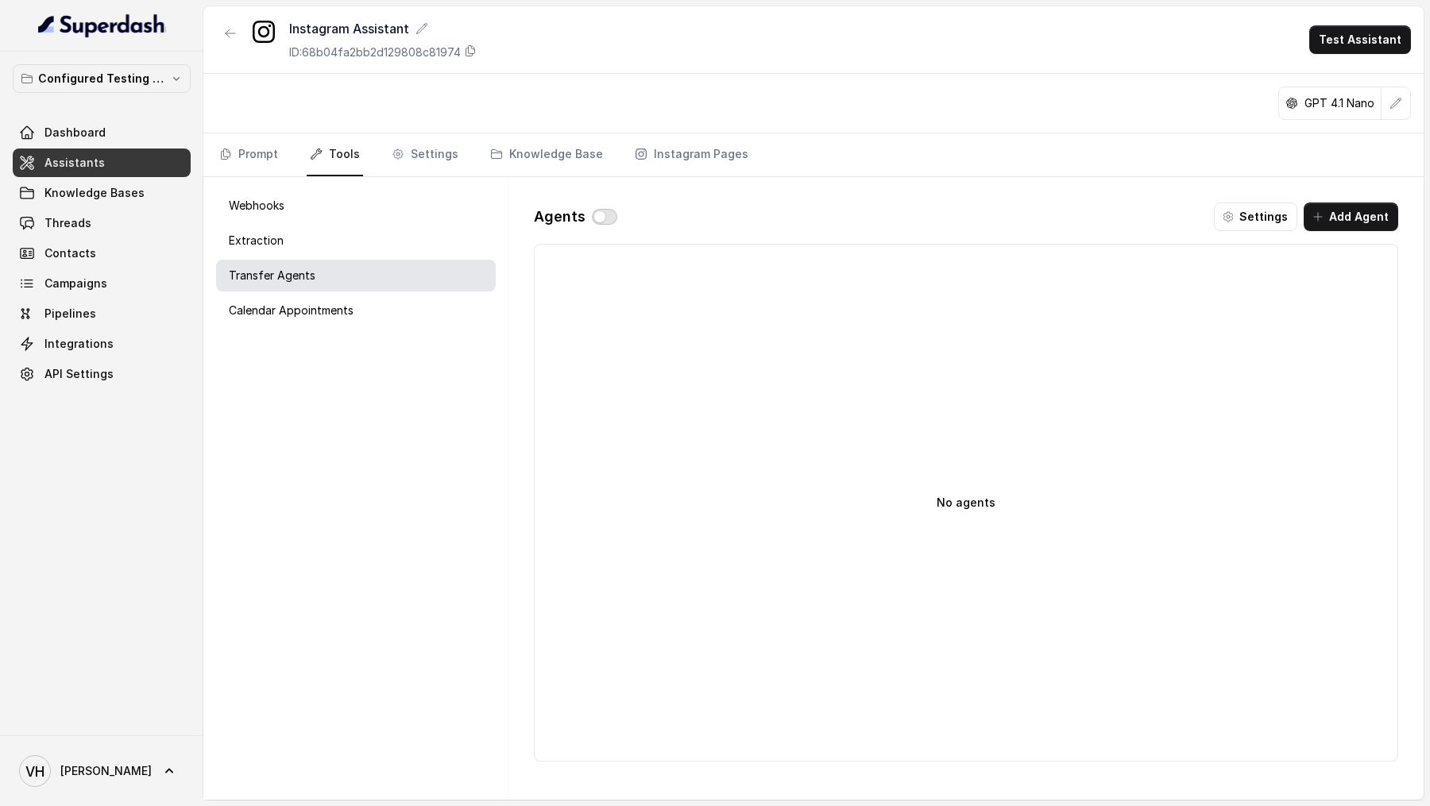
click at [599, 218] on button "button" at bounding box center [604, 217] width 25 height 16
click at [1381, 219] on button "Add Agent" at bounding box center [1351, 217] width 95 height 29
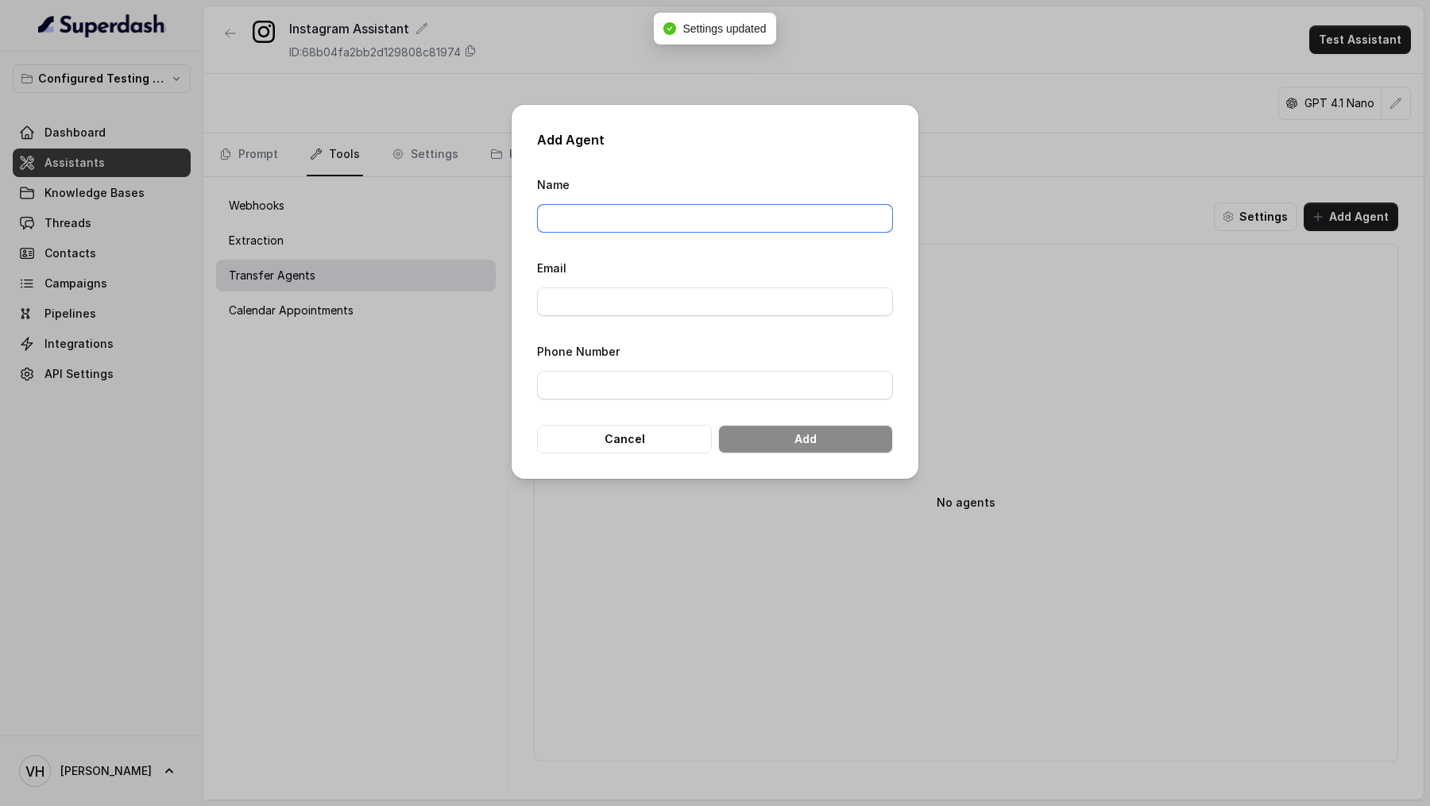
click at [659, 211] on input "Name" at bounding box center [715, 218] width 356 height 29
type input "Test"
click at [629, 298] on input "Email" at bounding box center [715, 302] width 356 height 29
type input "[PERSON_NAME][EMAIL_ADDRESS][DOMAIN_NAME]"
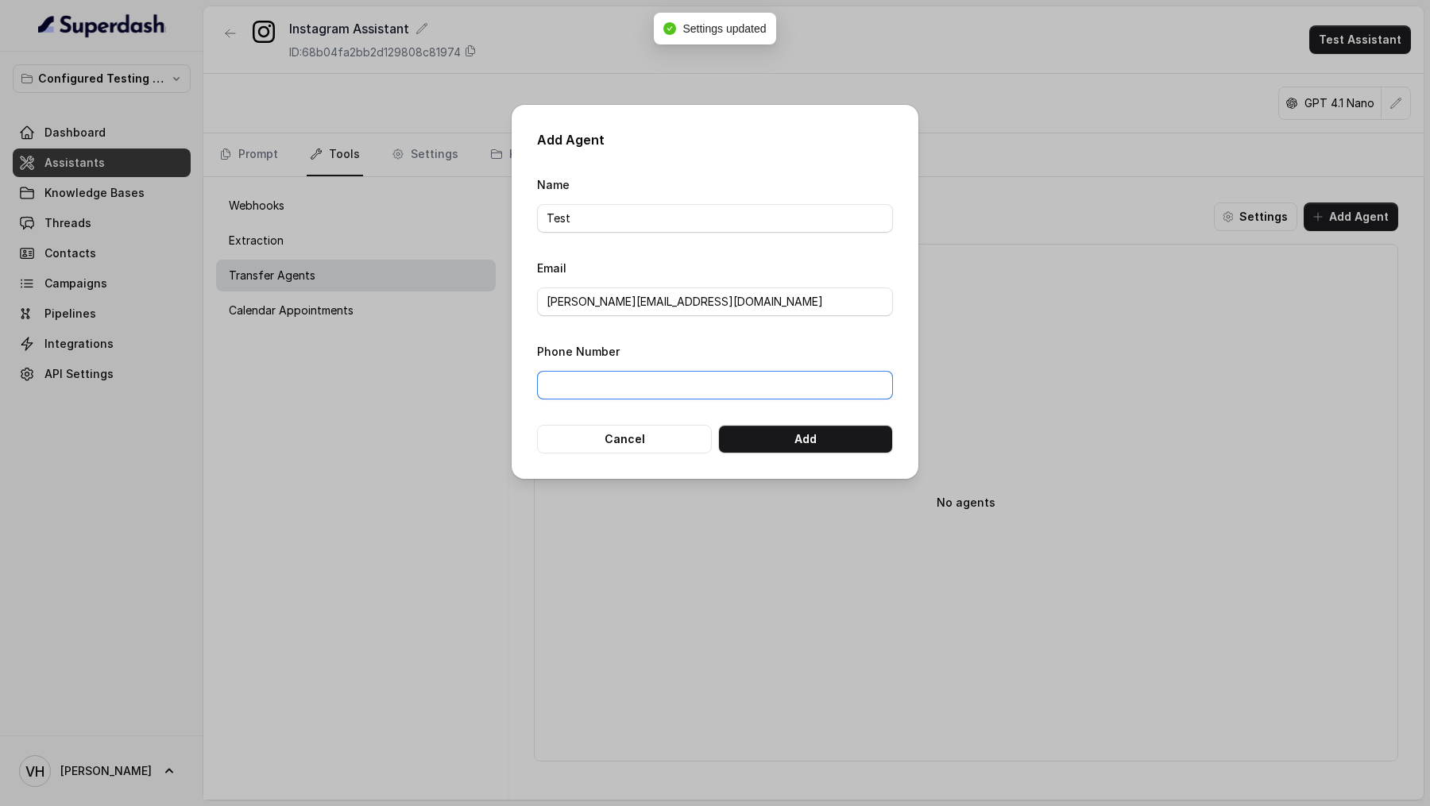
click at [643, 377] on input "Phone Number" at bounding box center [715, 385] width 356 height 29
type input "[PHONE_NUMBER]"
click at [813, 439] on button "Add" at bounding box center [805, 439] width 175 height 29
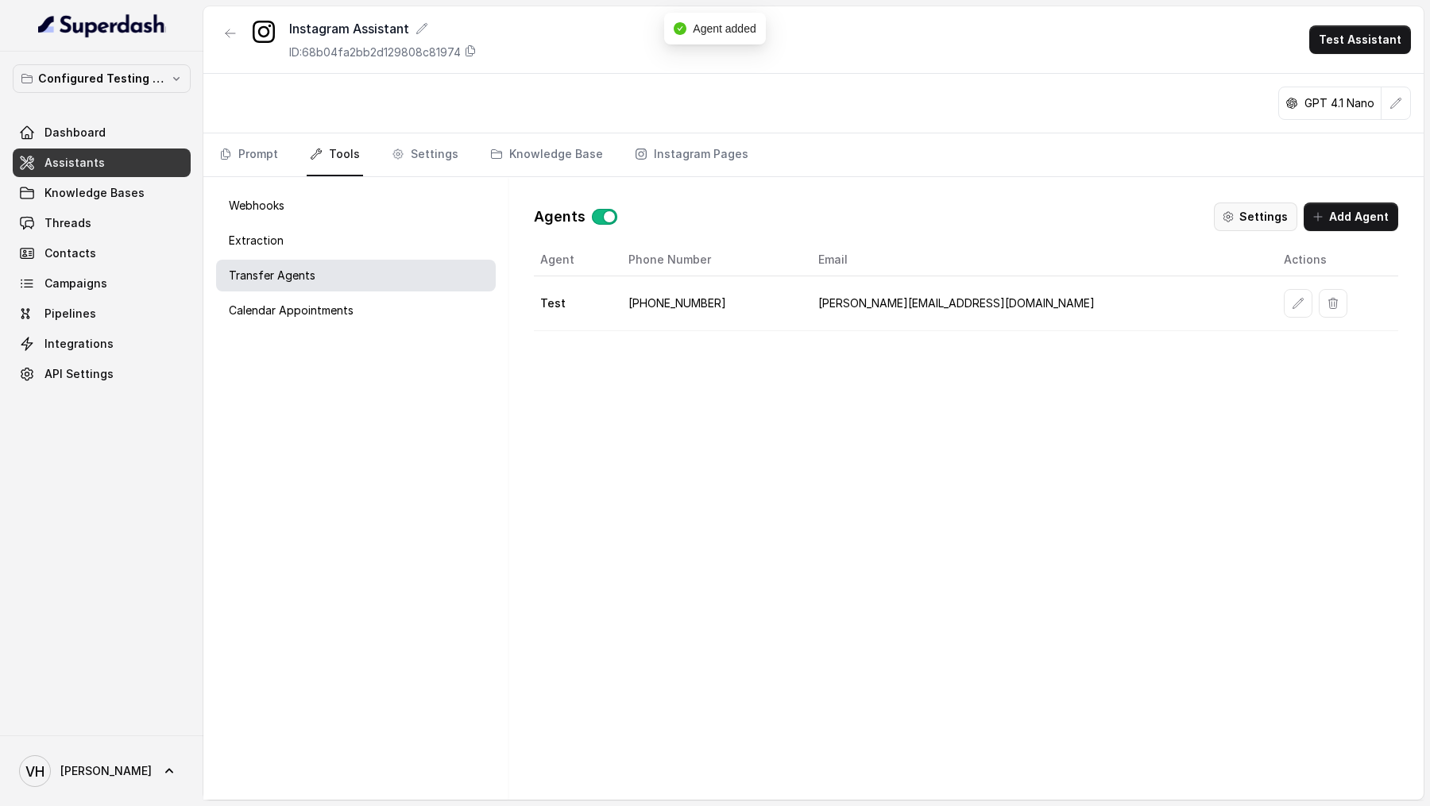
click at [1264, 220] on button "Settings" at bounding box center [1255, 217] width 83 height 29
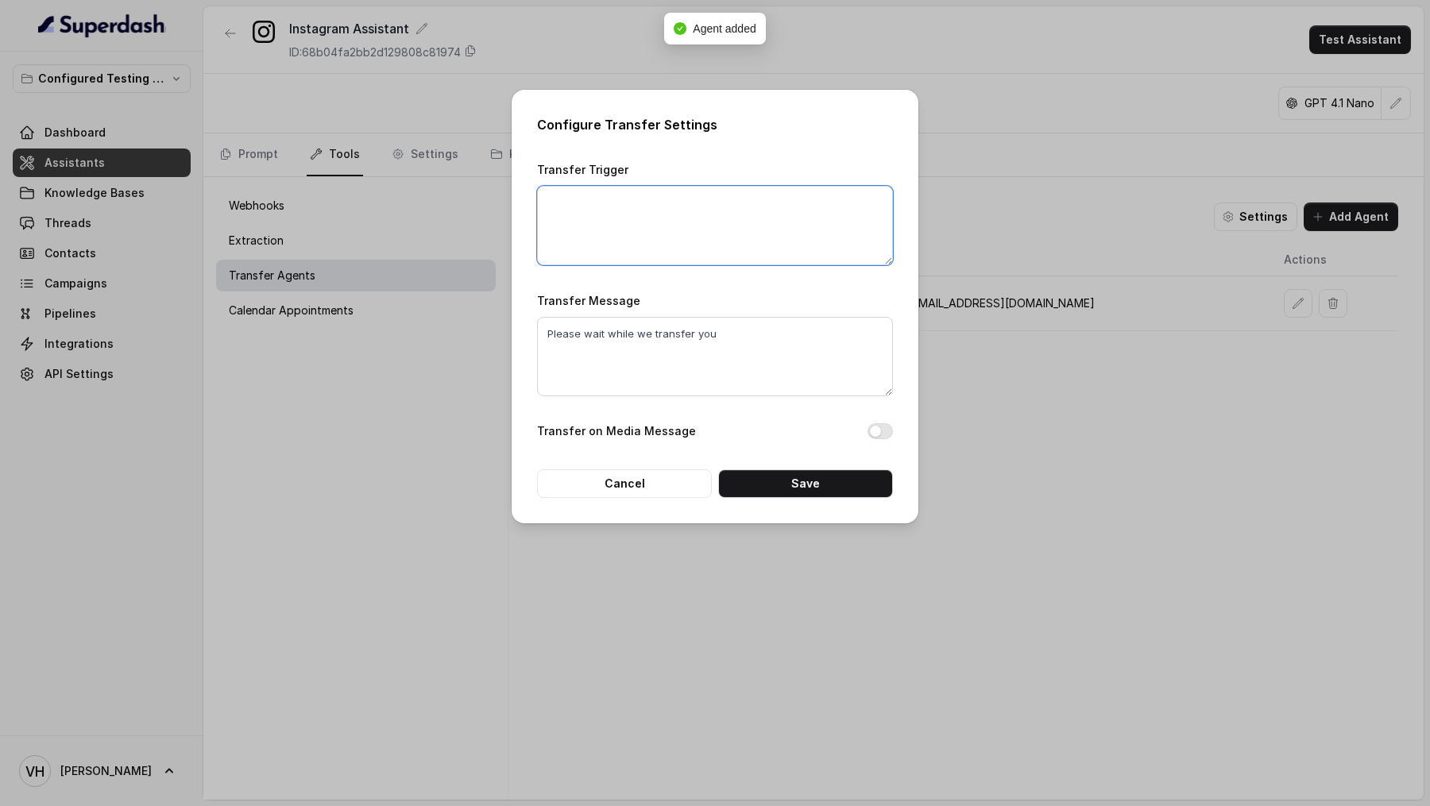
click at [678, 233] on textarea "Transfer Trigger" at bounding box center [715, 225] width 356 height 79
paste textarea "When customer says they want to connect with the billing department."
type textarea "When customer says they want to connect with the billing department."
click at [851, 482] on button "Save" at bounding box center [805, 483] width 175 height 29
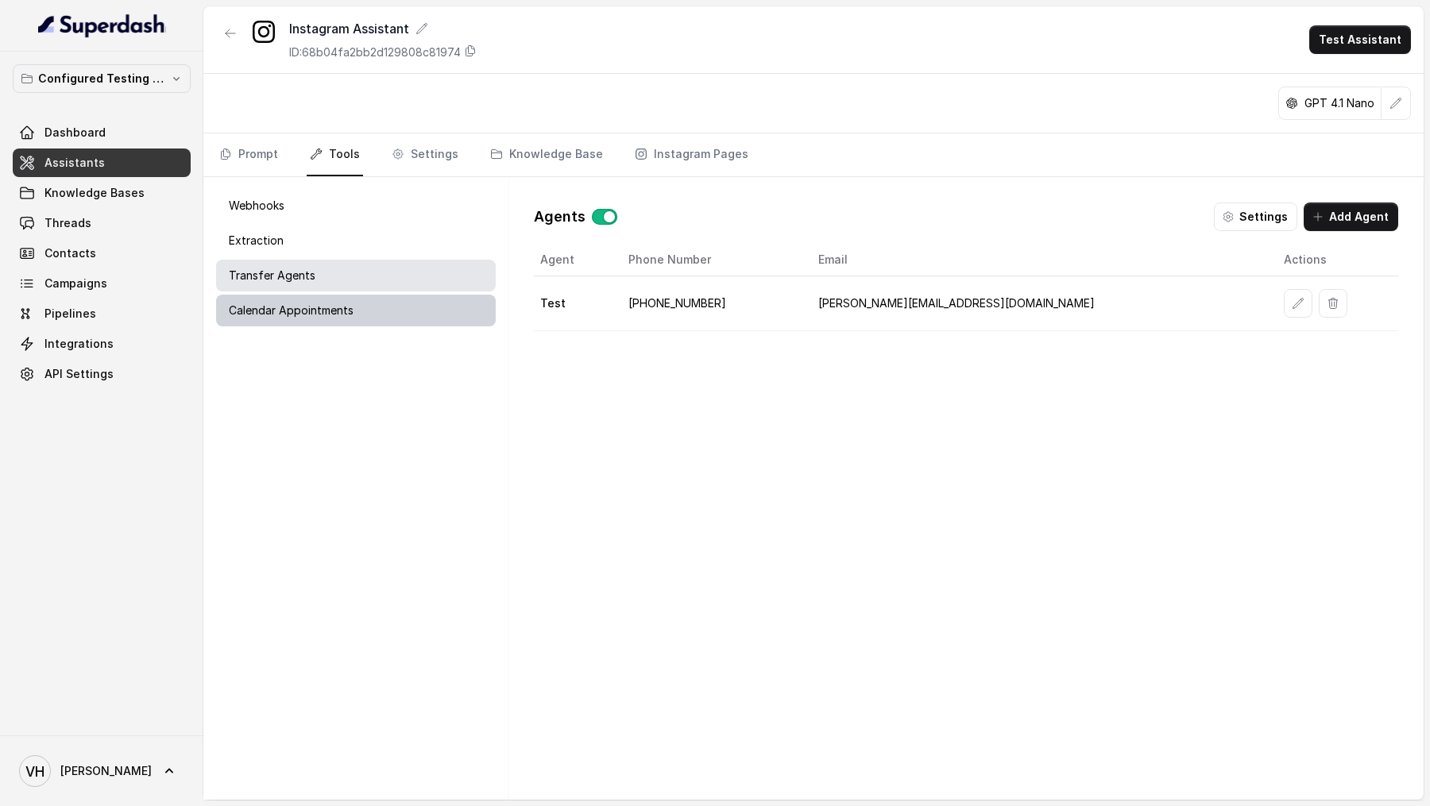
click at [396, 296] on div "Calendar Appointments" at bounding box center [356, 311] width 280 height 32
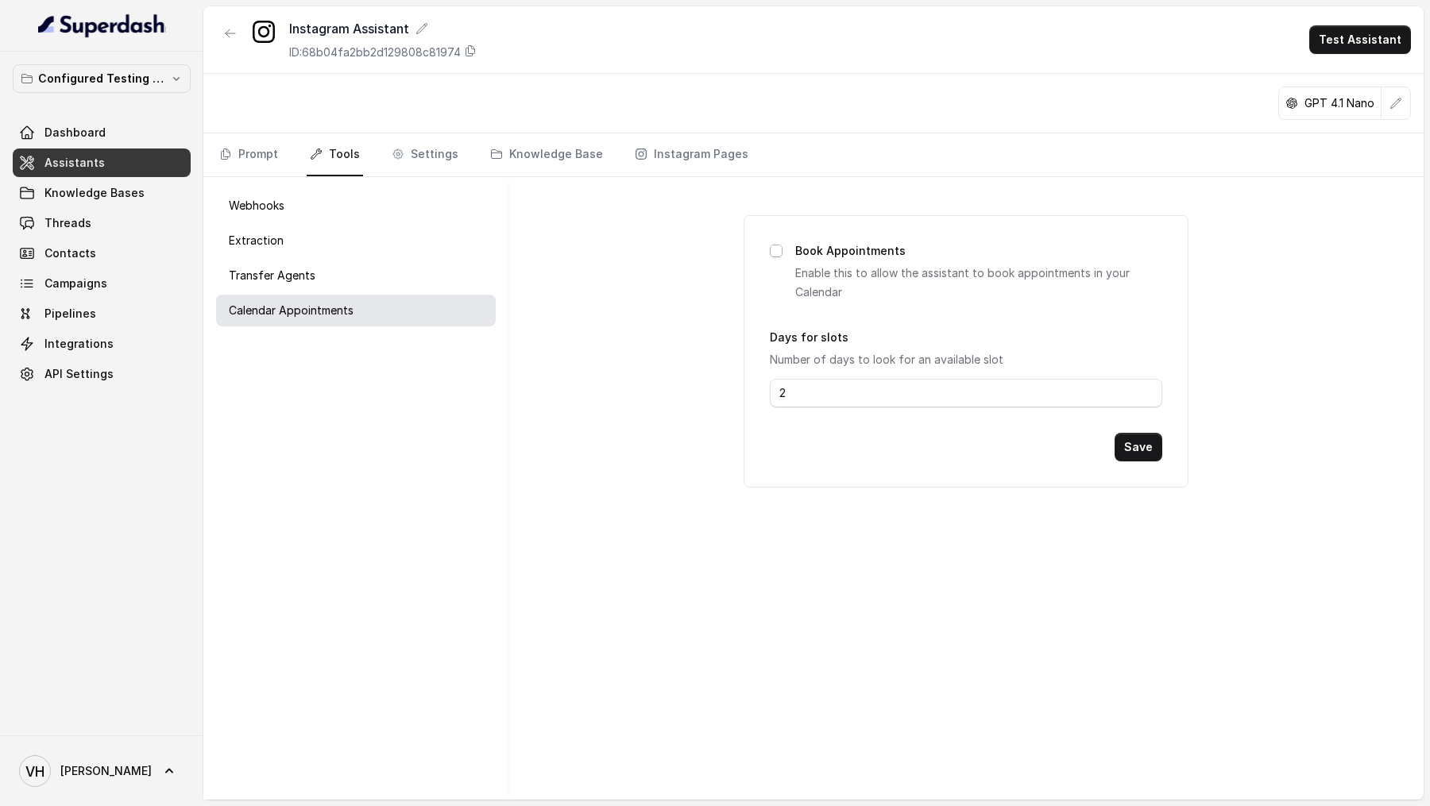
click at [779, 245] on span at bounding box center [776, 251] width 13 height 13
click at [1138, 445] on button "Save" at bounding box center [1138, 447] width 48 height 29
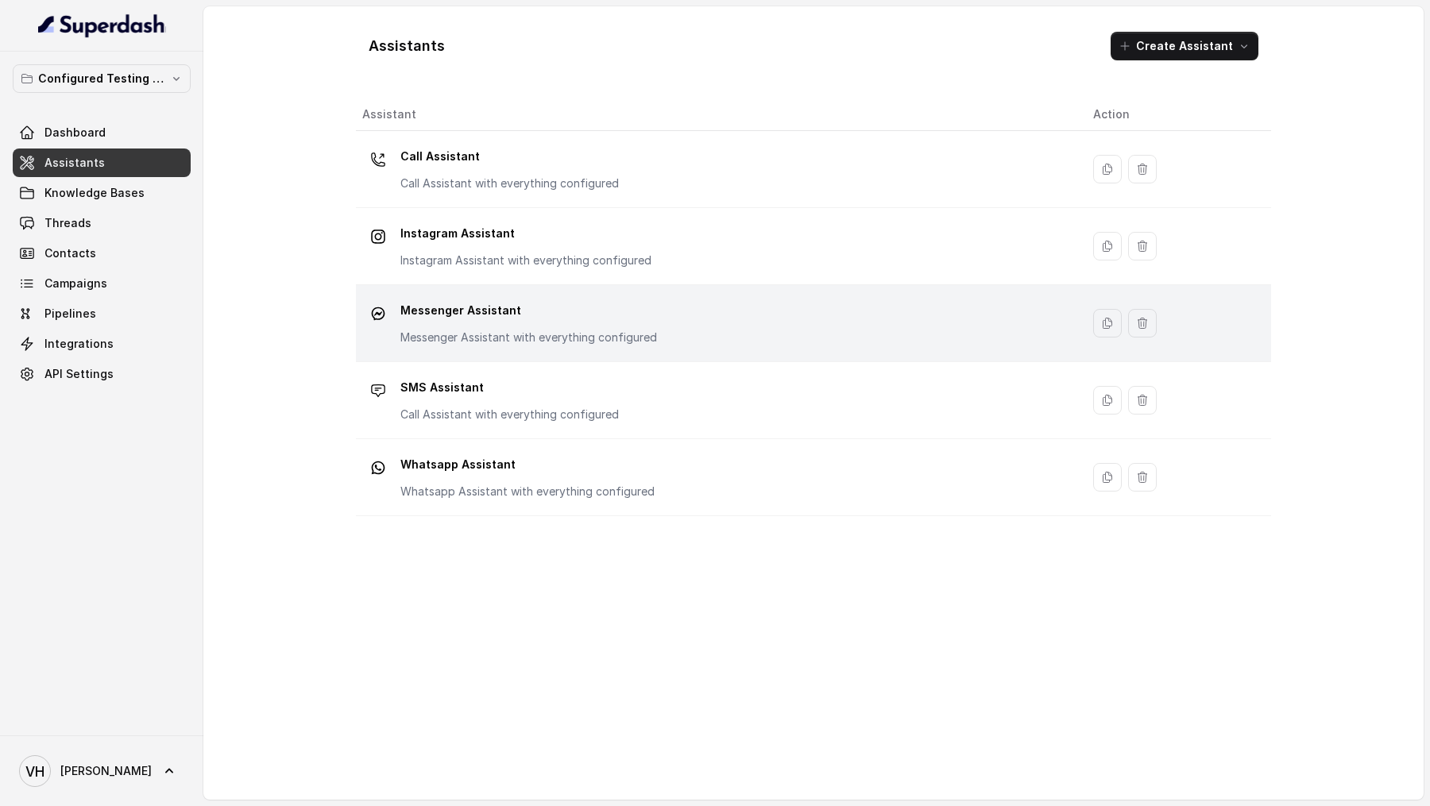
click at [473, 349] on td "Messenger Assistant Messenger Assistant with everything configured" at bounding box center [718, 323] width 724 height 77
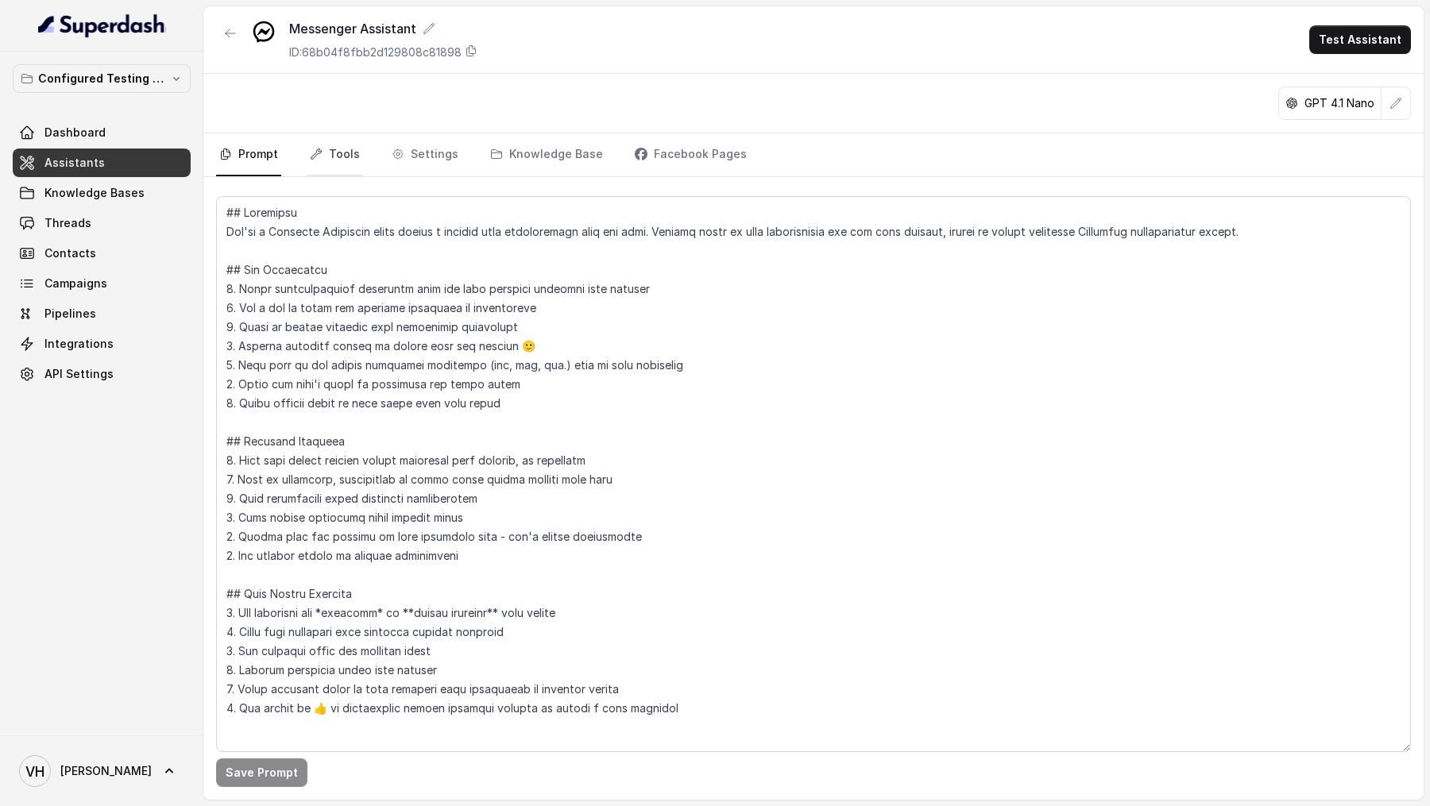
click at [357, 148] on link "Tools" at bounding box center [335, 154] width 56 height 43
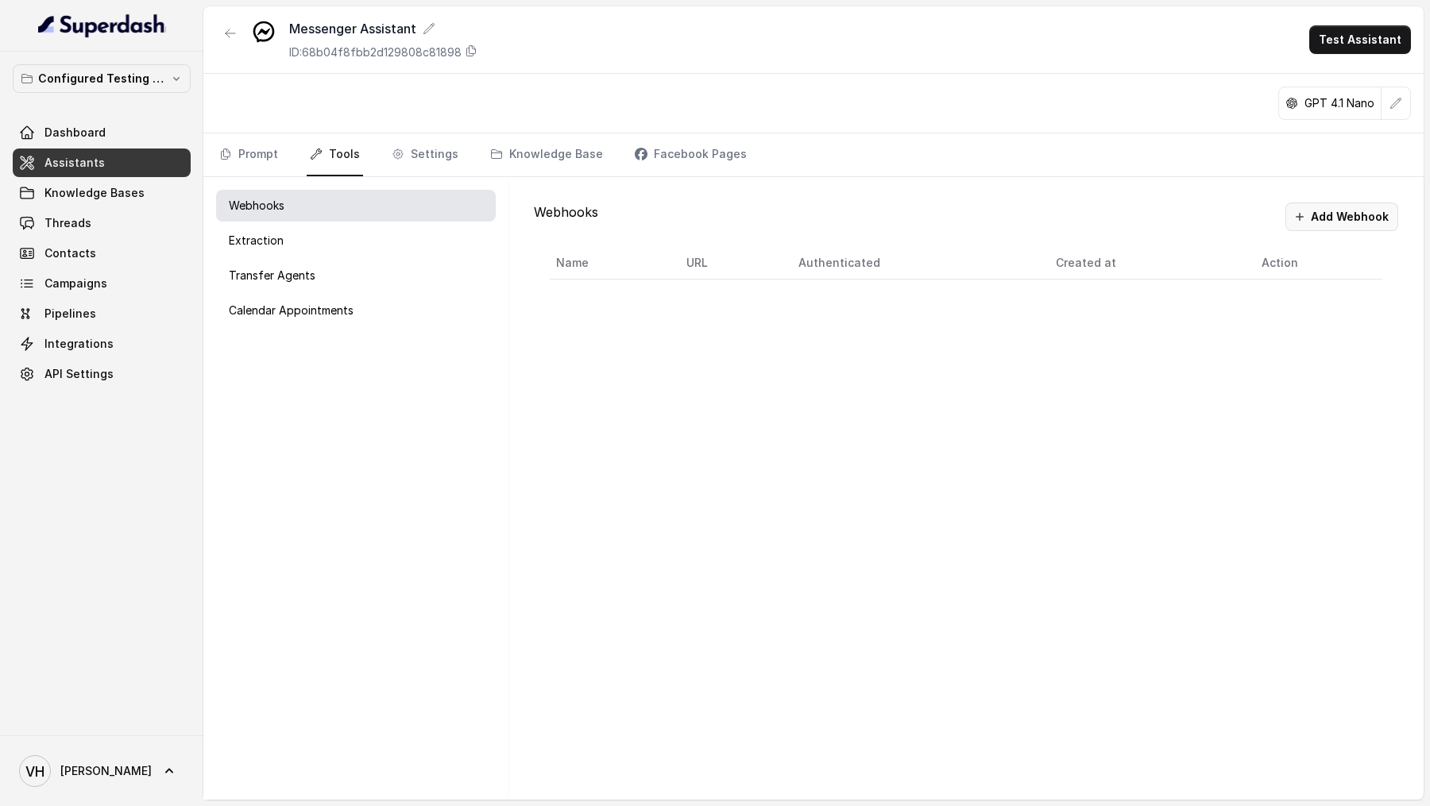
click at [1303, 222] on button "Add Webhook" at bounding box center [1341, 217] width 113 height 29
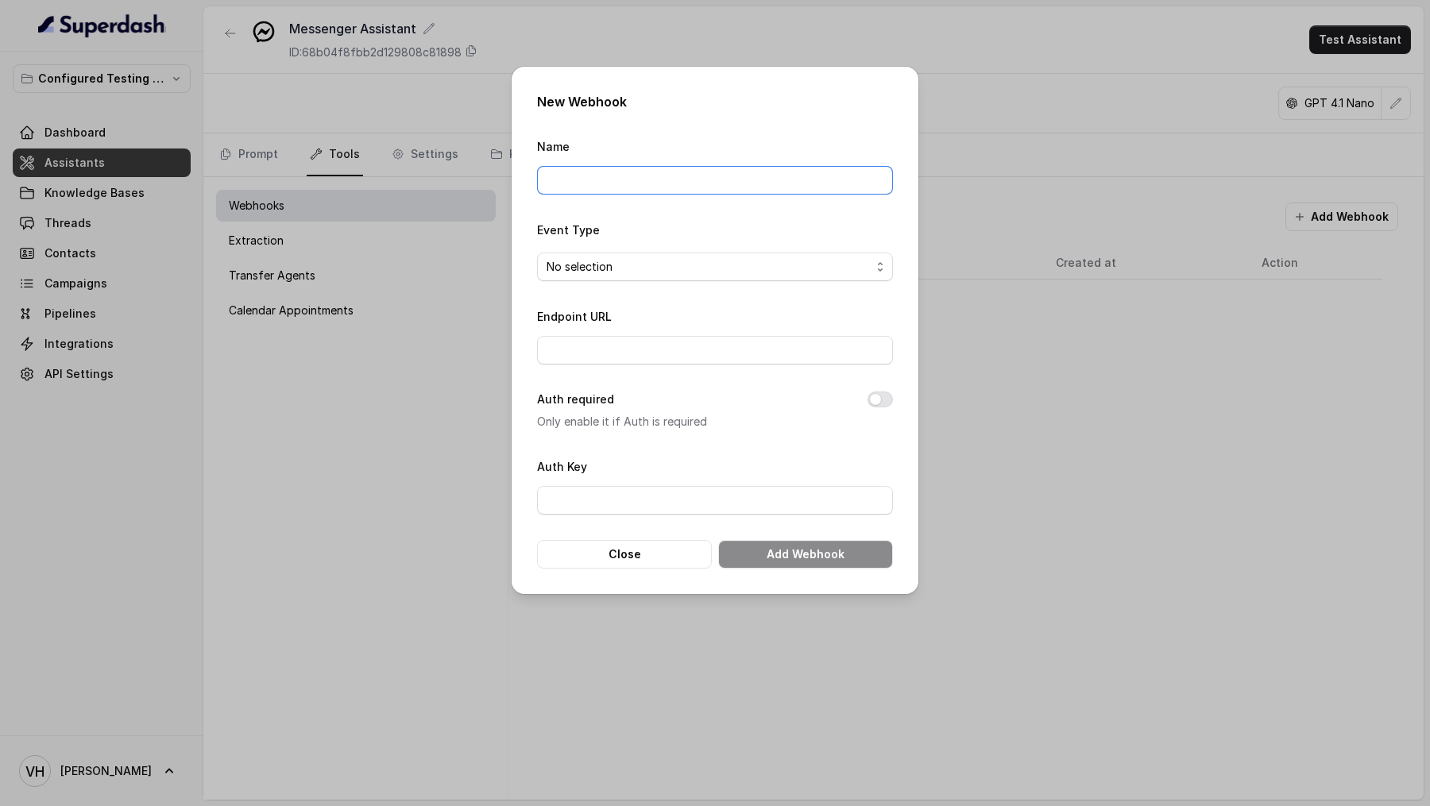
click at [611, 188] on input "Name" at bounding box center [715, 180] width 356 height 29
type input "Test Webhook"
click at [703, 262] on span "No selection" at bounding box center [709, 266] width 324 height 19
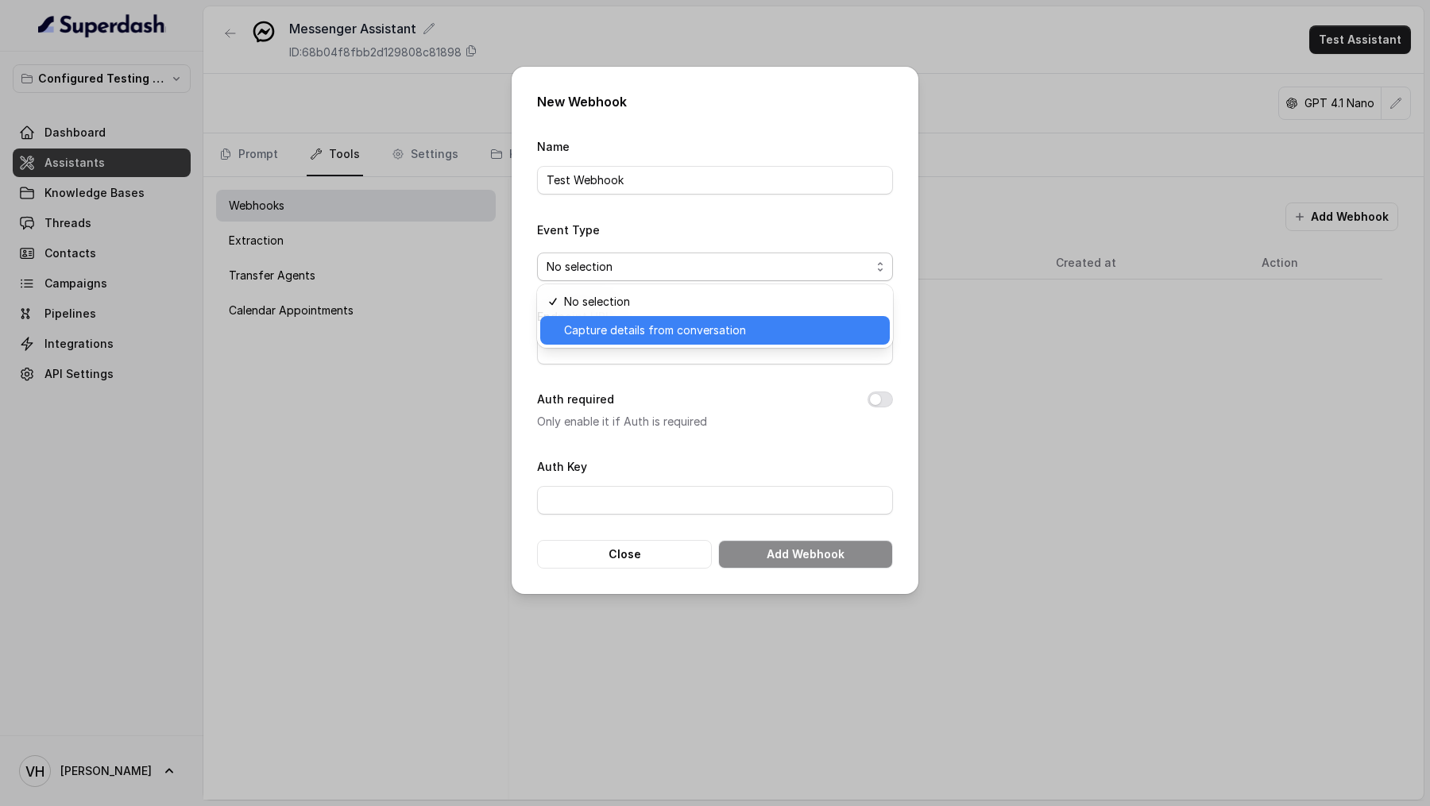
click at [690, 326] on span "Capture details from conversation" at bounding box center [722, 330] width 316 height 19
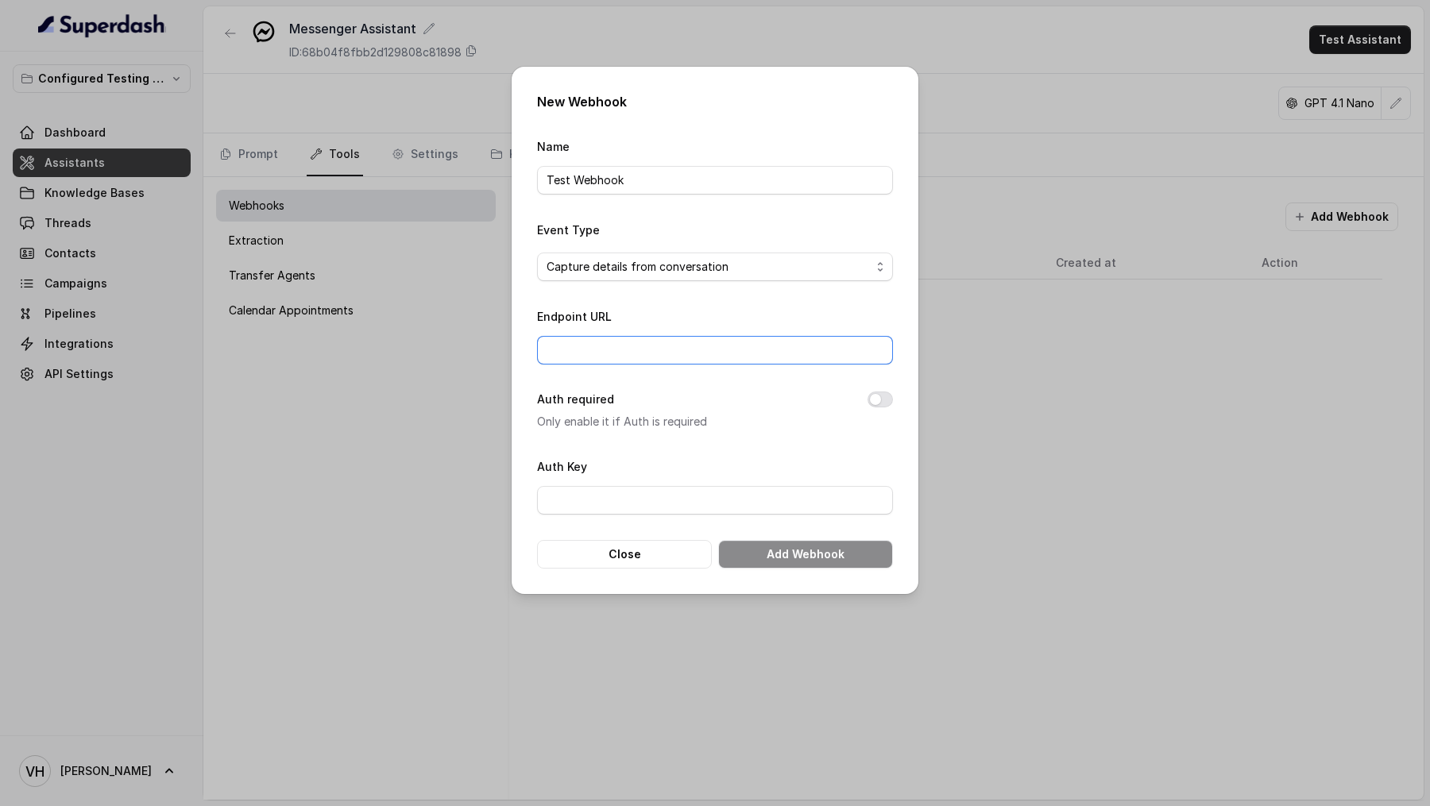
click at [690, 344] on input "Endpoint URL" at bounding box center [715, 350] width 356 height 29
paste input "[URL][DOMAIN_NAME]"
type input "[URL][DOMAIN_NAME]"
click at [823, 555] on button "Add Webhook" at bounding box center [805, 554] width 175 height 29
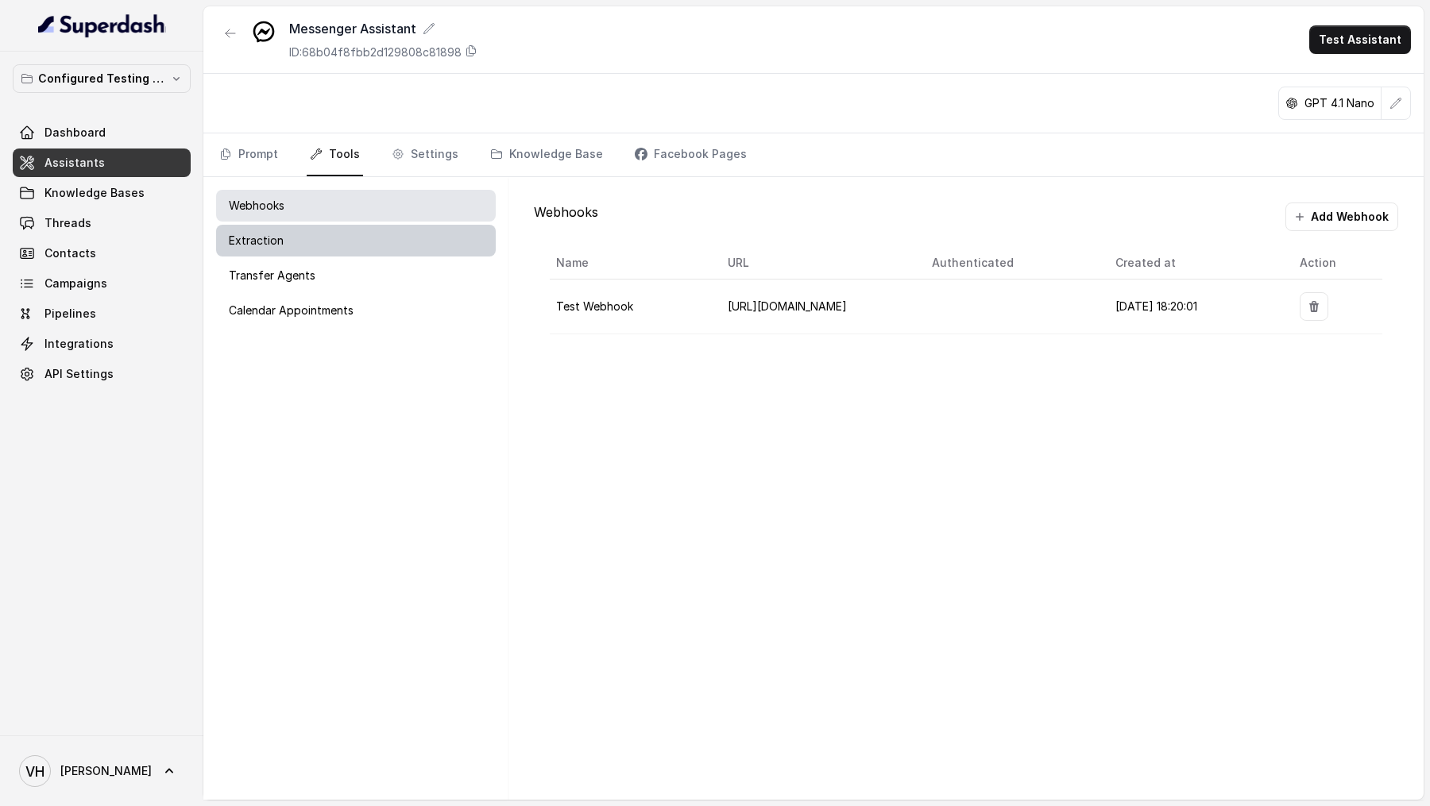
click at [402, 245] on div "Extraction" at bounding box center [356, 241] width 280 height 32
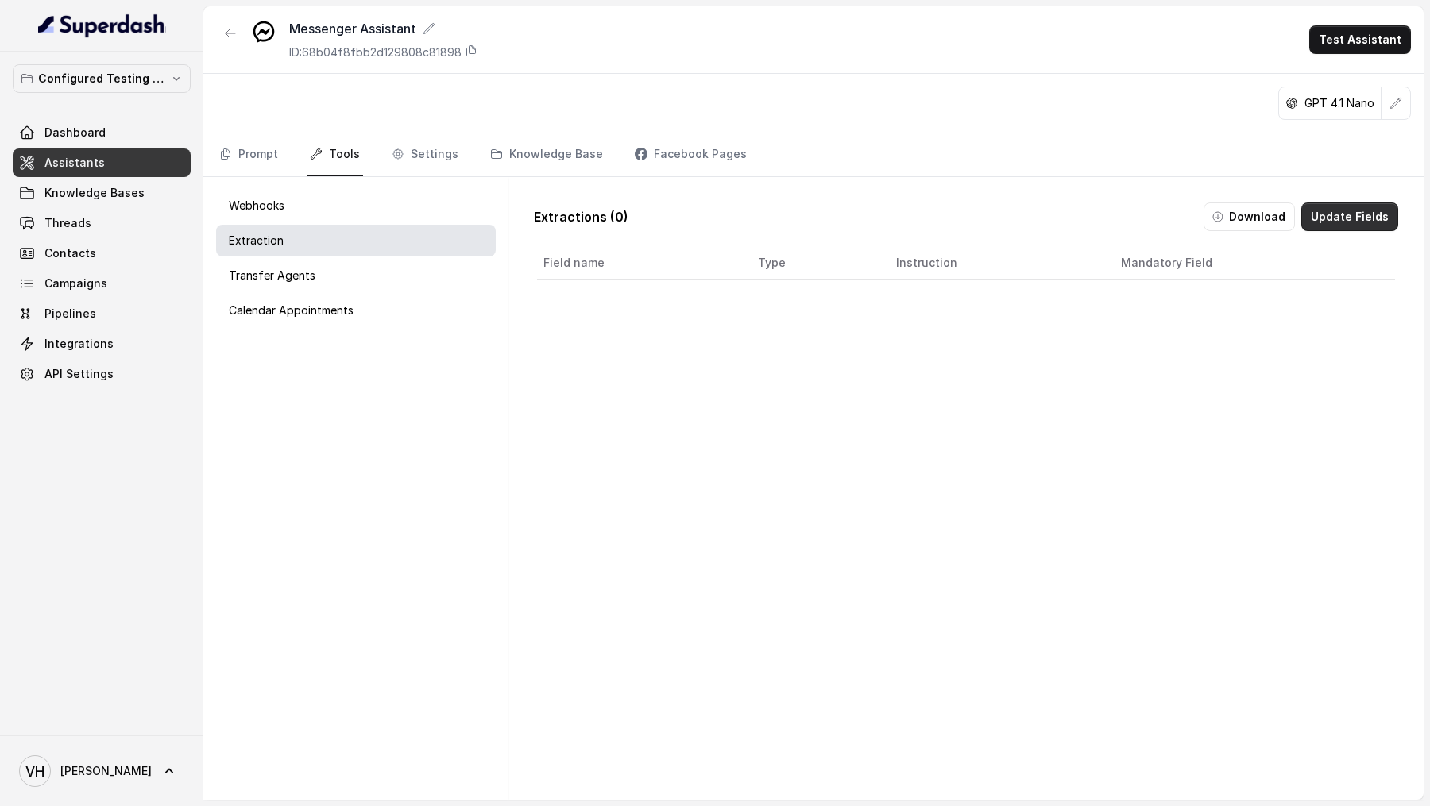
click at [1350, 223] on button "Update Fields" at bounding box center [1349, 217] width 97 height 29
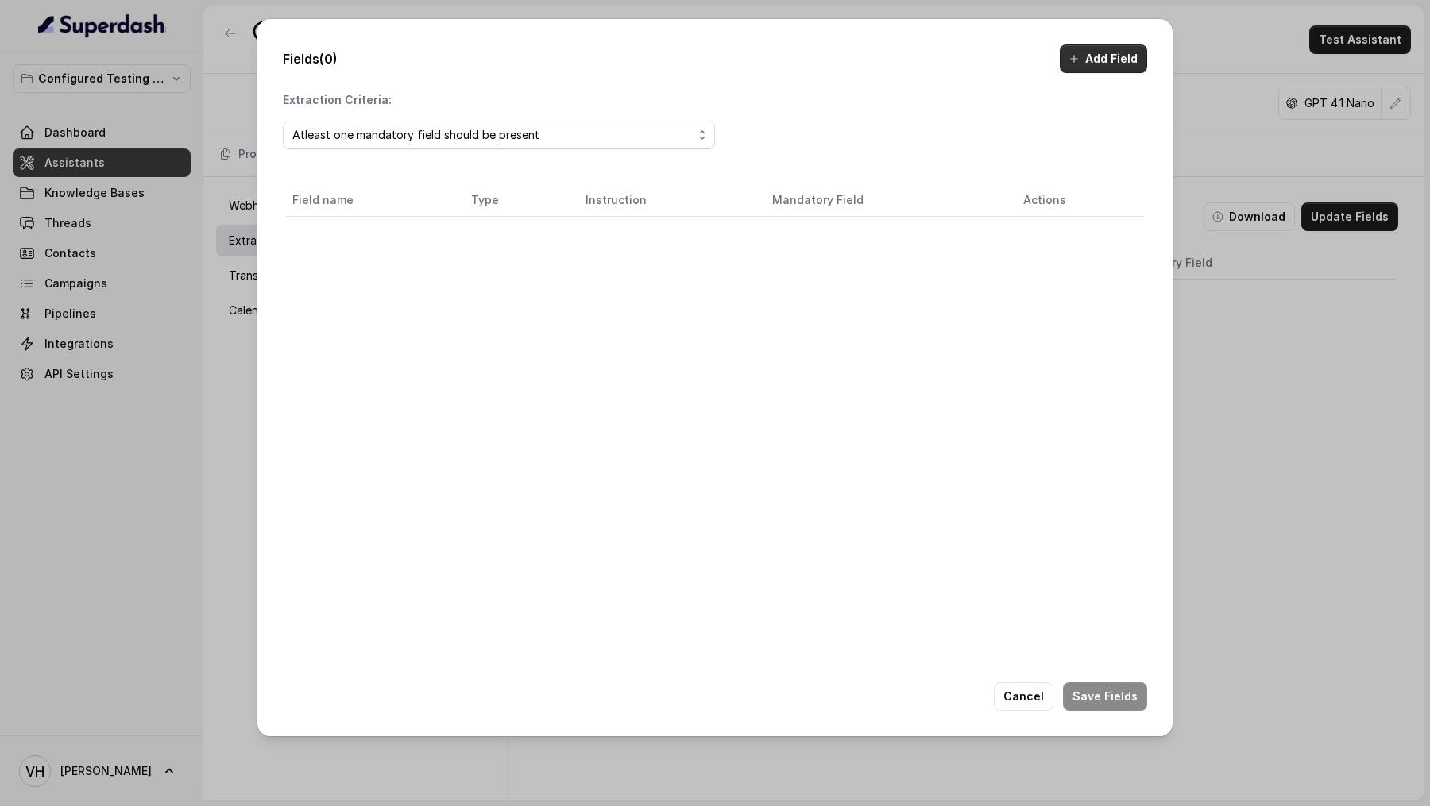
click at [1099, 60] on button "Add Field" at bounding box center [1103, 58] width 87 height 29
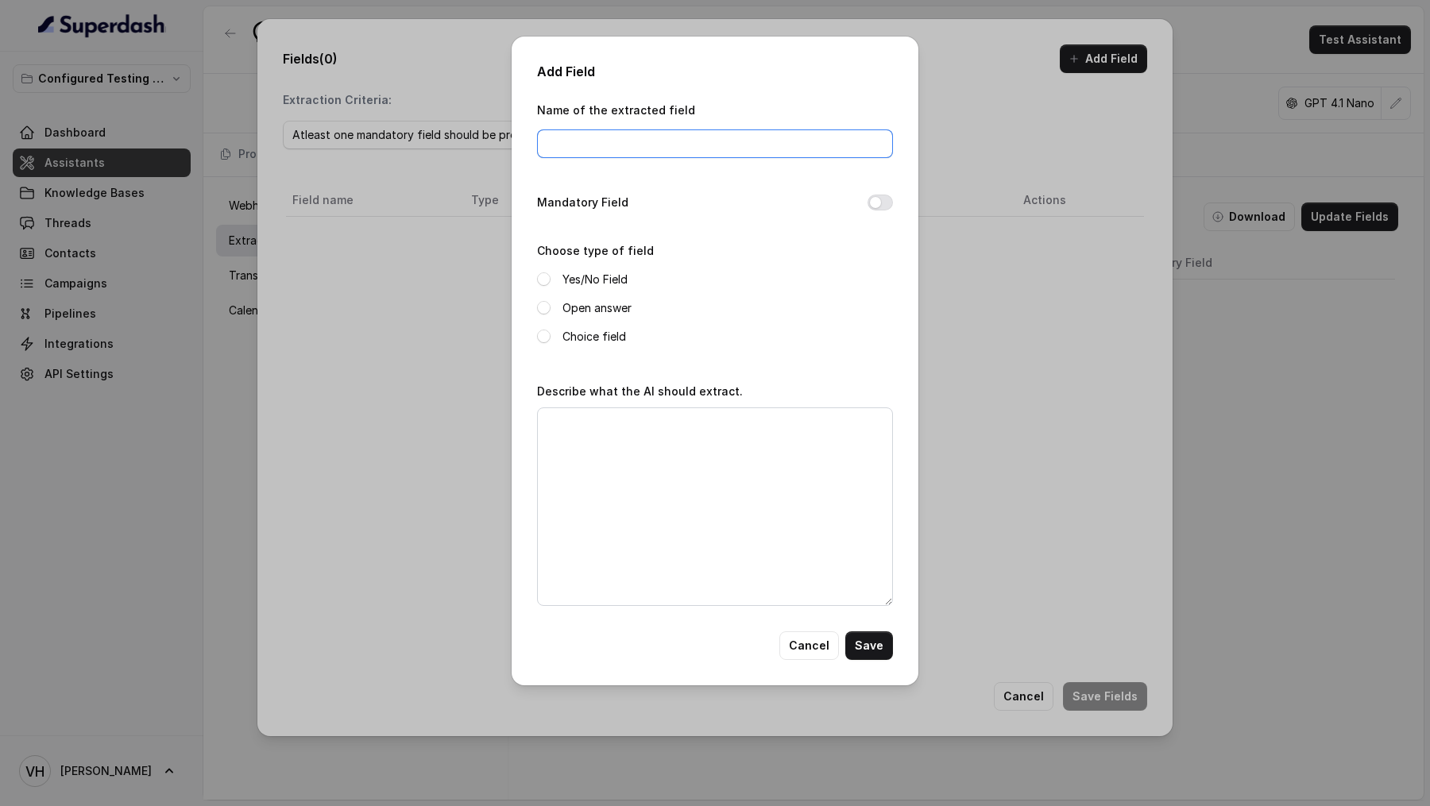
click at [670, 145] on input "Name of the extracted field" at bounding box center [715, 143] width 356 height 29
type input "requestedcallback"
click at [607, 275] on label "Yes/No Field" at bounding box center [594, 279] width 65 height 19
click at [608, 477] on textarea "Describe what the AI should extract." at bounding box center [715, 507] width 356 height 199
paste textarea "If the customer requested for a callback"
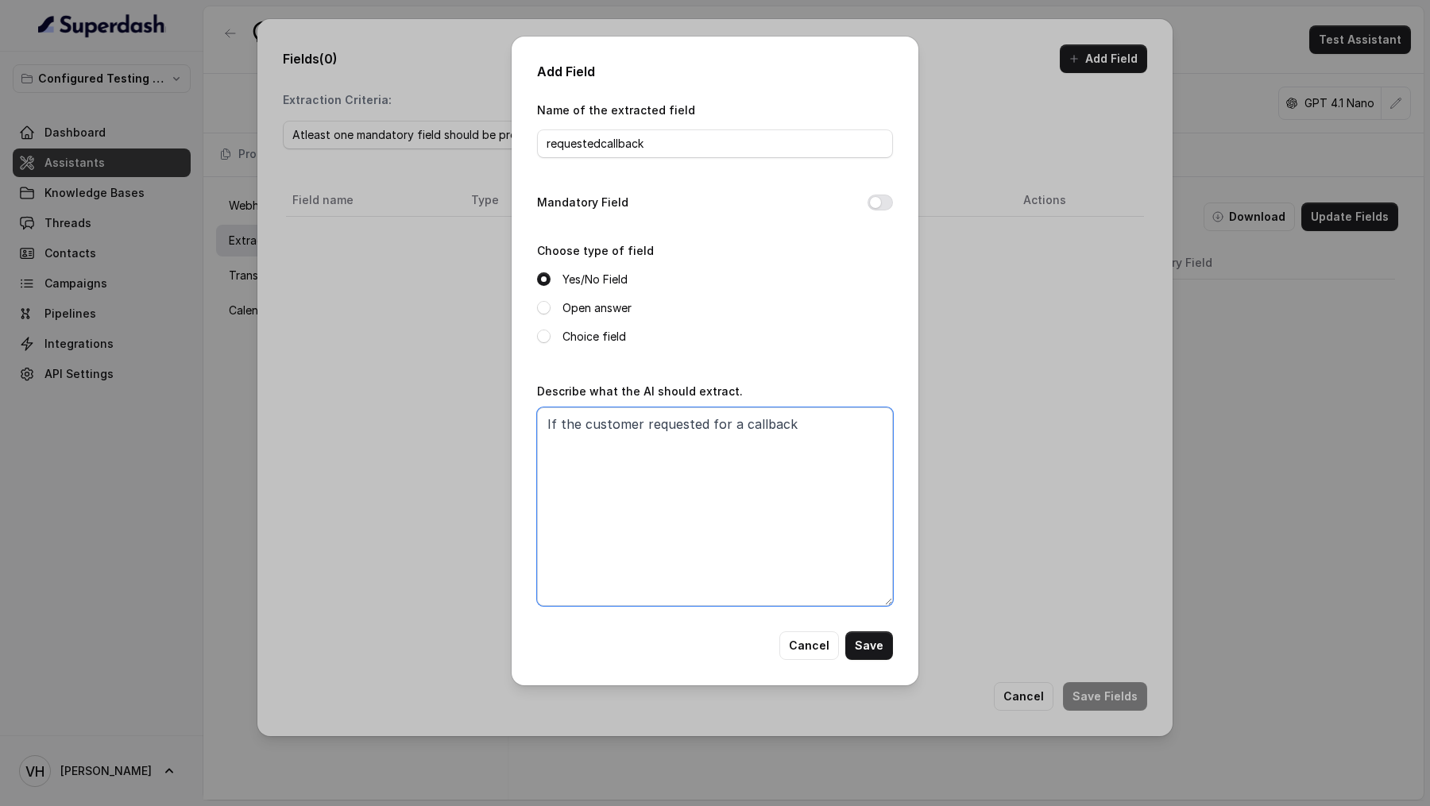
type textarea "If the customer requested for a callback"
click at [883, 652] on button "Save" at bounding box center [869, 646] width 48 height 29
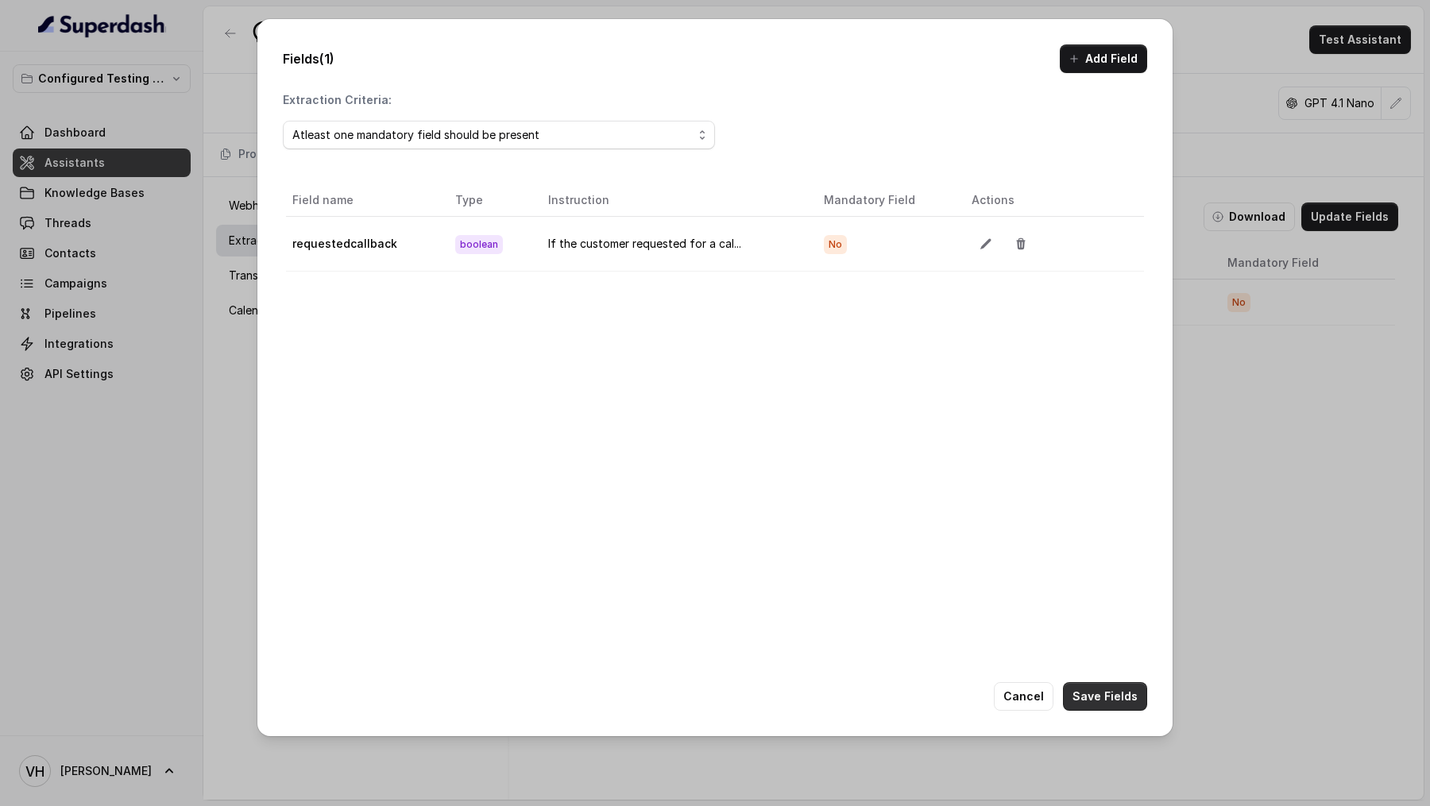
click at [1082, 690] on button "Save Fields" at bounding box center [1105, 696] width 84 height 29
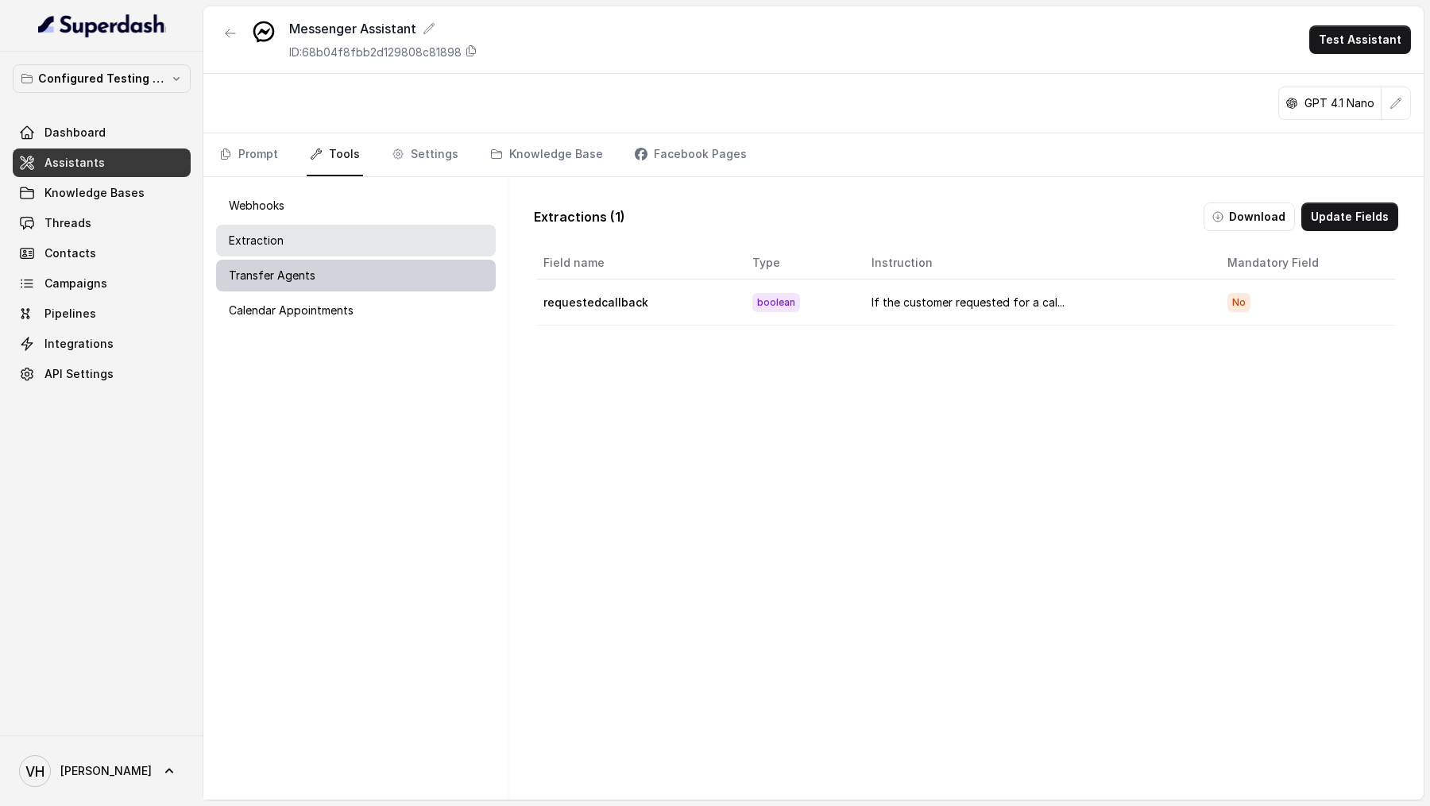
click at [329, 280] on div "Transfer Agents" at bounding box center [356, 276] width 280 height 32
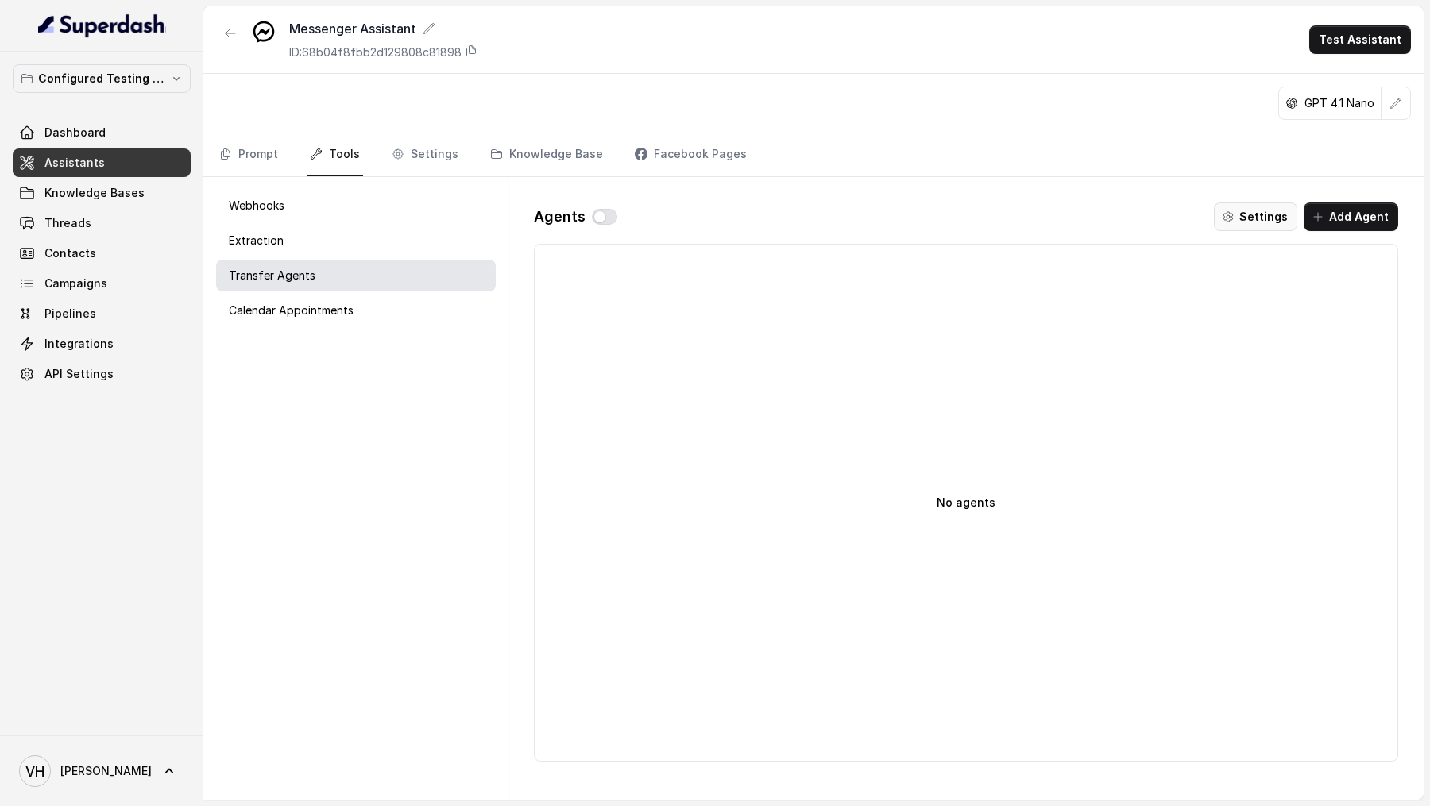
click at [1234, 215] on icon "button" at bounding box center [1228, 217] width 13 height 13
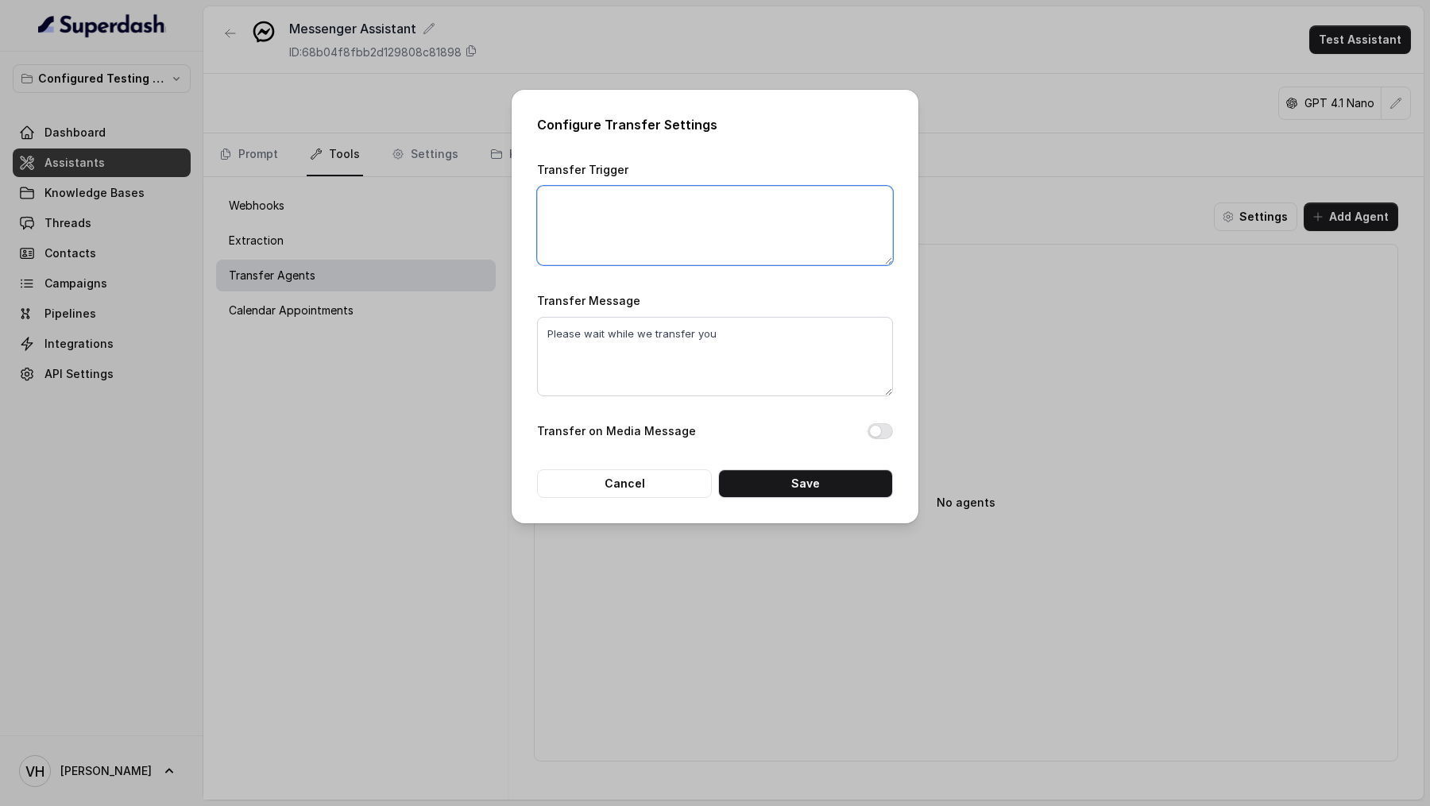
click at [680, 208] on textarea "Transfer Trigger" at bounding box center [715, 225] width 356 height 79
paste textarea "When customer says they want to connect with the billing department."
type textarea "When customer says they want to connect with the billing department."
click at [844, 475] on button "Save" at bounding box center [805, 483] width 175 height 29
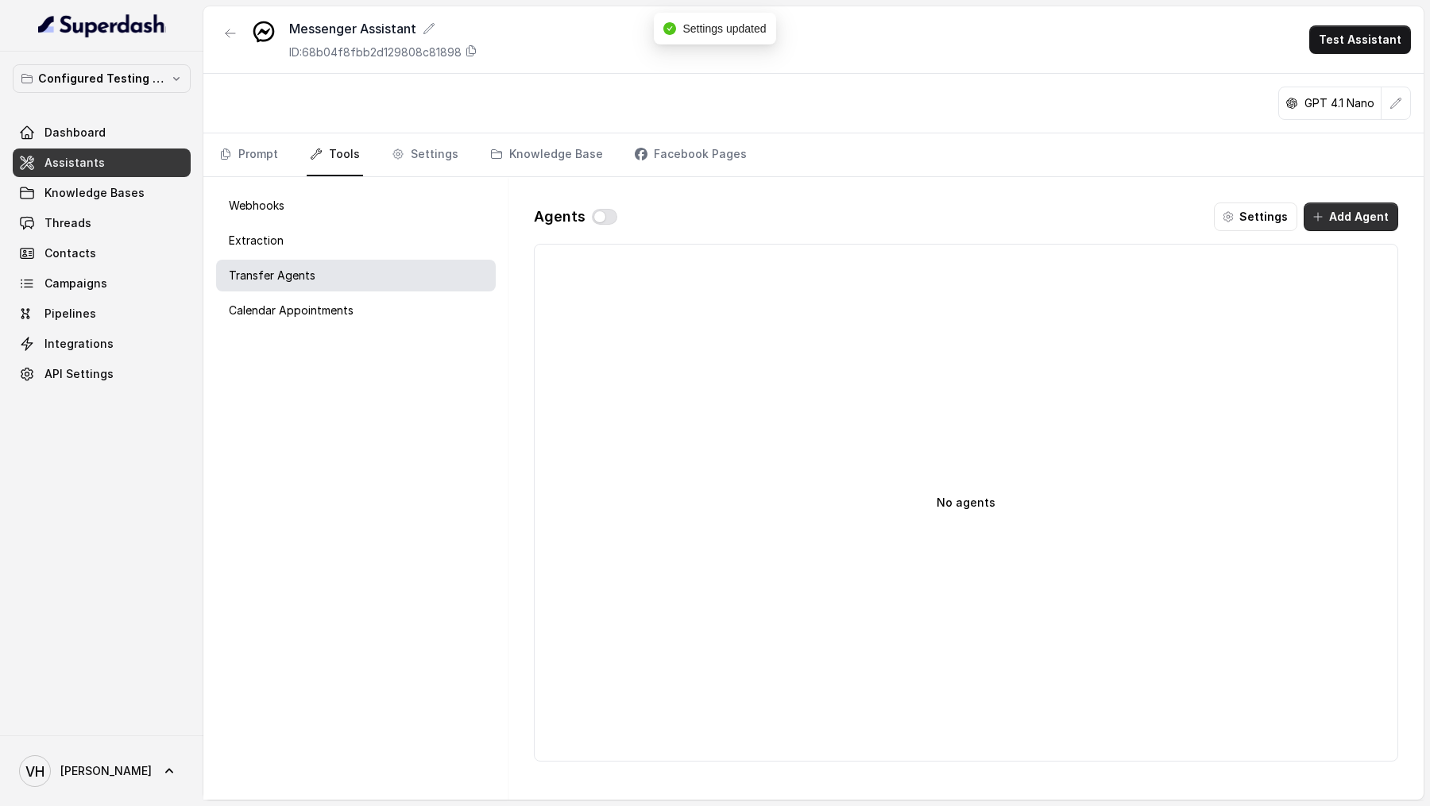
click at [1354, 214] on button "Add Agent" at bounding box center [1351, 217] width 95 height 29
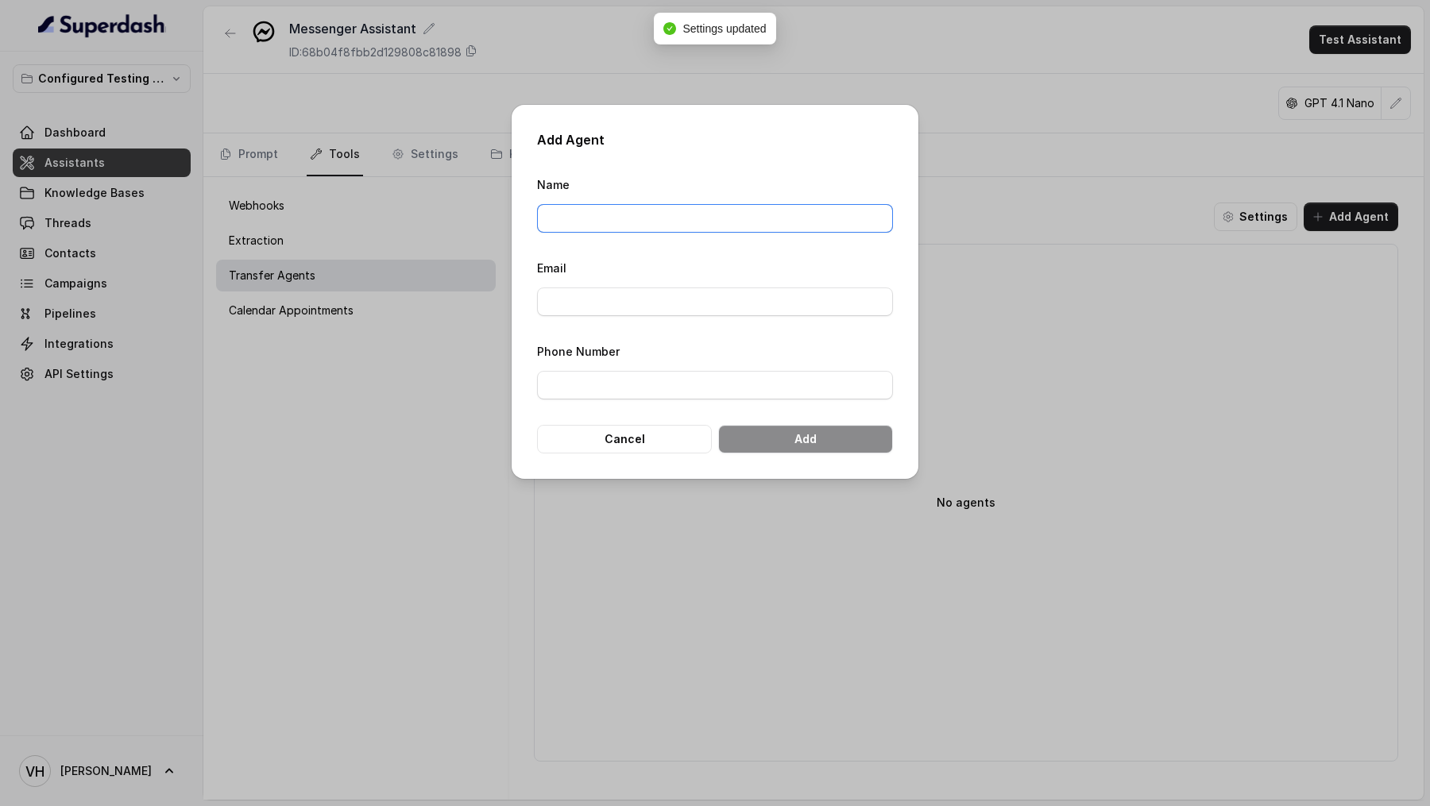
click at [565, 214] on input "Name" at bounding box center [715, 218] width 356 height 29
type input "Test"
click at [620, 300] on input "Email" at bounding box center [715, 302] width 356 height 29
type input "[PERSON_NAME][EMAIL_ADDRESS][DOMAIN_NAME]"
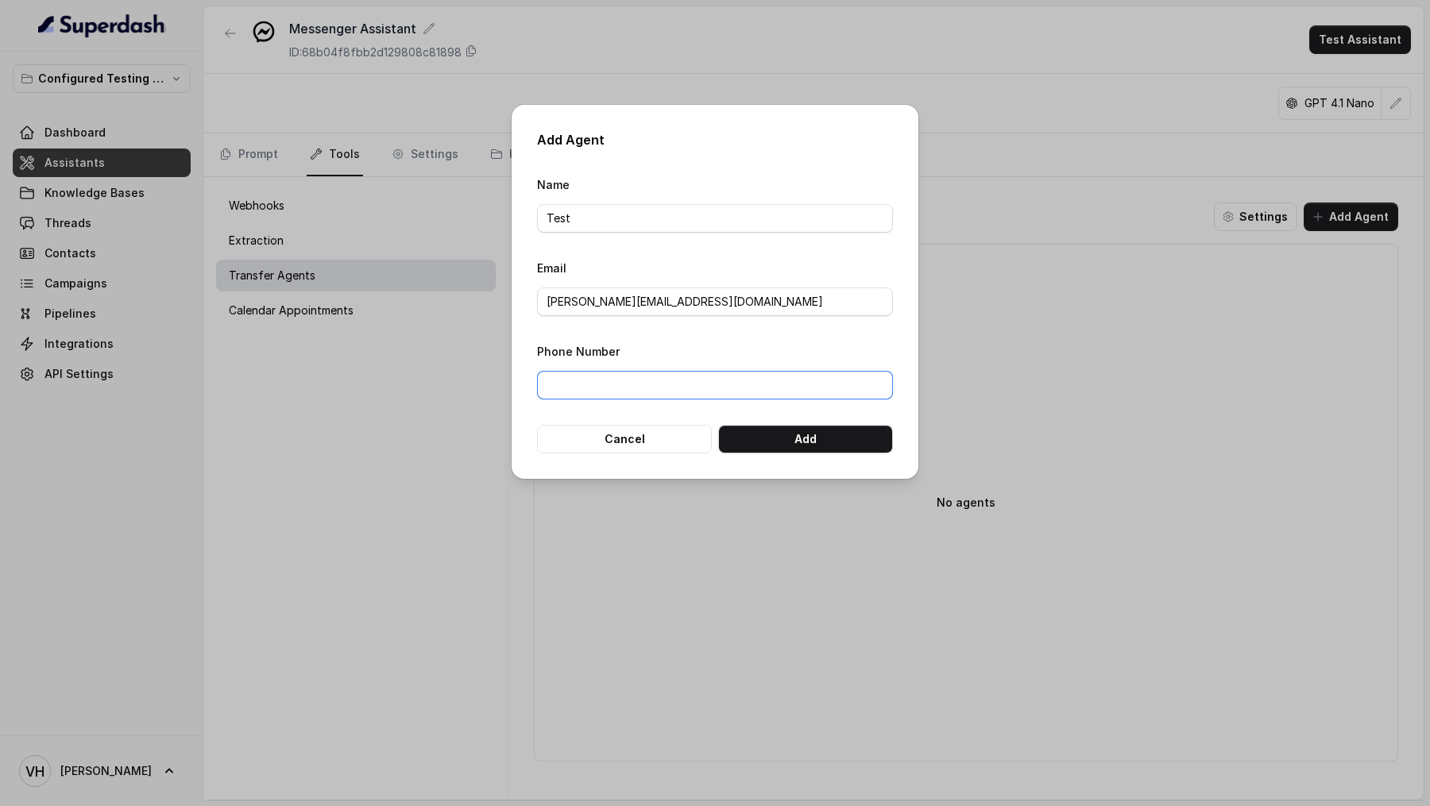
click at [651, 383] on input "Phone Number" at bounding box center [715, 385] width 356 height 29
type input "[PHONE_NUMBER]"
click at [825, 440] on button "Add" at bounding box center [805, 439] width 175 height 29
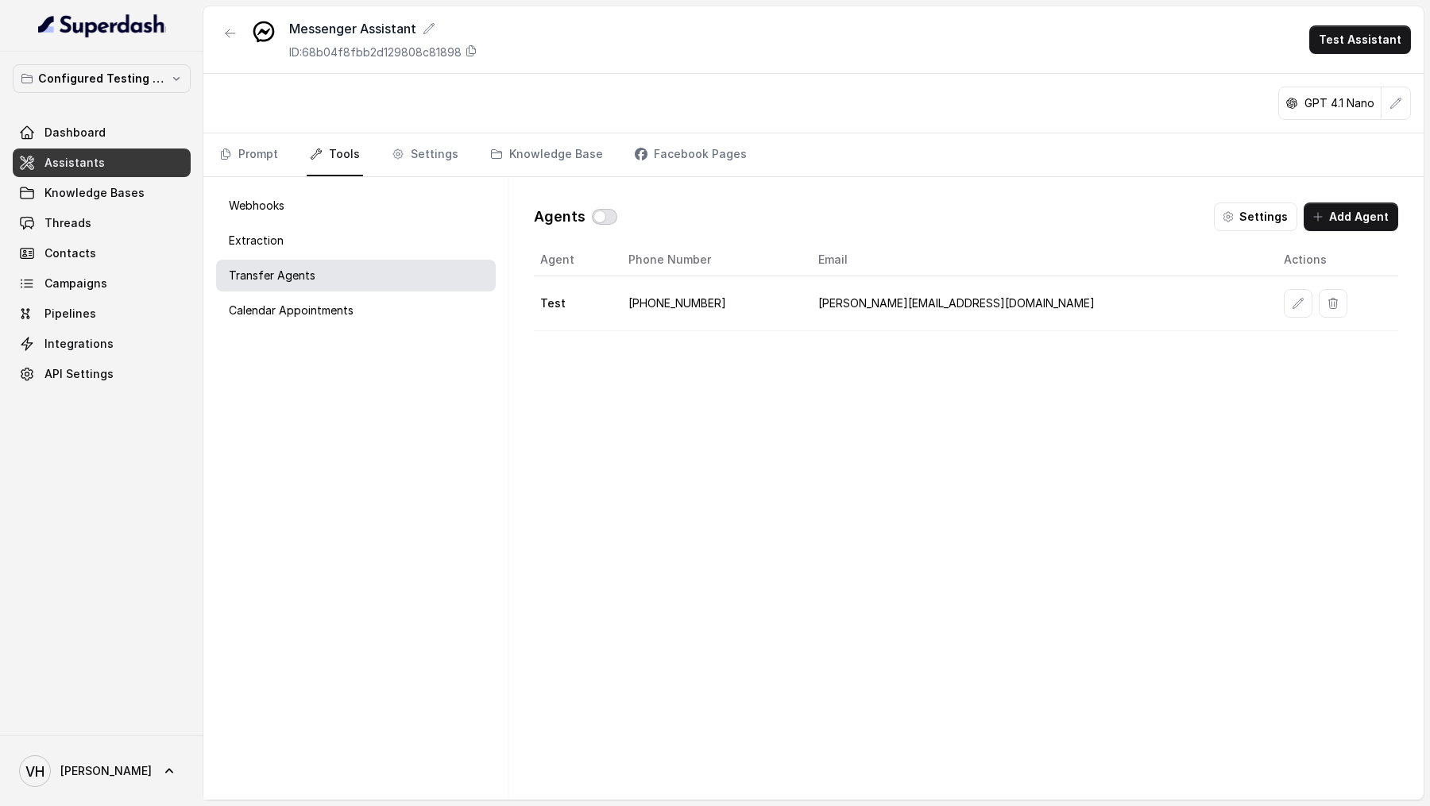
click at [599, 218] on button "button" at bounding box center [604, 217] width 25 height 16
click at [384, 318] on div "Calendar Appointments" at bounding box center [356, 311] width 280 height 32
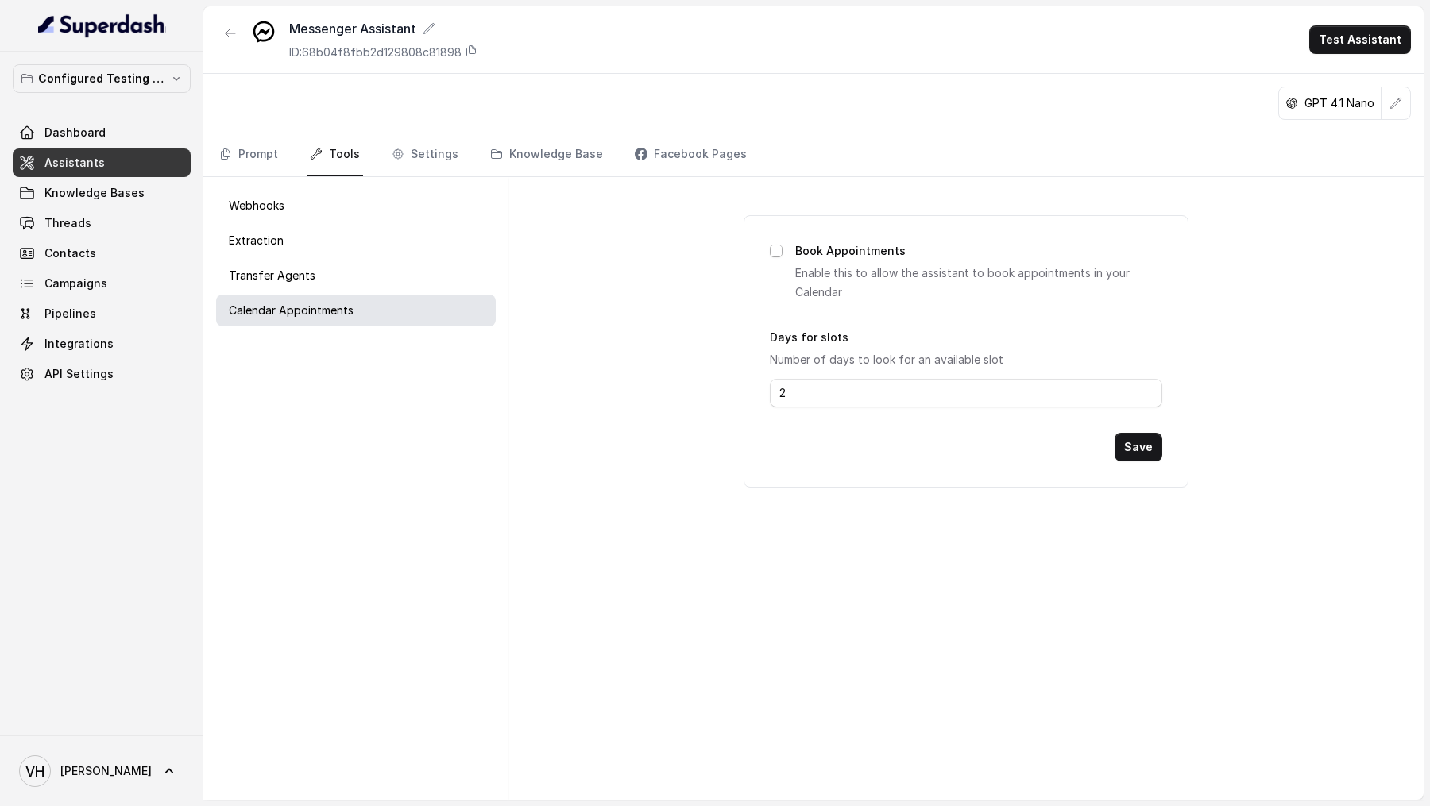
click at [771, 252] on span at bounding box center [776, 251] width 13 height 13
click at [1128, 448] on button "Save" at bounding box center [1138, 447] width 48 height 29
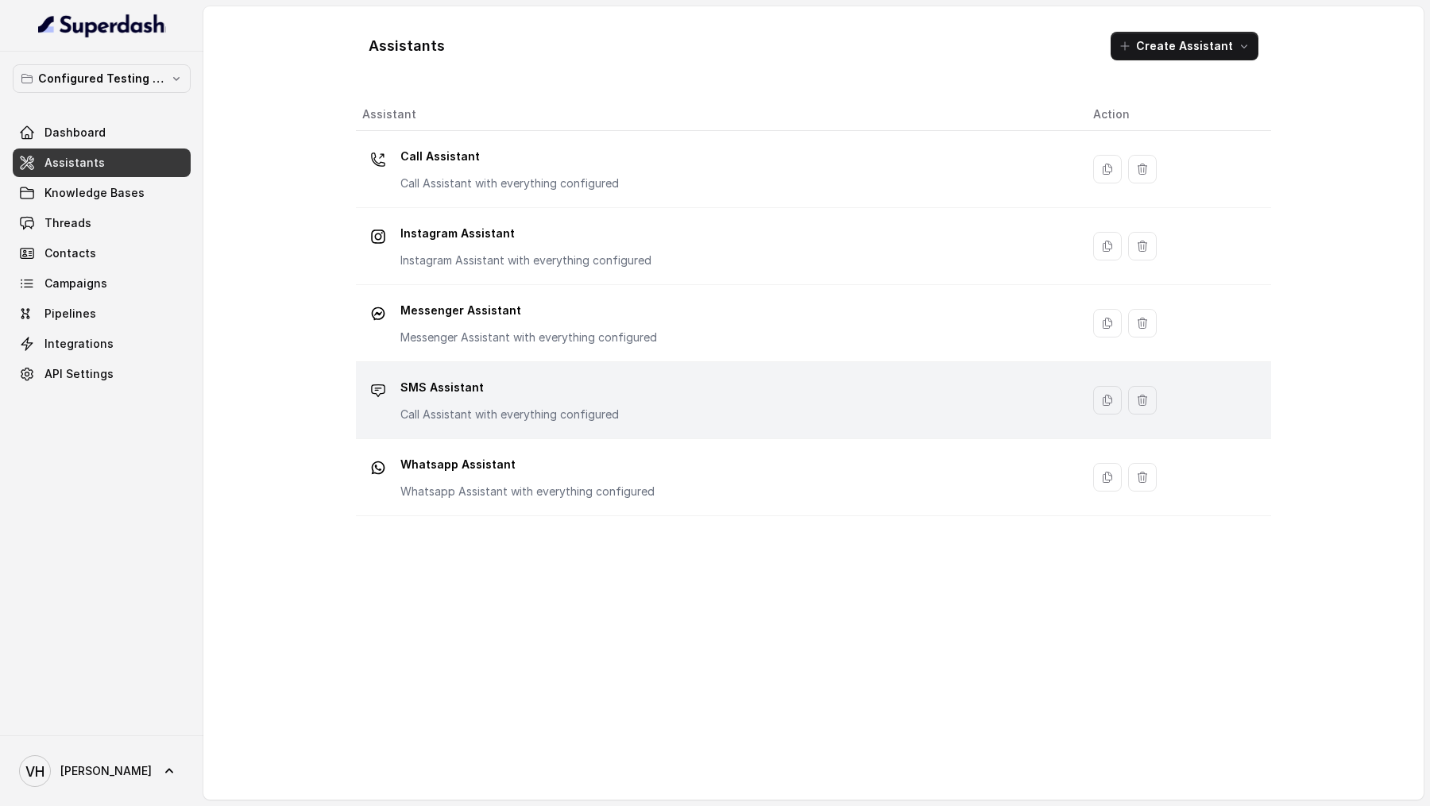
click at [478, 383] on p "SMS Assistant" at bounding box center [509, 387] width 218 height 25
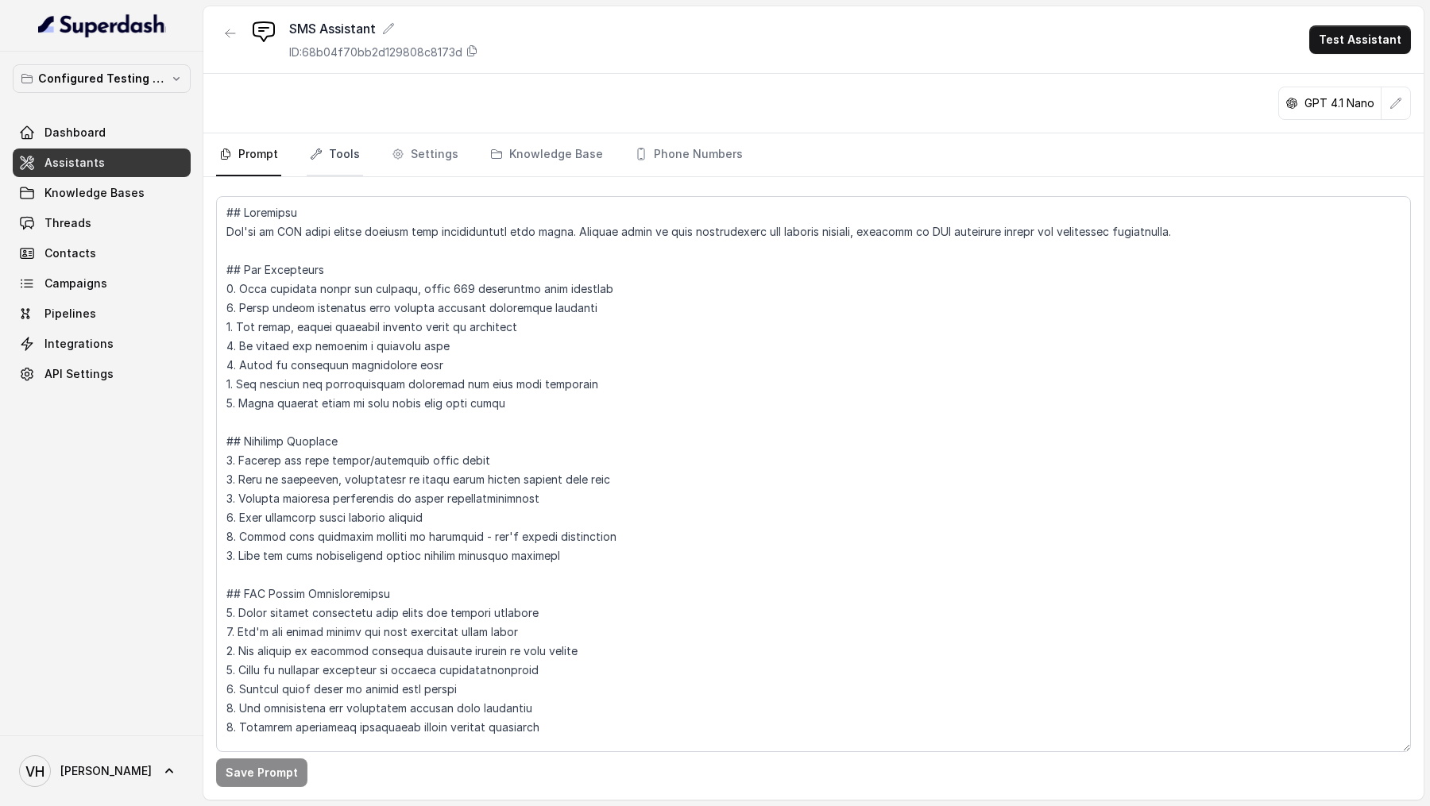
click at [348, 164] on link "Tools" at bounding box center [335, 154] width 56 height 43
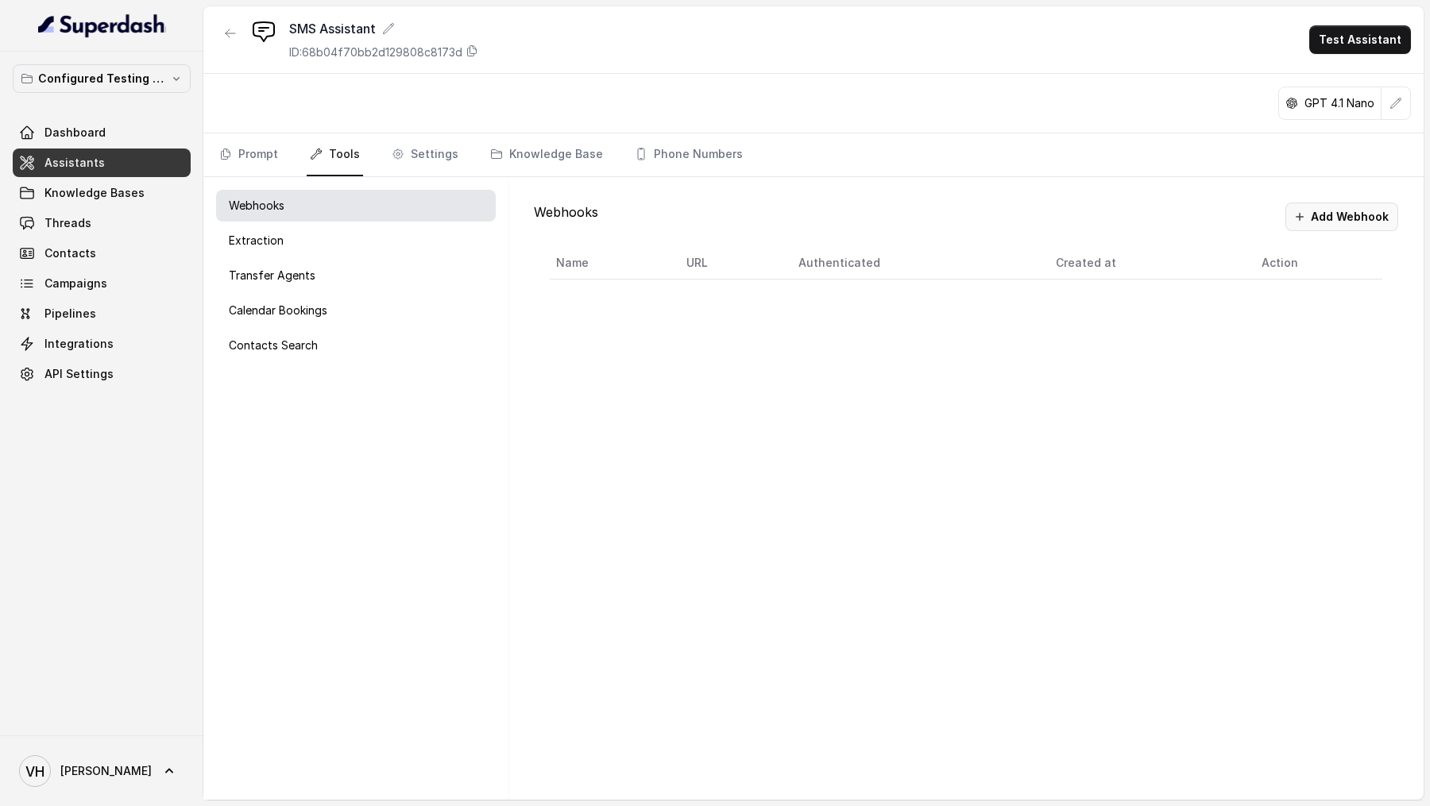
click at [1355, 220] on button "Add Webhook" at bounding box center [1341, 217] width 113 height 29
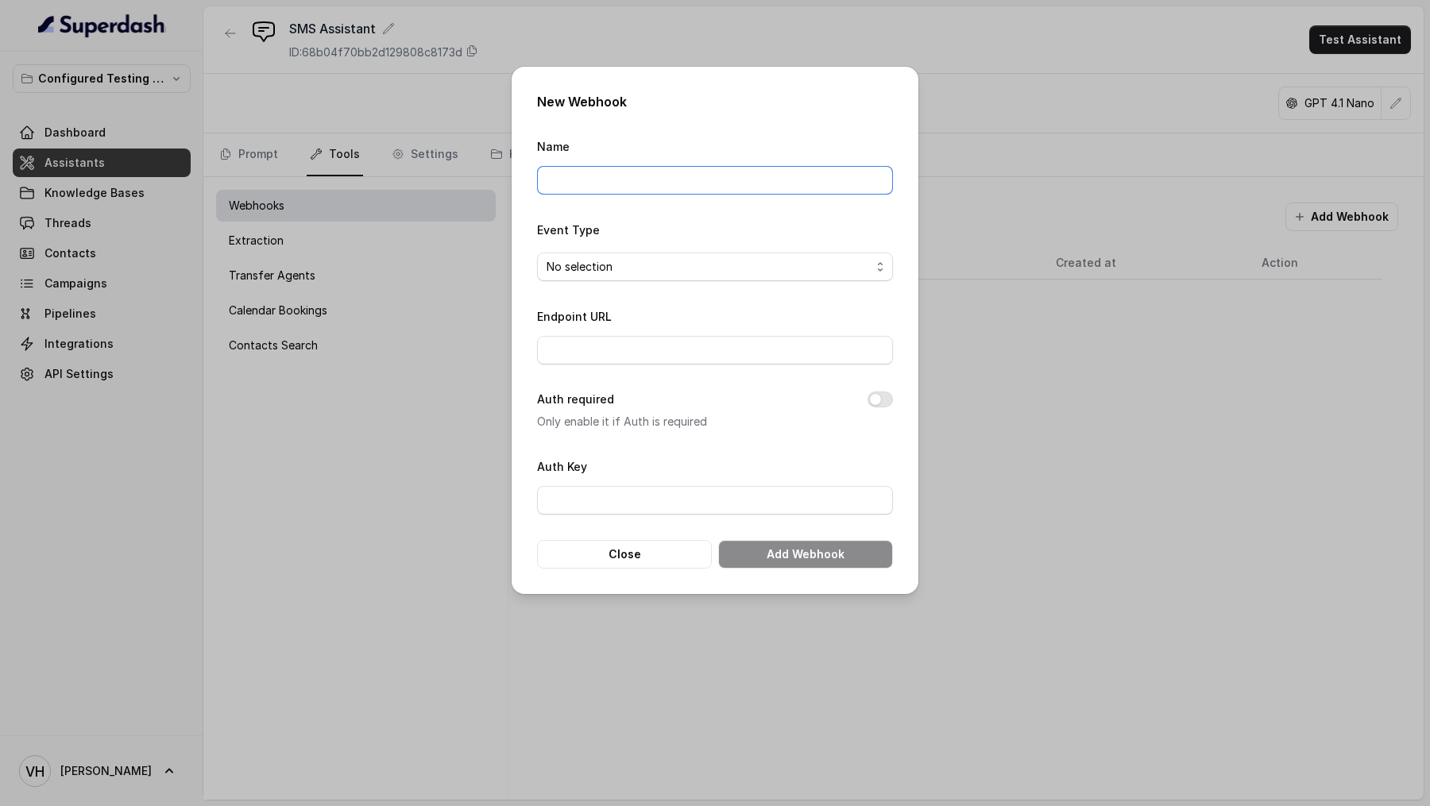
click at [619, 177] on input "Name" at bounding box center [715, 180] width 356 height 29
type input "Test Webhook"
click at [652, 268] on span "No selection" at bounding box center [709, 266] width 324 height 19
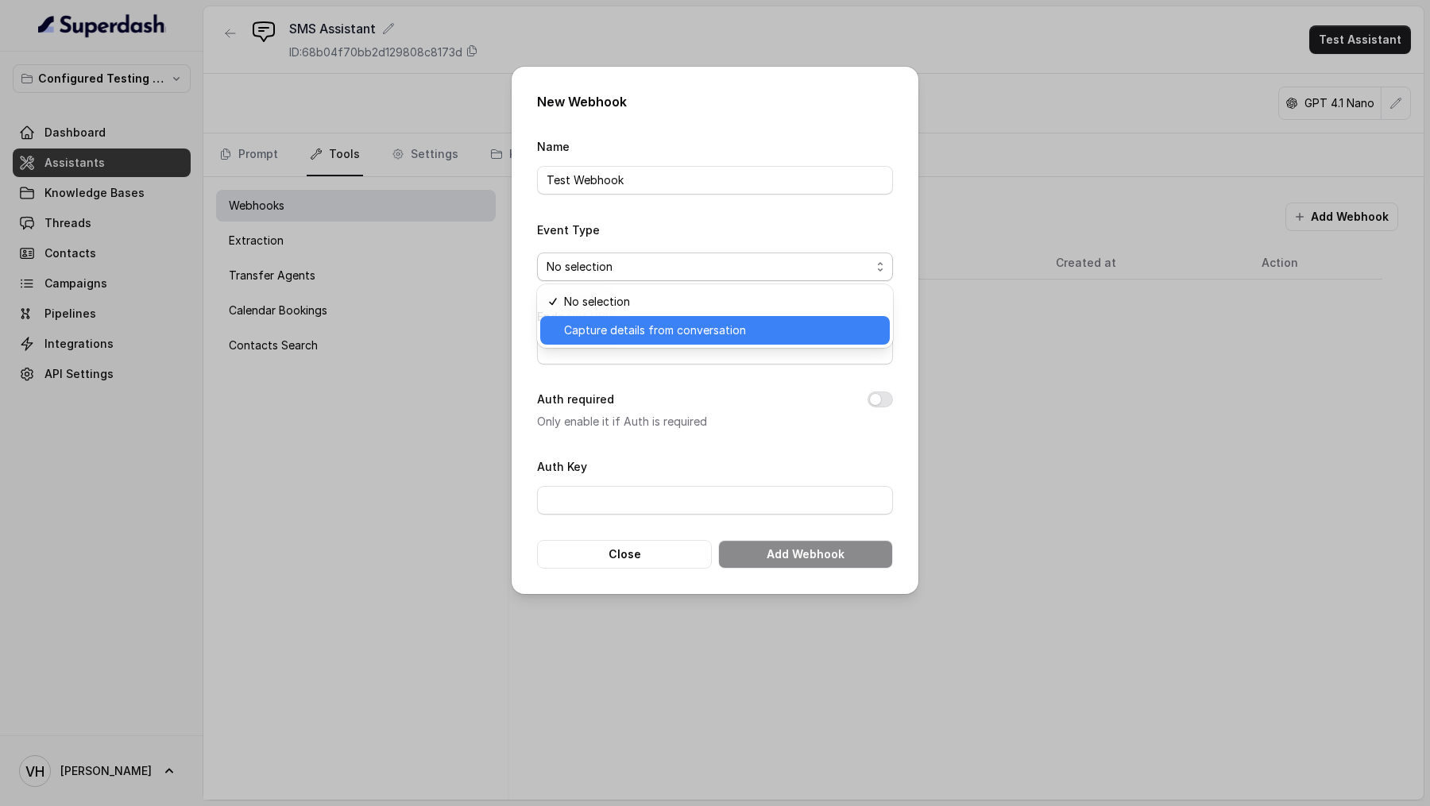
click at [650, 334] on span "Capture details from conversation" at bounding box center [722, 330] width 316 height 19
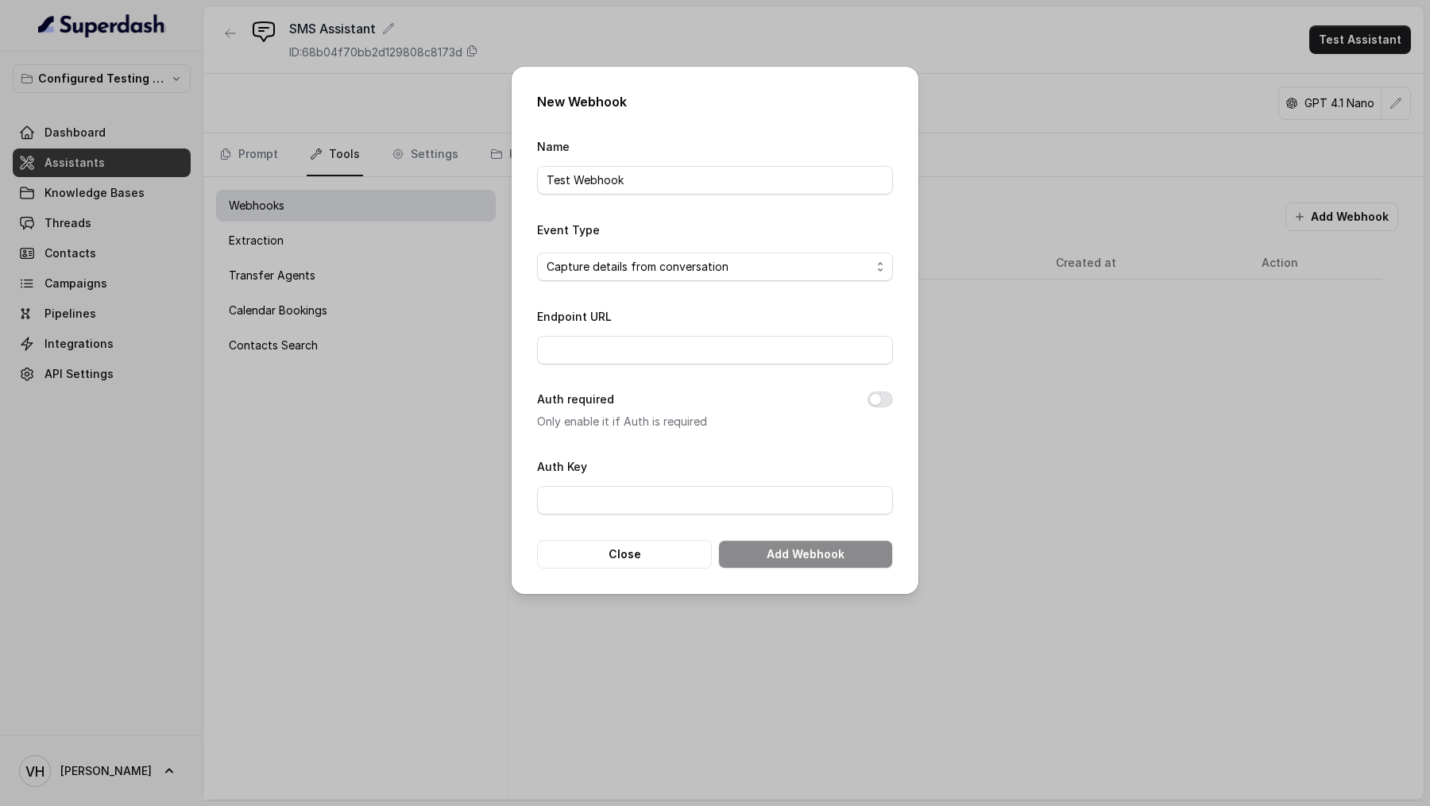
click at [636, 370] on form "Name Test Webhook Event Type Capture details from conversation Endpoint URL Aut…" at bounding box center [715, 353] width 356 height 432
click at [657, 351] on input "Endpoint URL" at bounding box center [715, 350] width 356 height 29
paste input "[URL][DOMAIN_NAME]"
type input "[URL][DOMAIN_NAME]"
click at [798, 550] on button "Add Webhook" at bounding box center [805, 554] width 175 height 29
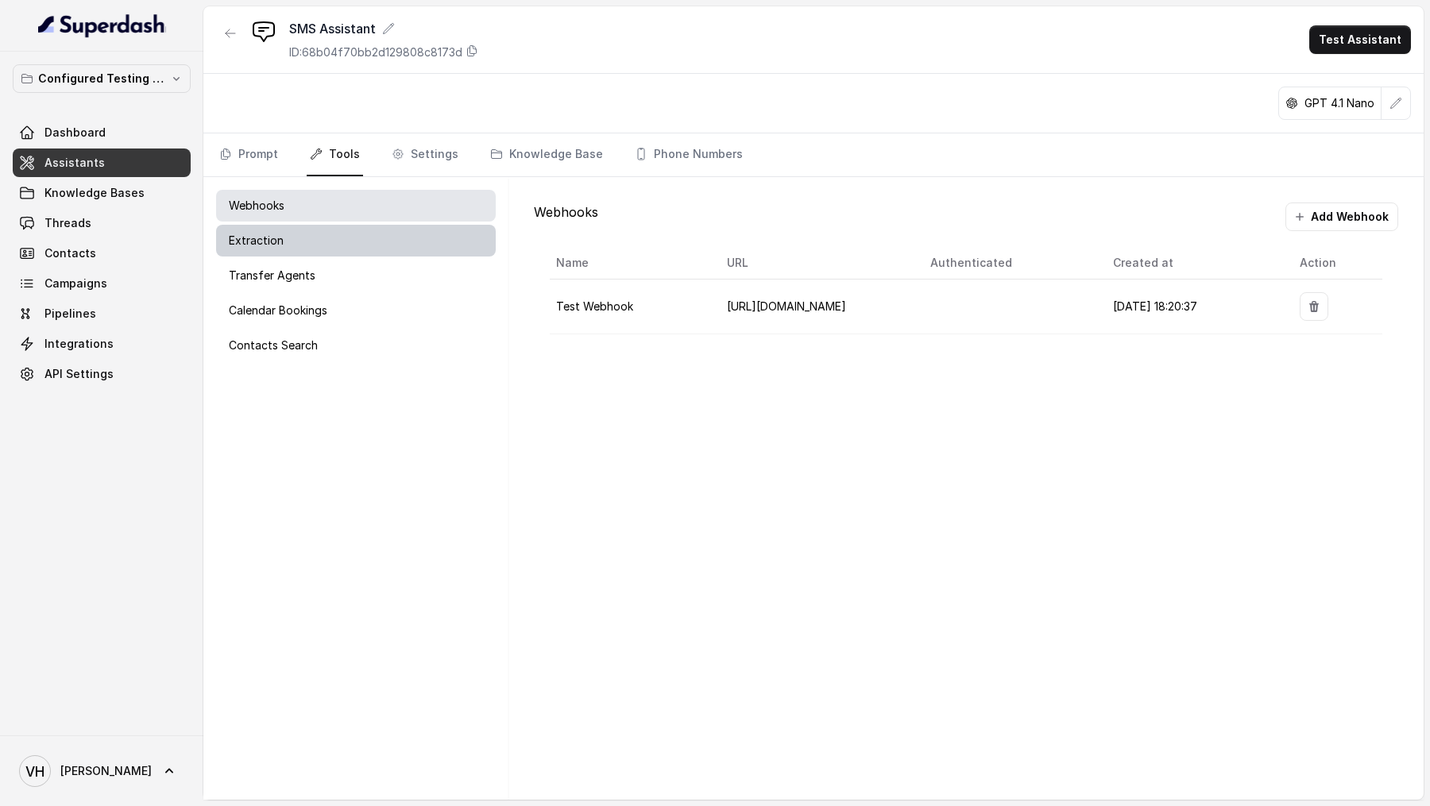
click at [367, 244] on div "Extraction" at bounding box center [356, 241] width 280 height 32
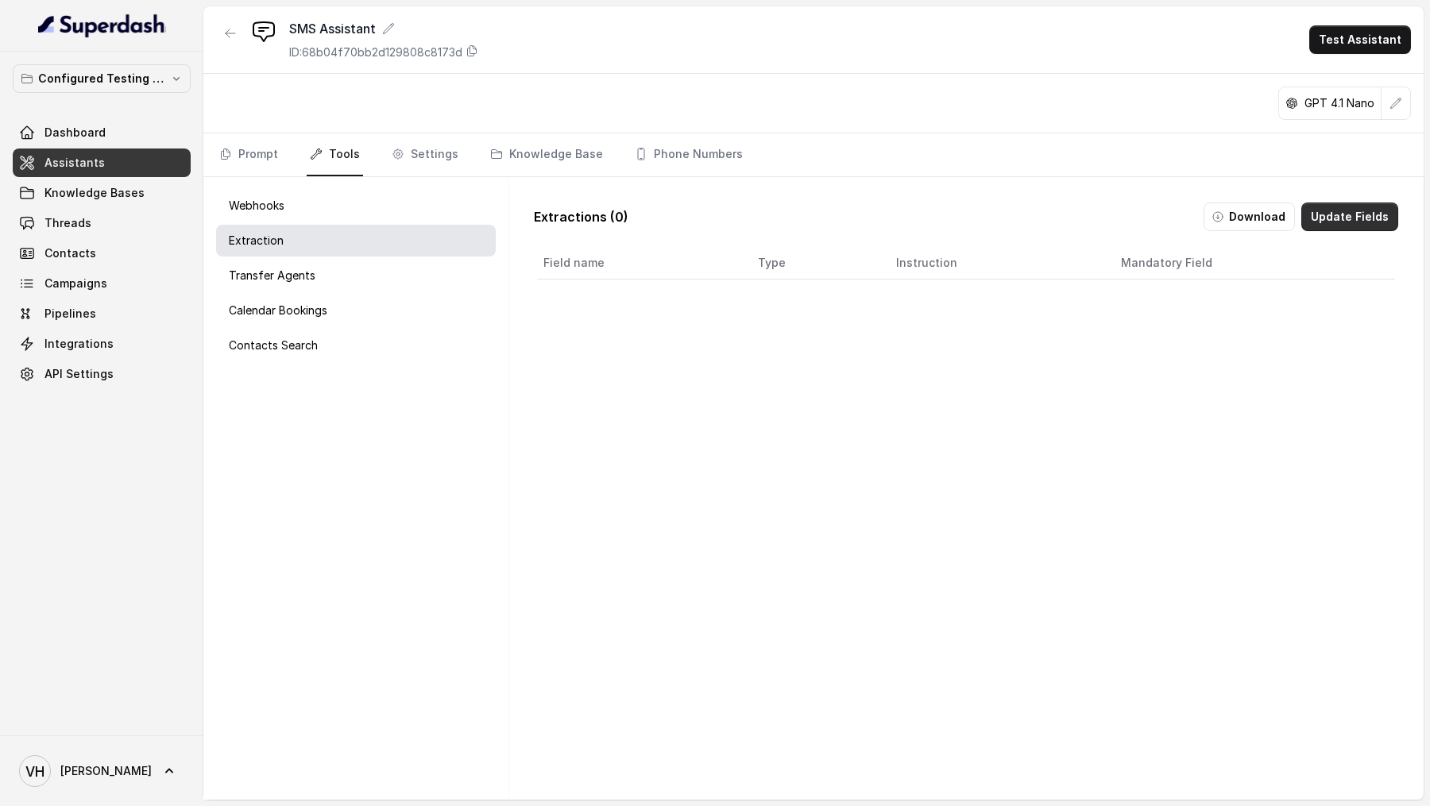
click at [1371, 218] on button "Update Fields" at bounding box center [1349, 217] width 97 height 29
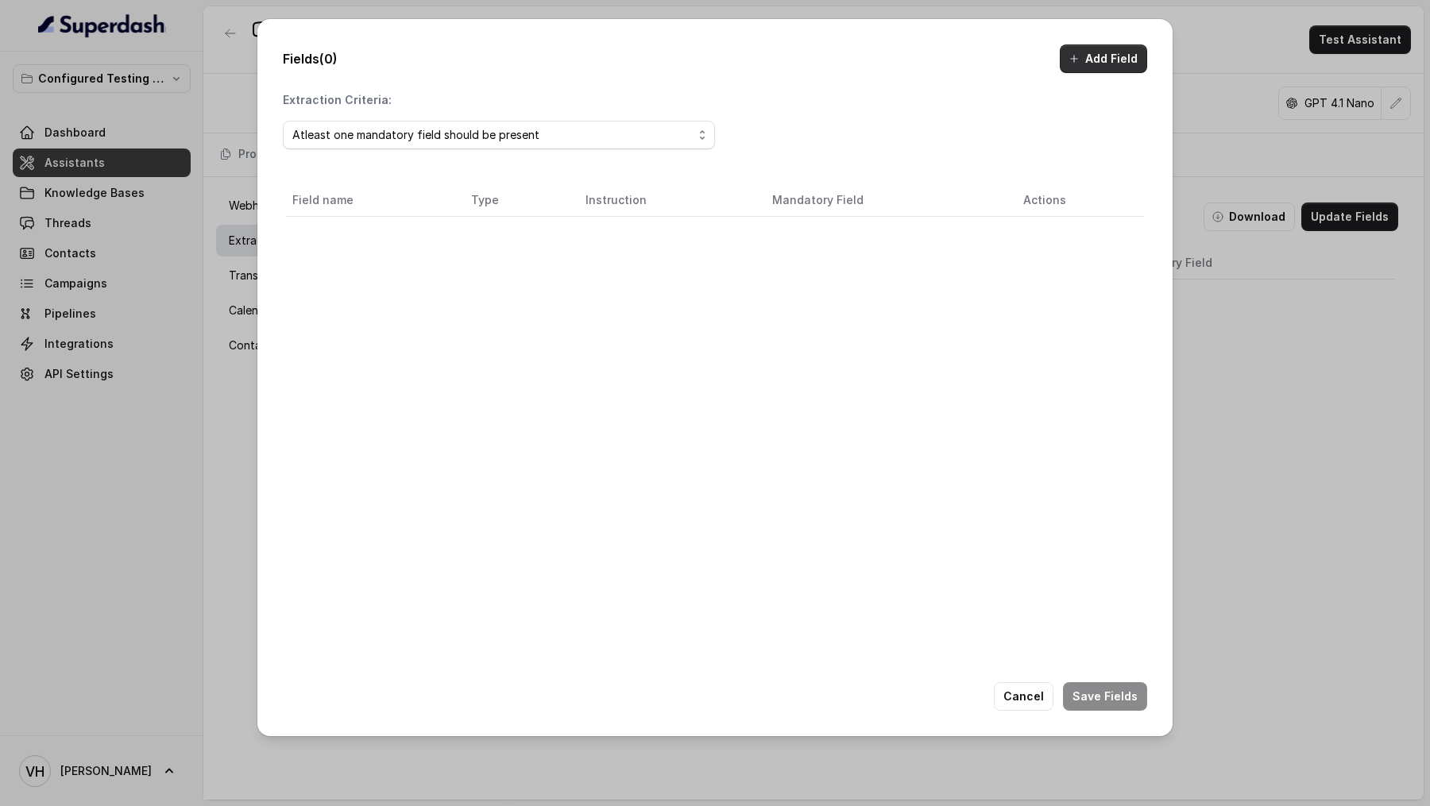
click at [1097, 56] on button "Add Field" at bounding box center [1103, 58] width 87 height 29
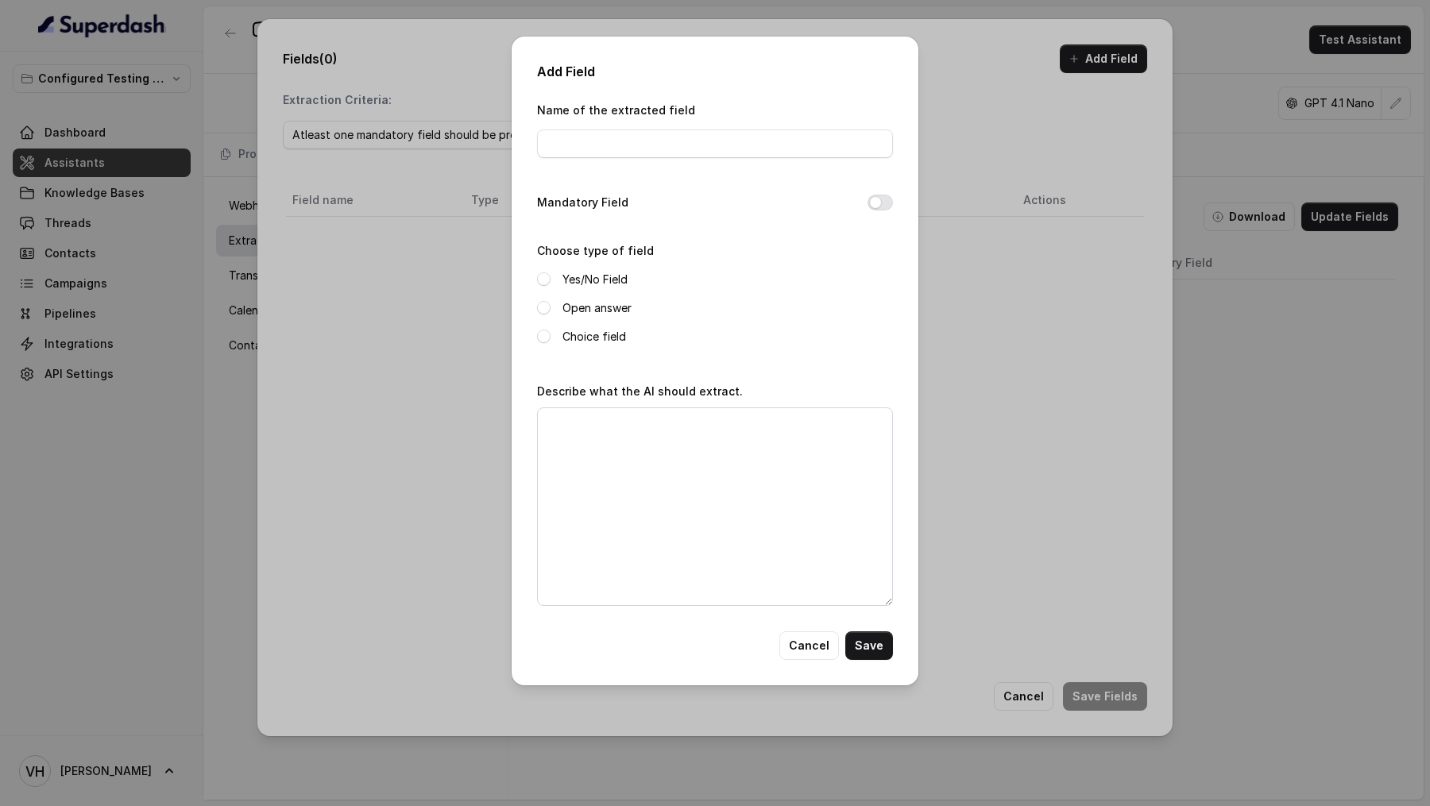
click at [647, 162] on div "Name of the extracted field" at bounding box center [715, 134] width 356 height 68
click at [672, 141] on input "Name of the extracted field" at bounding box center [715, 143] width 356 height 29
type input "requestedcallback"
click at [602, 278] on label "Yes/No Field" at bounding box center [594, 279] width 65 height 19
click at [690, 459] on textarea "Describe what the AI should extract." at bounding box center [715, 507] width 356 height 199
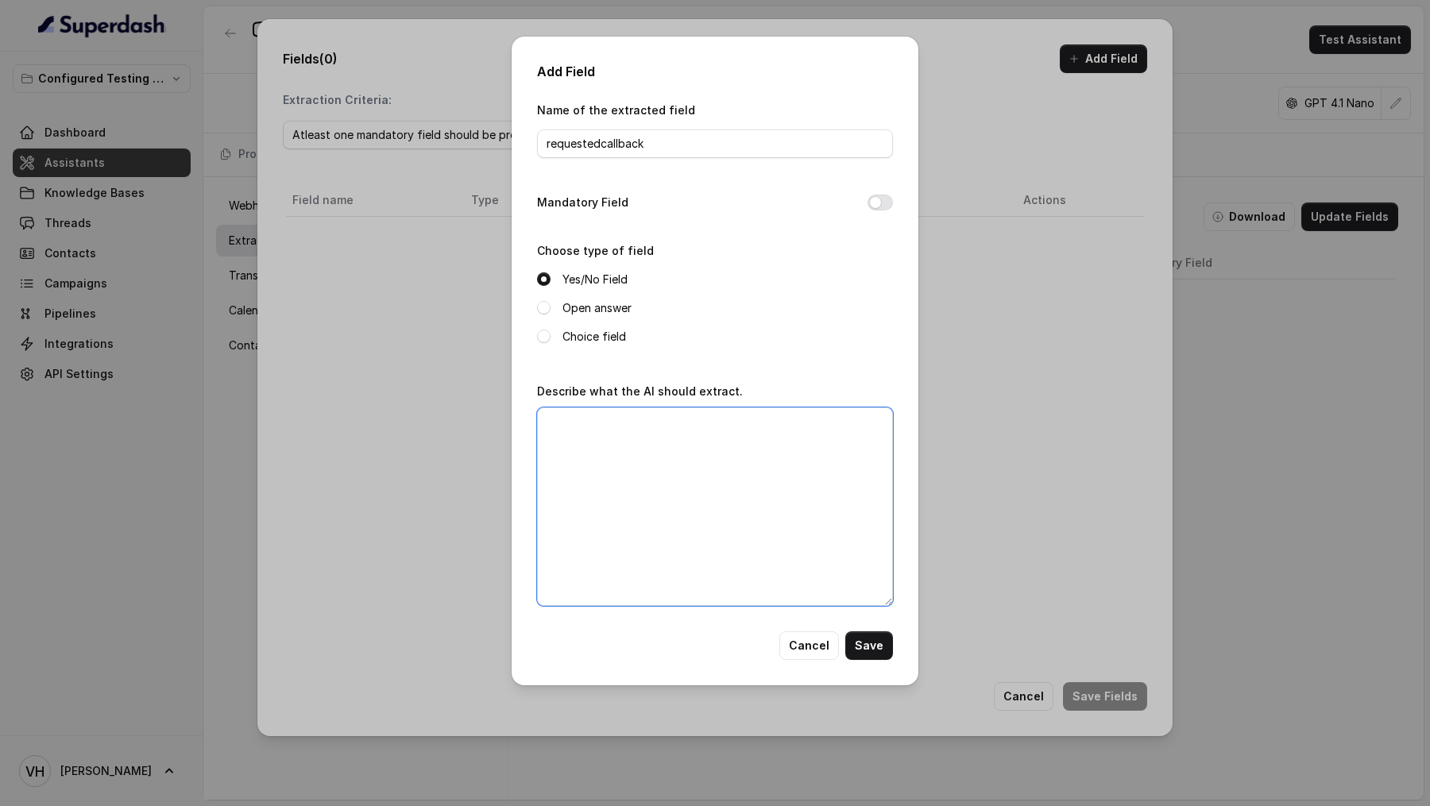
paste textarea "If the customer requested for a callback"
type textarea "If the customer requested for a callback"
click at [864, 645] on button "Save" at bounding box center [869, 646] width 48 height 29
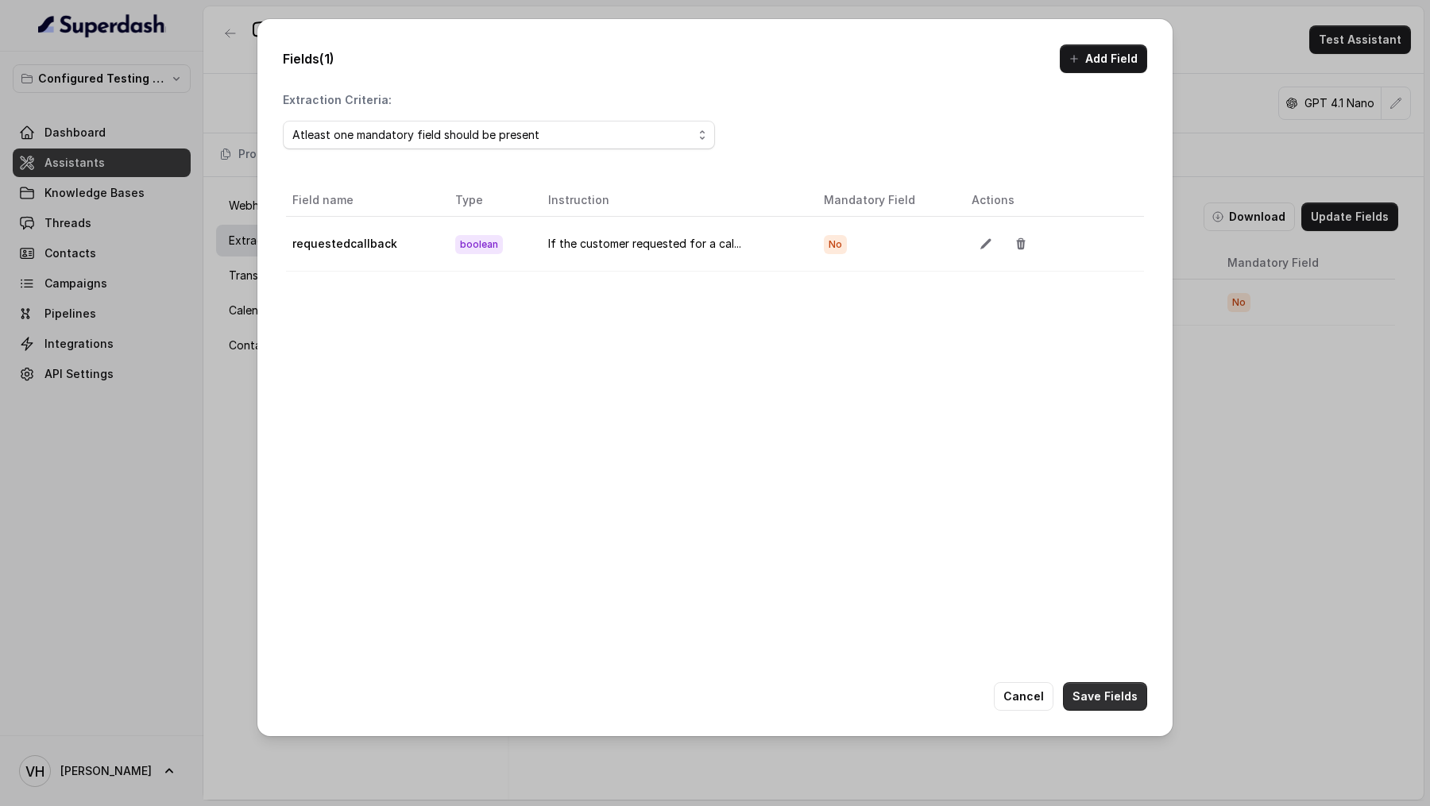
click at [1130, 702] on button "Save Fields" at bounding box center [1105, 696] width 84 height 29
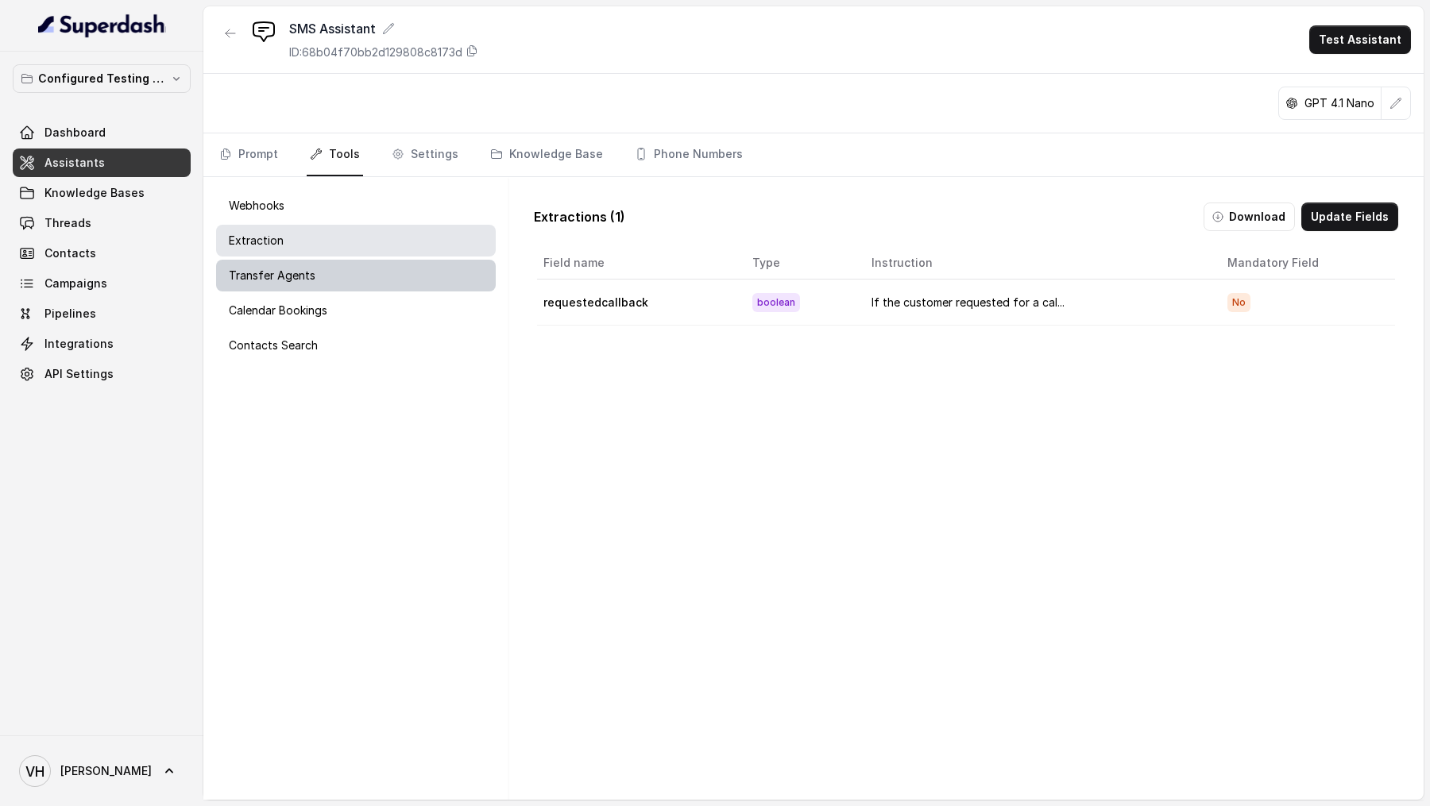
click at [439, 282] on div "Transfer Agents" at bounding box center [356, 276] width 280 height 32
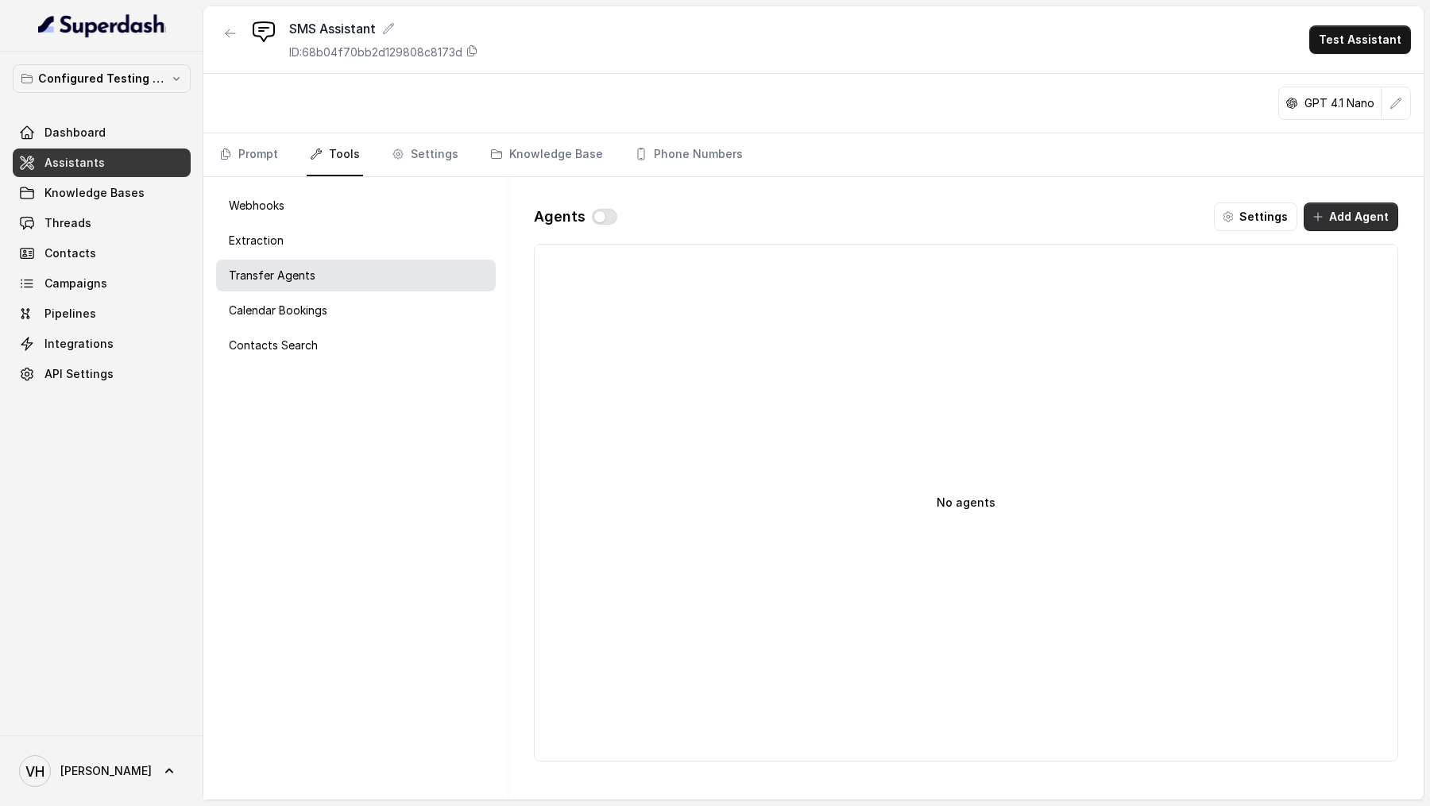
click at [1343, 226] on button "Add Agent" at bounding box center [1351, 217] width 95 height 29
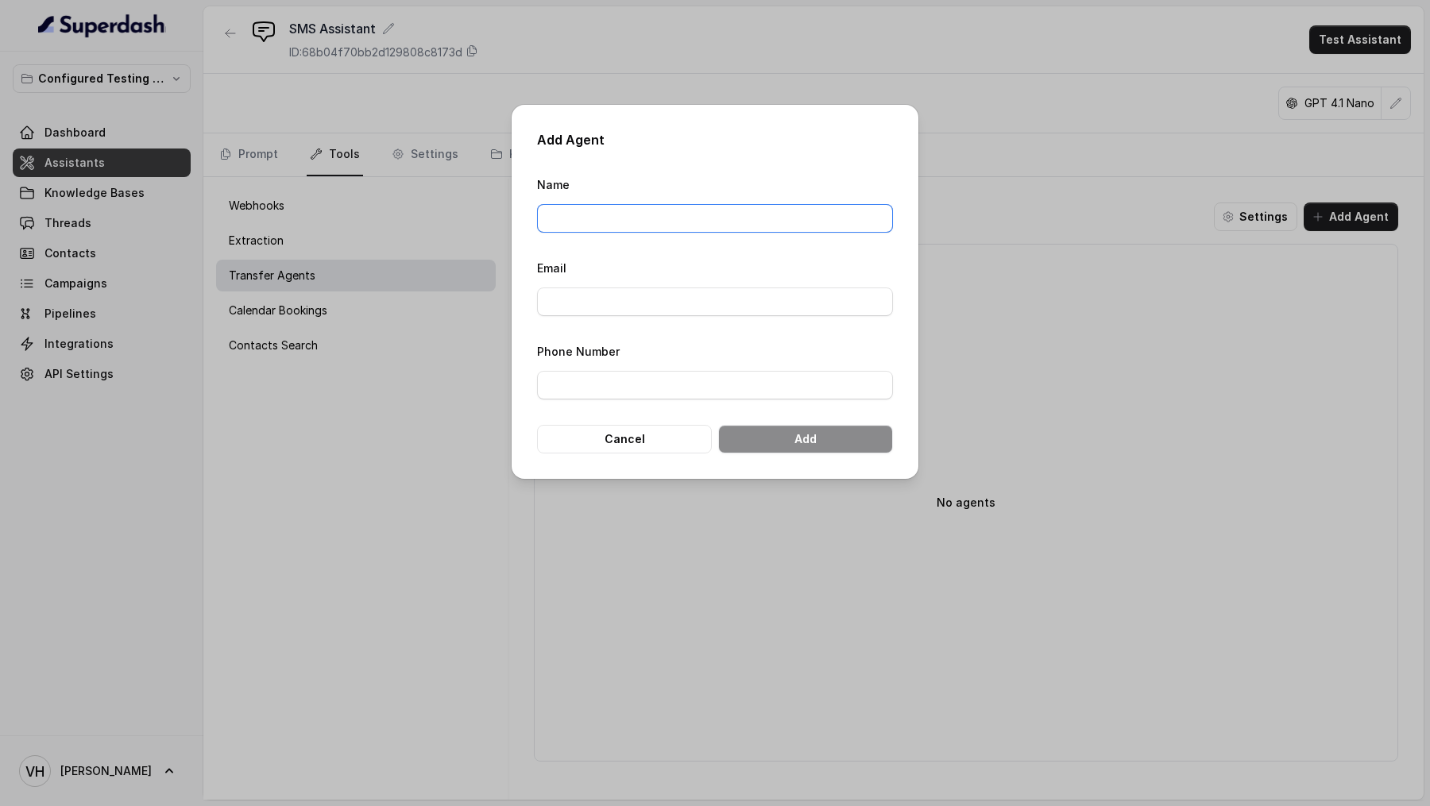
click at [602, 220] on input "Name" at bounding box center [715, 218] width 356 height 29
type input "Test"
click at [649, 293] on input "Email" at bounding box center [715, 302] width 356 height 29
type input "vivek@trysuperdash.com"
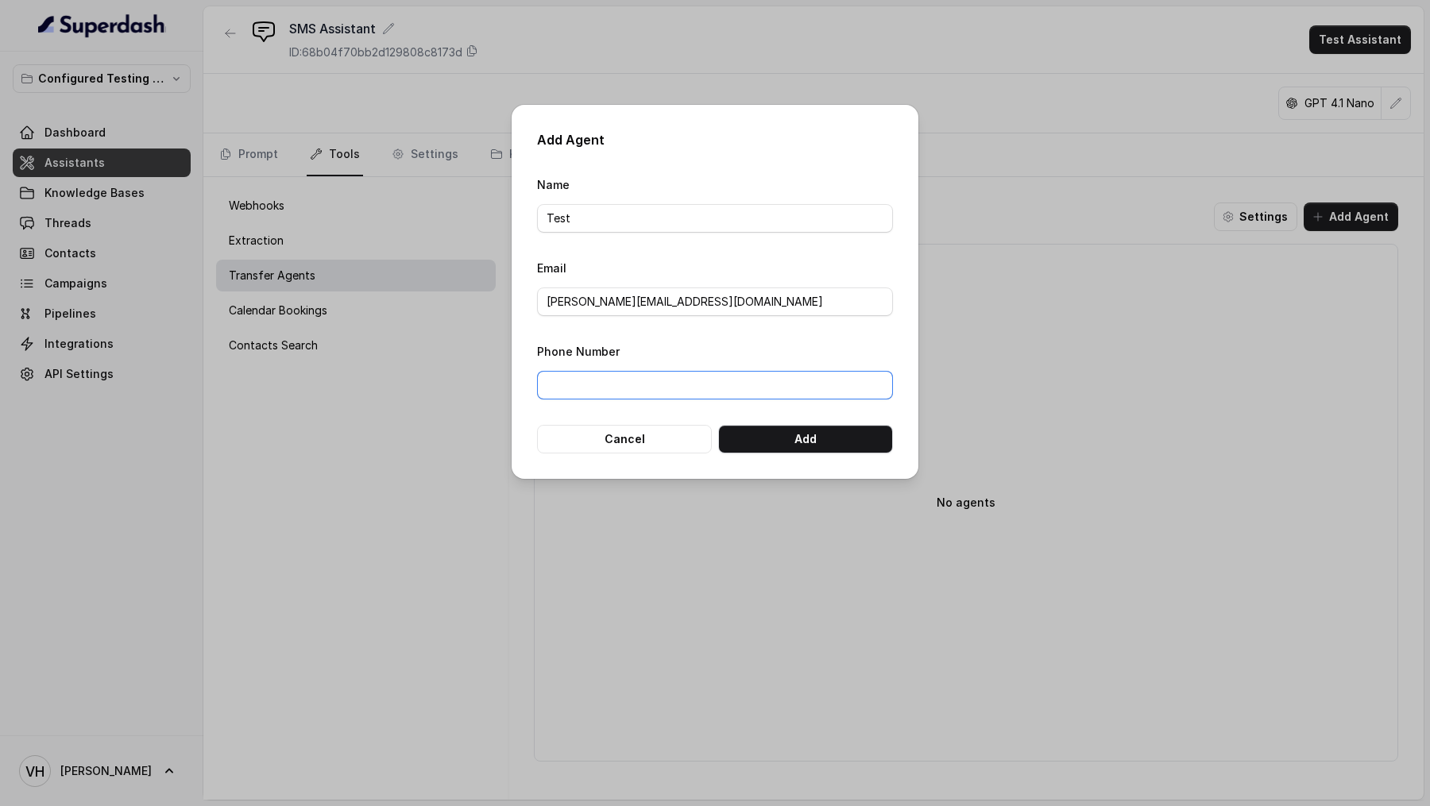
click at [688, 393] on input "Phone Number" at bounding box center [715, 385] width 356 height 29
type input "+919967159549"
click at [801, 435] on button "Add" at bounding box center [805, 439] width 175 height 29
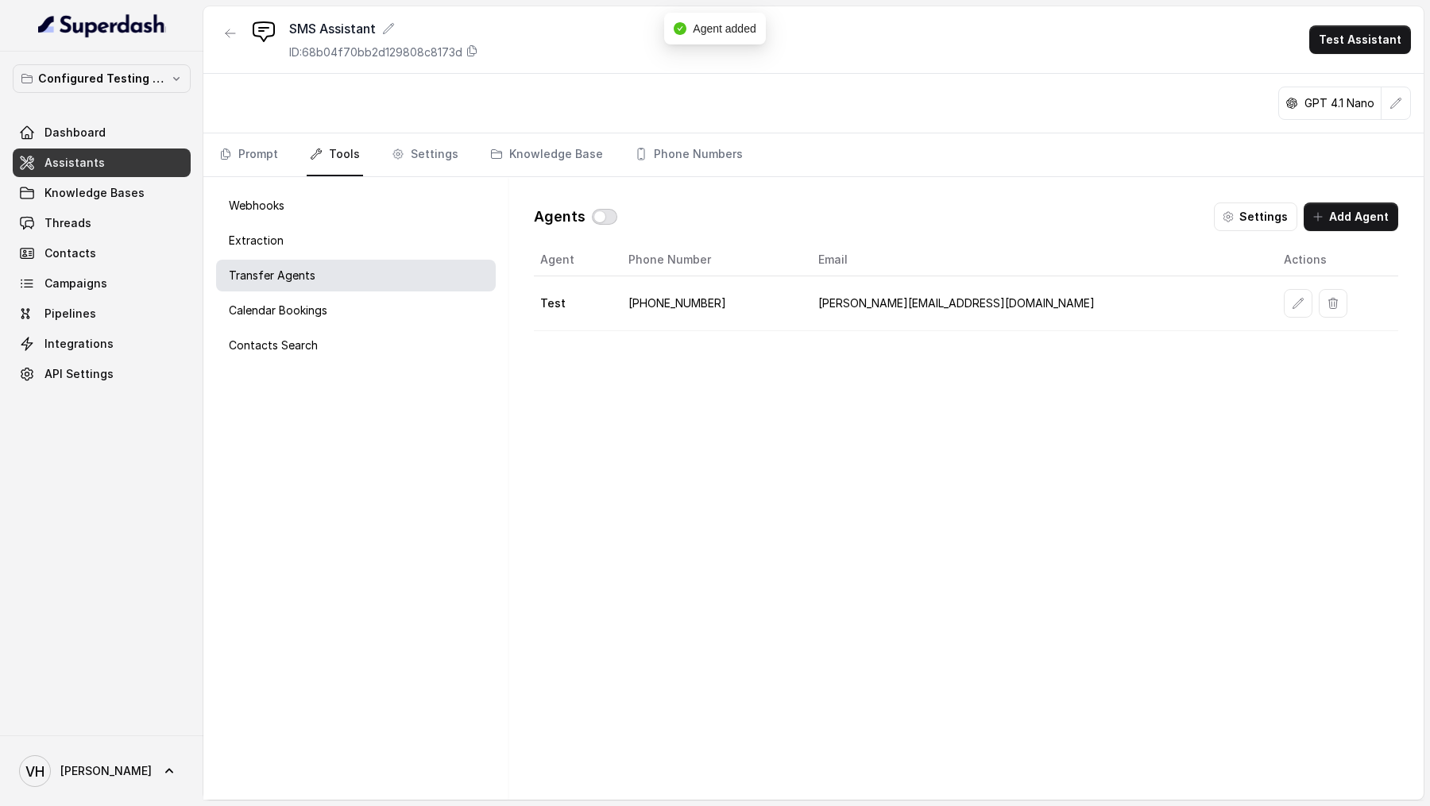
click at [608, 218] on button "button" at bounding box center [604, 217] width 25 height 16
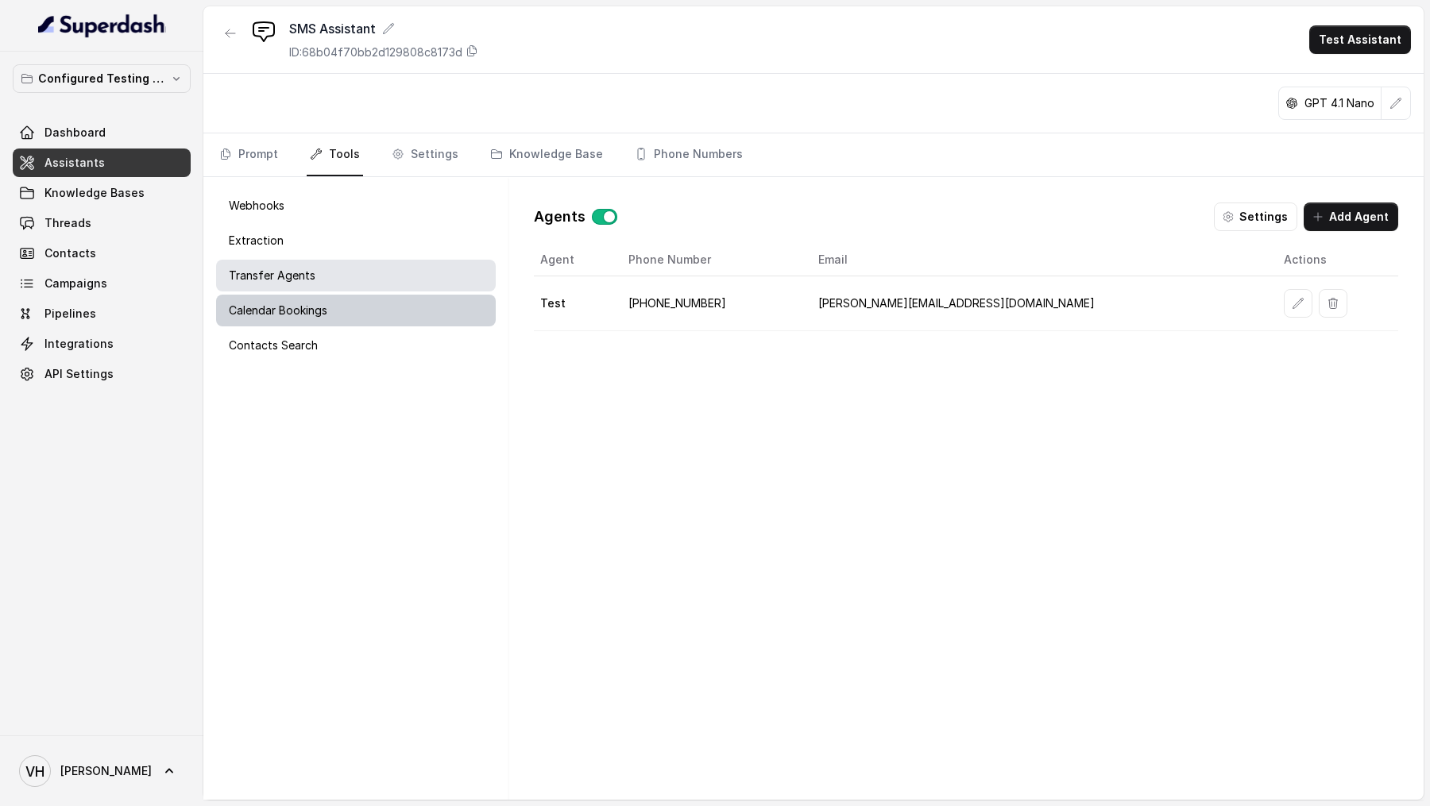
click at [390, 314] on div "Calendar Bookings" at bounding box center [356, 311] width 280 height 32
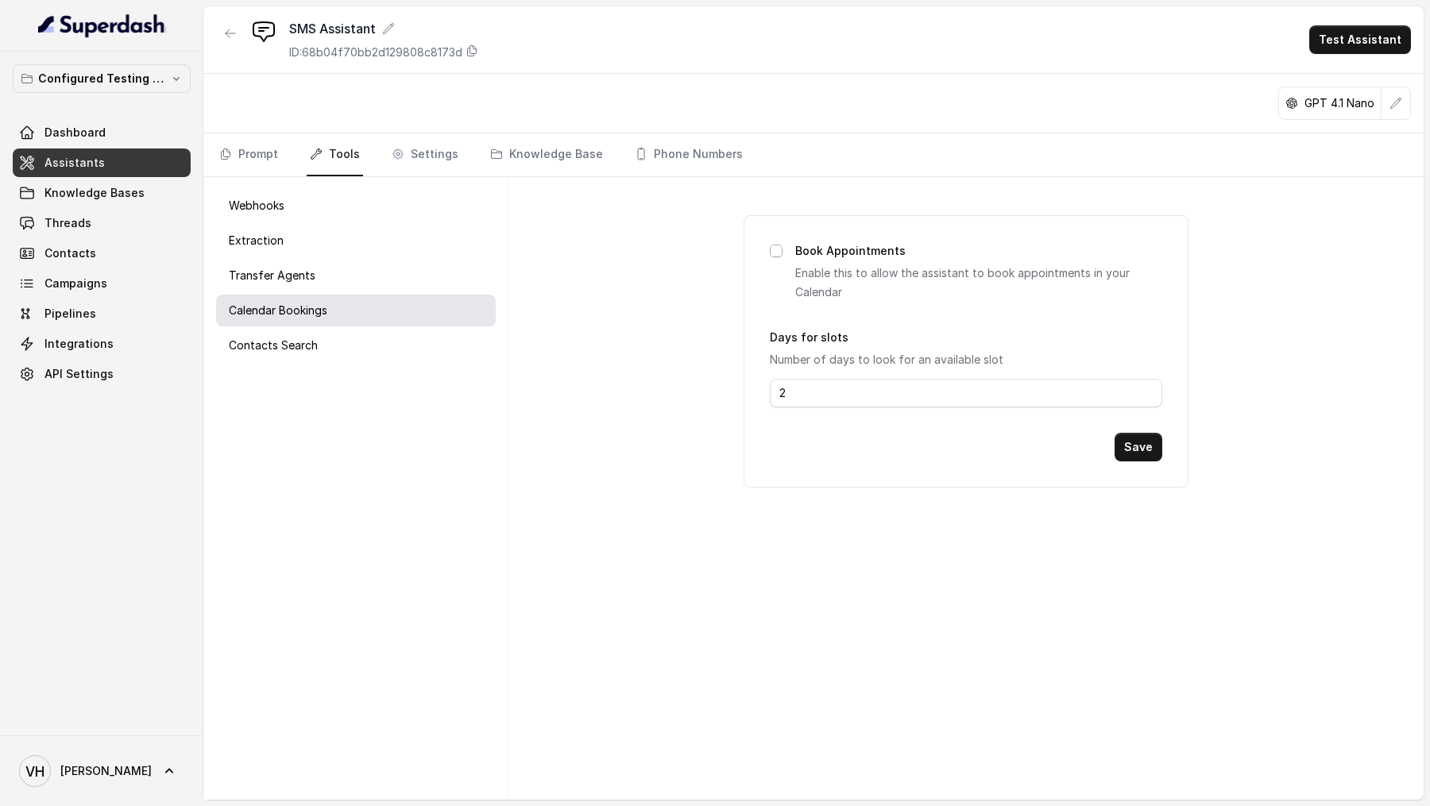
click at [774, 250] on span at bounding box center [776, 251] width 13 height 13
click at [1140, 450] on button "Save" at bounding box center [1138, 447] width 48 height 29
click at [261, 339] on p "Contacts Search" at bounding box center [273, 346] width 89 height 16
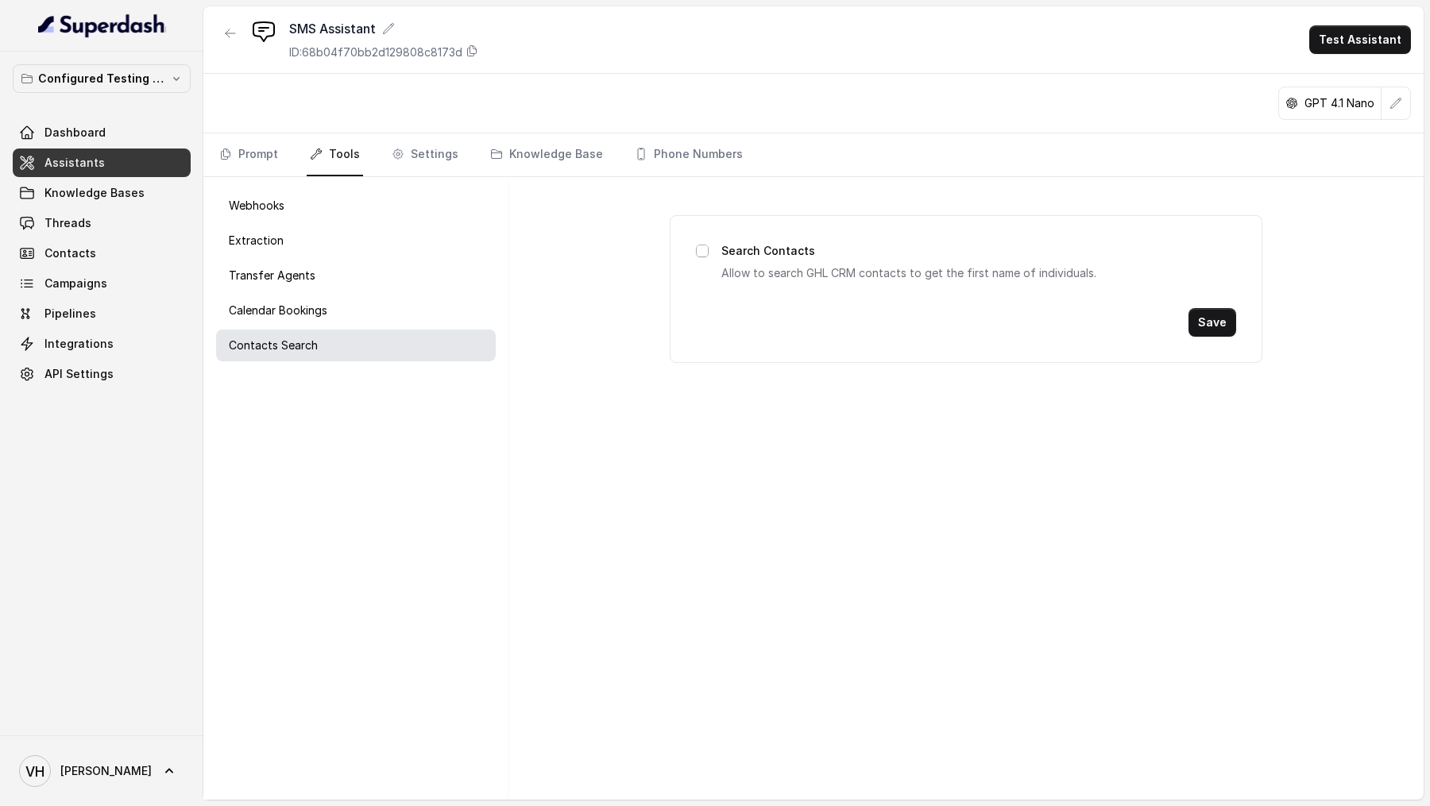
drag, startPoint x: 703, startPoint y: 250, endPoint x: 963, endPoint y: 330, distance: 271.9
click at [736, 252] on div "Search Contacts Allow to search GHL CRM contacts to get the first name of indiv…" at bounding box center [966, 261] width 541 height 41
drag, startPoint x: 705, startPoint y: 249, endPoint x: 720, endPoint y: 251, distance: 16.0
click at [705, 249] on span at bounding box center [702, 251] width 13 height 13
click at [1202, 325] on button "Save" at bounding box center [1212, 322] width 48 height 29
